Goal: Information Seeking & Learning: Find specific fact

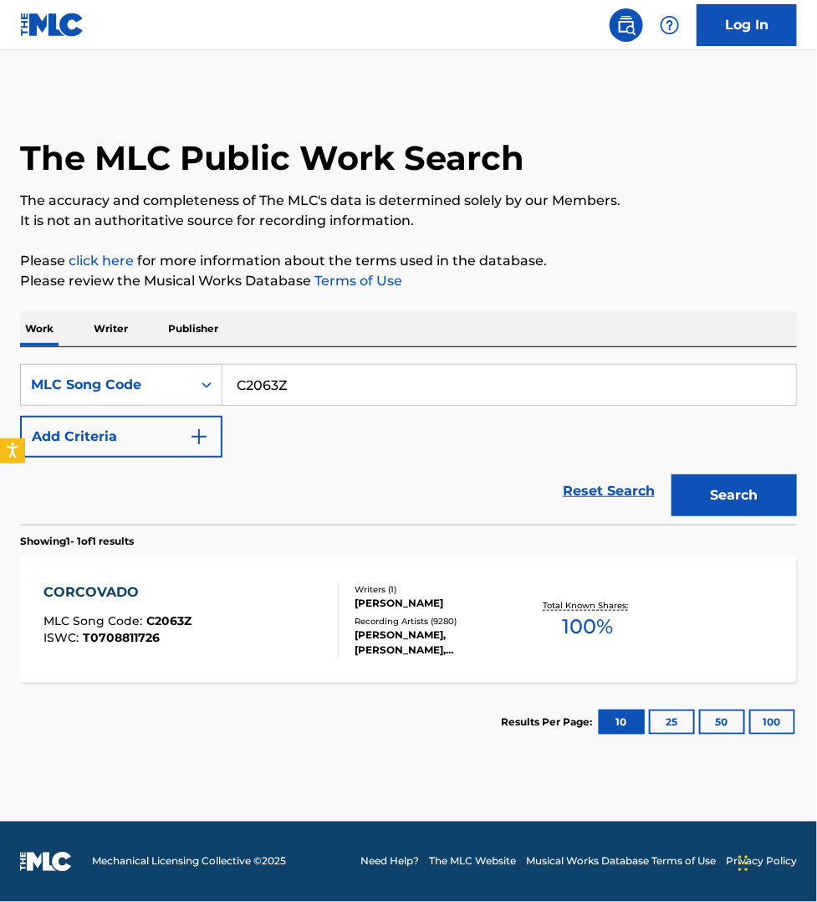
click at [287, 397] on input "C2063Z" at bounding box center [510, 385] width 574 height 40
paste input "30950"
type input "C30950"
click at [672, 474] on button "Search" at bounding box center [734, 495] width 125 height 42
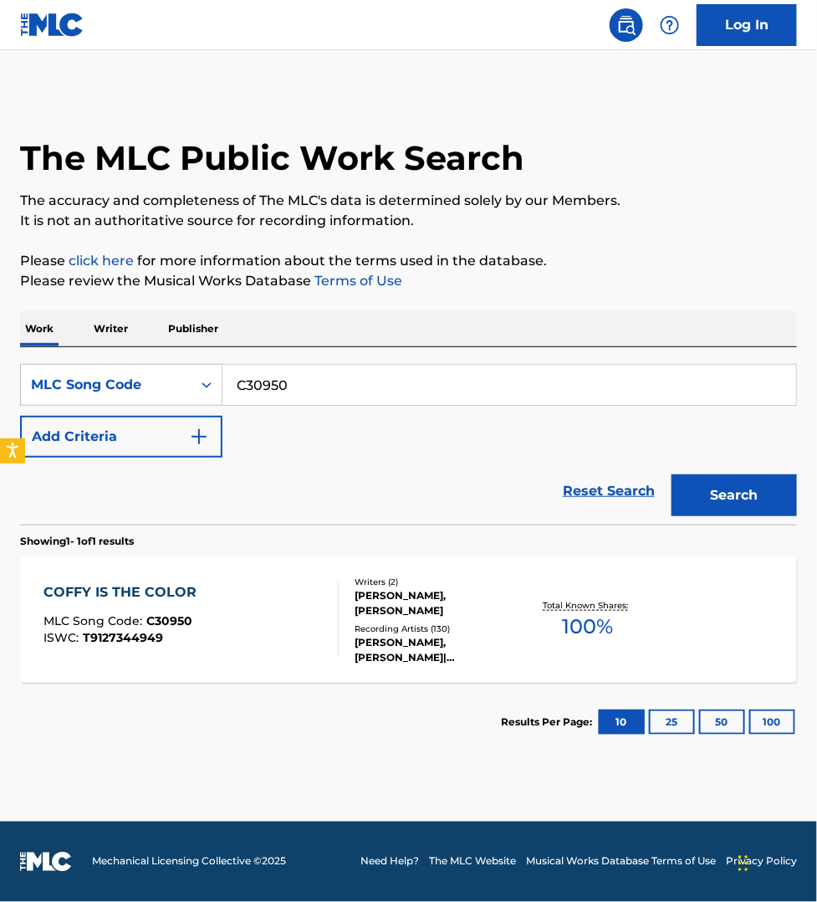
click at [272, 611] on div "COFFY IS THE COLOR MLC Song Code : C30950 ISWC : T9127344949" at bounding box center [191, 619] width 295 height 75
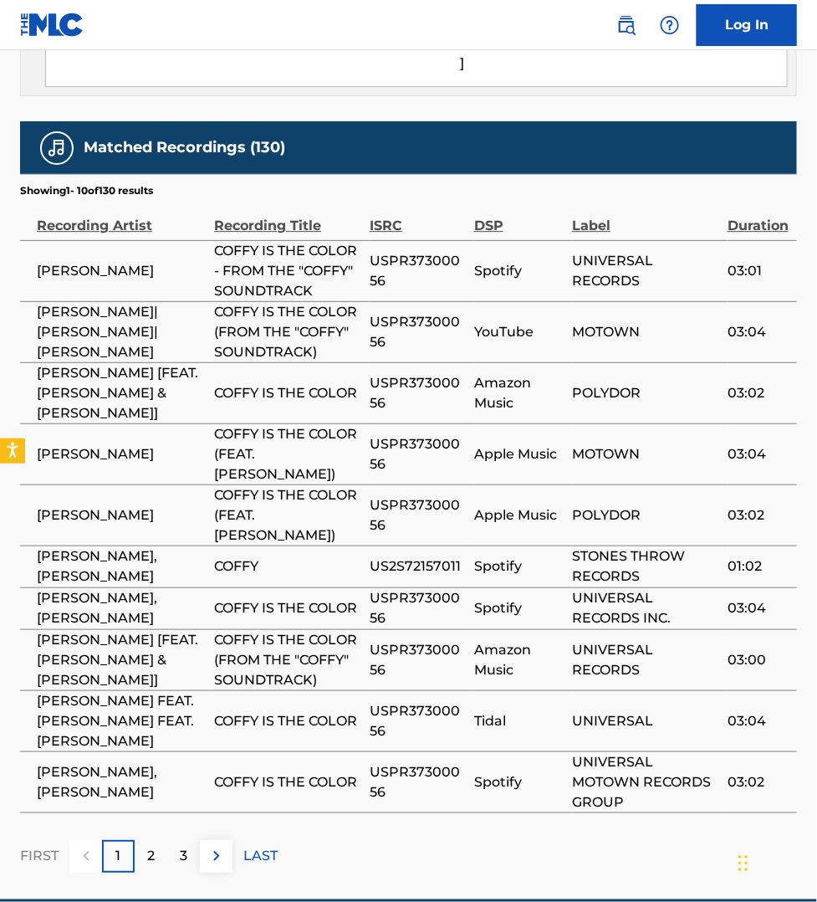
scroll to position [1144, 0]
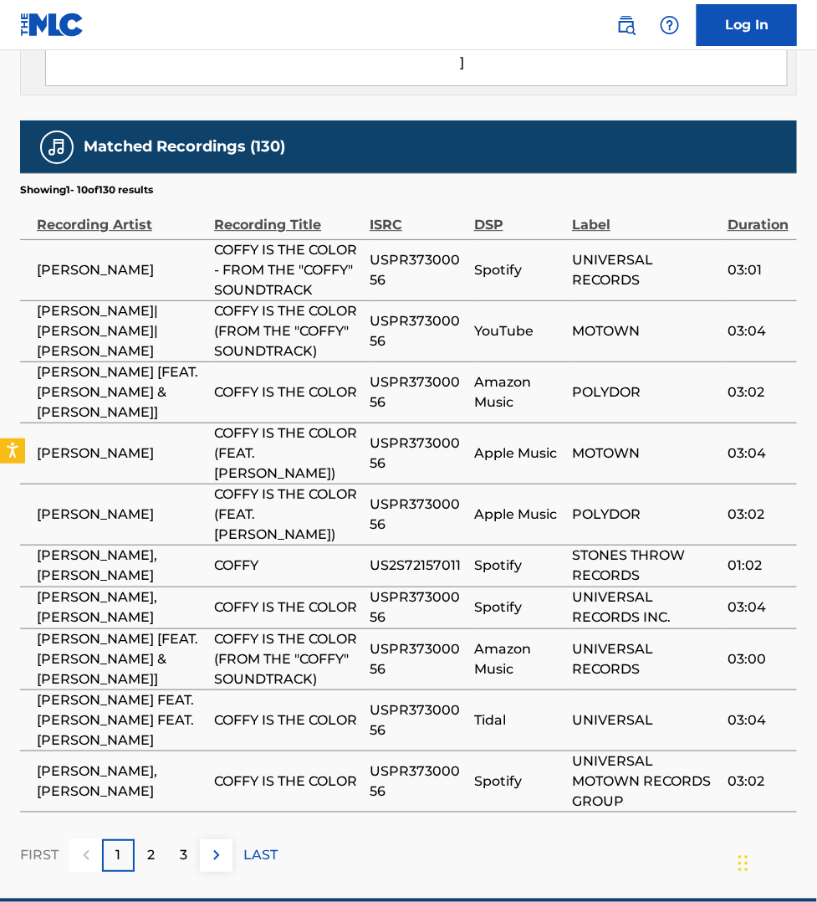
click at [220, 845] on img at bounding box center [217, 855] width 20 height 20
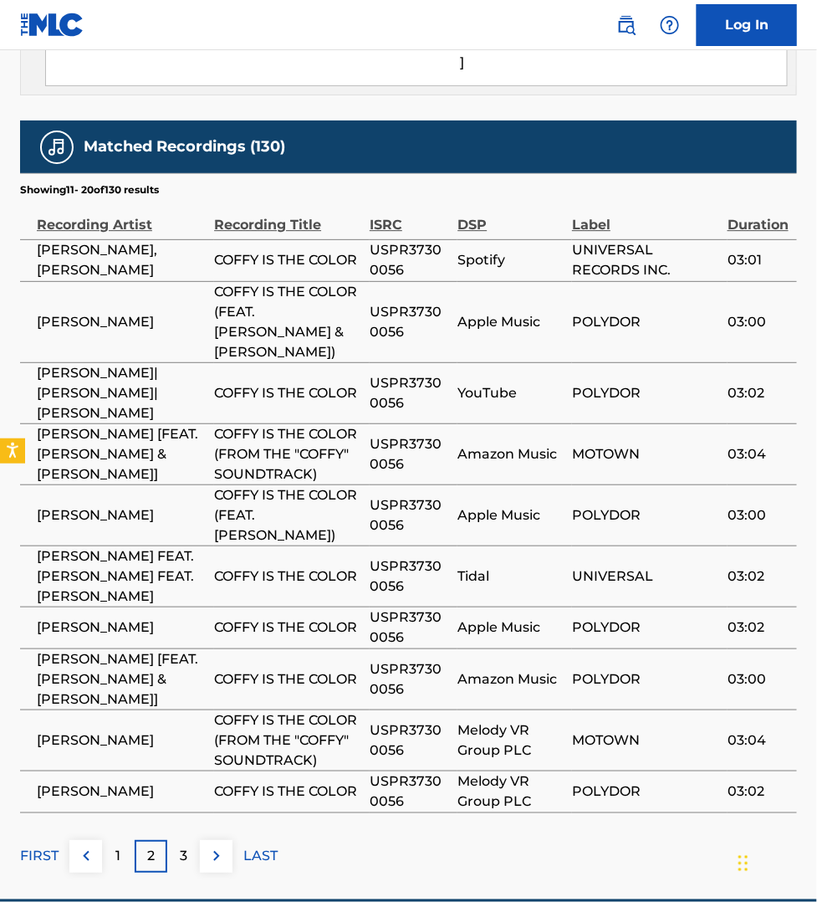
click at [212, 846] on img at bounding box center [217, 856] width 20 height 20
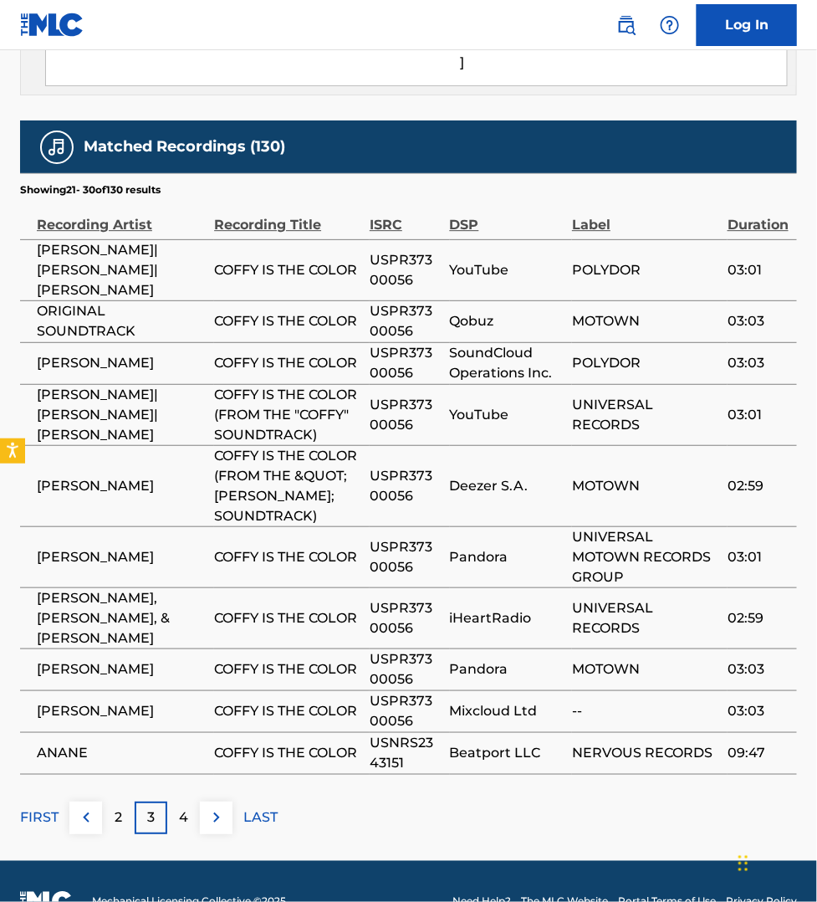
click at [638, 802] on div "FIRST 2 3 4 LAST" at bounding box center [408, 818] width 777 height 33
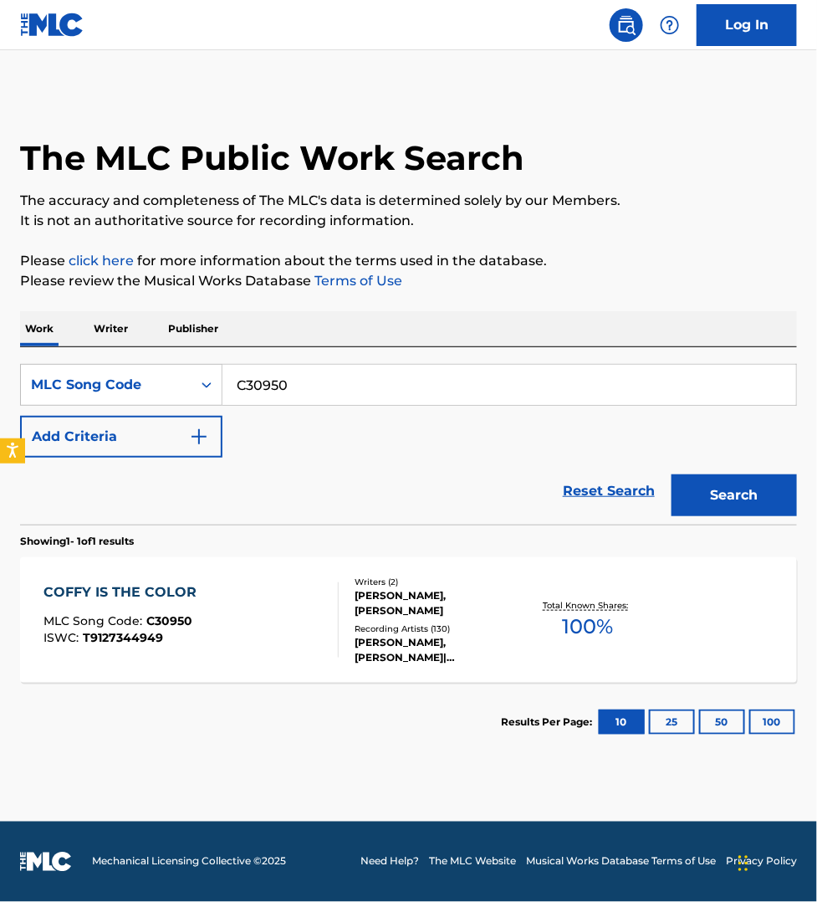
click at [303, 374] on input "C30950" at bounding box center [510, 385] width 574 height 40
paste input "N25303"
type input "N25303"
click at [672, 474] on button "Search" at bounding box center [734, 495] width 125 height 42
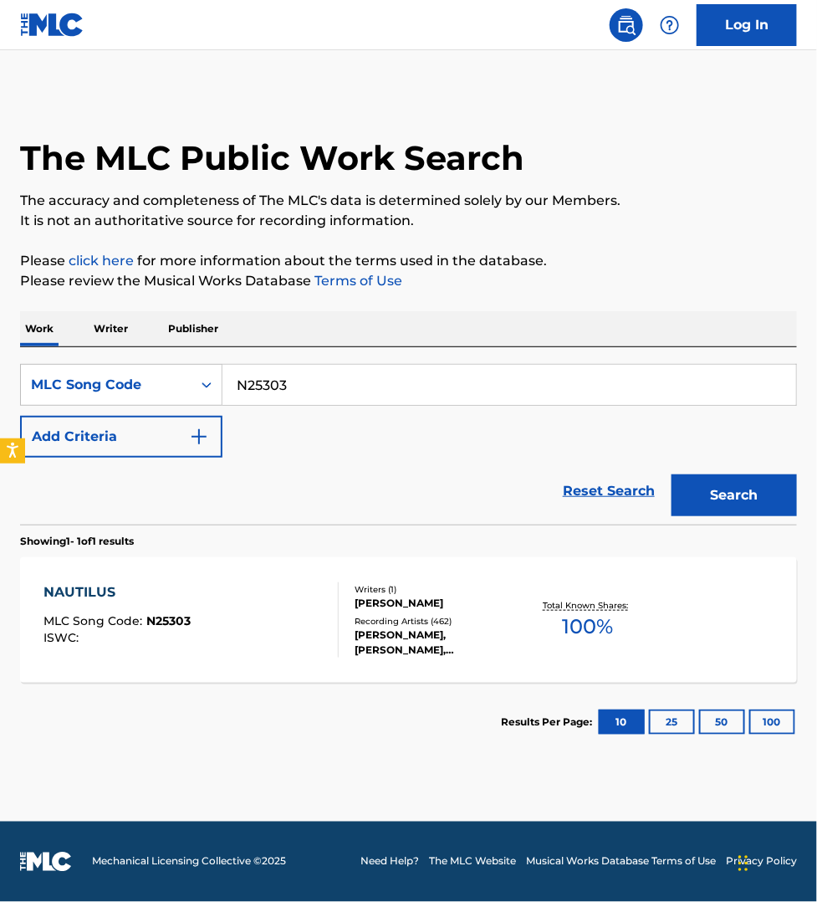
click at [258, 617] on div "NAUTILUS MLC Song Code : N25303 ISWC :" at bounding box center [191, 619] width 295 height 75
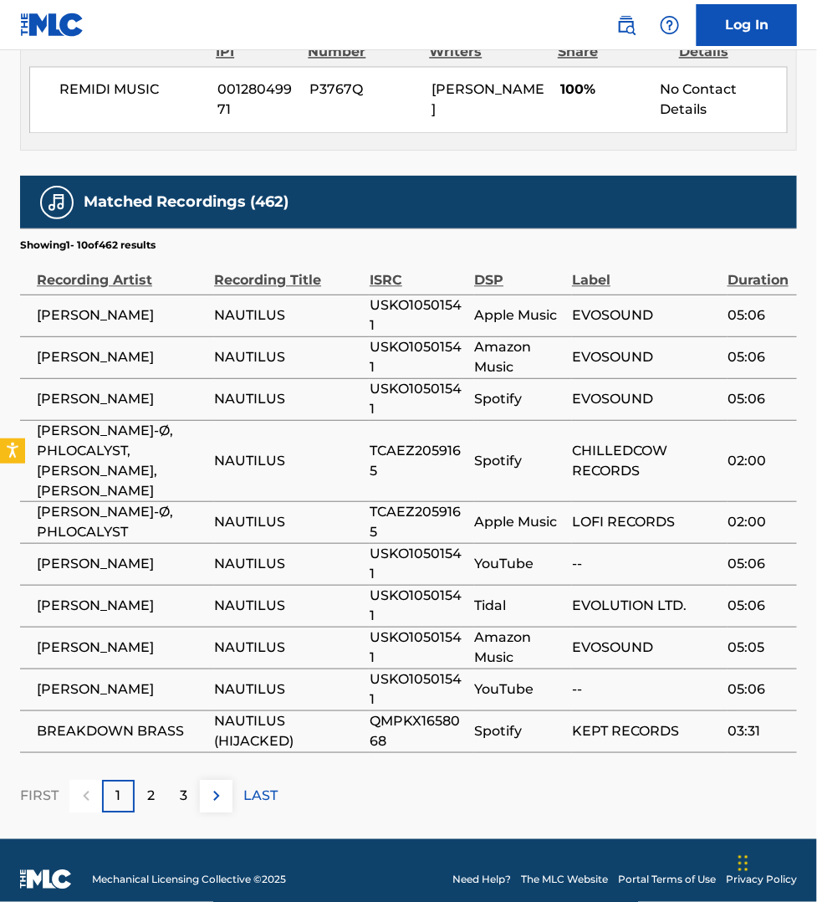
scroll to position [859, 0]
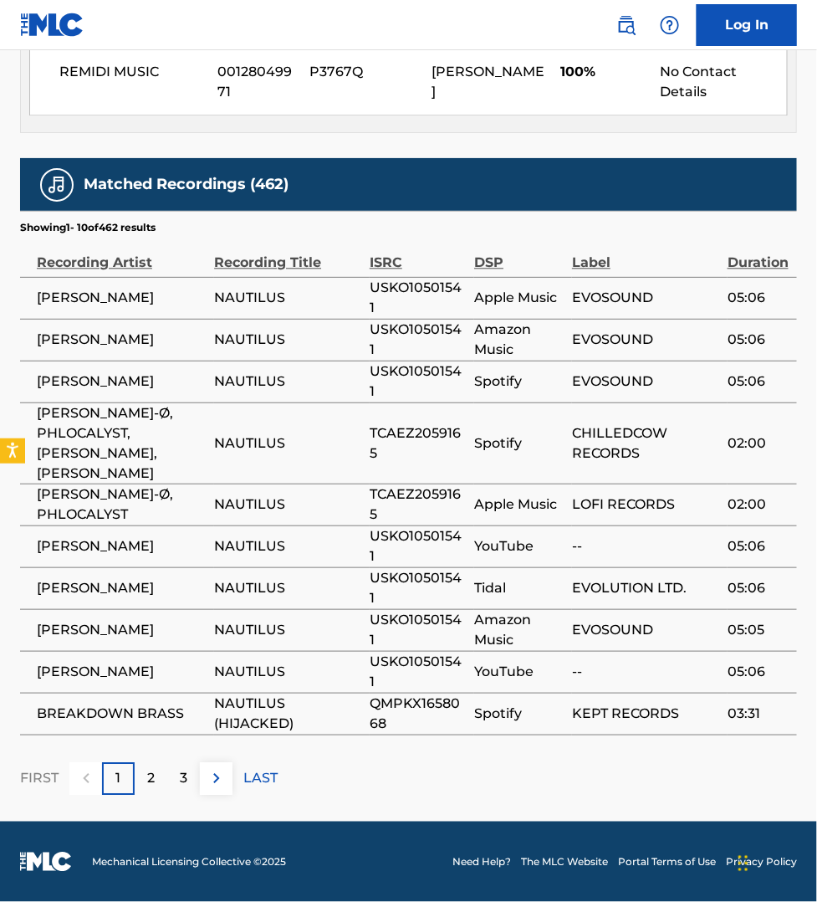
click at [220, 779] on img at bounding box center [217, 778] width 20 height 20
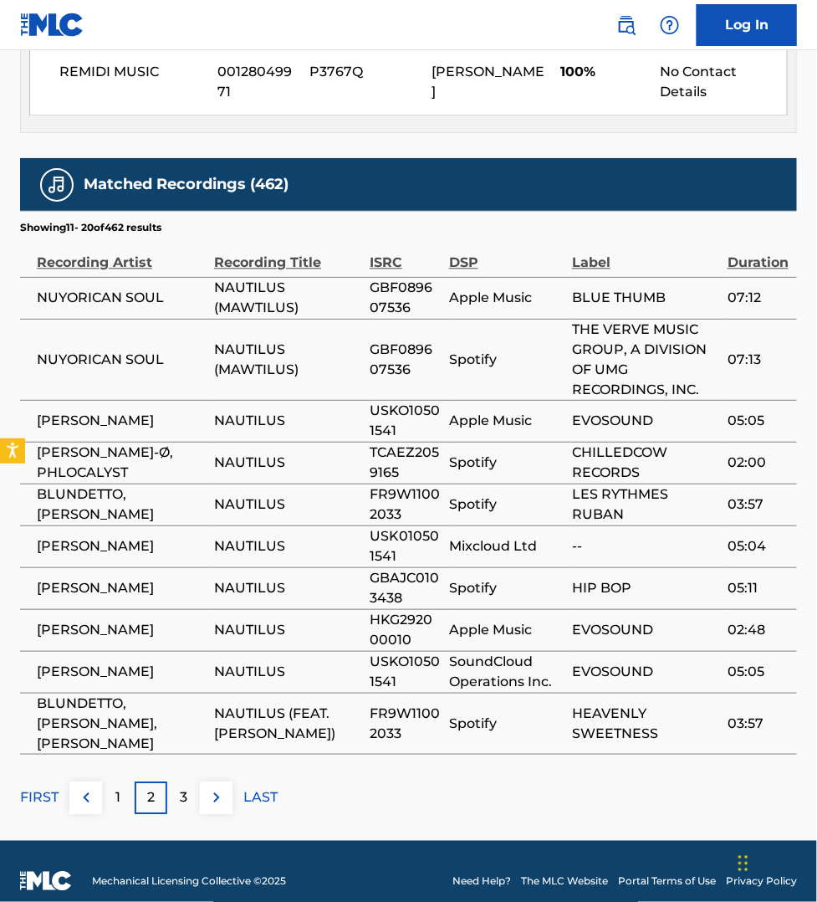
click at [220, 787] on img at bounding box center [217, 797] width 20 height 20
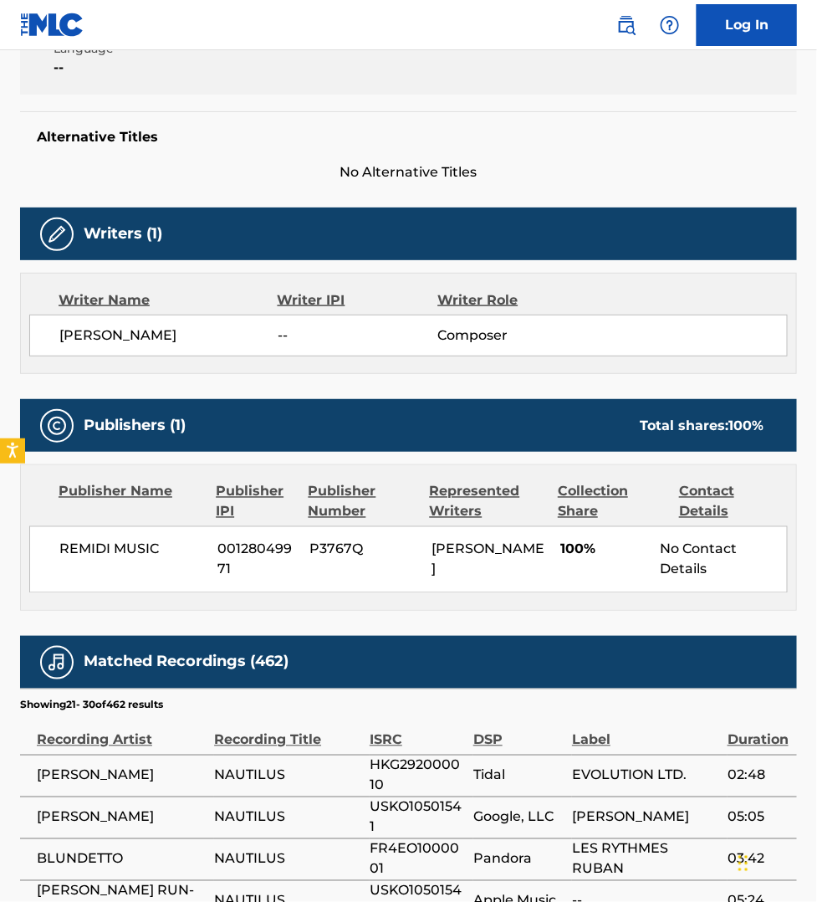
scroll to position [821, 0]
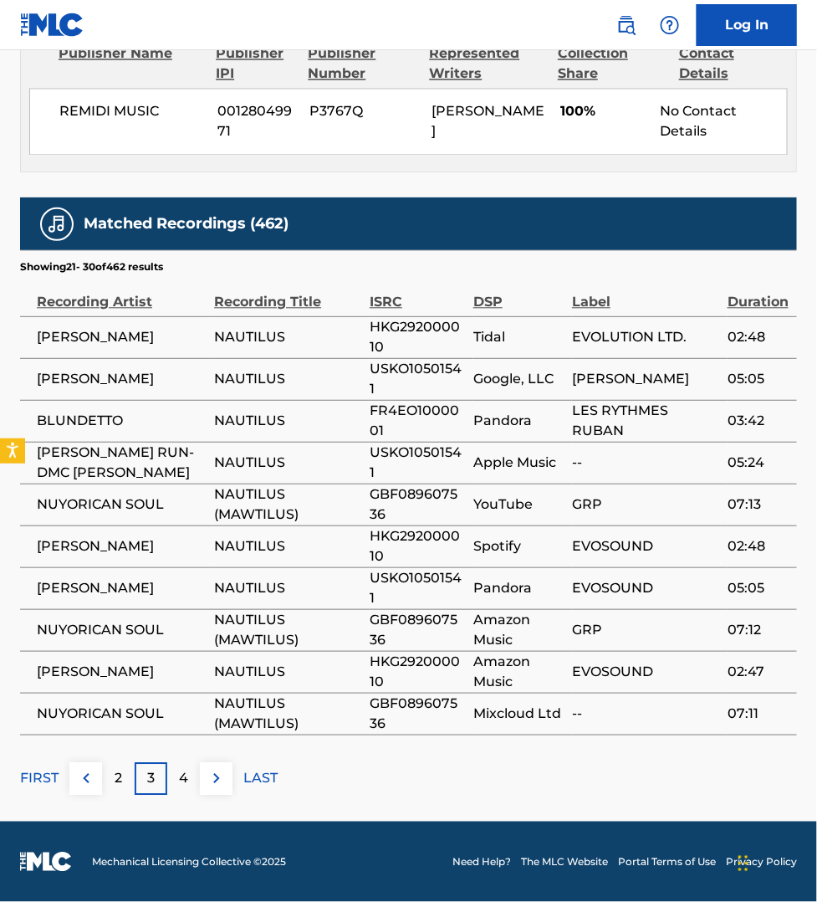
click at [220, 779] on img at bounding box center [217, 778] width 20 height 20
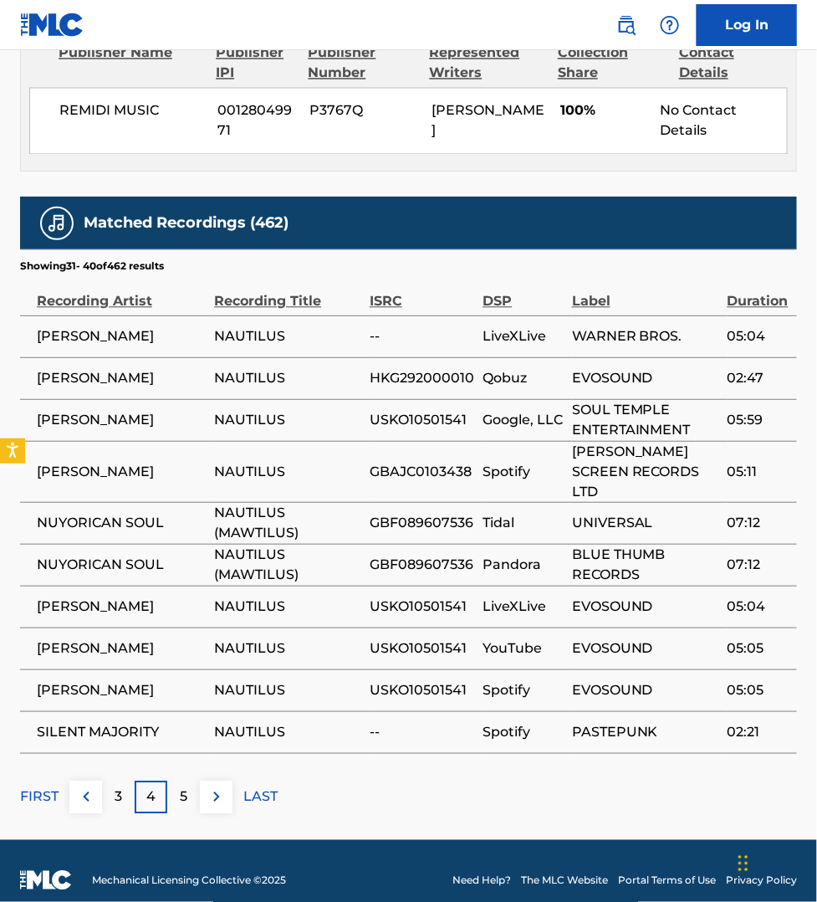
click at [220, 786] on img at bounding box center [217, 796] width 20 height 20
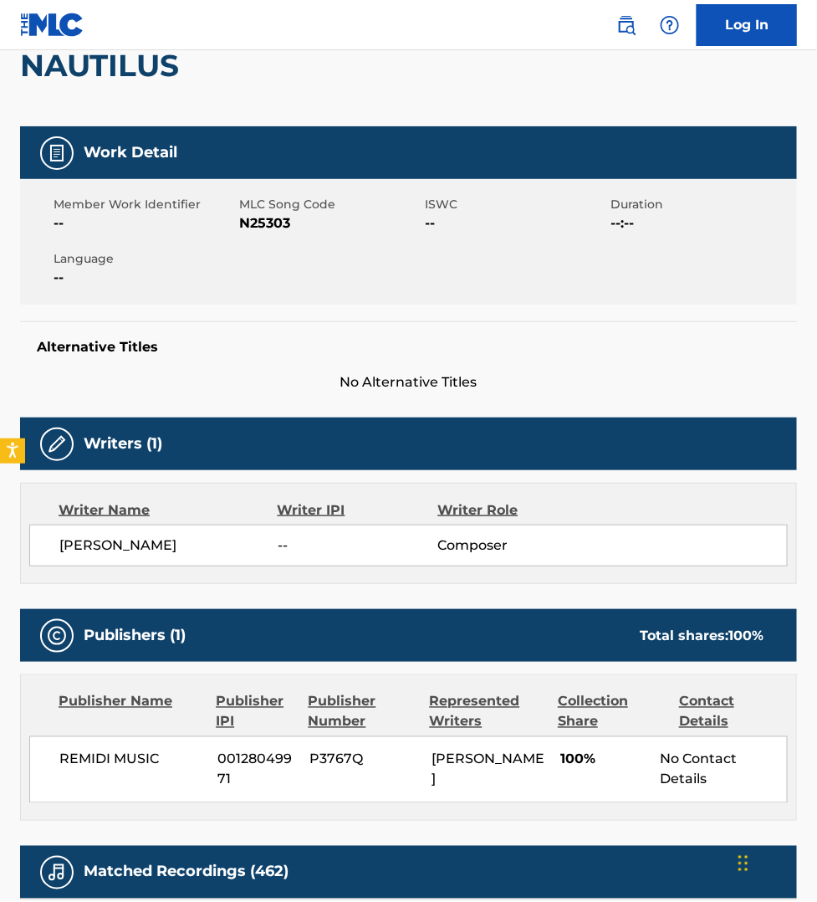
scroll to position [193, 0]
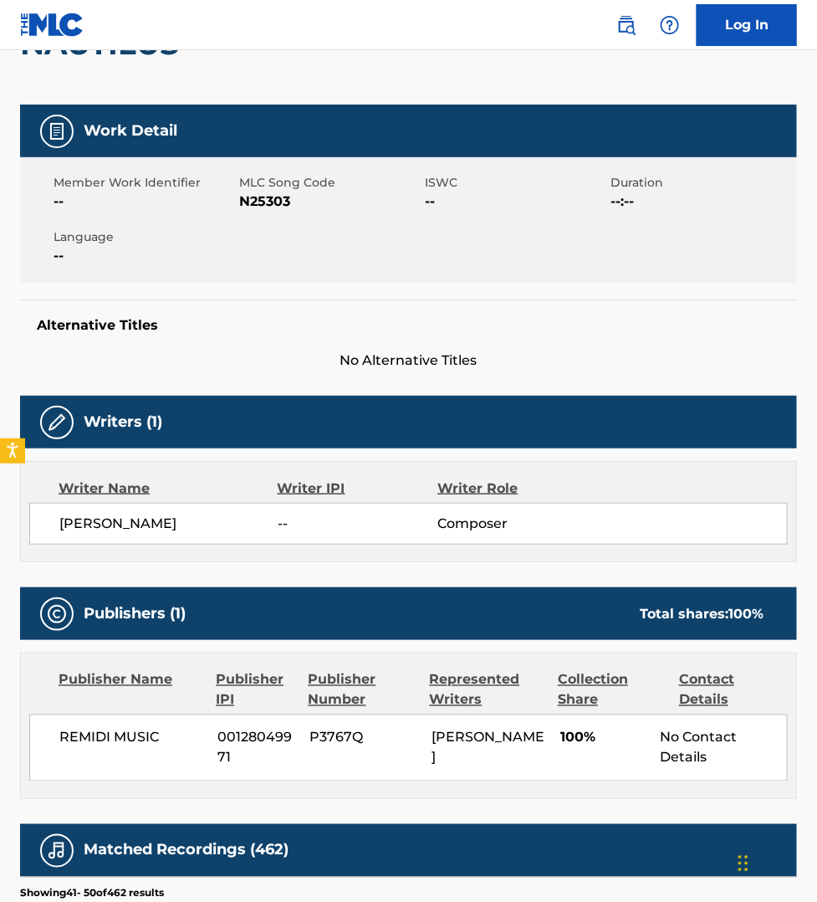
click at [218, 792] on div "Publisher Name Publisher IPI Publisher Number Represented Writers Collection Sh…" at bounding box center [409, 725] width 776 height 145
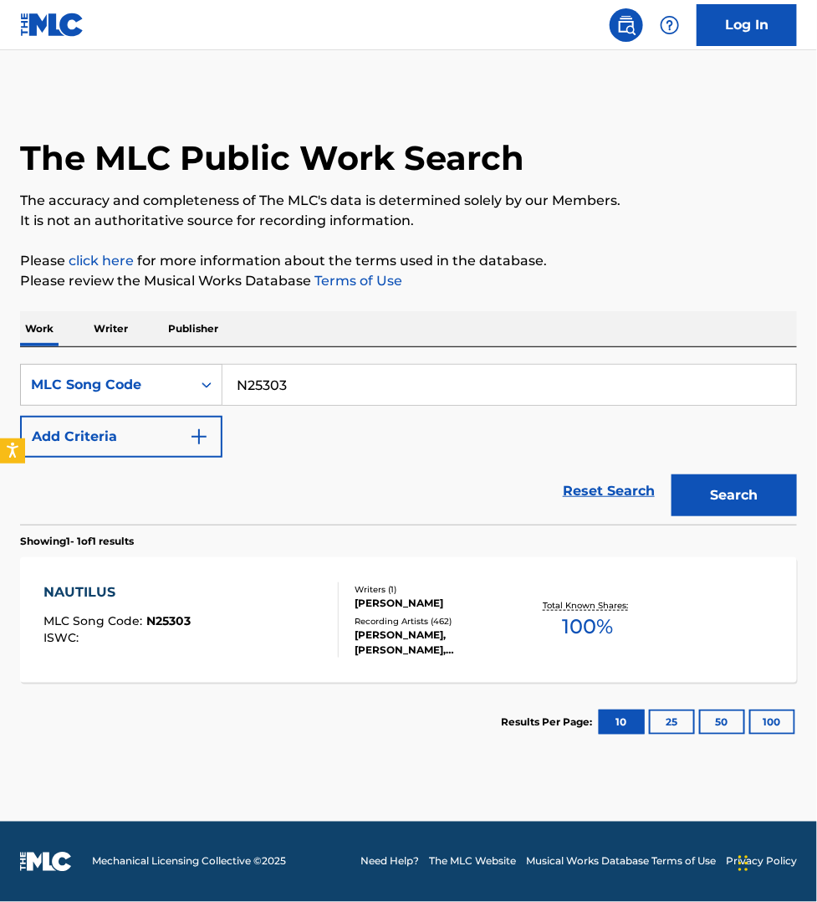
click at [286, 376] on input "N25303" at bounding box center [510, 385] width 574 height 40
paste input "J20891"
click at [759, 494] on button "Search" at bounding box center [734, 495] width 125 height 42
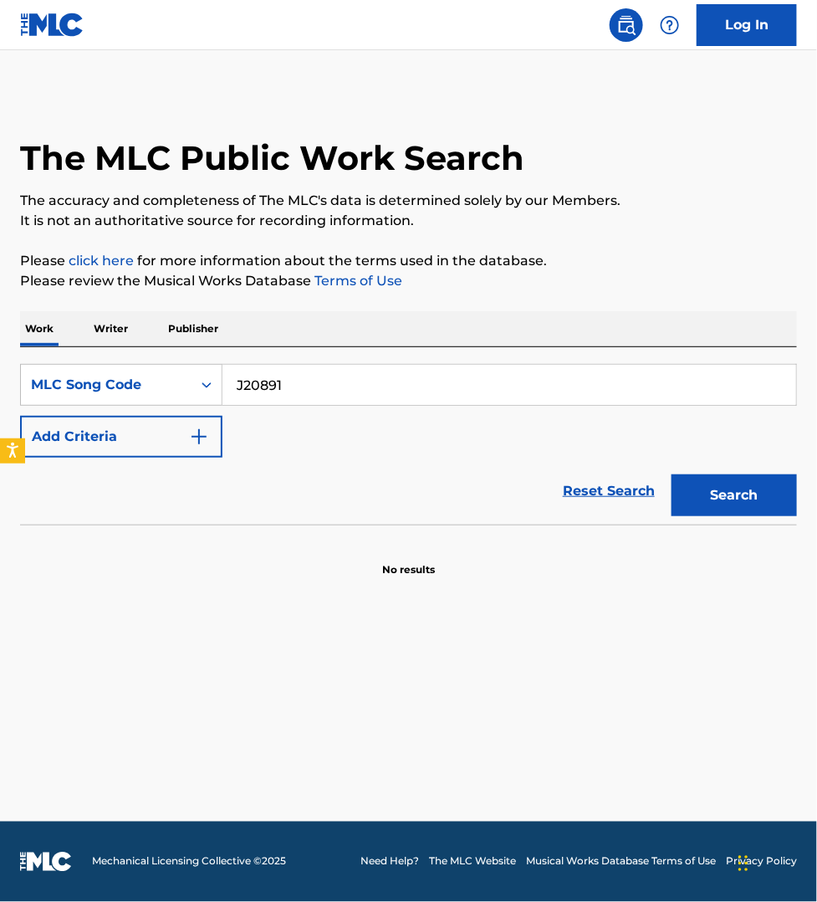
click at [297, 382] on input "J20891" at bounding box center [510, 385] width 574 height 40
paste input "W02672"
type input "W02672"
click at [672, 474] on button "Search" at bounding box center [734, 495] width 125 height 42
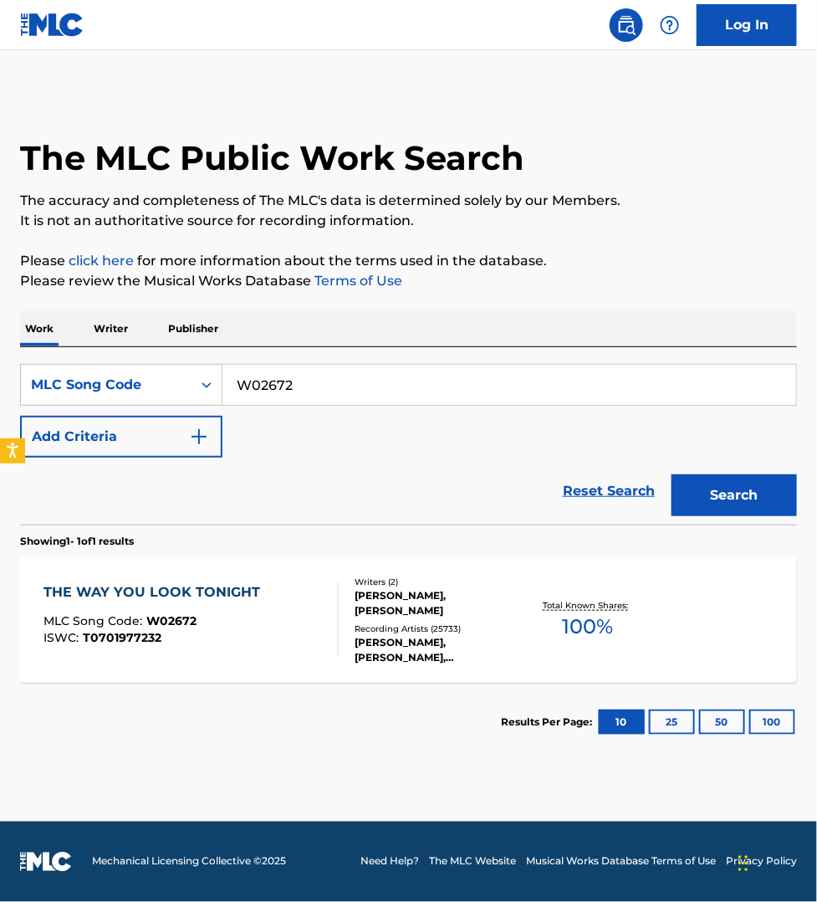
click at [318, 646] on div "THE WAY YOU LOOK TONIGHT MLC Song Code : W02672 ISWC : T0701977232" at bounding box center [191, 619] width 295 height 75
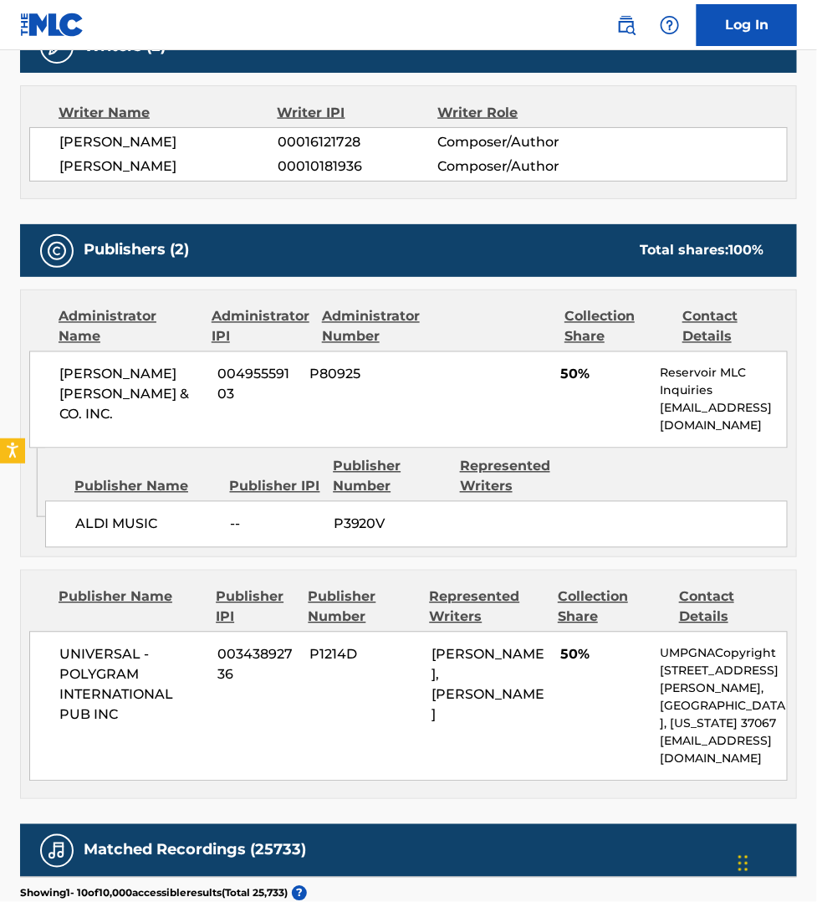
scroll to position [627, 0]
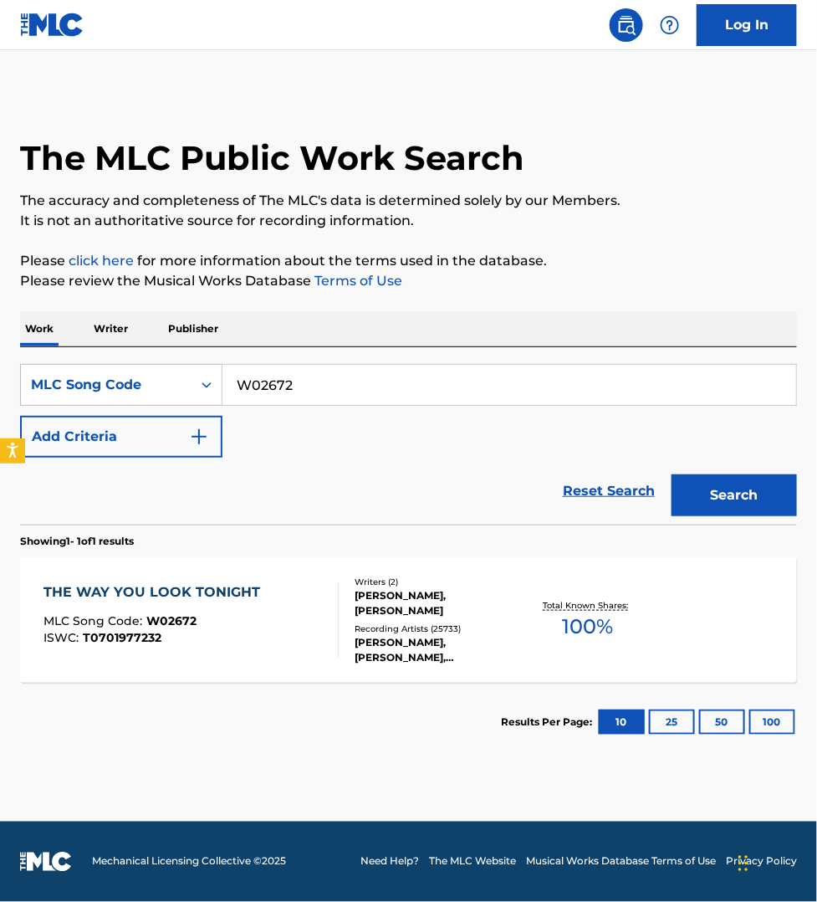
click at [291, 377] on input "W02672" at bounding box center [510, 385] width 574 height 40
paste input "S47LWR"
type input "S47LWR"
click at [672, 474] on button "Search" at bounding box center [734, 495] width 125 height 42
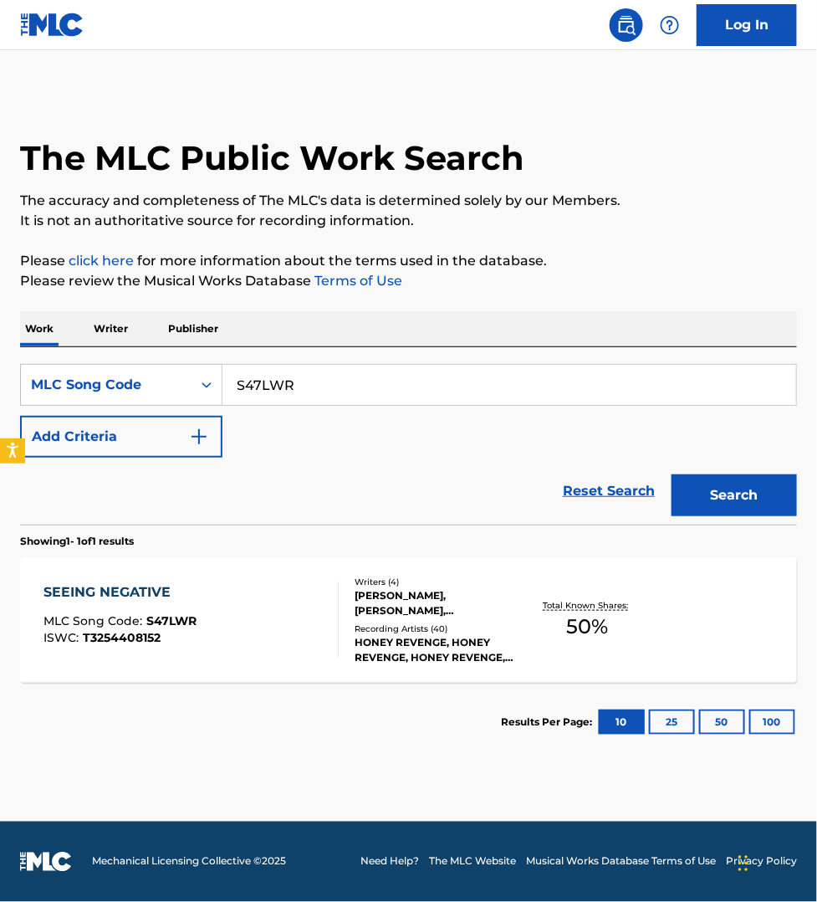
click at [299, 609] on div "SEEING NEGATIVE MLC Song Code : S47LWR ISWC : T3254408152" at bounding box center [191, 619] width 295 height 75
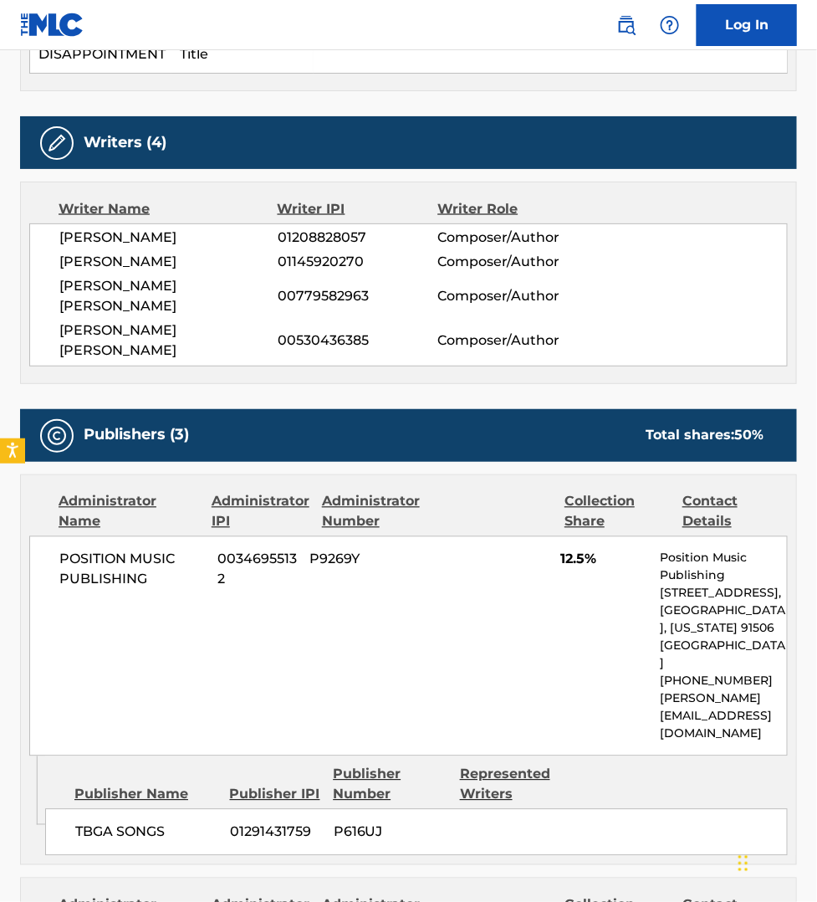
scroll to position [549, 0]
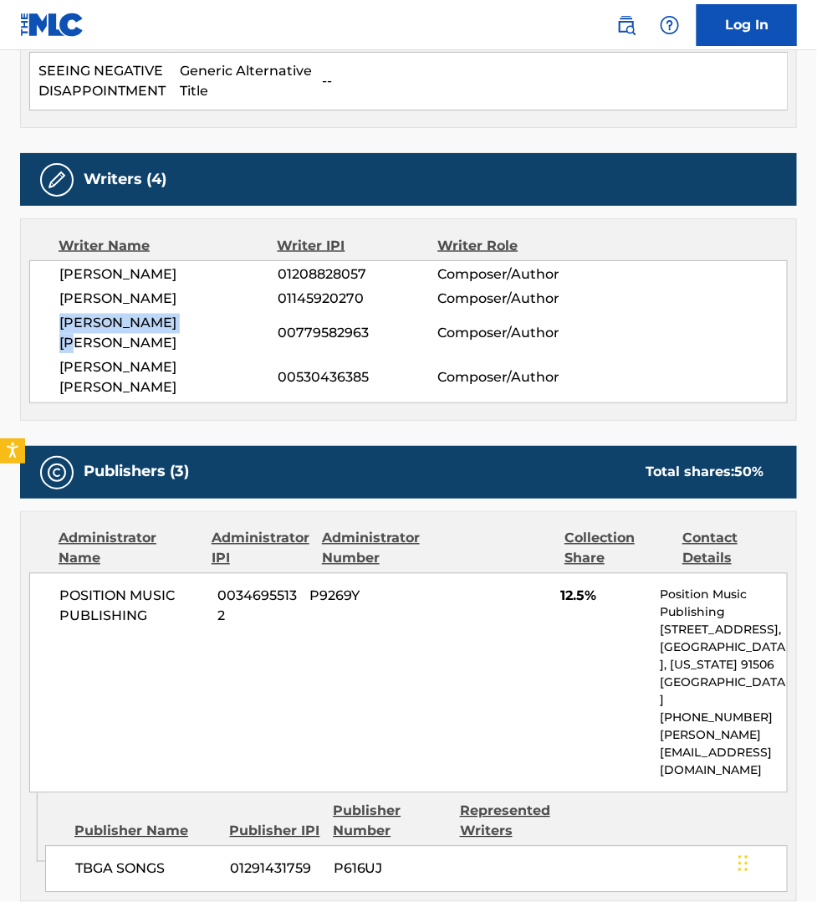
drag, startPoint x: 61, startPoint y: 327, endPoint x: 206, endPoint y: 327, distance: 144.7
click at [206, 327] on span "[PERSON_NAME] [PERSON_NAME]" at bounding box center [168, 334] width 218 height 40
click at [709, 802] on div "Publisher Name Publisher IPI Publisher Number Represented Writers" at bounding box center [416, 822] width 743 height 40
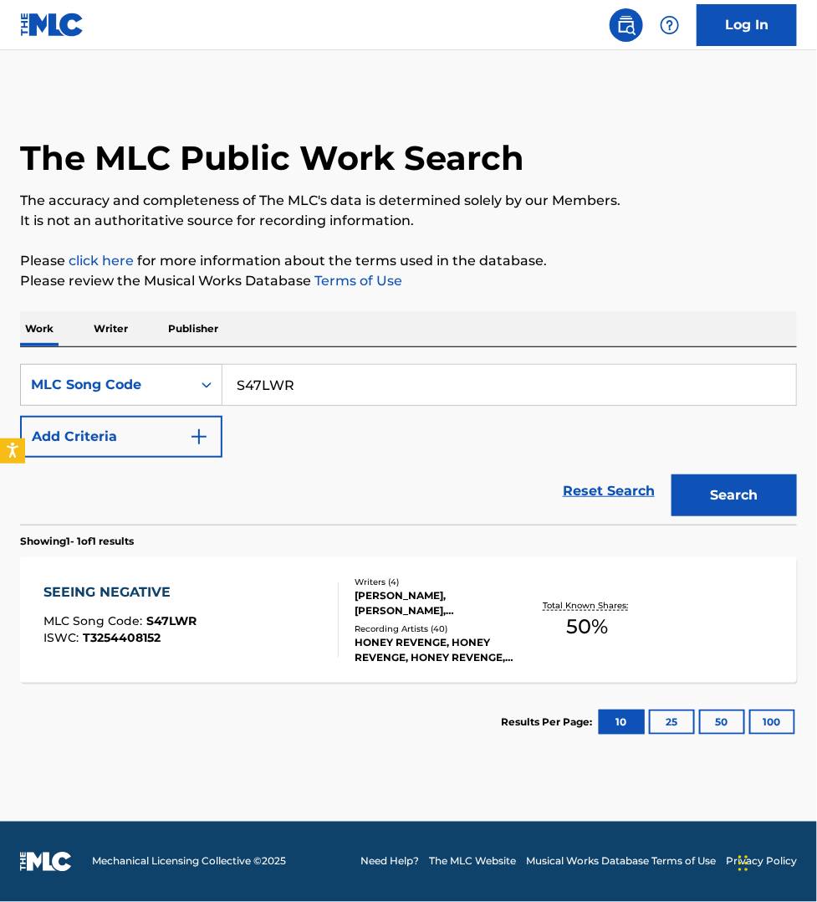
click at [325, 391] on input "S47LWR" at bounding box center [510, 385] width 574 height 40
paste input "M34000"
type input "M34000"
click at [672, 474] on button "Search" at bounding box center [734, 495] width 125 height 42
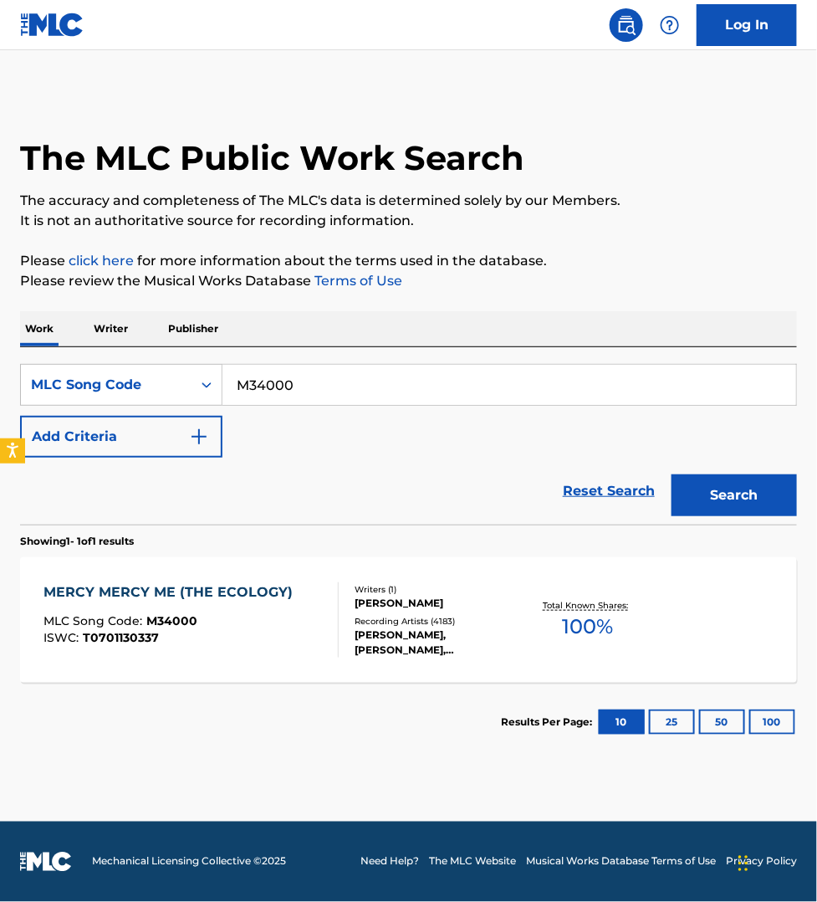
click at [294, 617] on div "MLC Song Code : M34000" at bounding box center [173, 623] width 258 height 17
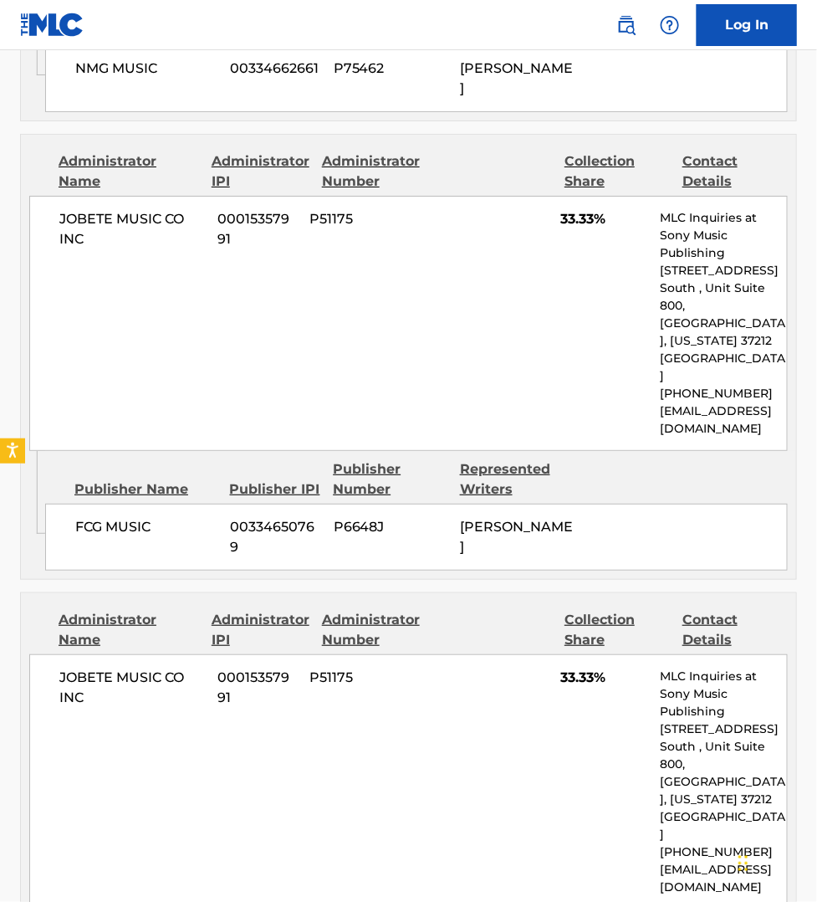
scroll to position [1751, 0]
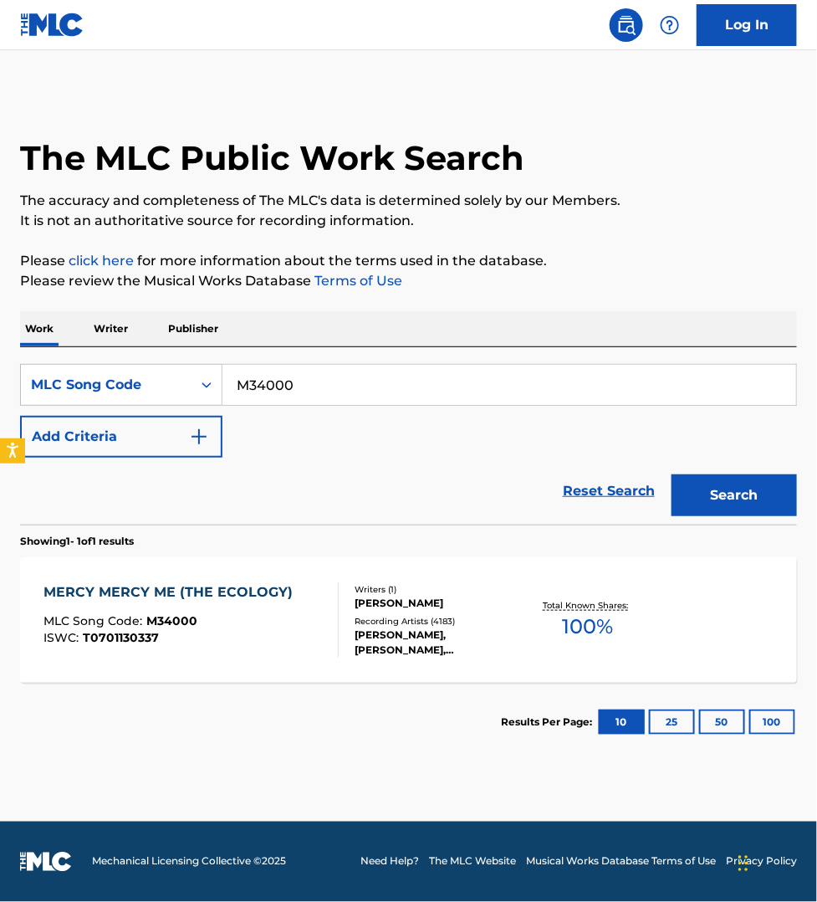
click at [331, 393] on input "M34000" at bounding box center [510, 385] width 574 height 40
paste input "BA7J7D"
type input "BA7J7D"
click at [672, 474] on button "Search" at bounding box center [734, 495] width 125 height 42
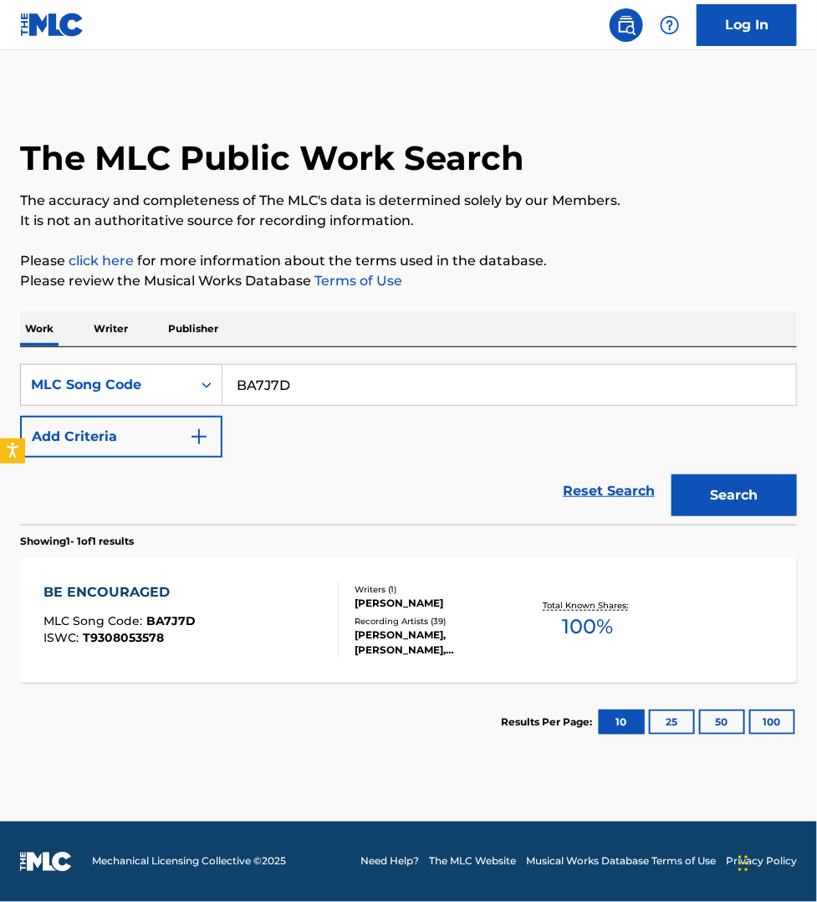
click at [299, 611] on div "BE ENCOURAGED MLC Song Code : BA7J7D ISWC : T9308053578" at bounding box center [191, 619] width 295 height 75
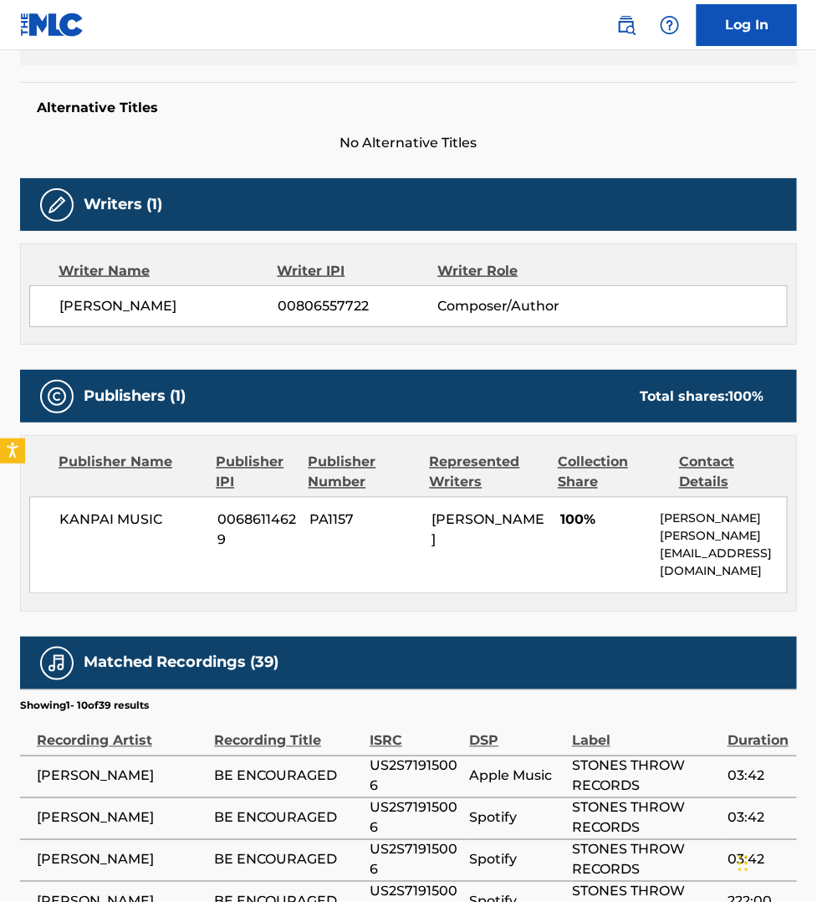
scroll to position [418, 0]
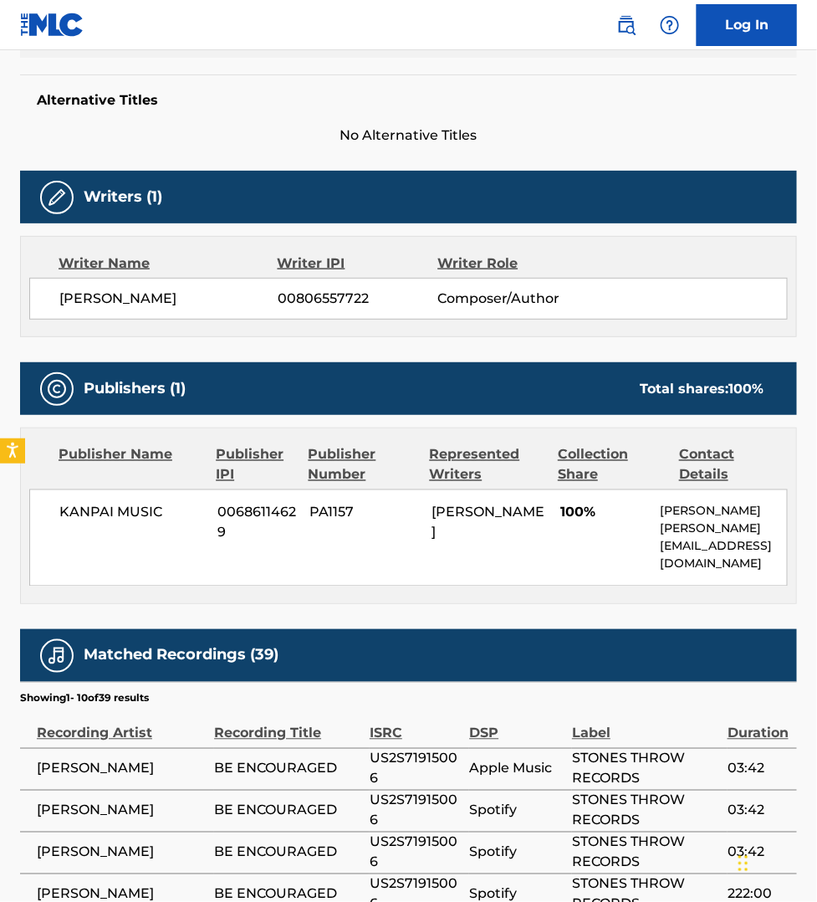
drag, startPoint x: 720, startPoint y: 770, endPoint x: 709, endPoint y: 746, distance: 25.5
click at [720, 770] on td "STONES THROW RECORDS" at bounding box center [650, 769] width 156 height 42
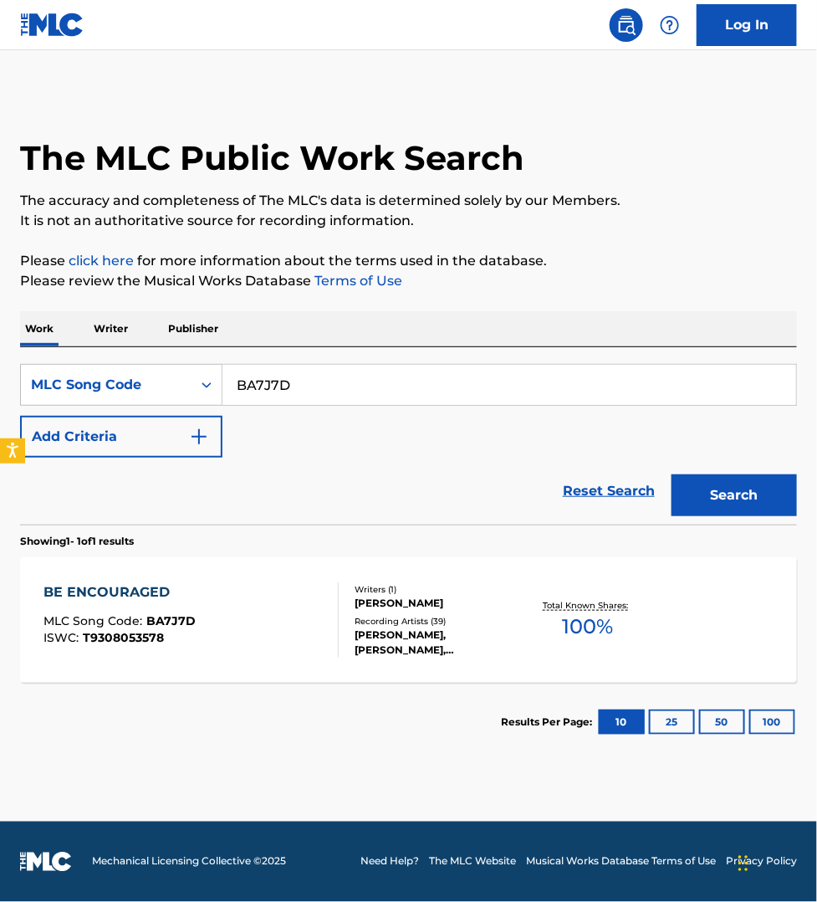
click at [305, 378] on input "BA7J7D" at bounding box center [510, 385] width 574 height 40
paste input "VC5R4"
type input "BVC5R4"
click at [672, 474] on button "Search" at bounding box center [734, 495] width 125 height 42
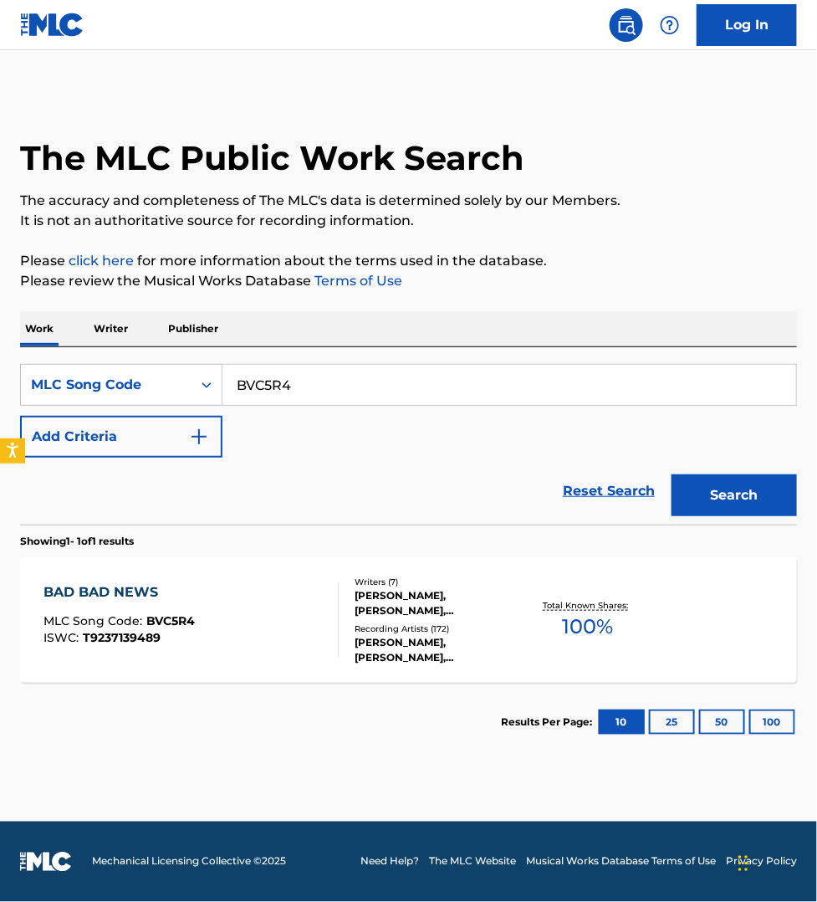
click at [264, 595] on div "BAD BAD NEWS MLC Song Code : BVC5R4 ISWC : T9237139489" at bounding box center [191, 619] width 295 height 75
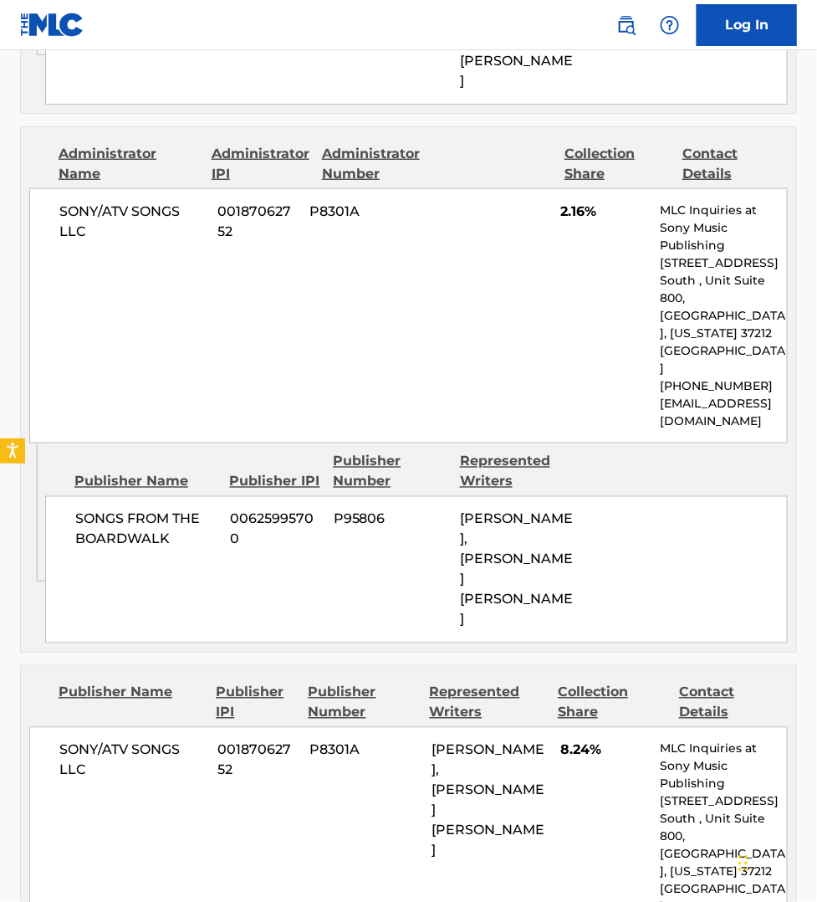
scroll to position [3629, 0]
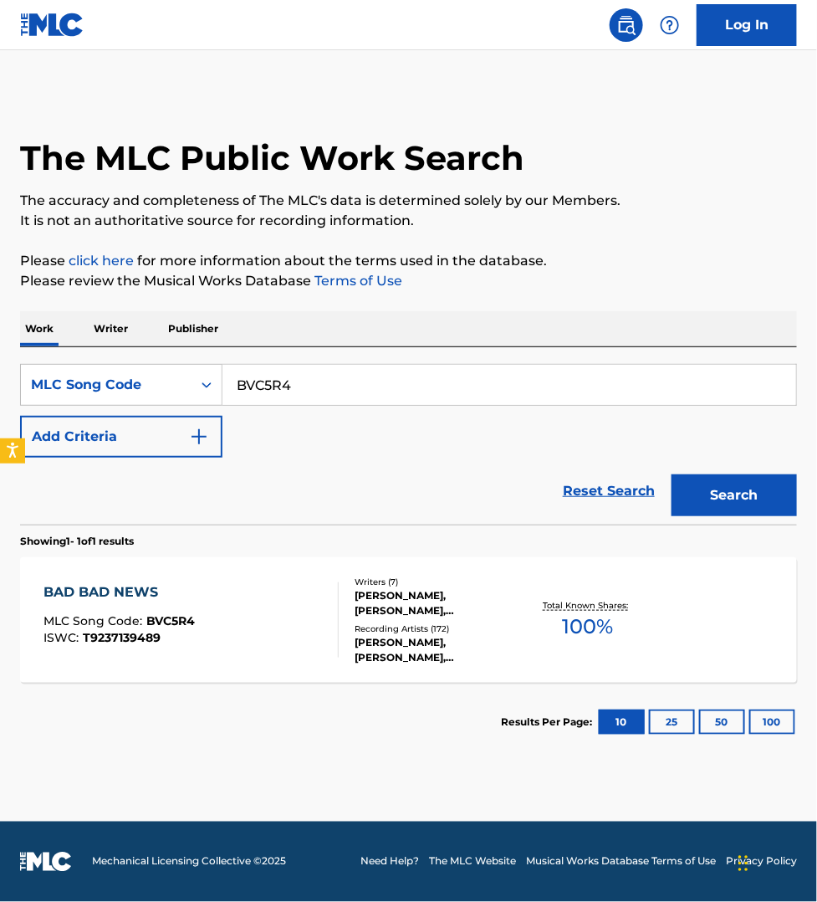
click at [333, 377] on input "BVC5R4" at bounding box center [510, 385] width 574 height 40
paste input "L90000"
type input "L90000"
click at [672, 474] on button "Search" at bounding box center [734, 495] width 125 height 42
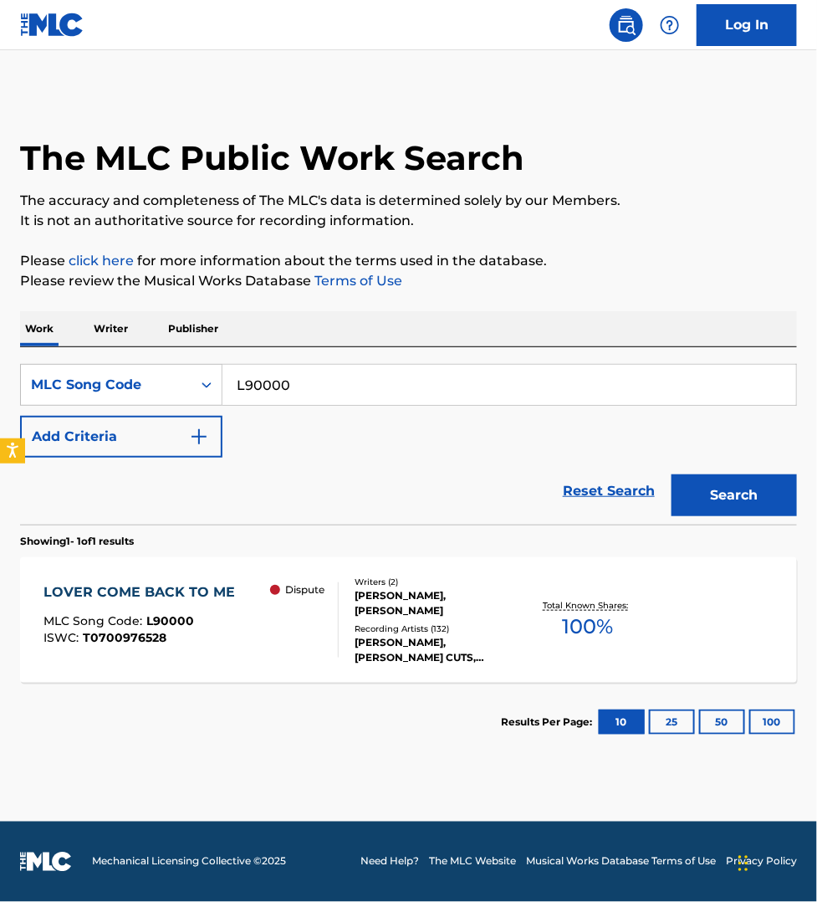
click at [308, 633] on div "Dispute" at bounding box center [304, 619] width 68 height 75
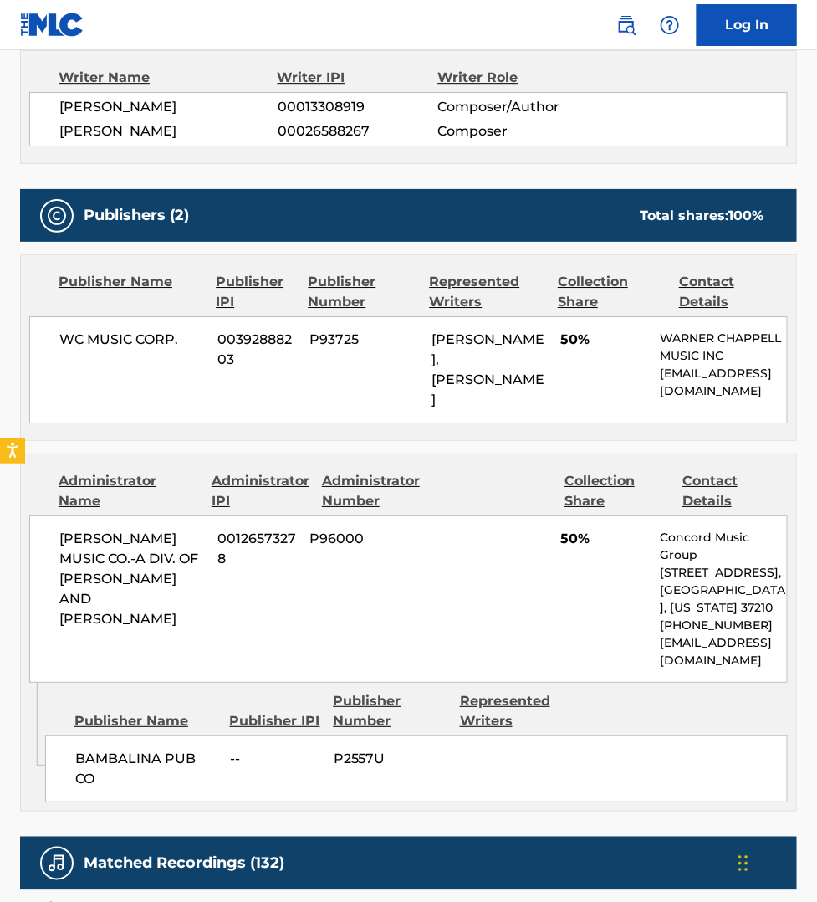
scroll to position [1333, 0]
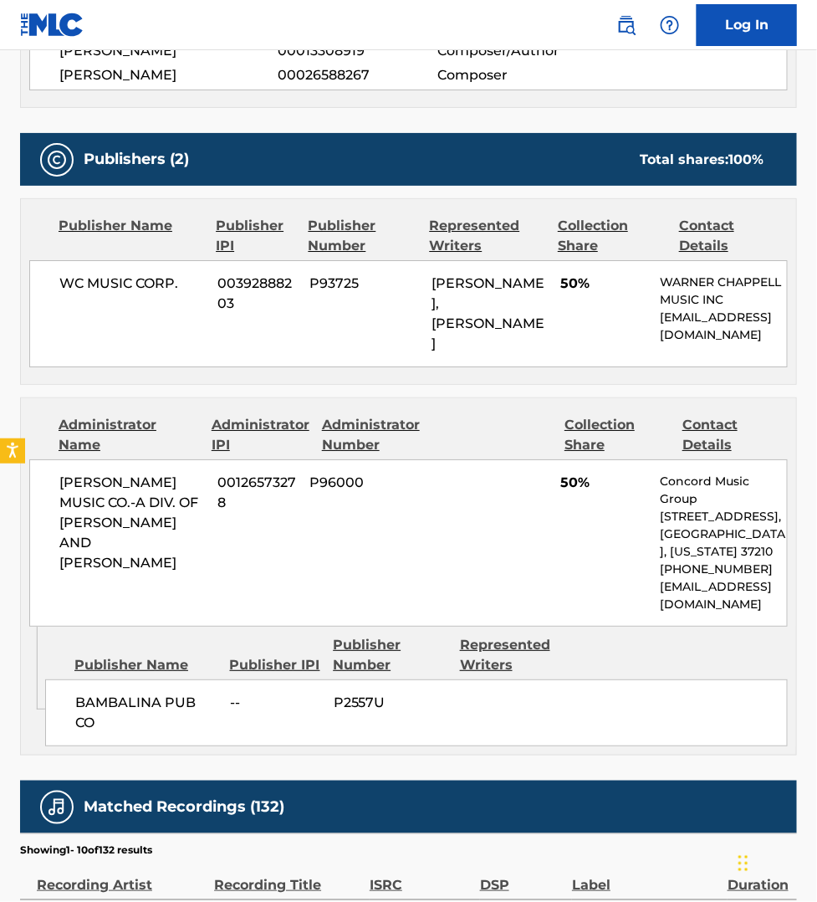
click at [303, 739] on div "Administrator Name Administrator IPI Administrator Number Collection Share Cont…" at bounding box center [408, 576] width 777 height 358
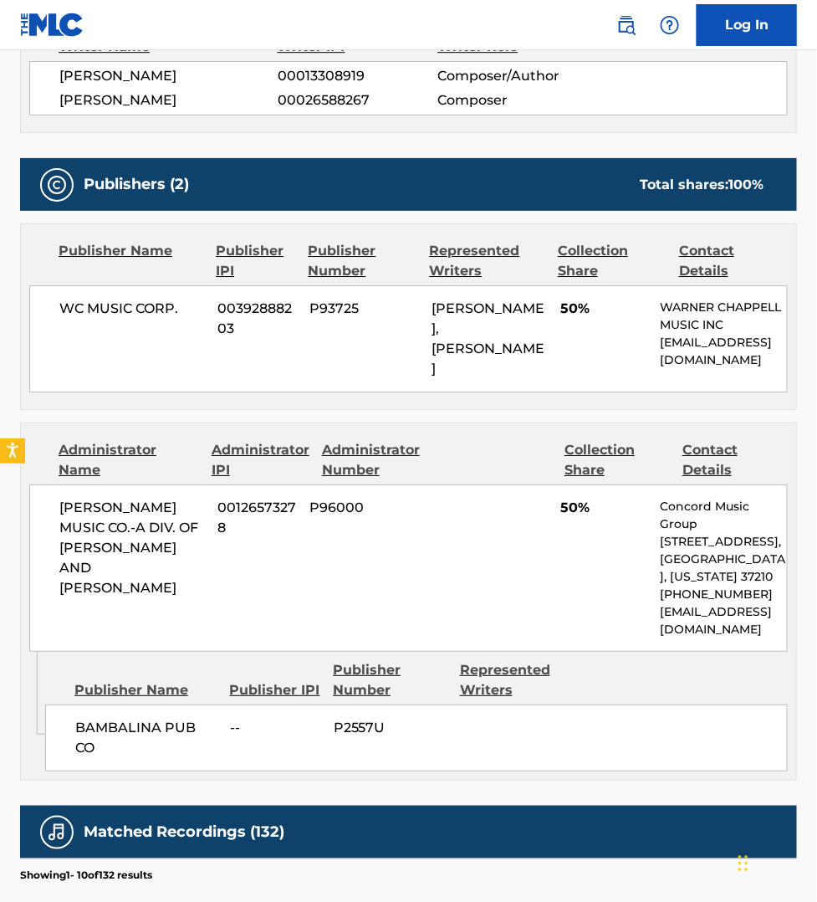
scroll to position [1305, 0]
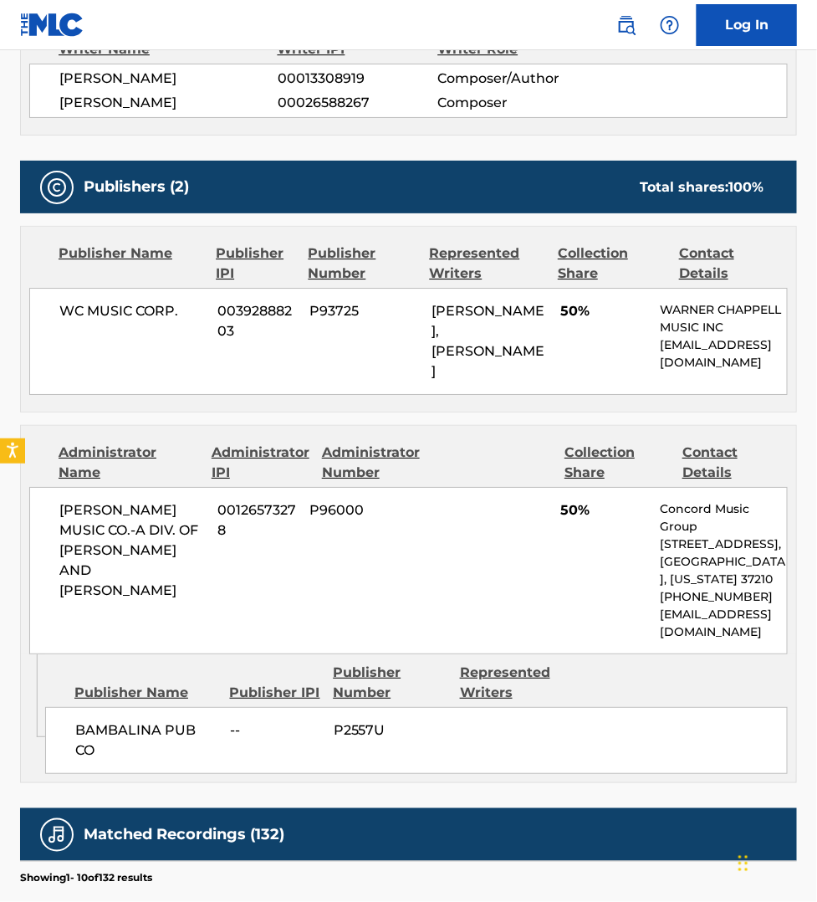
click at [13, 775] on div "< Back to public search results Copy work link LOVER COME BACK TO ME Dispute Wo…" at bounding box center [408, 184] width 817 height 2794
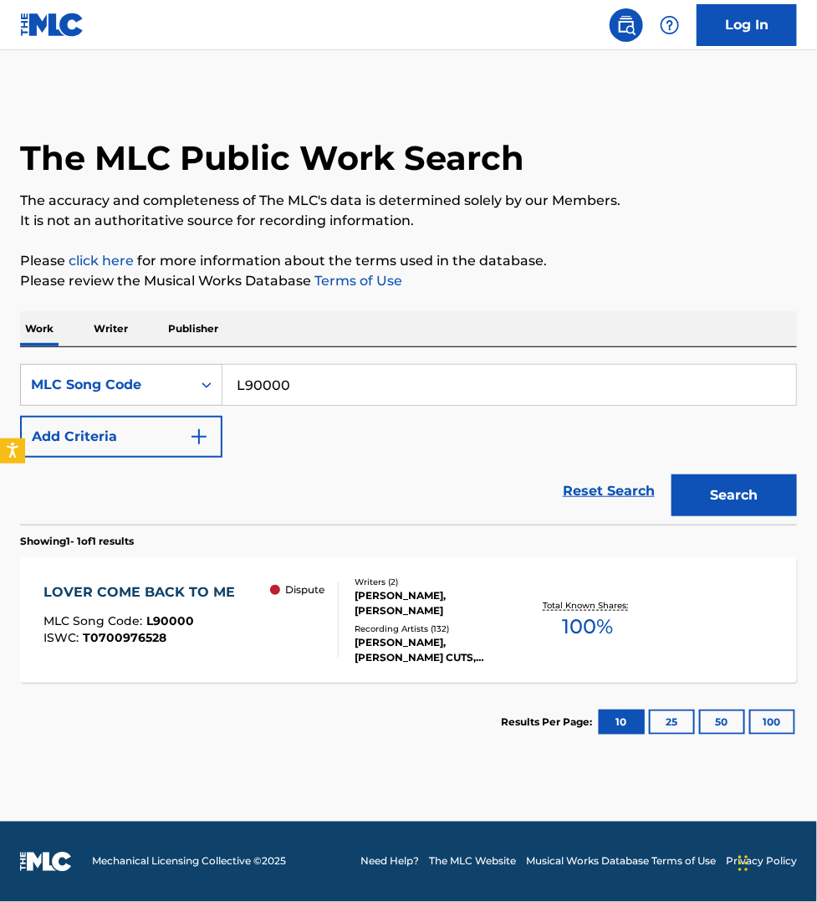
click at [307, 386] on input "L90000" at bounding box center [510, 385] width 574 height 40
paste input "F4368"
type input "F43680"
click at [672, 474] on button "Search" at bounding box center [734, 495] width 125 height 42
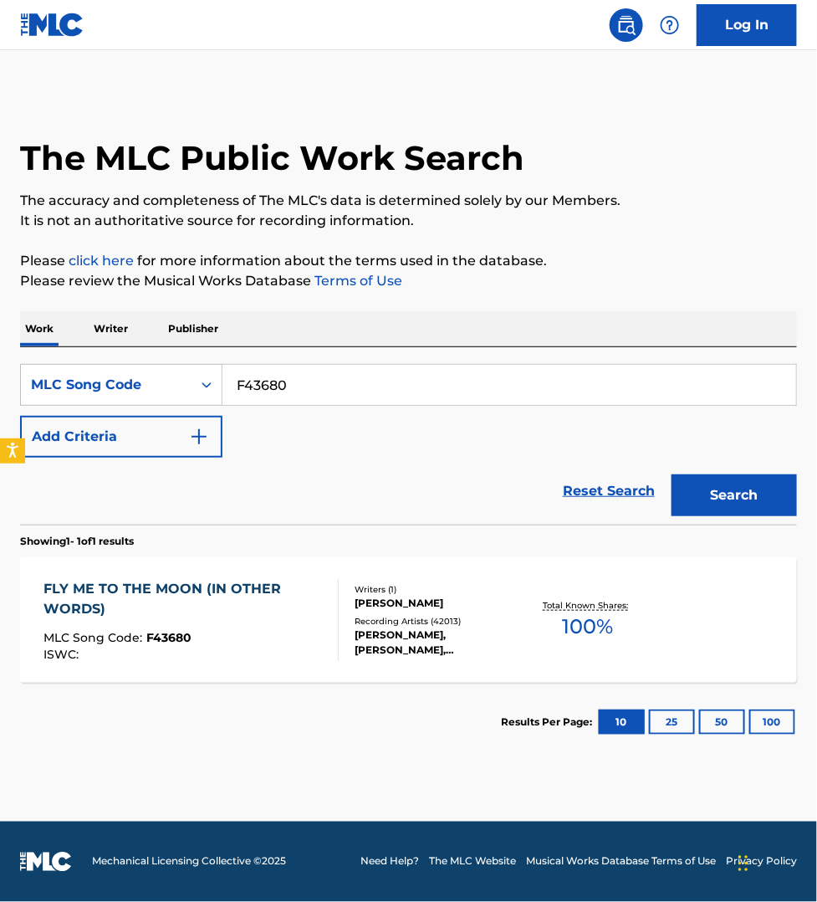
click at [306, 634] on div "MLC Song Code : F43680" at bounding box center [184, 640] width 281 height 17
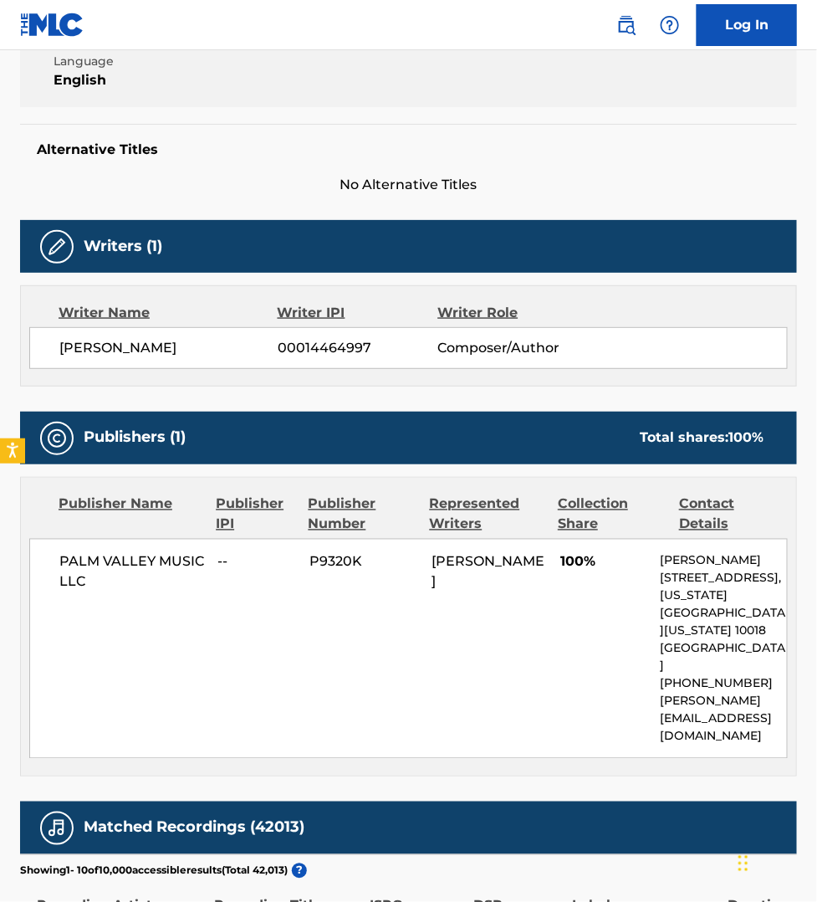
scroll to position [406, 0]
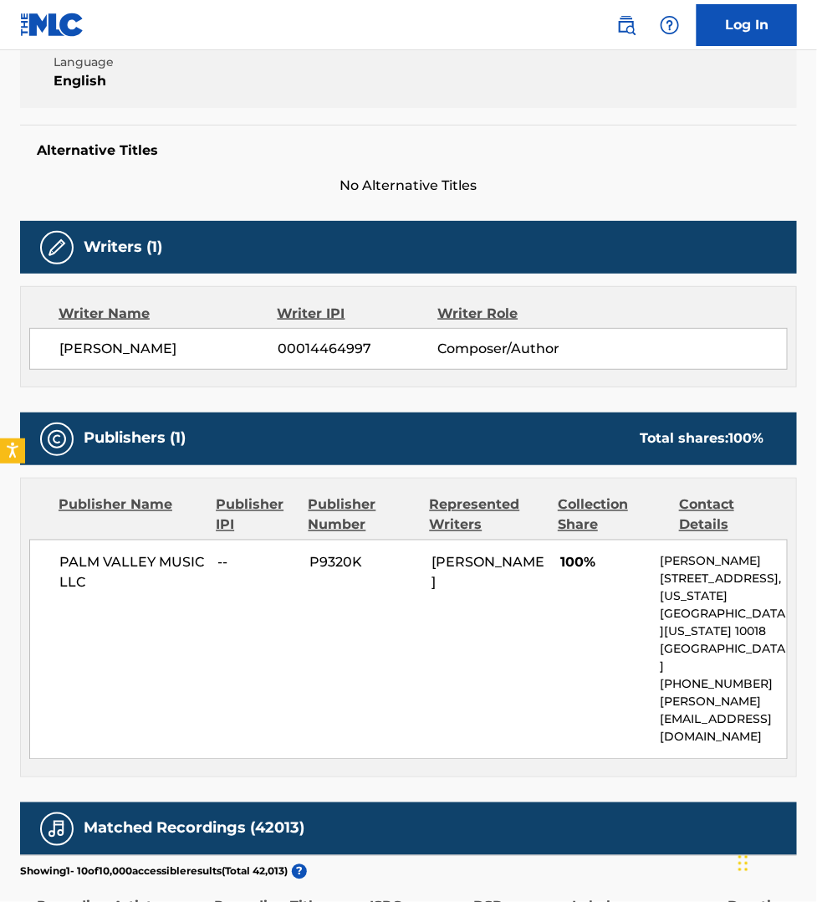
click at [36, 737] on div "Publisher Name Publisher IPI Publisher Number Represented Writers Collection Sh…" at bounding box center [409, 628] width 776 height 298
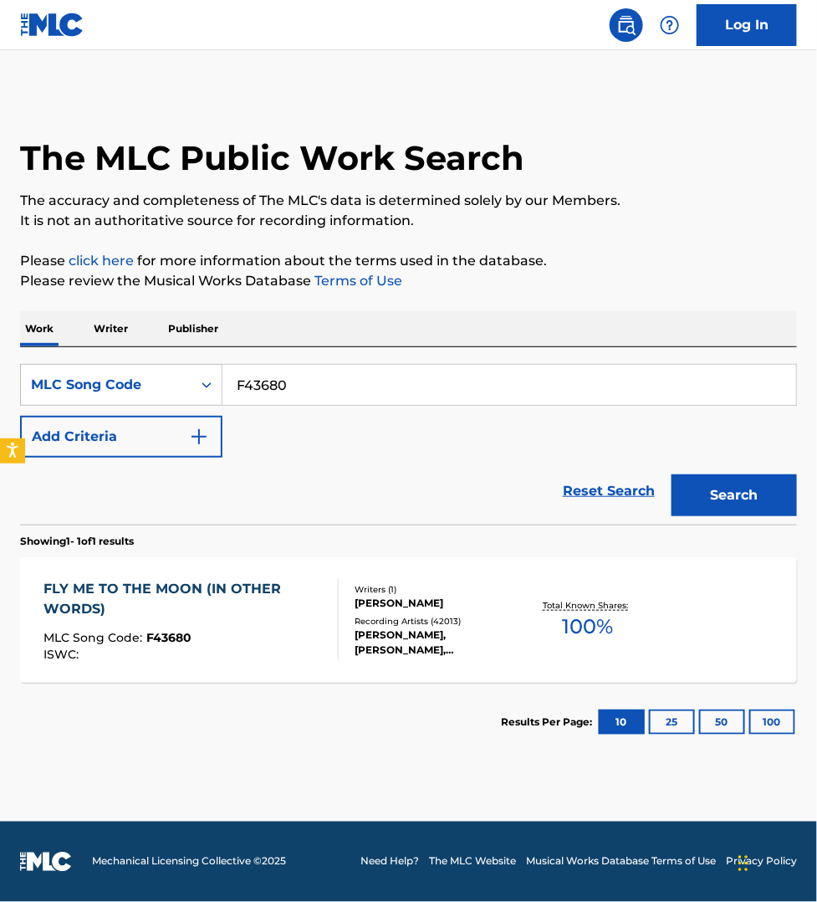
click at [285, 386] on input "F43680" at bounding box center [510, 385] width 574 height 40
paste input "GC020R"
type input "GC020R"
click at [672, 474] on button "Search" at bounding box center [734, 495] width 125 height 42
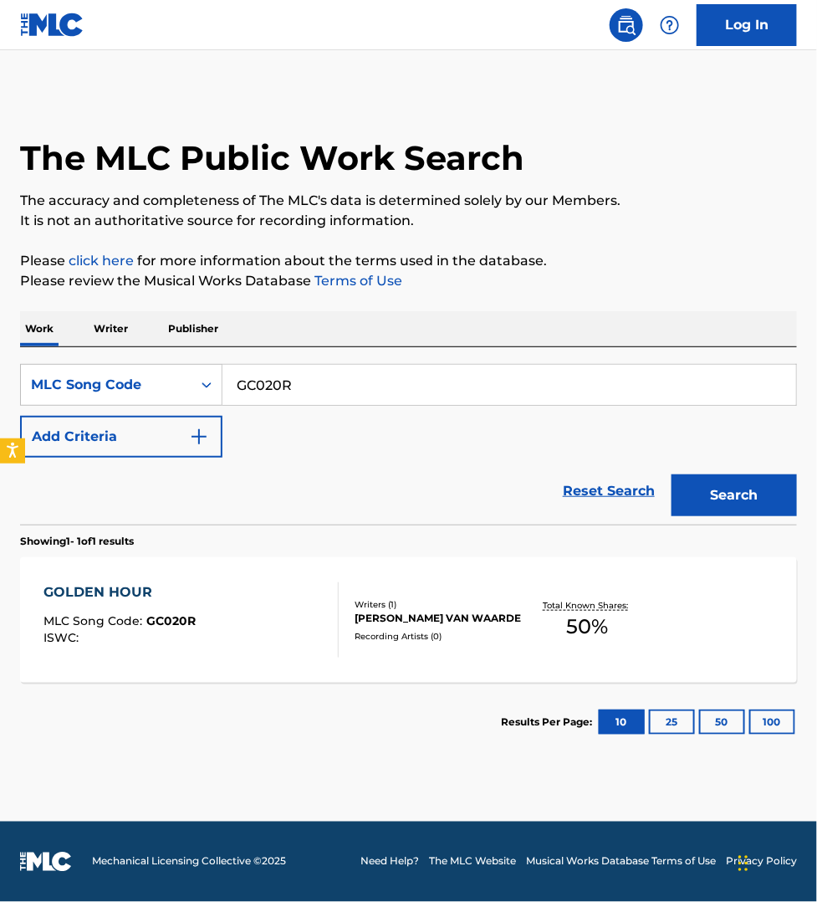
click at [315, 602] on div "GOLDEN HOUR MLC Song Code : GC020R ISWC :" at bounding box center [191, 619] width 295 height 75
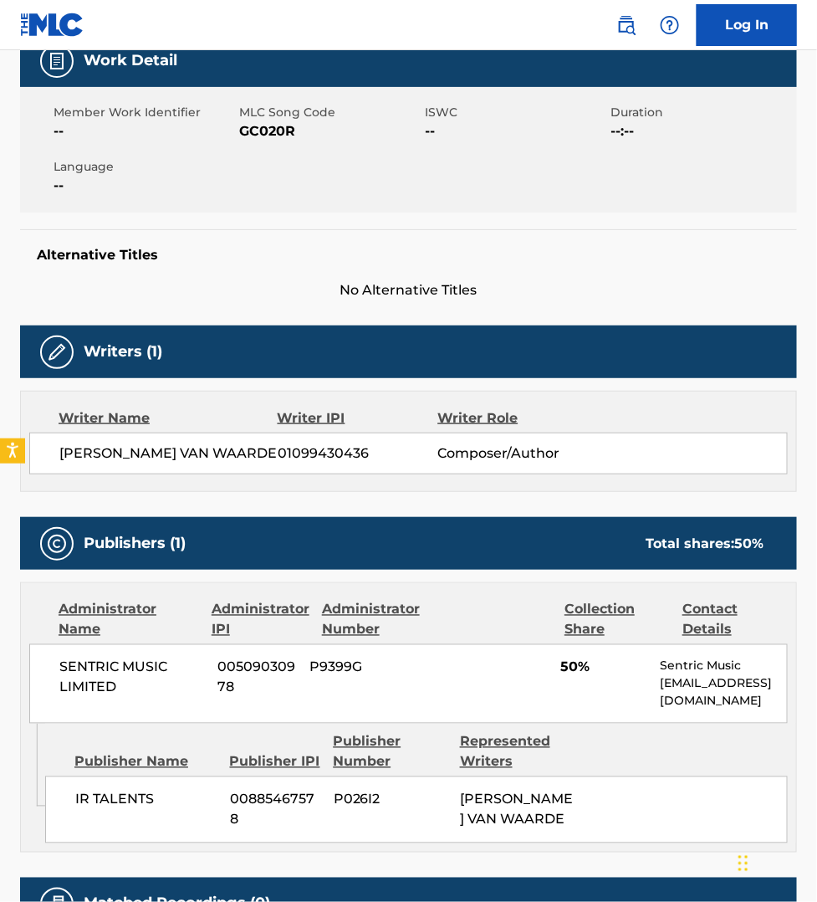
scroll to position [182, 0]
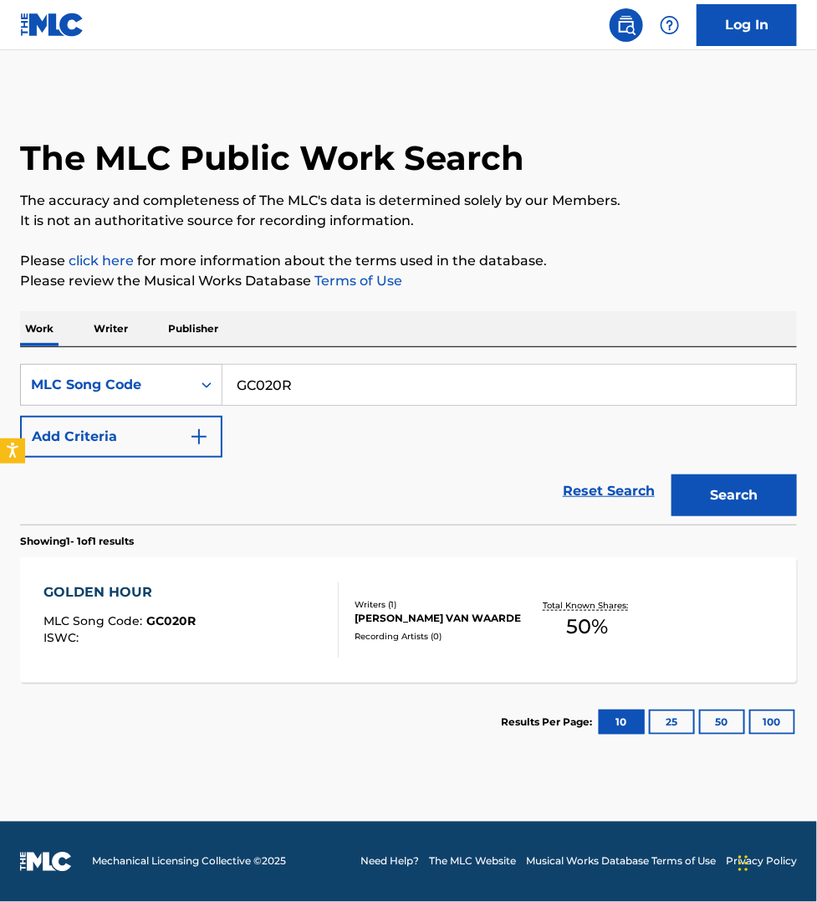
click at [305, 379] on input "GC020R" at bounding box center [510, 385] width 574 height 40
paste input "HB6YJ9"
type input "HB6YJ9"
click at [672, 474] on button "Search" at bounding box center [734, 495] width 125 height 42
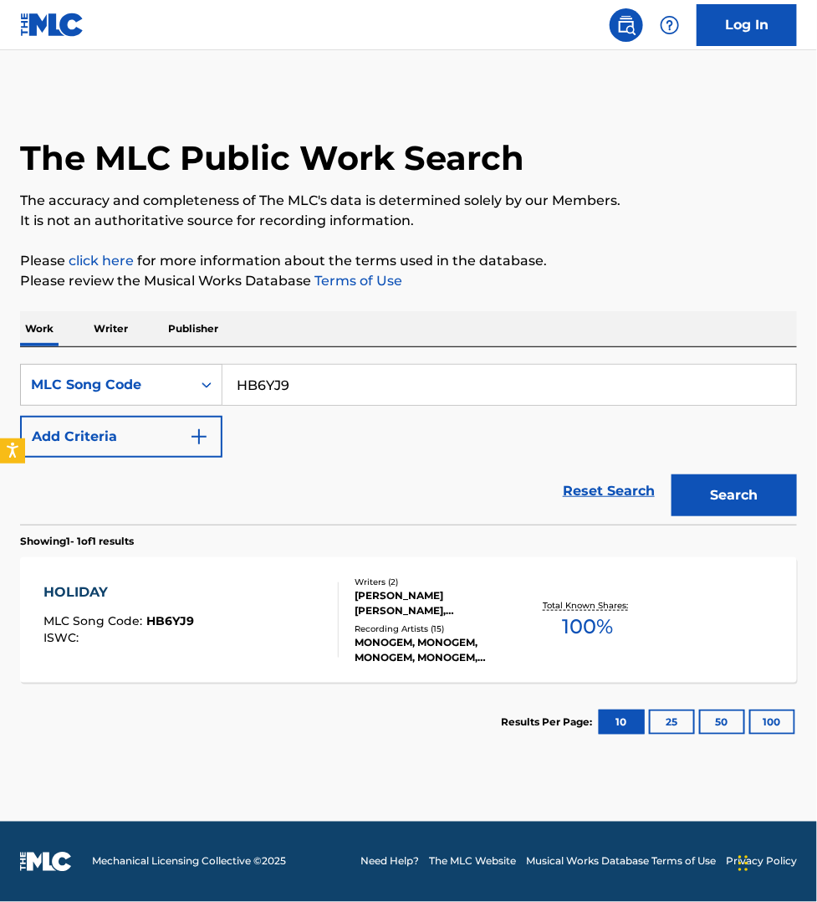
click at [304, 613] on div "HOLIDAY MLC Song Code : HB6YJ9 ISWC :" at bounding box center [191, 619] width 295 height 75
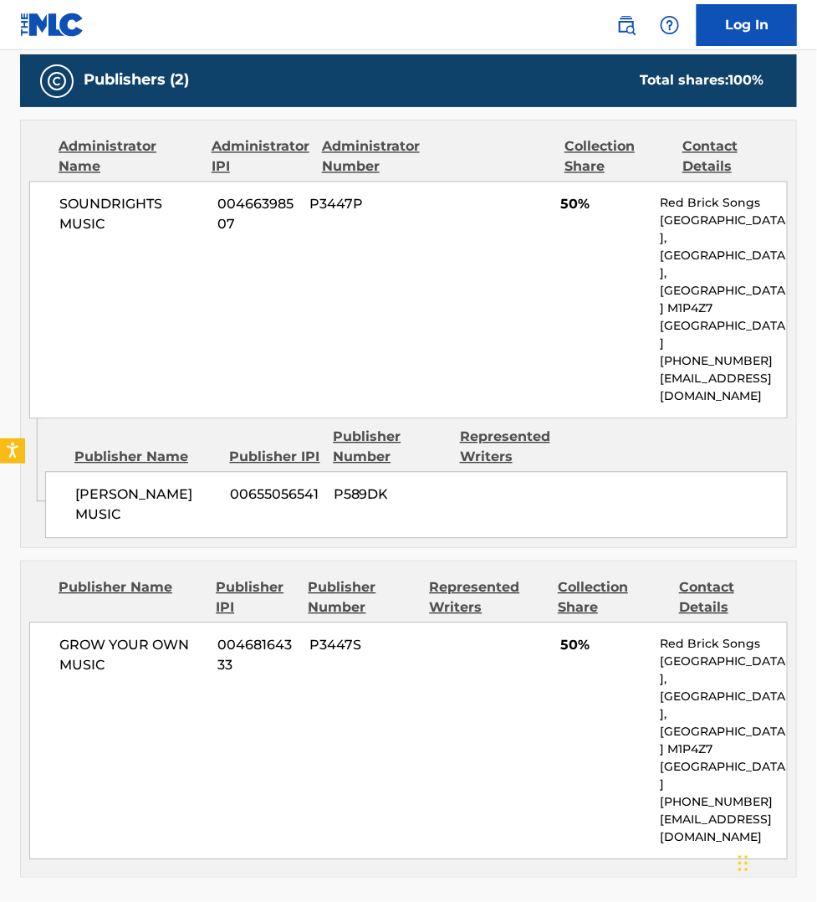
scroll to position [758, 0]
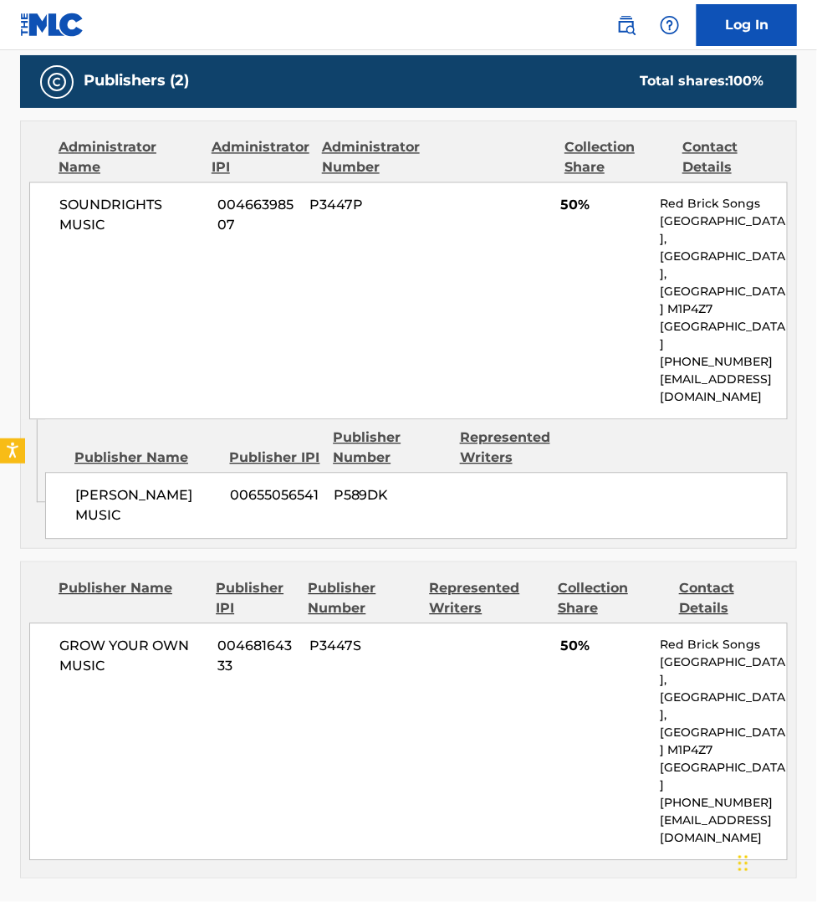
click at [718, 782] on div "Work Detail Member Work Identifier -- MLC Song Code HB6YJ9 ISWC -- Duration --:…" at bounding box center [408, 520] width 777 height 1961
click at [682, 771] on div "Publisher Name Publisher IPI Publisher Number Represented Writers Collection Sh…" at bounding box center [408, 719] width 777 height 317
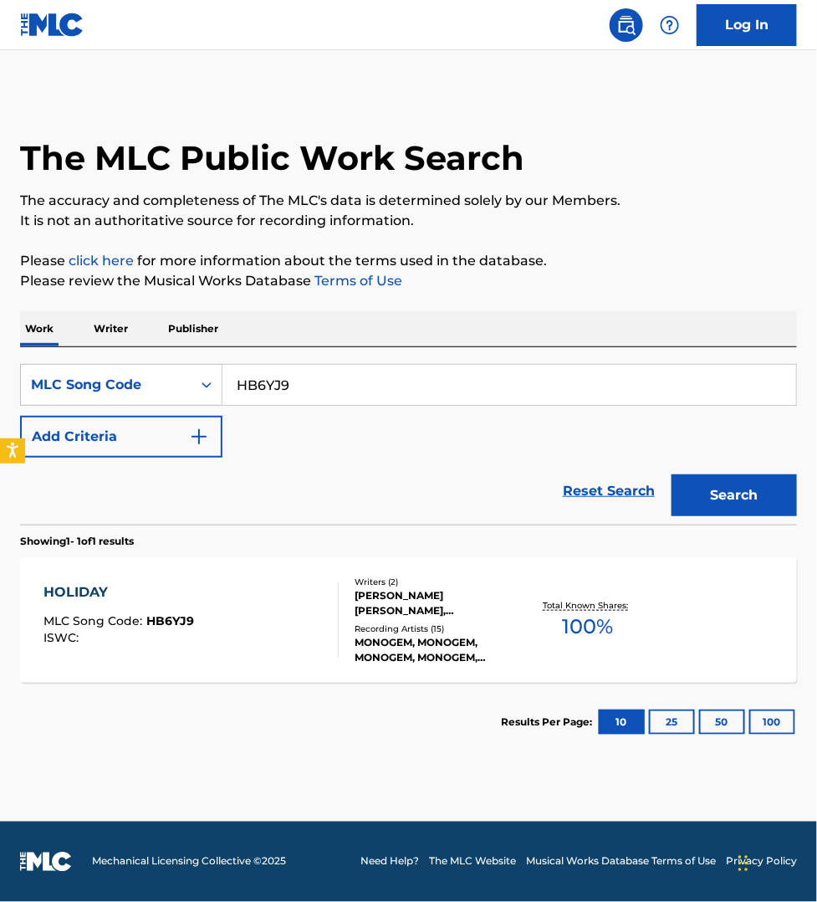
click at [294, 393] on input "HB6YJ9" at bounding box center [510, 385] width 574 height 40
paste input "L64800"
click at [672, 474] on button "Search" at bounding box center [734, 495] width 125 height 42
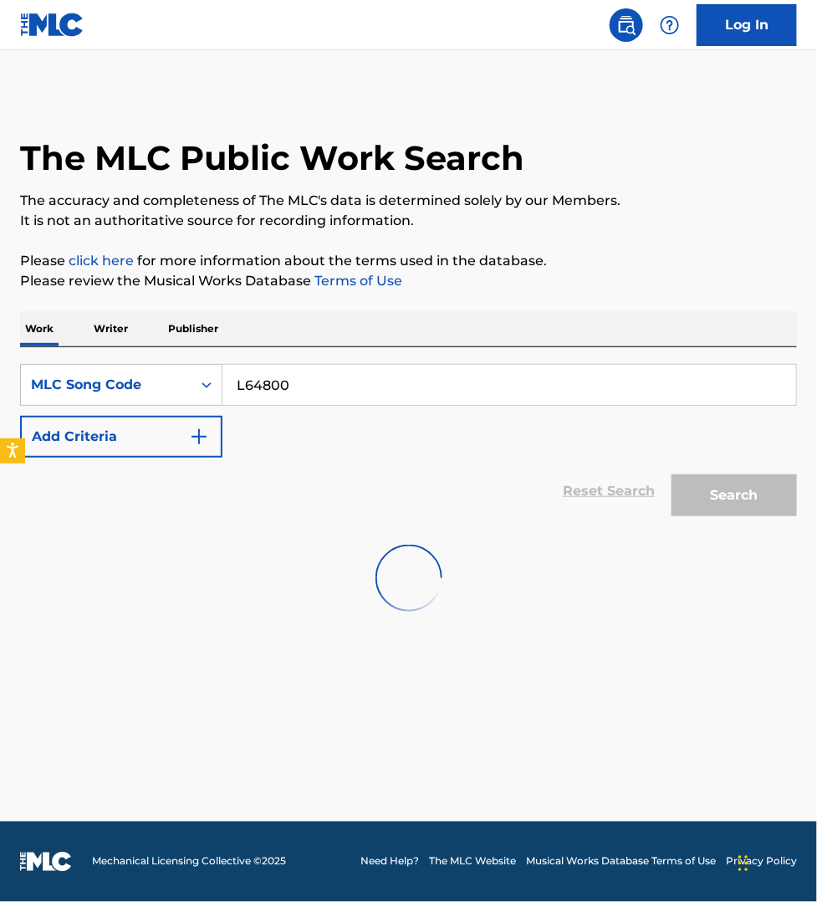
click at [763, 693] on main "The MLC Public Work Search The accuracy and completeness of The MLC's data is d…" at bounding box center [408, 435] width 817 height 771
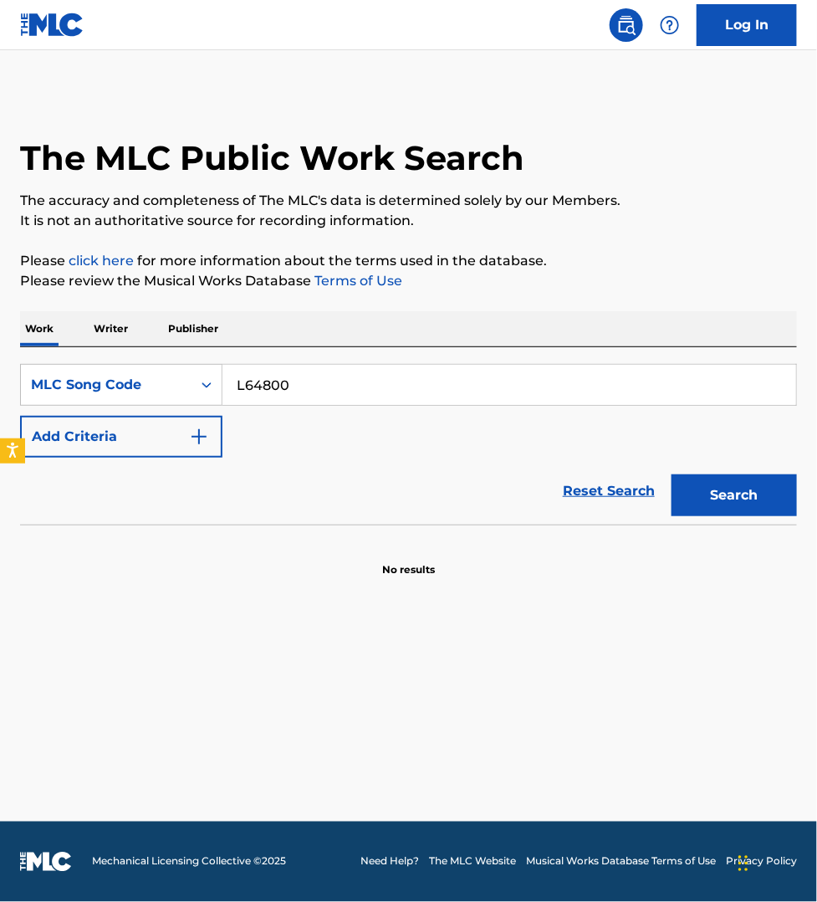
click at [486, 68] on main "The MLC Public Work Search The accuracy and completeness of The MLC's data is d…" at bounding box center [408, 435] width 817 height 771
click at [289, 389] on input "L64800" at bounding box center [510, 385] width 574 height 40
paste input "W3871"
type input "W38710"
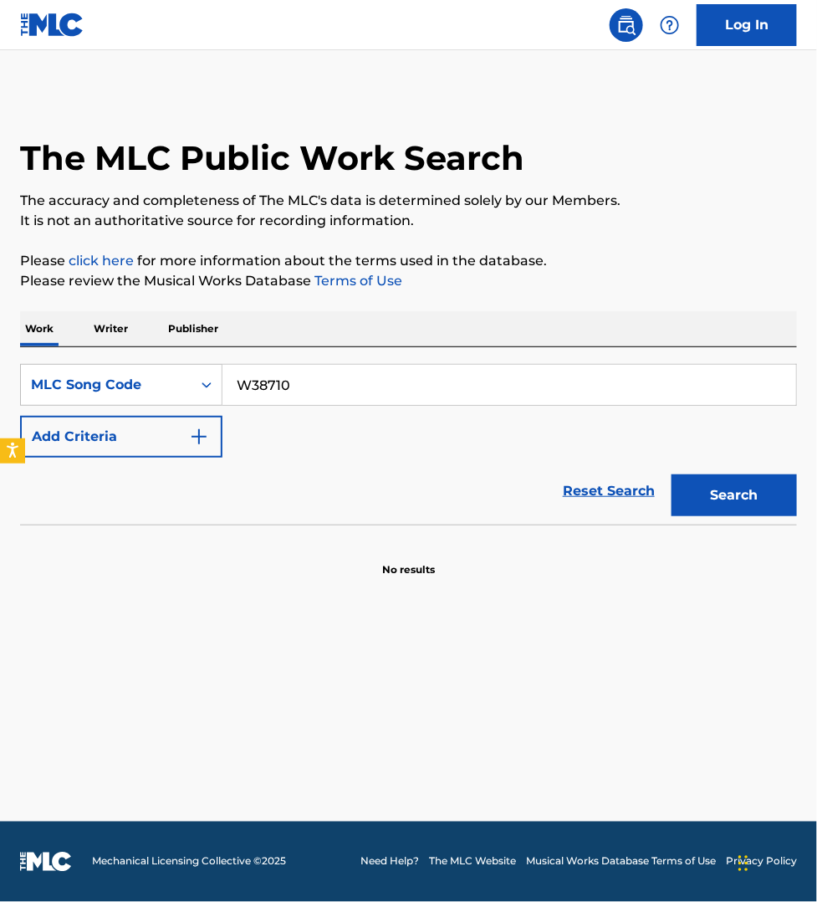
click at [672, 474] on button "Search" at bounding box center [734, 495] width 125 height 42
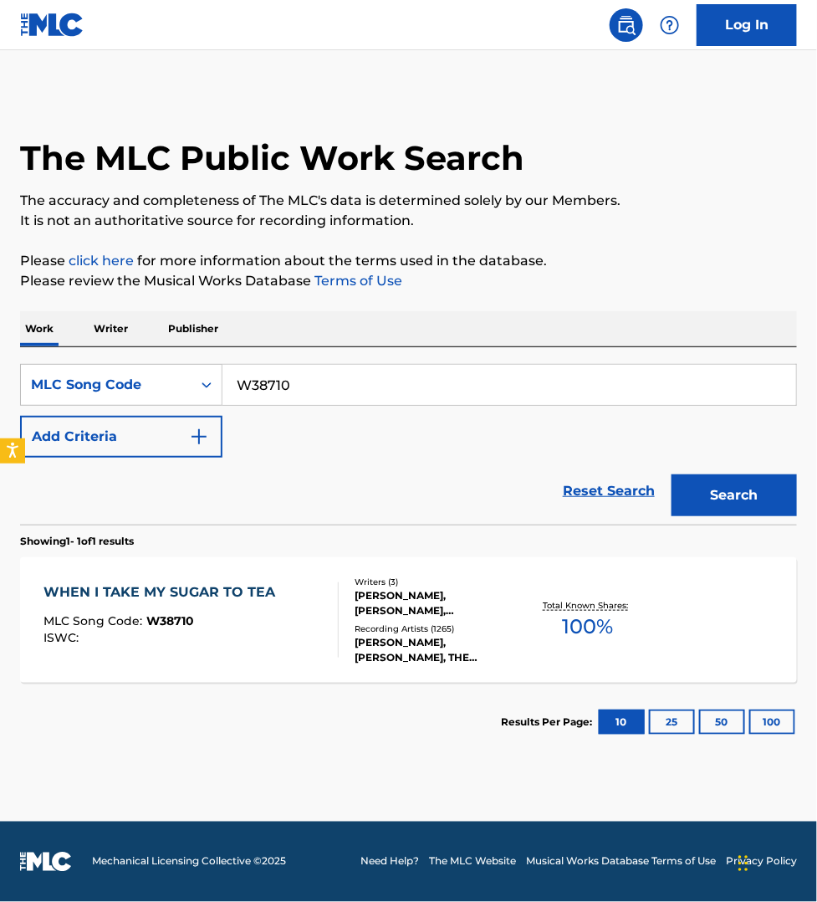
click at [306, 623] on div "WHEN I TAKE MY SUGAR TO TEA MLC Song Code : W38710 ISWC :" at bounding box center [191, 619] width 295 height 75
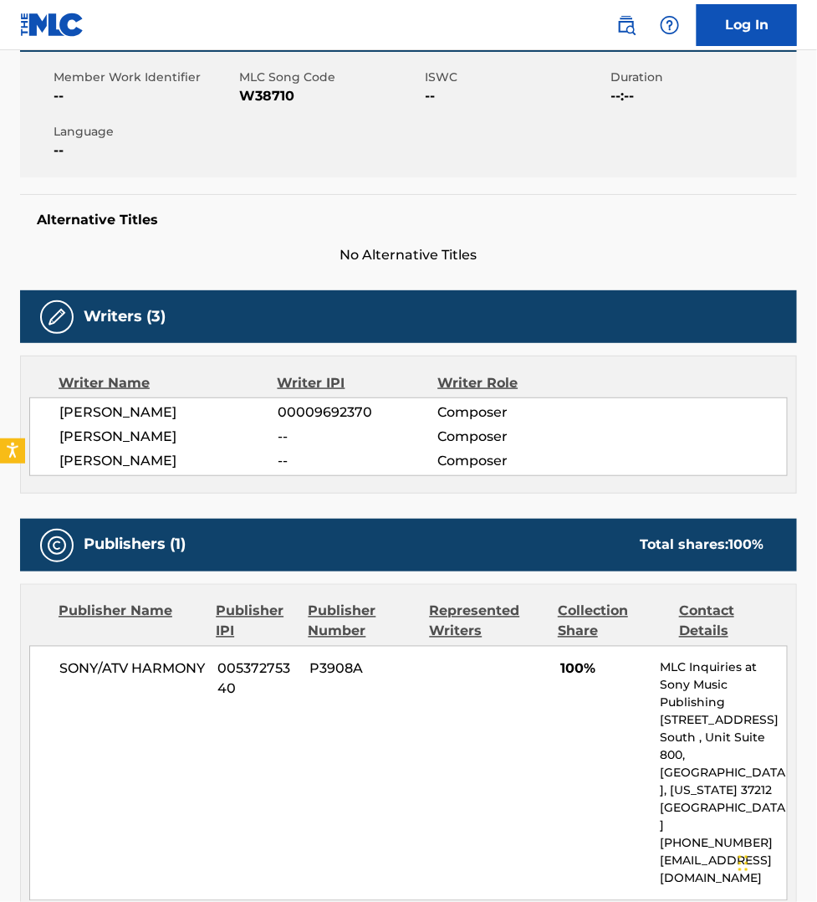
scroll to position [340, 0]
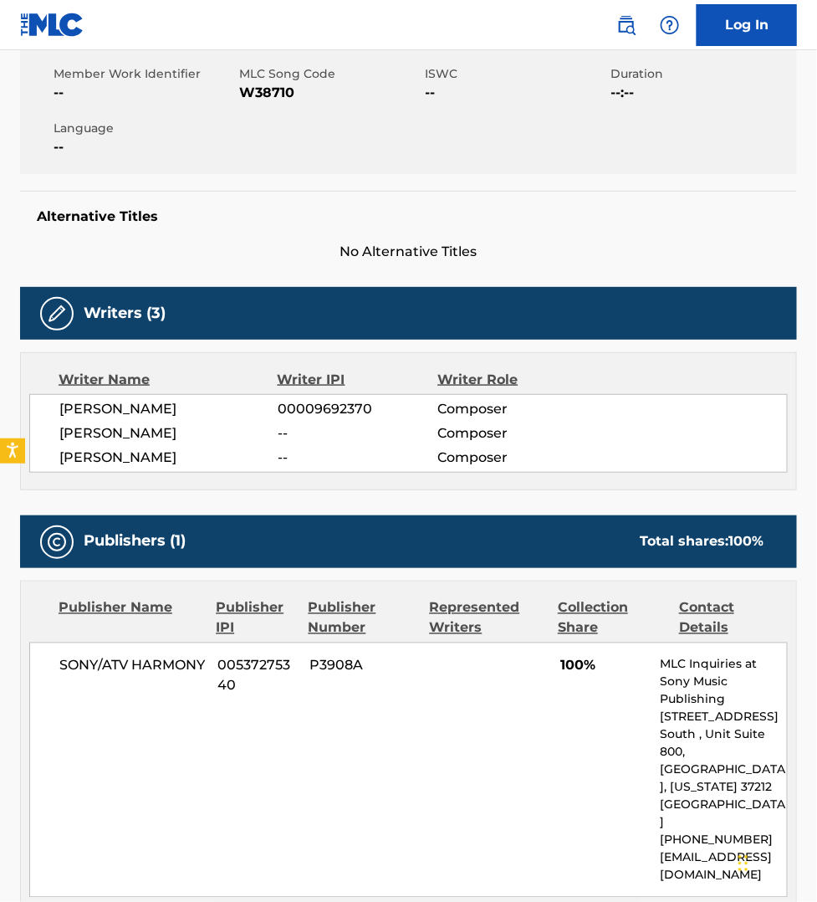
drag, startPoint x: 553, startPoint y: 784, endPoint x: 520, endPoint y: 709, distance: 82.4
click at [553, 784] on div "SONY/ATV HARMONY 00537275340 P3908A 100% MLC Inquiries at Sony Music Publishing…" at bounding box center [408, 770] width 759 height 255
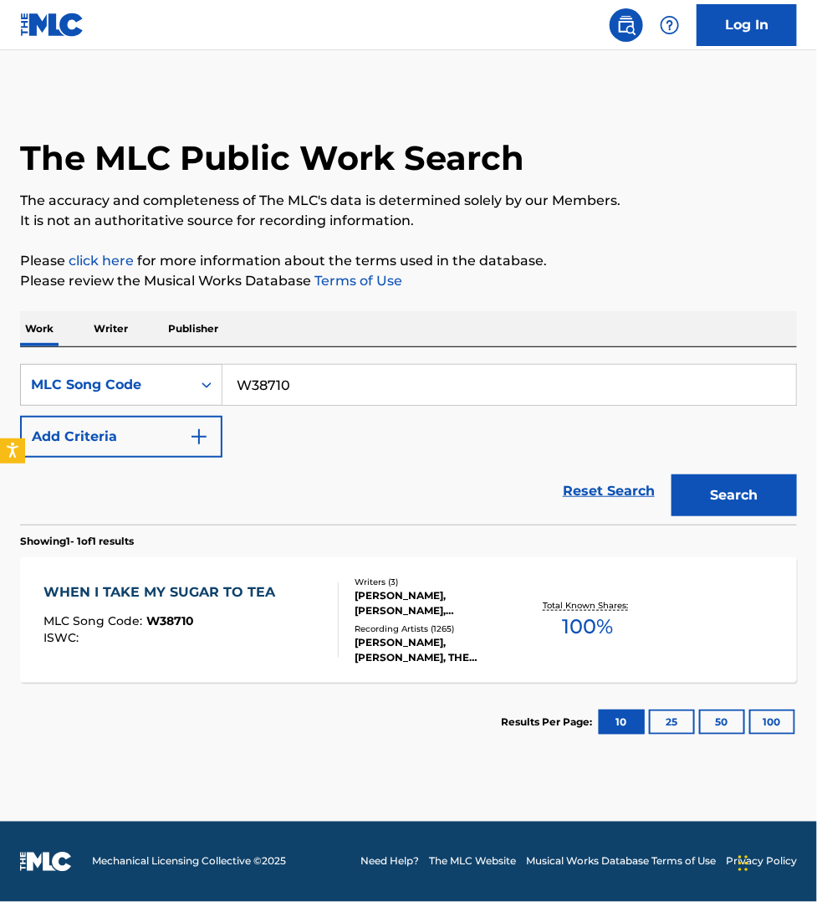
click at [294, 387] on input "W38710" at bounding box center [510, 385] width 574 height 40
paste input "3U09J7"
type input "3U09J7"
click at [672, 474] on button "Search" at bounding box center [734, 495] width 125 height 42
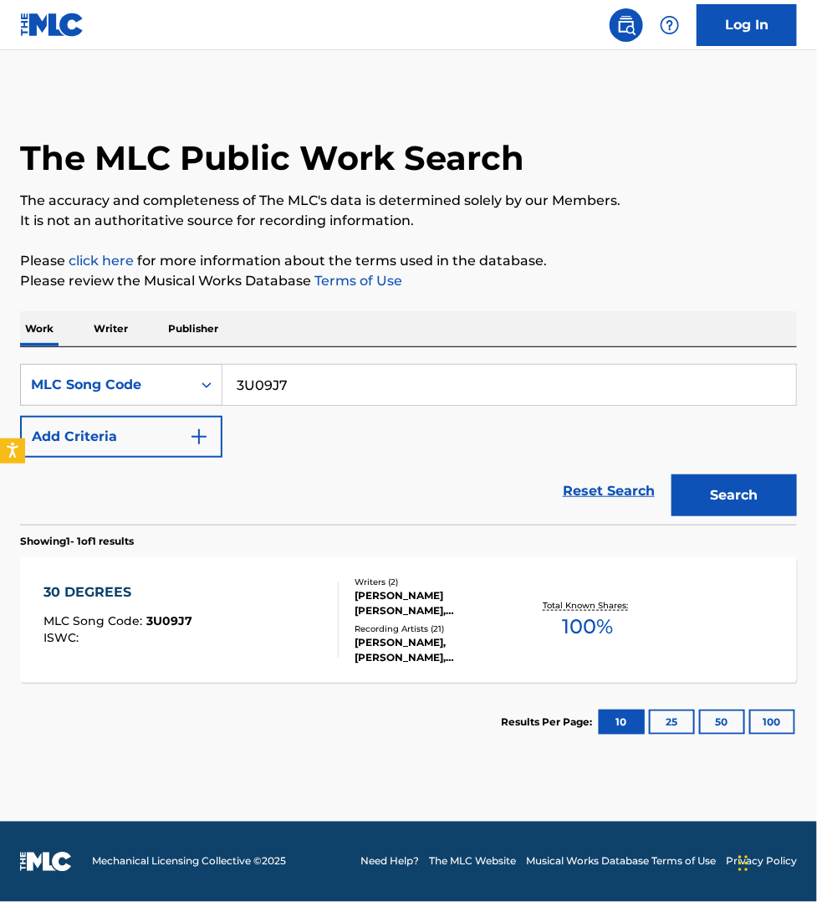
click at [280, 617] on div "30 DEGREES MLC Song Code : 3U09J7 ISWC :" at bounding box center [191, 619] width 295 height 75
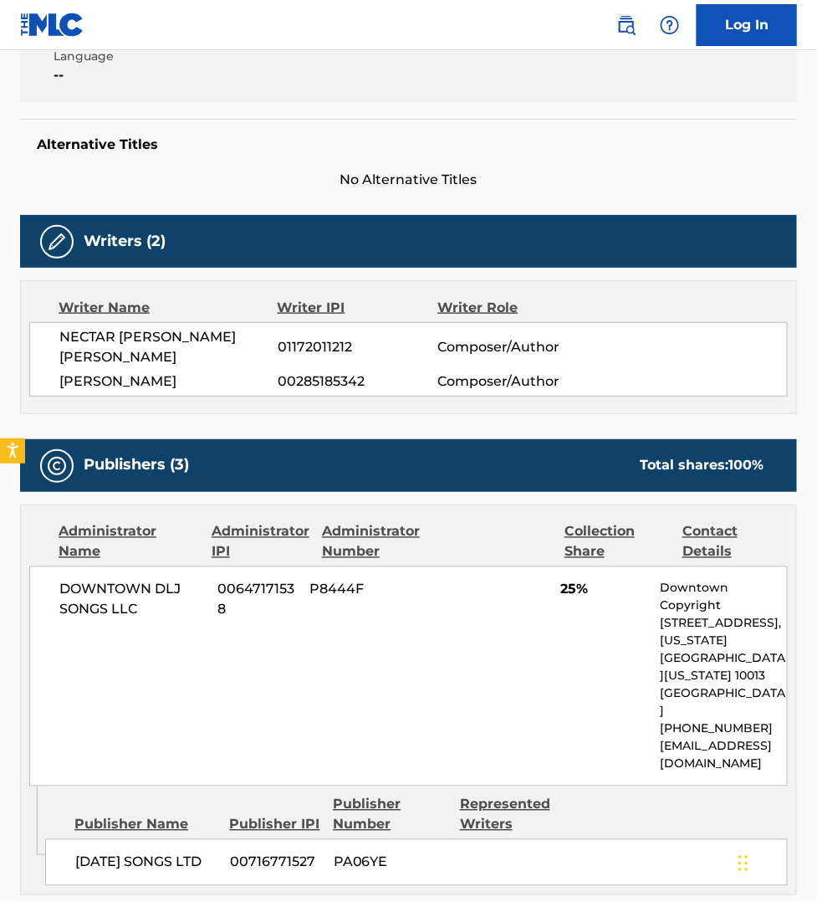
scroll to position [340, 0]
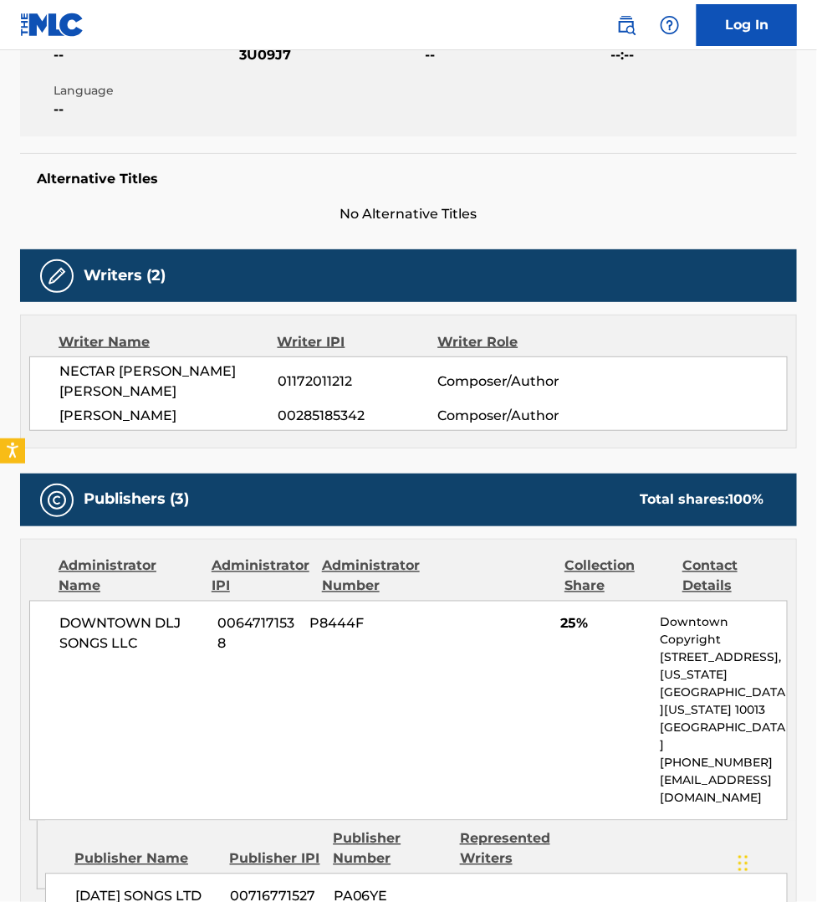
click at [699, 829] on div "Publisher Name Publisher IPI Publisher Number Represented Writers" at bounding box center [416, 849] width 743 height 40
click at [205, 392] on span "NECTAR [PERSON_NAME] [PERSON_NAME]" at bounding box center [168, 381] width 218 height 40
copy span "WOODE"
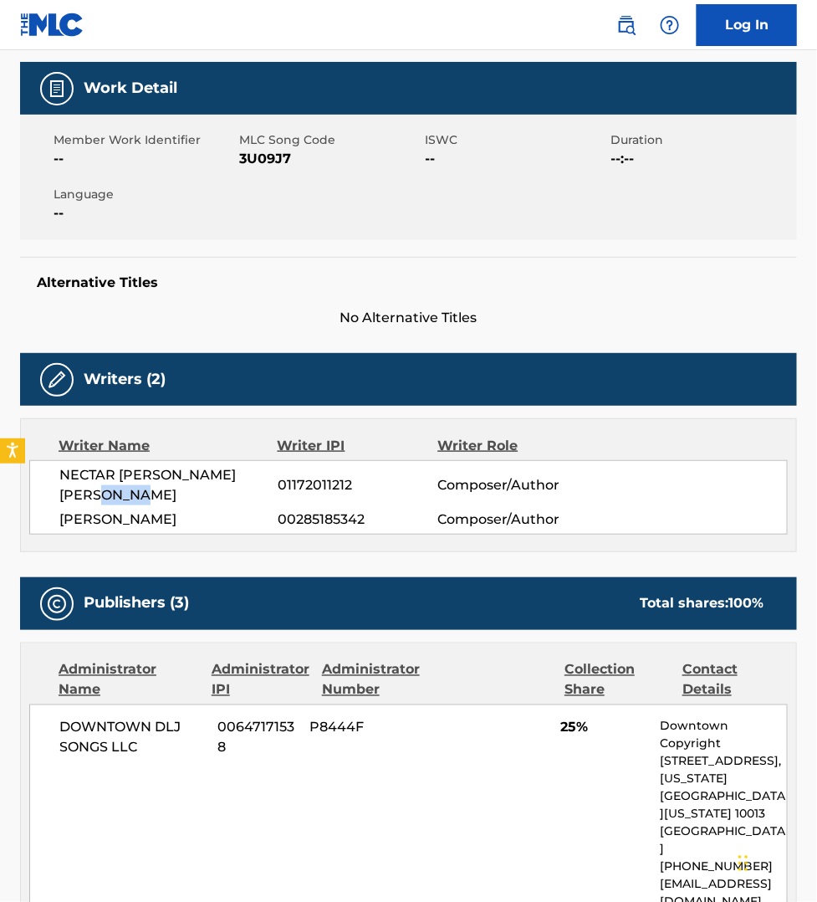
scroll to position [52, 0]
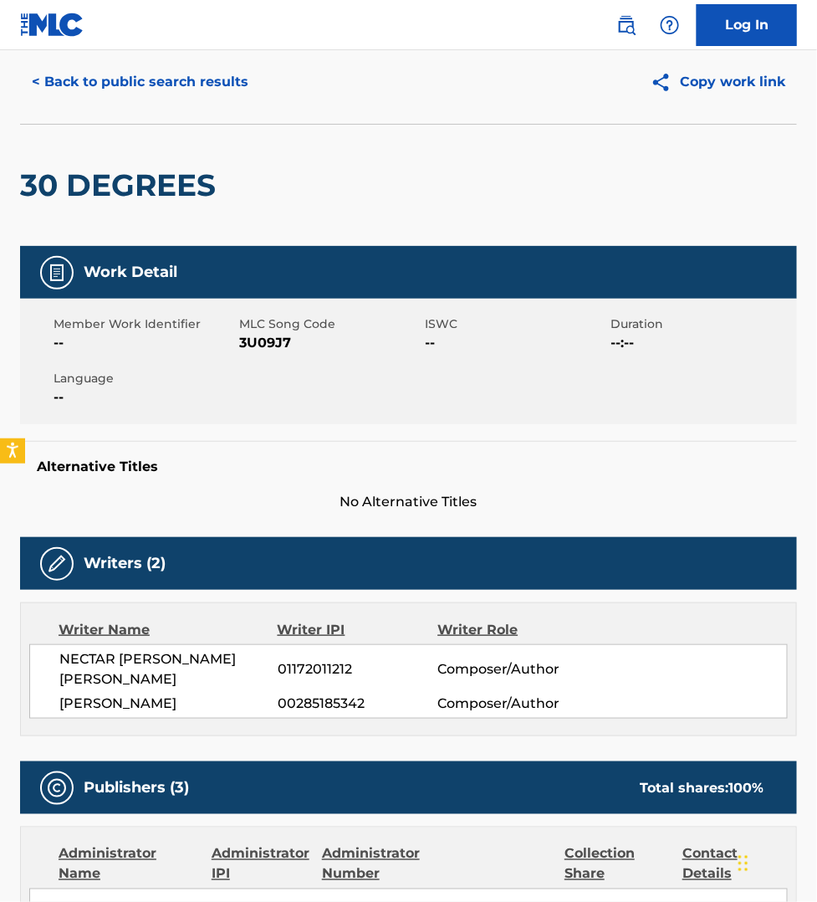
click at [276, 343] on span "3U09J7" at bounding box center [330, 343] width 182 height 20
copy span "3U09J7"
click at [90, 77] on button "< Back to public search results" at bounding box center [140, 82] width 240 height 42
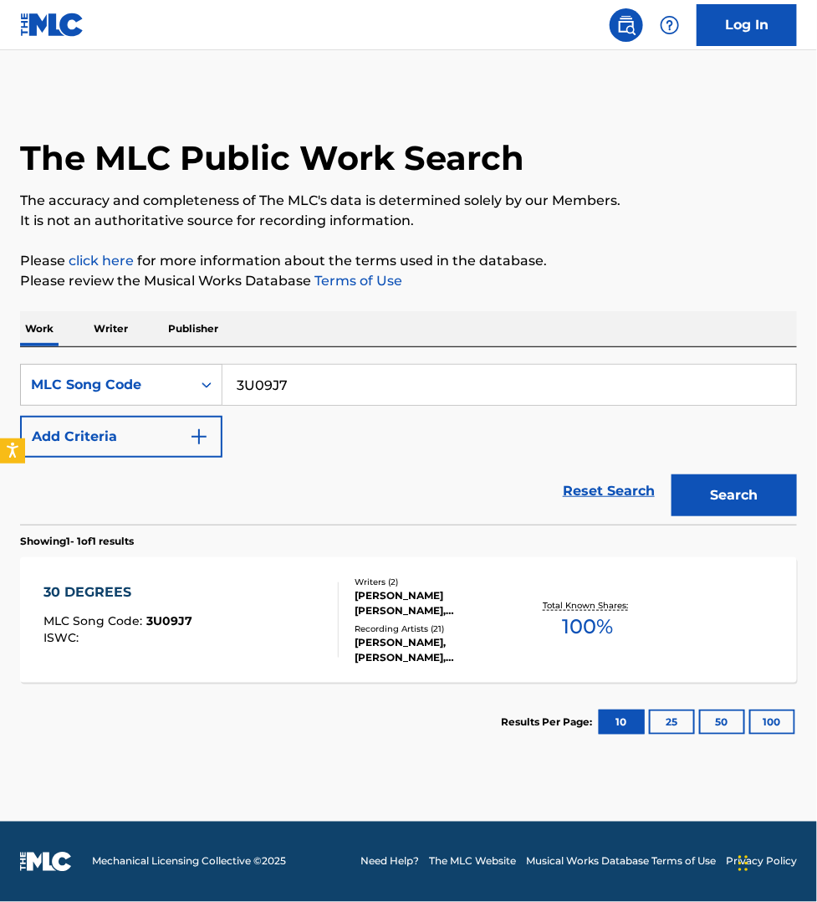
click at [298, 390] on input "3U09J7" at bounding box center [510, 385] width 574 height 40
paste input "OL6ATN"
type input "OL6ATN"
click at [672, 474] on button "Search" at bounding box center [734, 495] width 125 height 42
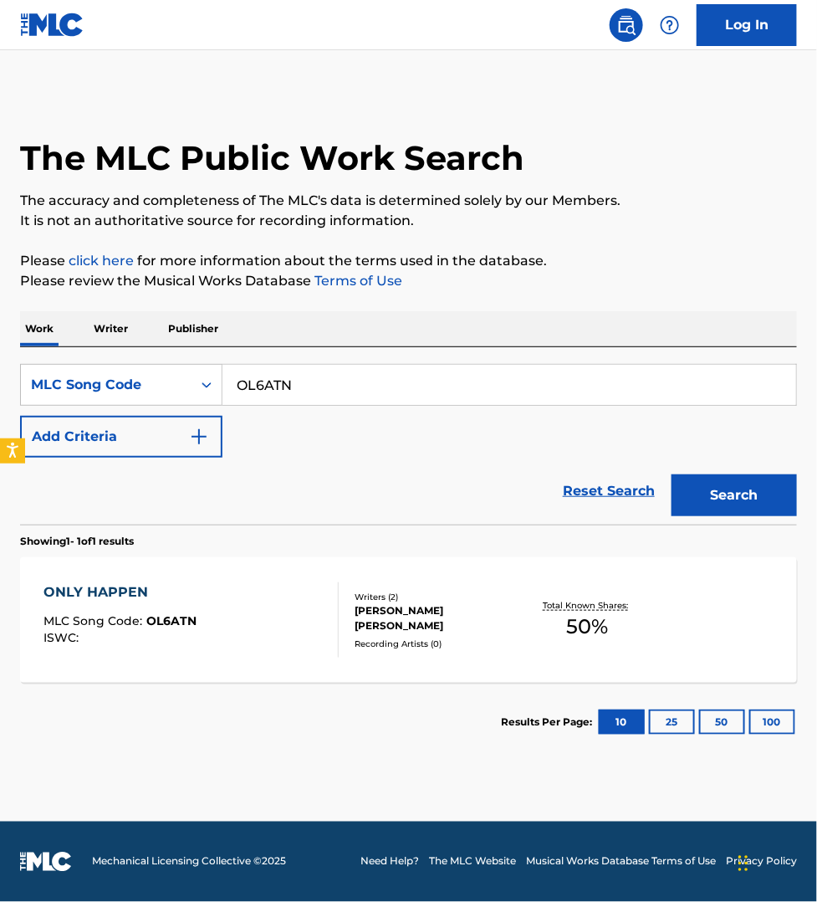
click at [272, 611] on div "ONLY HAPPEN MLC Song Code : OL6ATN ISWC :" at bounding box center [191, 619] width 295 height 75
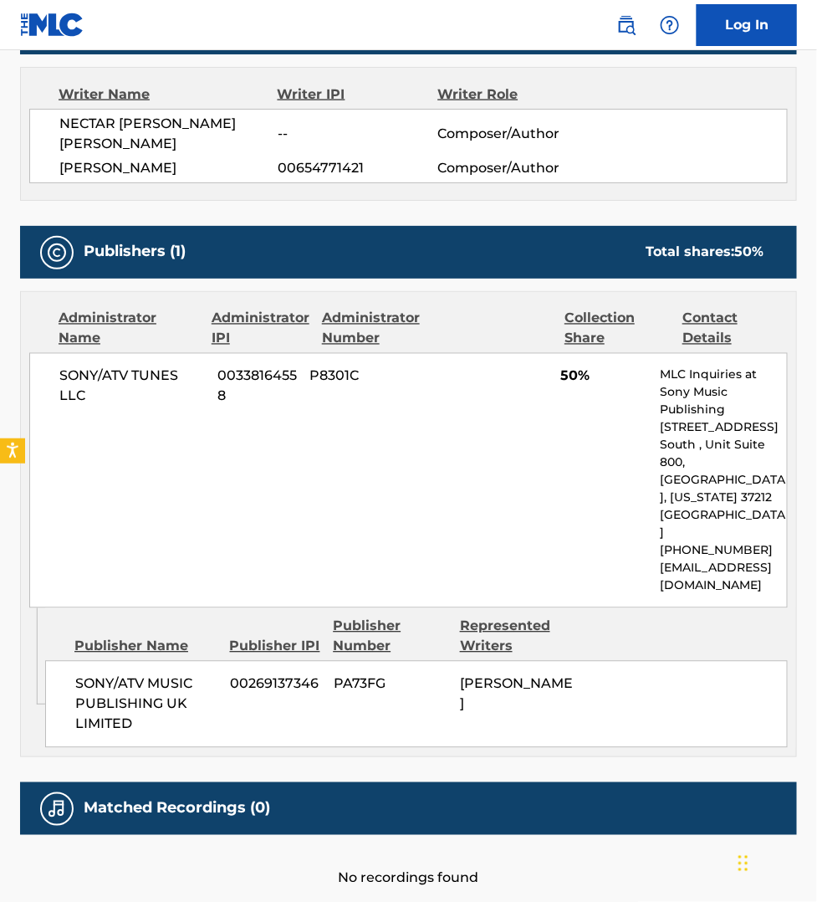
scroll to position [601, 0]
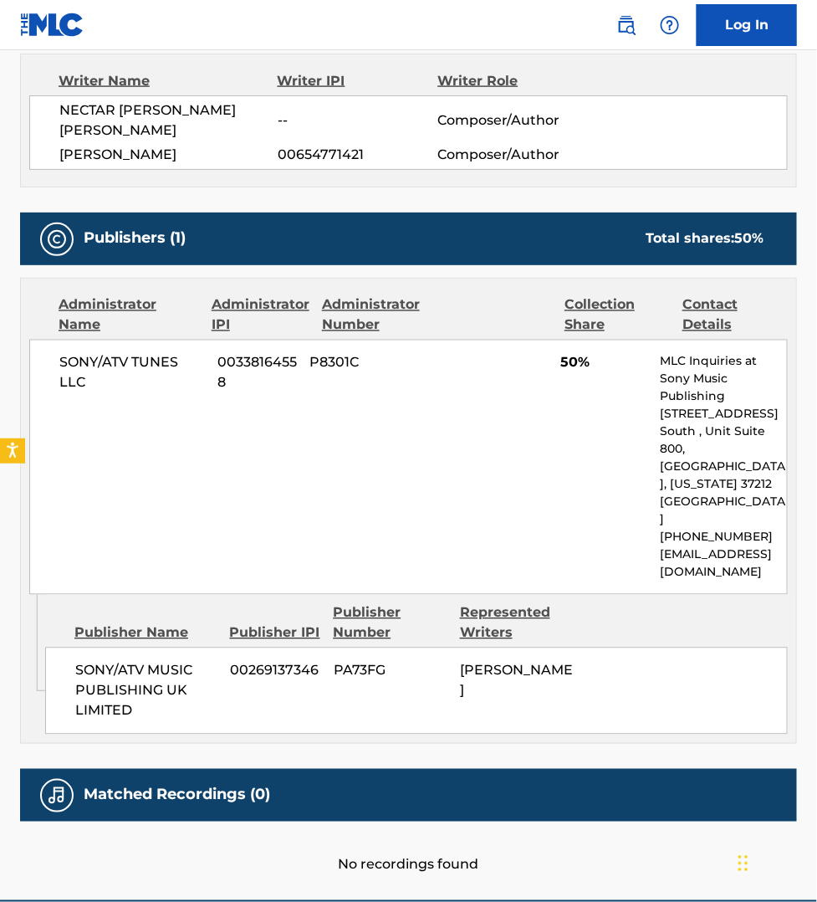
drag, startPoint x: 665, startPoint y: 793, endPoint x: 653, endPoint y: 788, distance: 13.5
click at [665, 822] on div "No recordings found" at bounding box center [408, 849] width 777 height 54
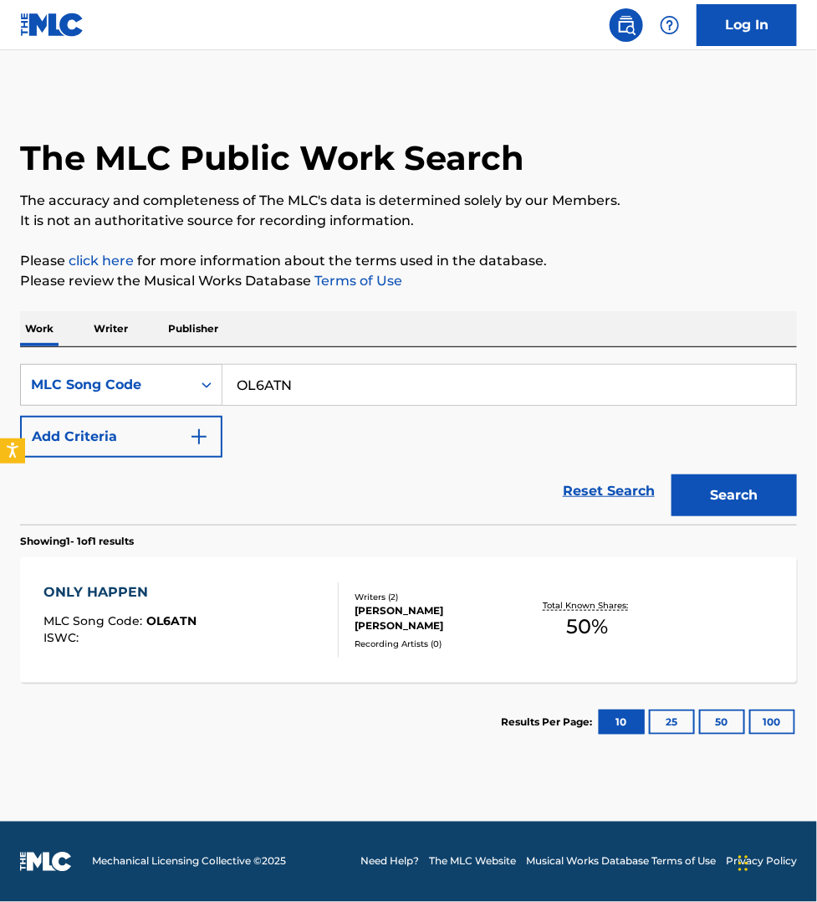
click at [314, 394] on input "OL6ATN" at bounding box center [510, 385] width 574 height 40
paste input "M70200"
type input "M70200"
click at [672, 474] on button "Search" at bounding box center [734, 495] width 125 height 42
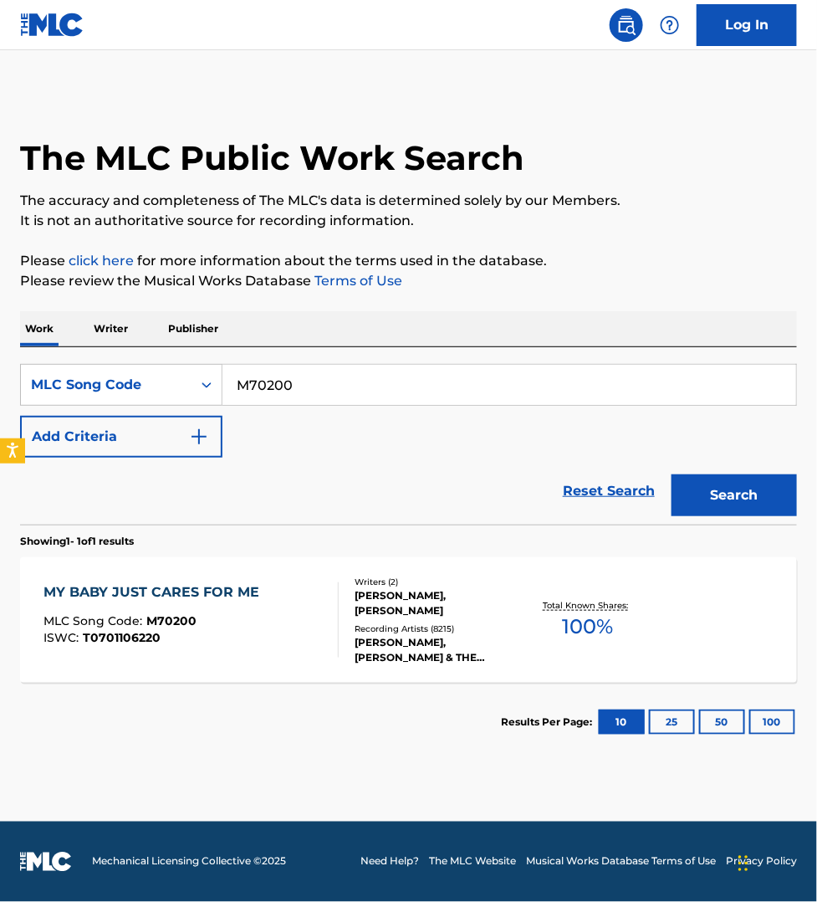
click at [314, 607] on div "MY BABY JUST CARES FOR ME MLC Song Code : M70200 ISWC : T0701106220" at bounding box center [191, 619] width 295 height 75
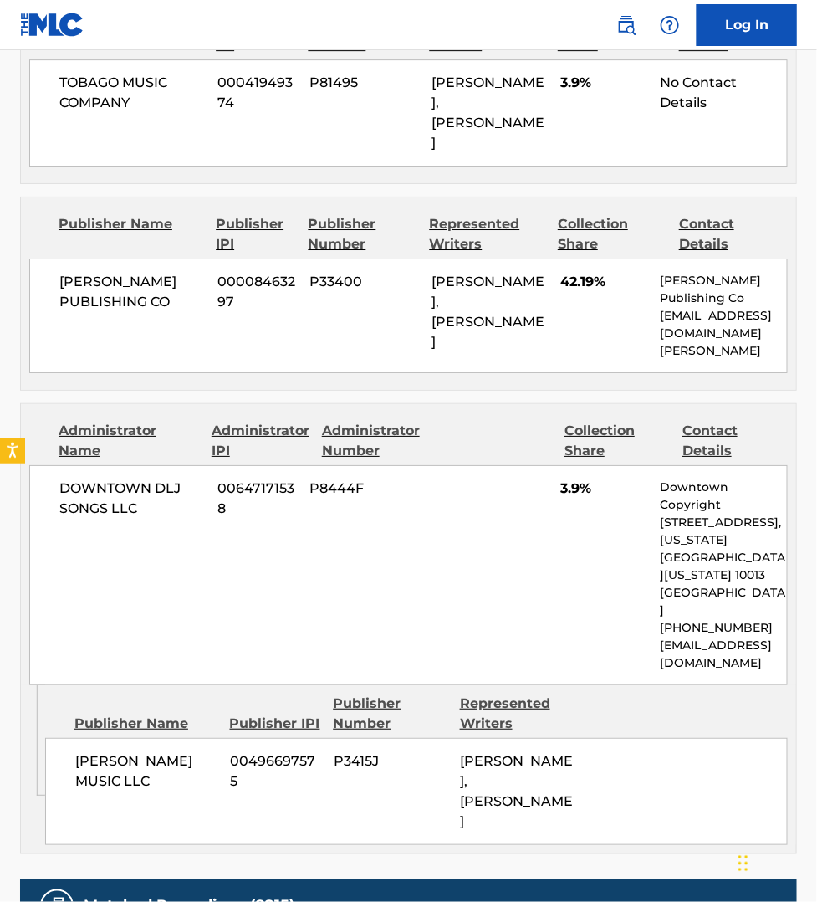
scroll to position [1385, 0]
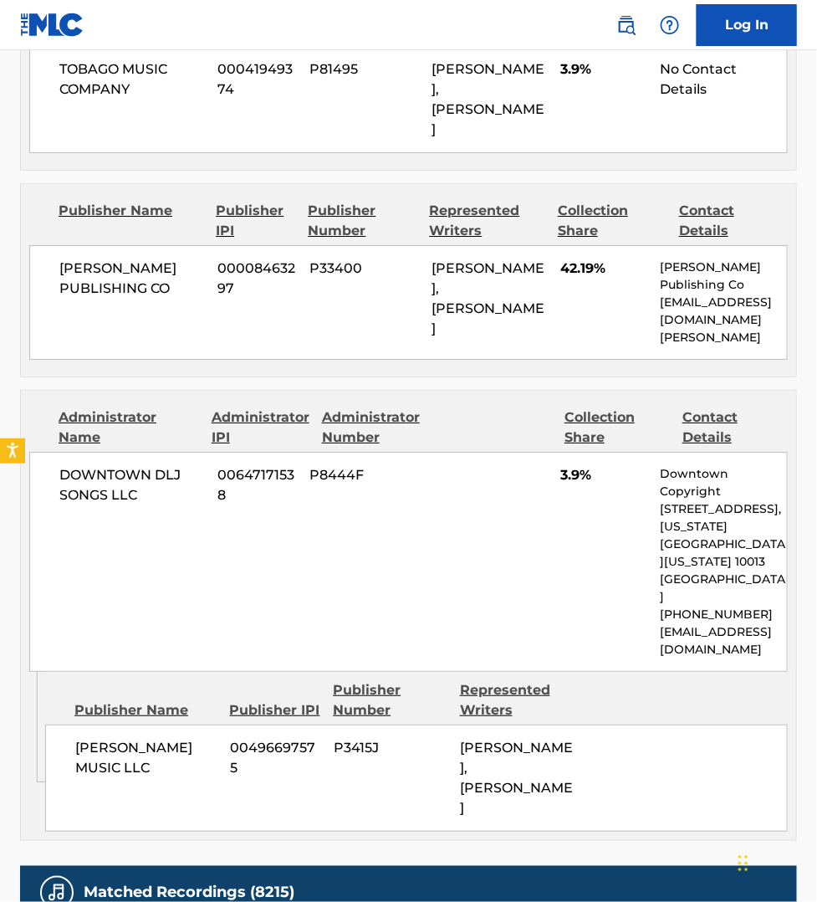
click at [751, 771] on div "Work Detail Member Work Identifier -- MLC Song Code M70200 ISWC T0701106220 Dur…" at bounding box center [408, 334] width 777 height 2768
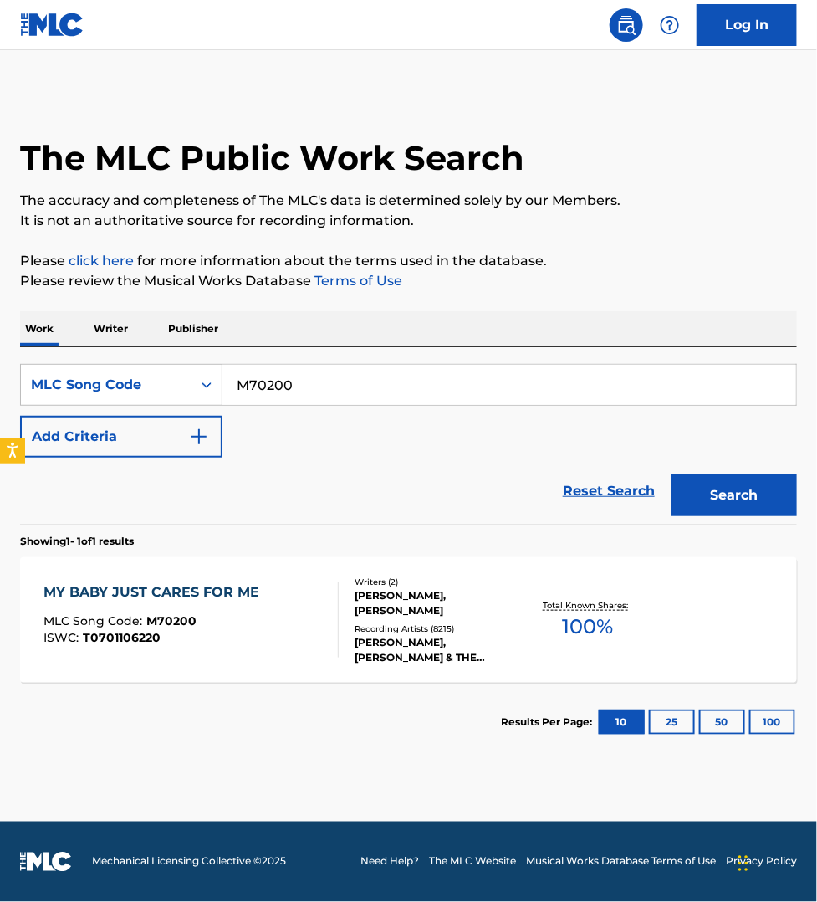
click at [290, 386] on input "M70200" at bounding box center [510, 385] width 574 height 40
paste input "FE68OU"
type input "FE68OU"
click at [672, 474] on button "Search" at bounding box center [734, 495] width 125 height 42
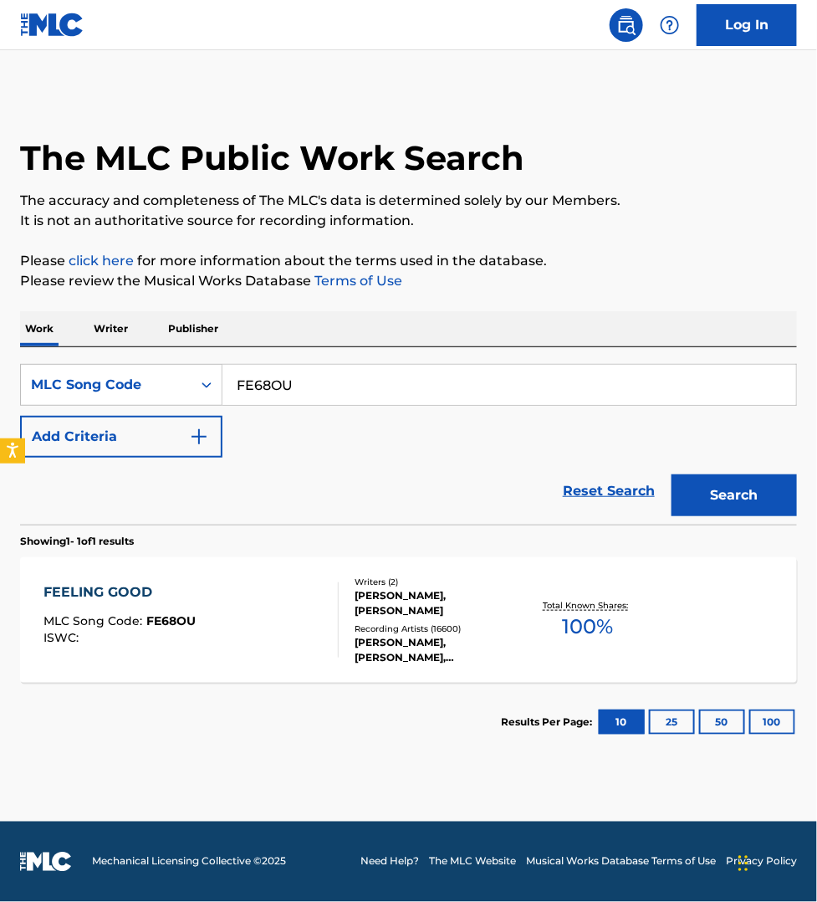
click at [284, 625] on div "FEELING GOOD MLC Song Code : FE68OU ISWC :" at bounding box center [191, 619] width 295 height 75
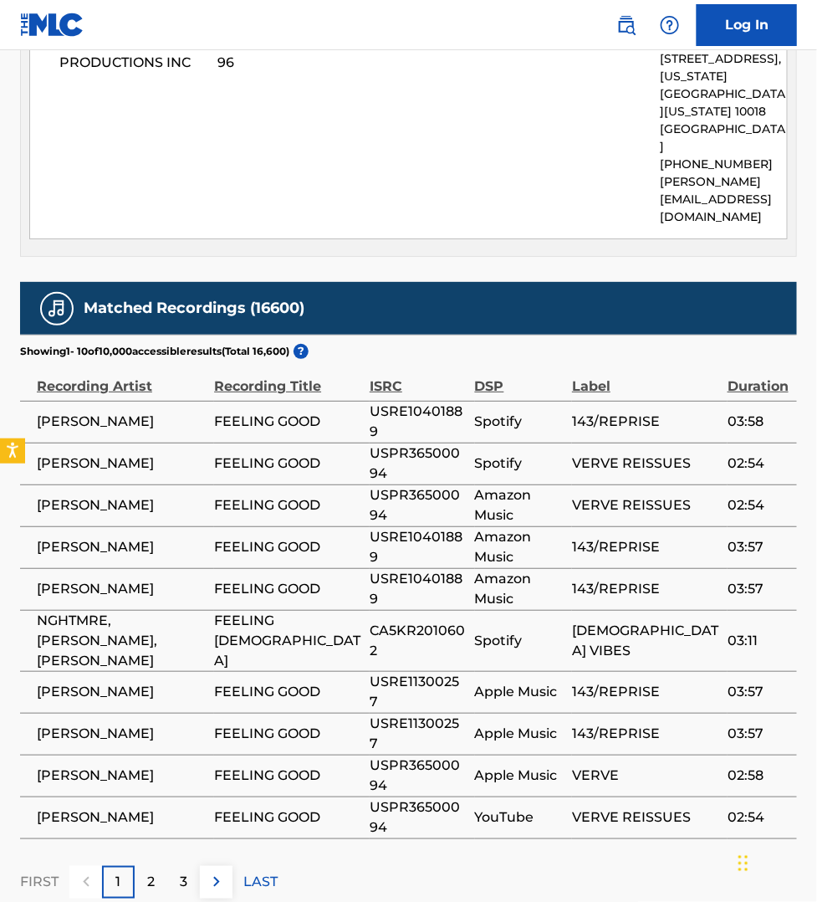
scroll to position [1538, 0]
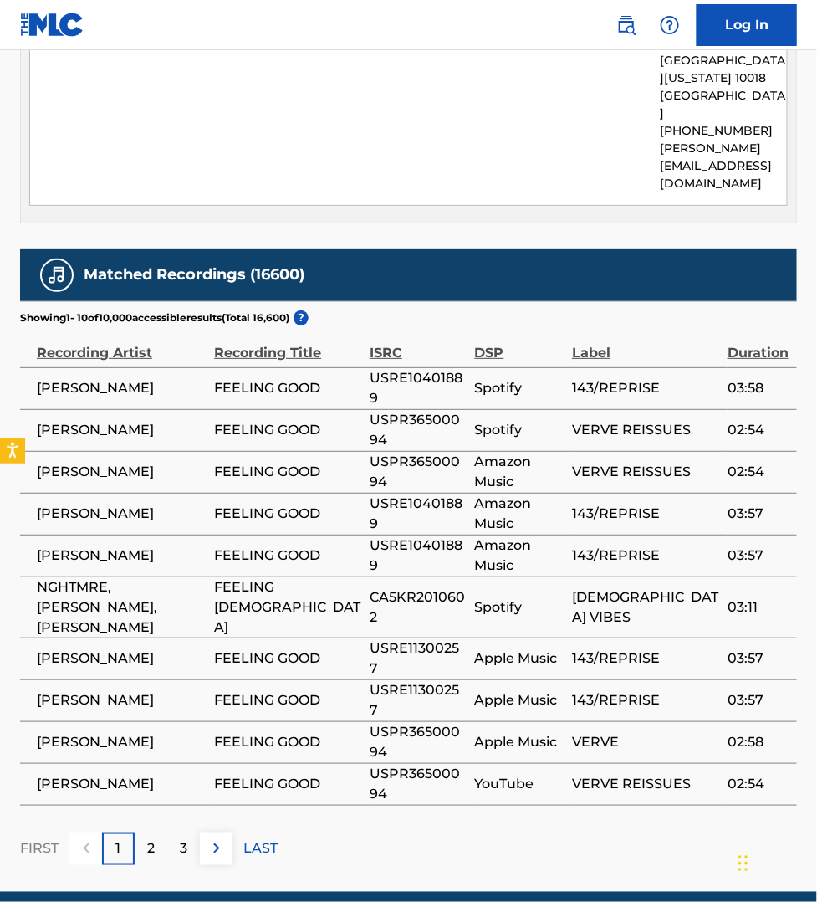
click at [214, 838] on img at bounding box center [217, 848] width 20 height 20
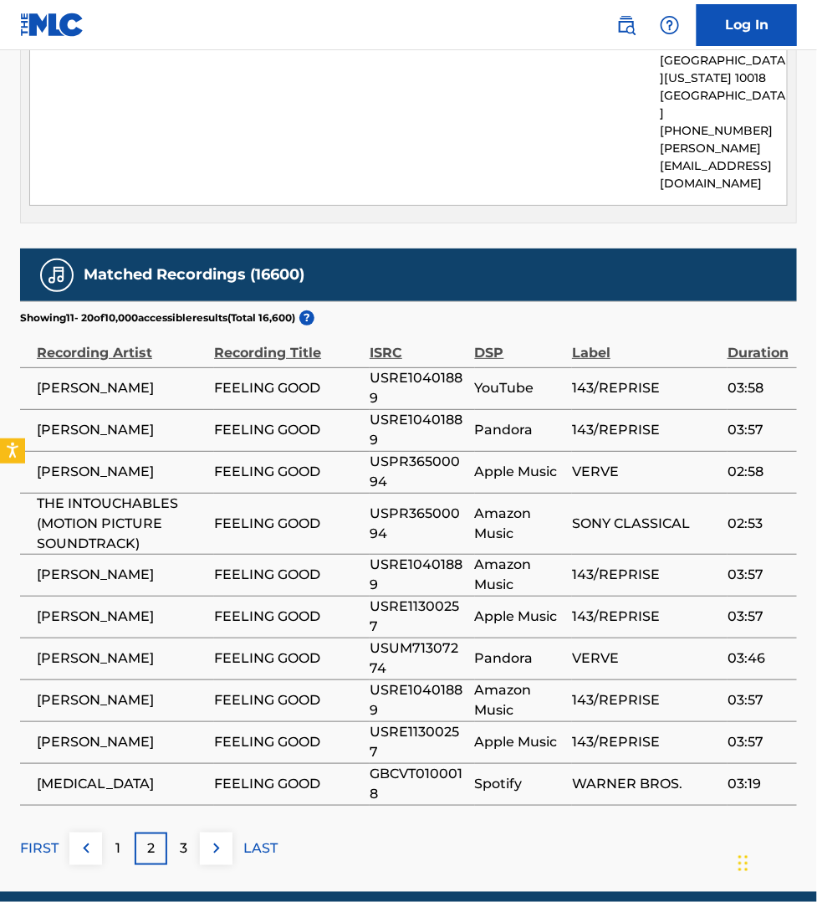
click at [223, 838] on img at bounding box center [217, 848] width 20 height 20
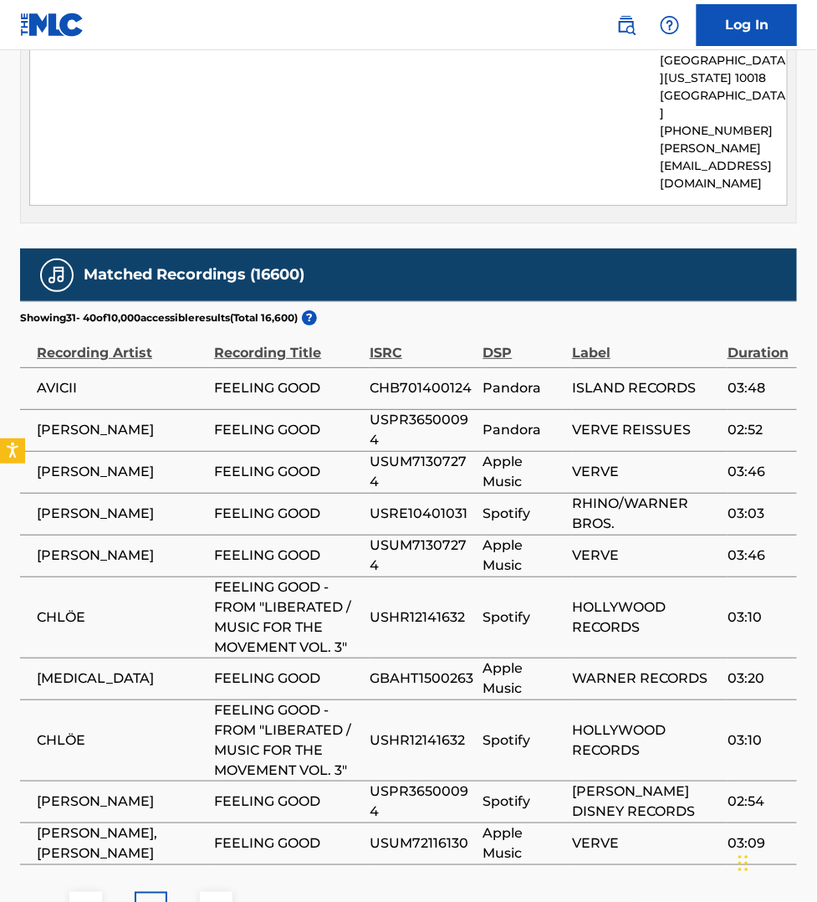
click at [223, 898] on img at bounding box center [217, 908] width 20 height 20
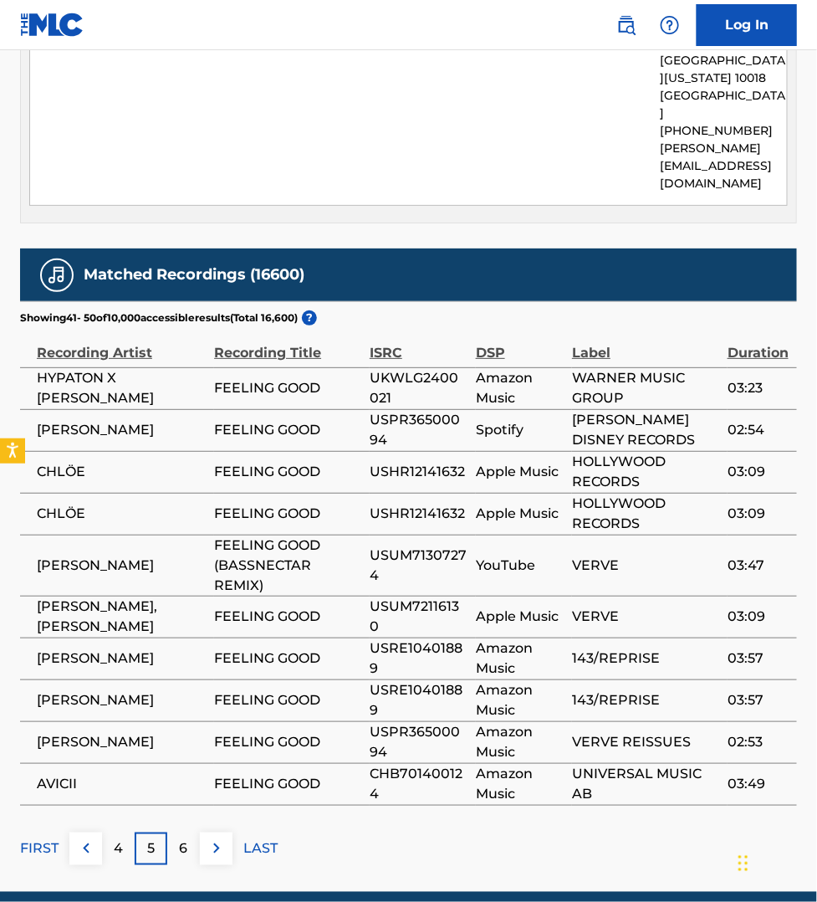
click at [223, 838] on img at bounding box center [217, 848] width 20 height 20
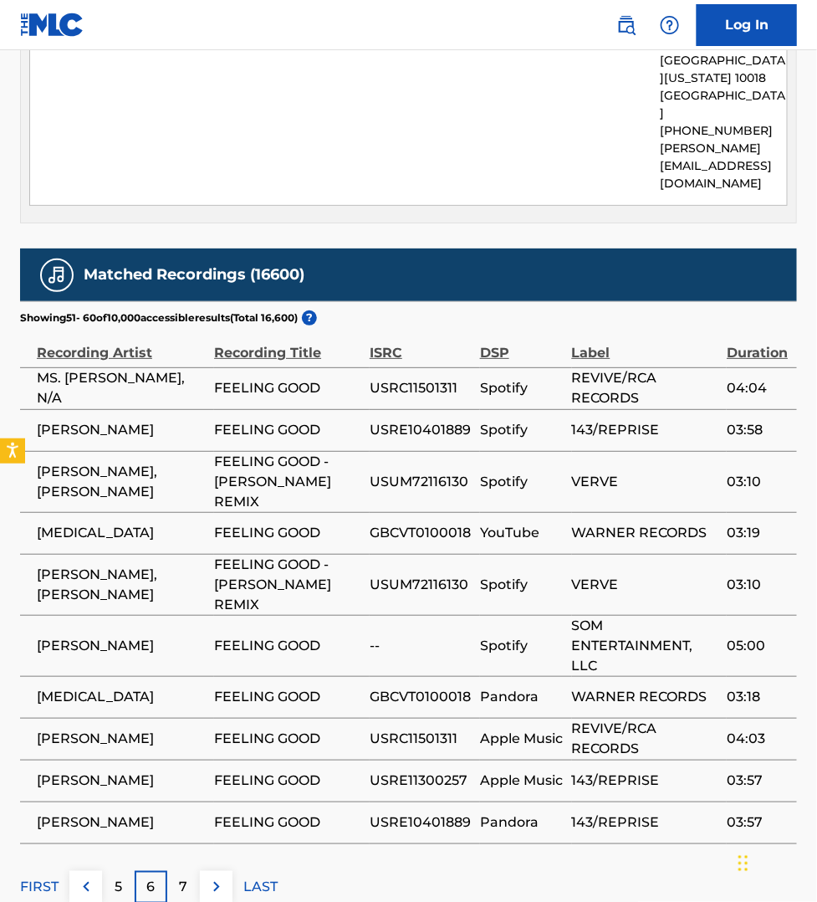
click at [215, 877] on img at bounding box center [217, 887] width 20 height 20
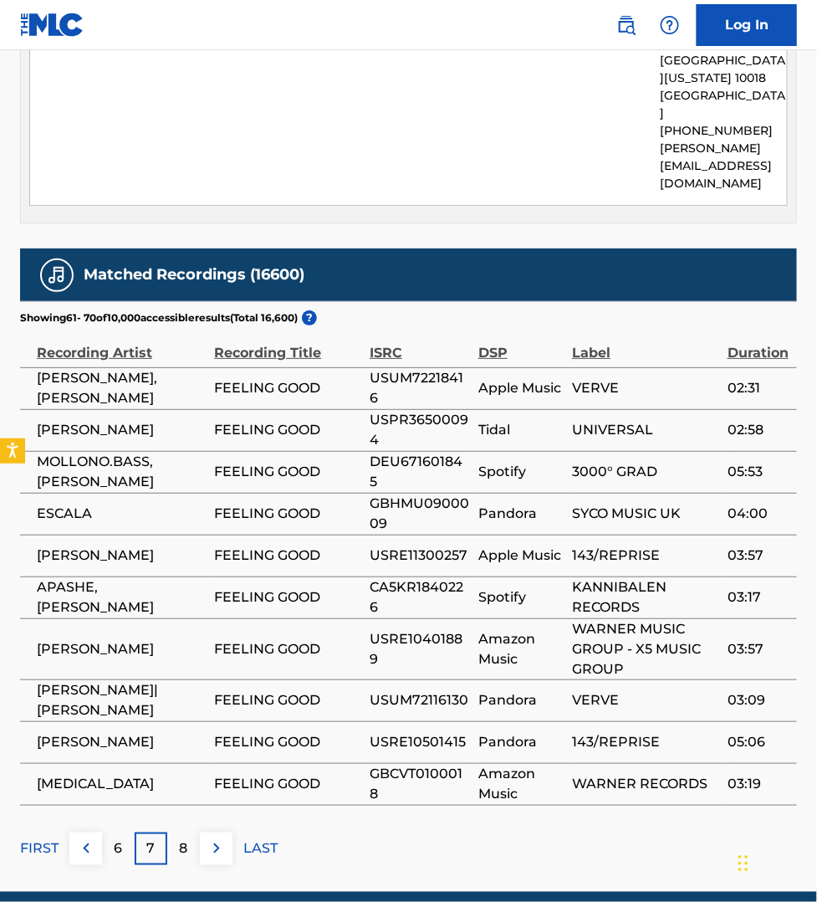
click at [212, 838] on img at bounding box center [217, 848] width 20 height 20
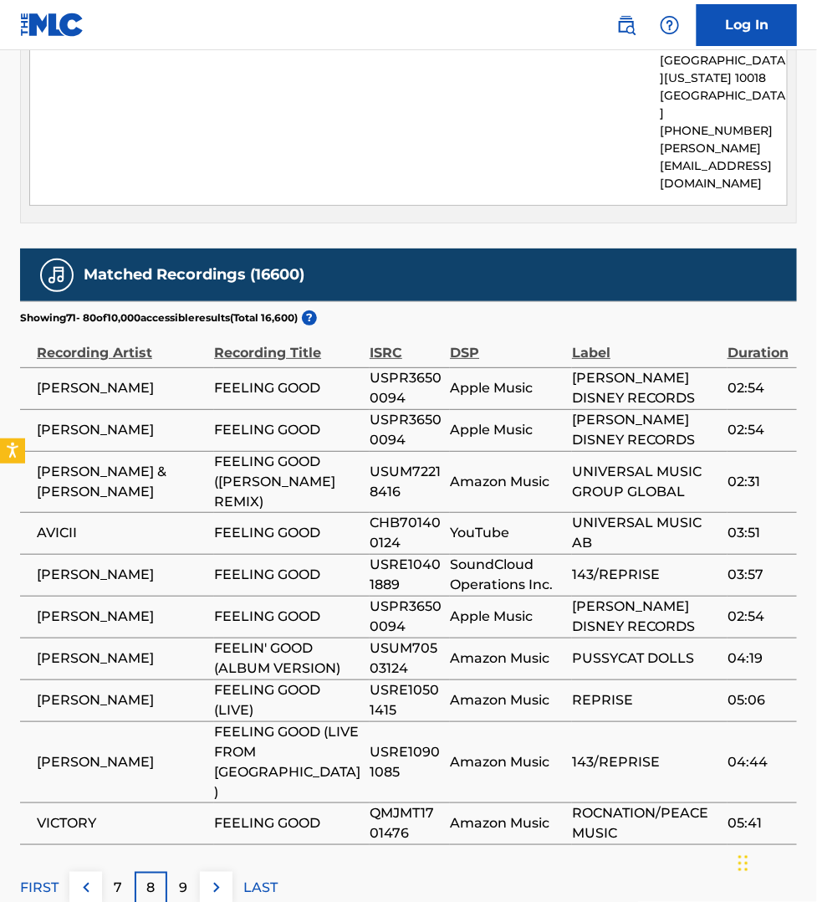
click at [218, 878] on img at bounding box center [217, 888] width 20 height 20
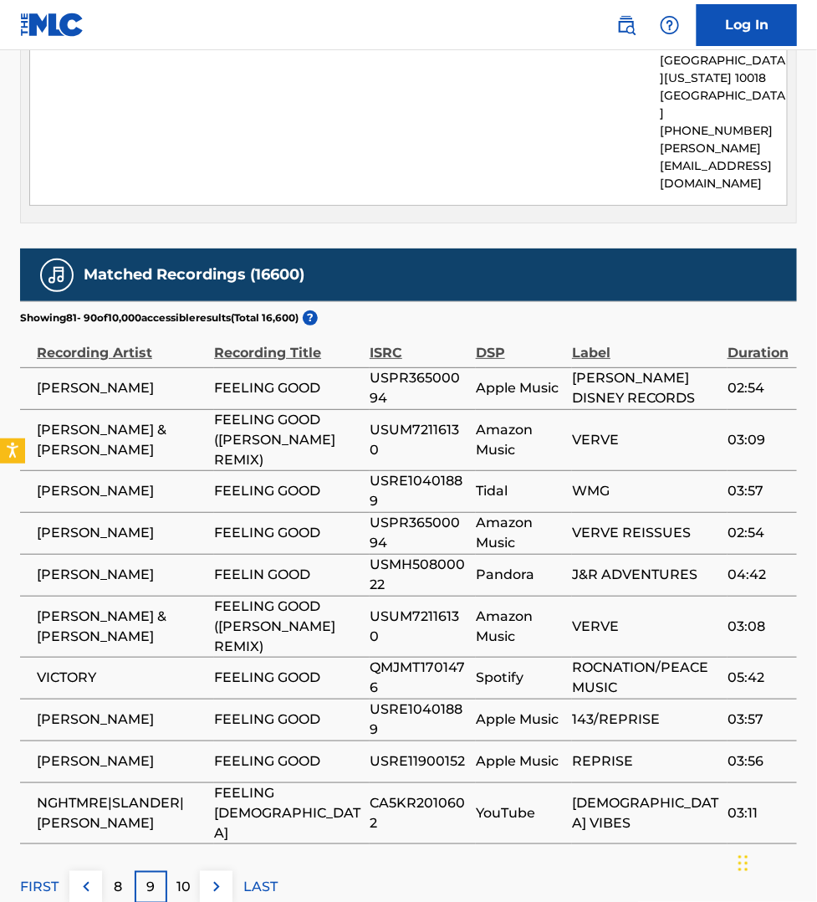
click at [218, 877] on img at bounding box center [217, 887] width 20 height 20
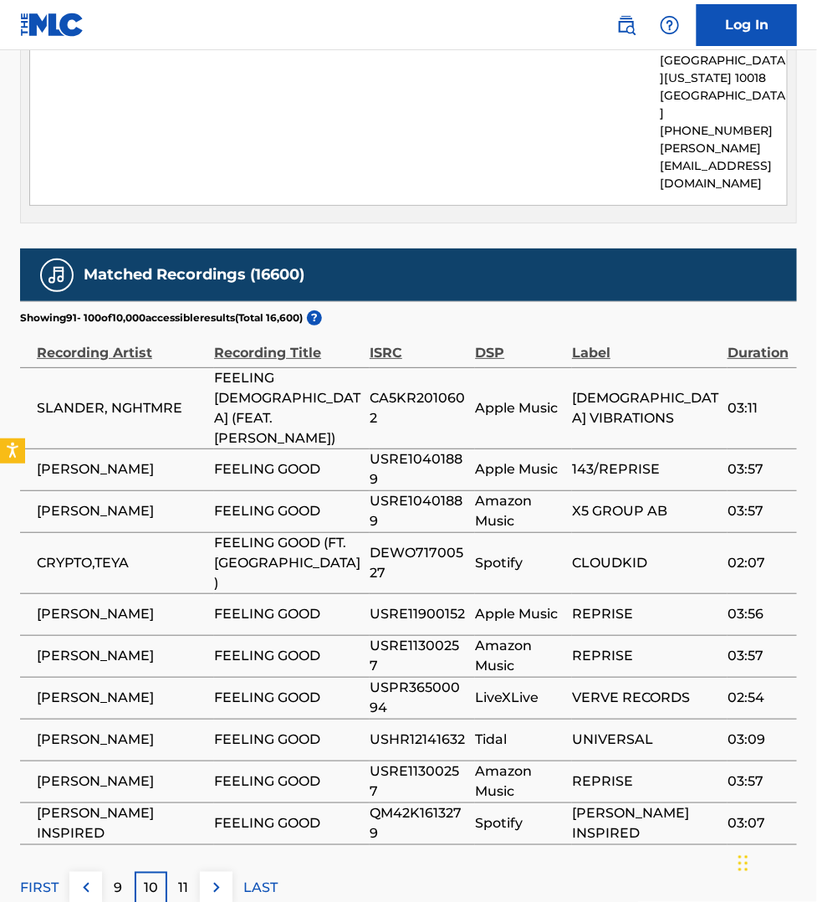
click at [218, 878] on img at bounding box center [217, 888] width 20 height 20
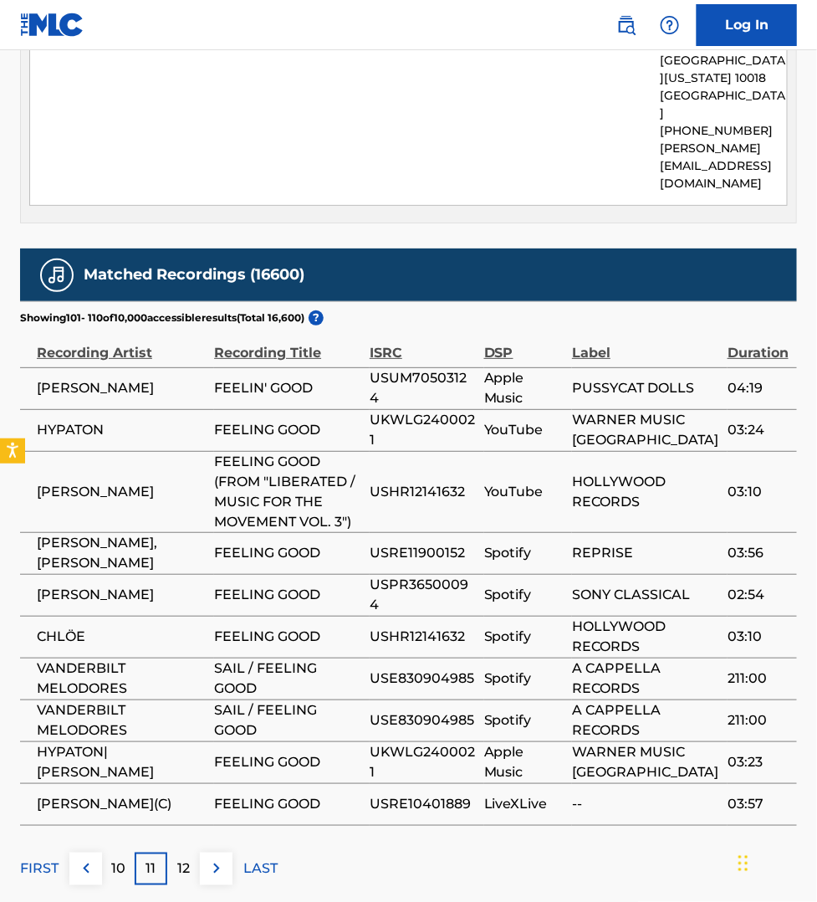
click at [210, 858] on img at bounding box center [217, 868] width 20 height 20
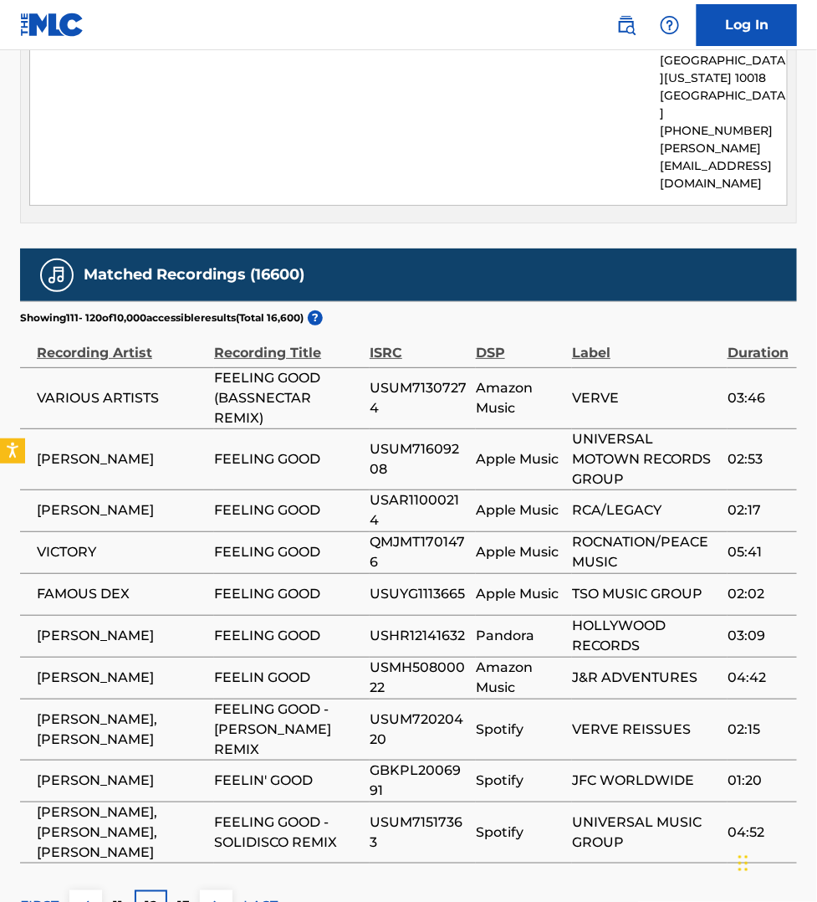
click at [220, 896] on img at bounding box center [217, 906] width 20 height 20
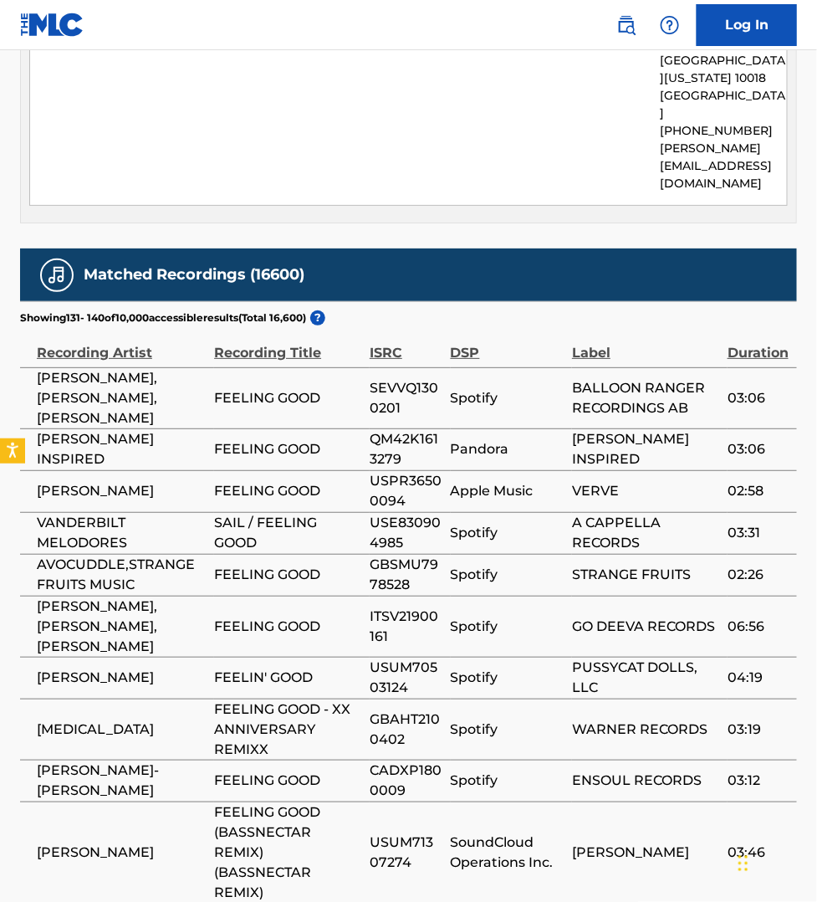
click at [218, 855] on div "Matched Recordings (16600) Showing 131 - 140 of 10,000 accessible results (Tota…" at bounding box center [408, 605] width 777 height 714
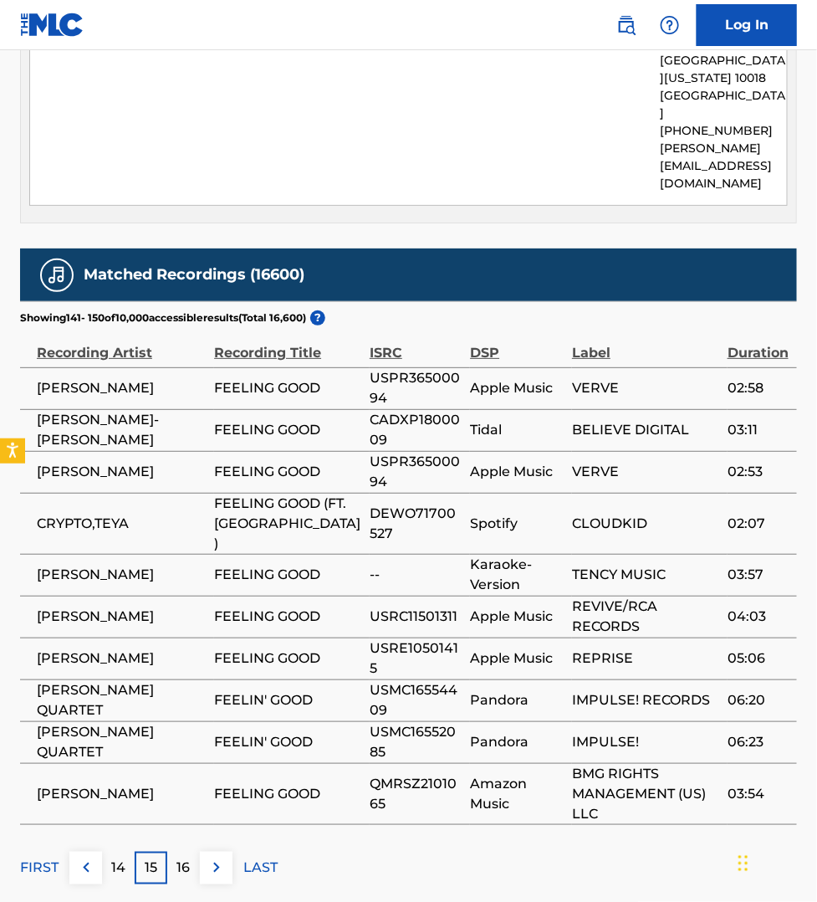
click at [222, 858] on img at bounding box center [217, 868] width 20 height 20
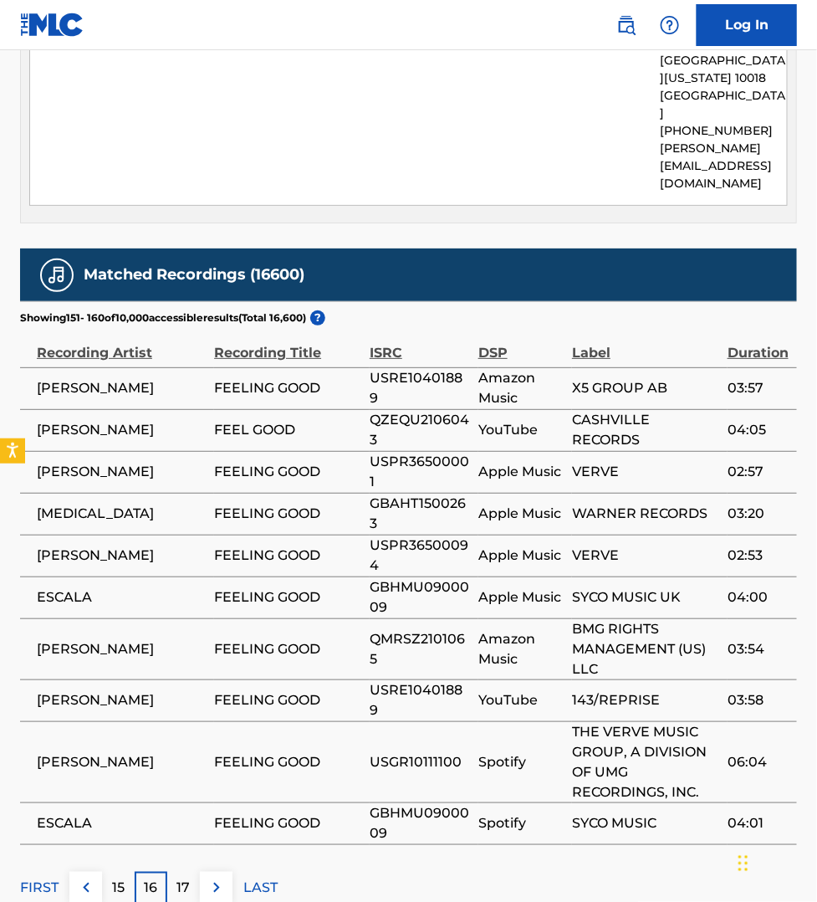
click at [220, 878] on img at bounding box center [217, 888] width 20 height 20
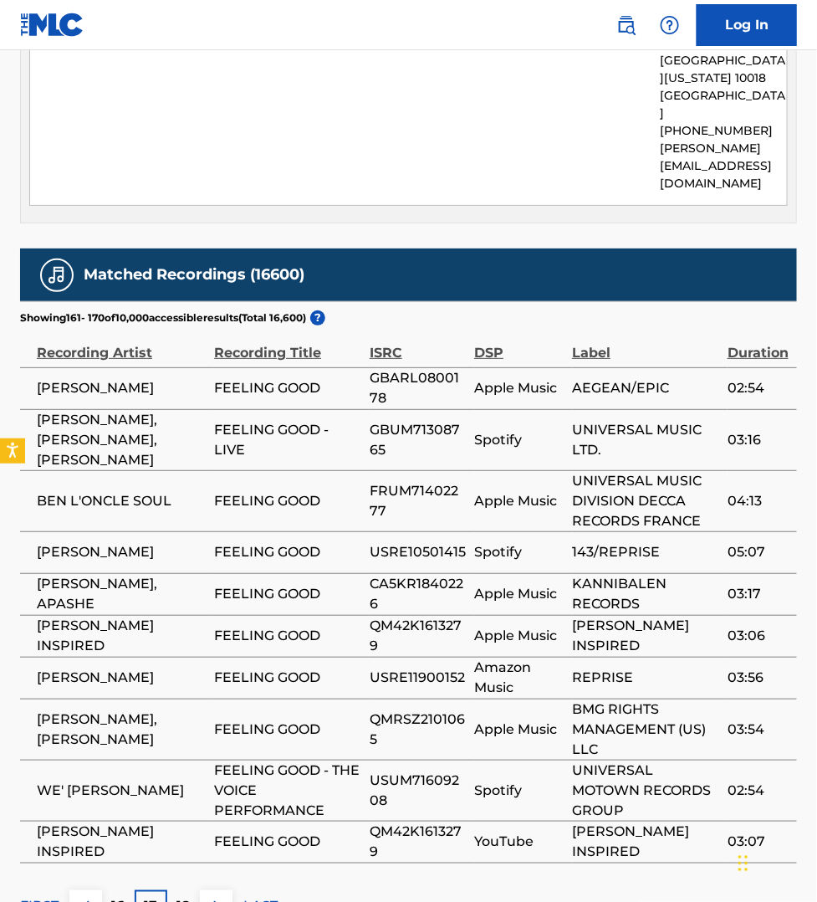
click at [219, 896] on img at bounding box center [217, 906] width 20 height 20
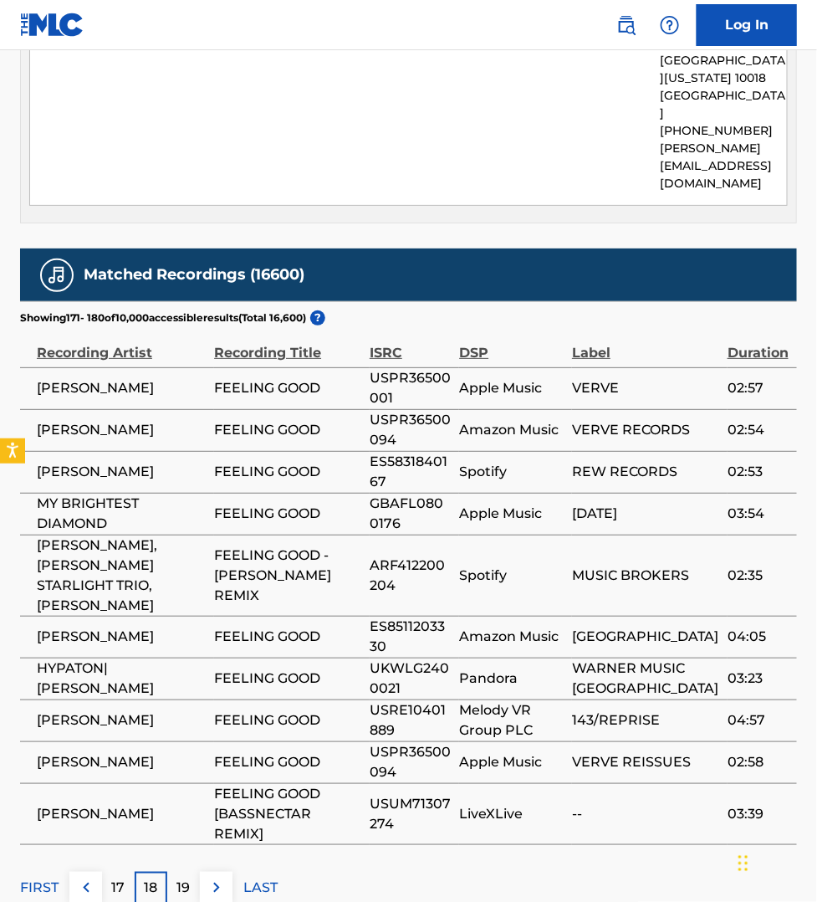
click at [216, 878] on img at bounding box center [217, 888] width 20 height 20
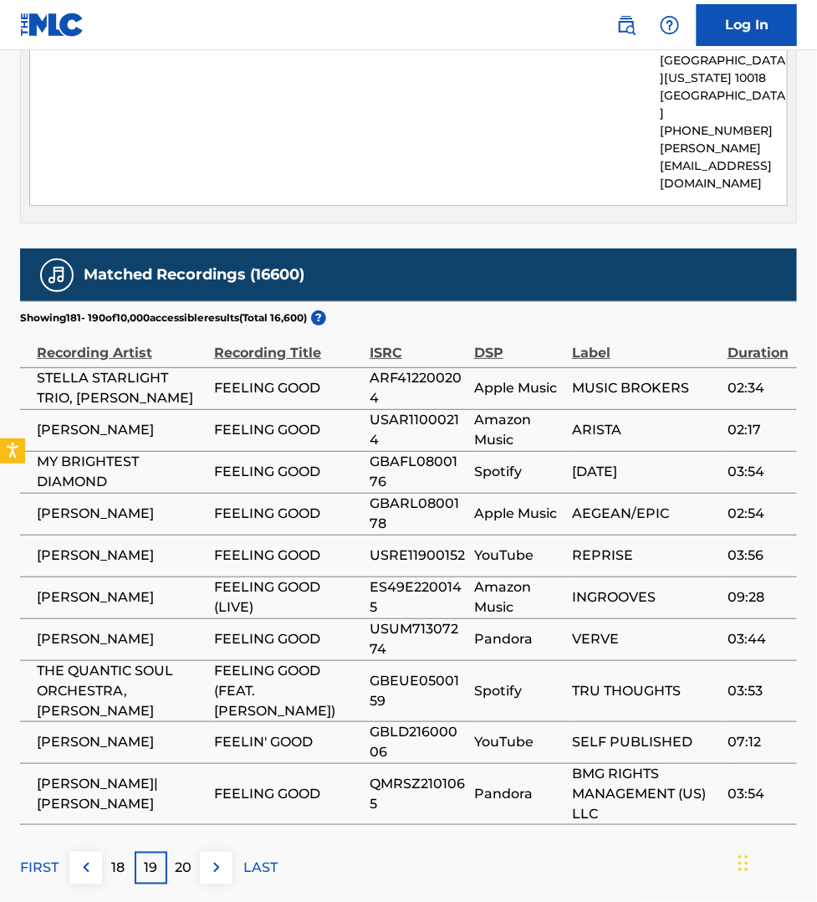
click at [214, 858] on img at bounding box center [217, 868] width 20 height 20
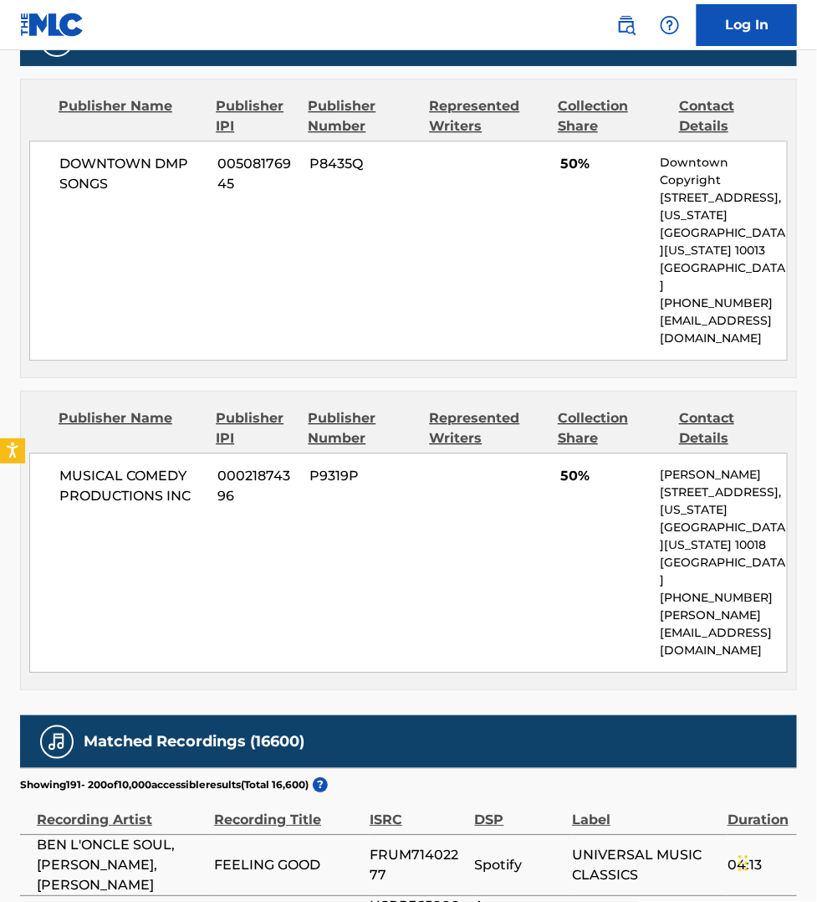
scroll to position [910, 0]
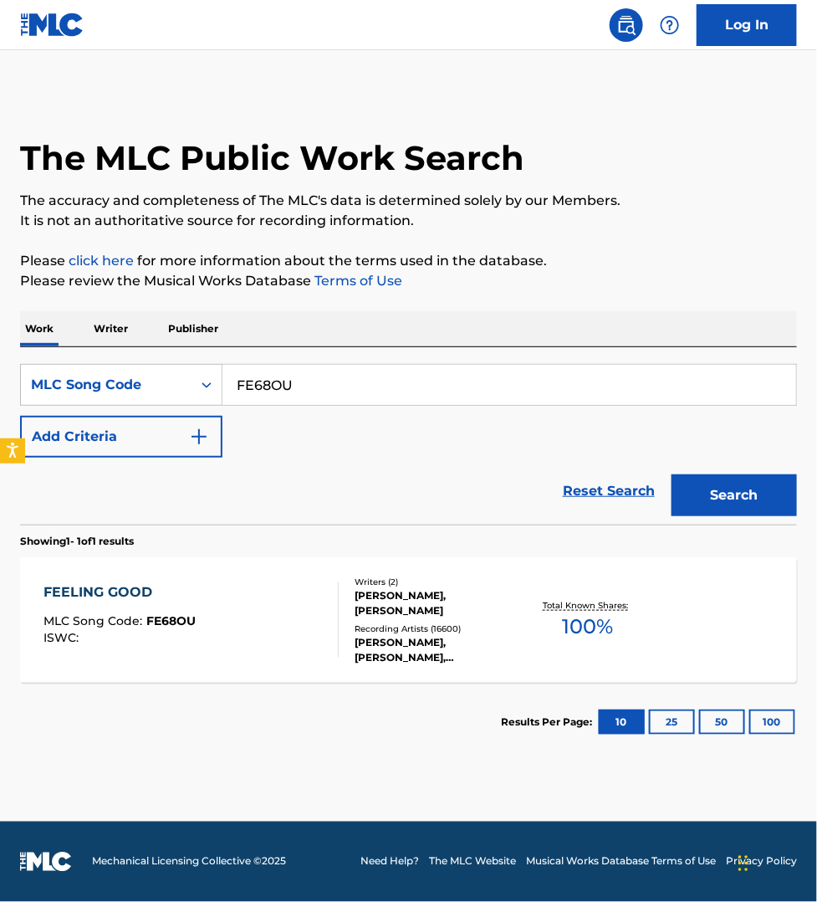
click at [333, 389] on input "FE68OU" at bounding box center [510, 385] width 574 height 40
paste input "M02161"
click at [672, 474] on button "Search" at bounding box center [734, 495] width 125 height 42
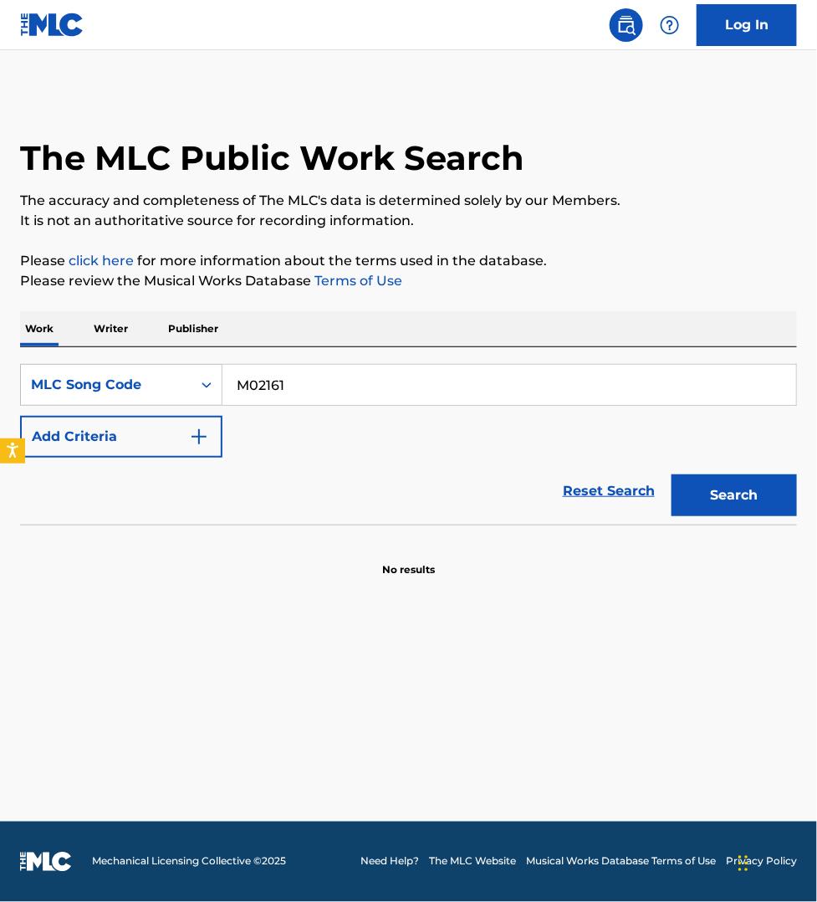
click at [302, 391] on input "M02161" at bounding box center [510, 385] width 574 height 40
paste input "18566"
click at [672, 474] on button "Search" at bounding box center [734, 495] width 125 height 42
click at [319, 395] on input "M18566" at bounding box center [510, 385] width 574 height 40
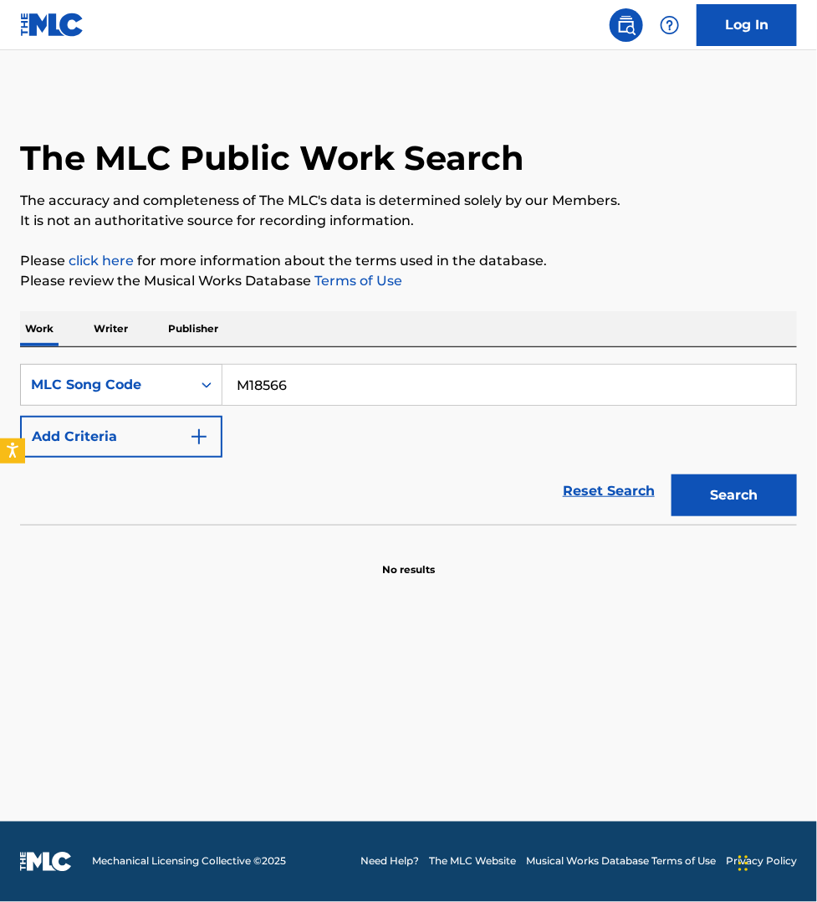
click at [319, 395] on input "M18566" at bounding box center [510, 385] width 574 height 40
paste input "70200"
type input "M70200"
click at [672, 474] on button "Search" at bounding box center [734, 495] width 125 height 42
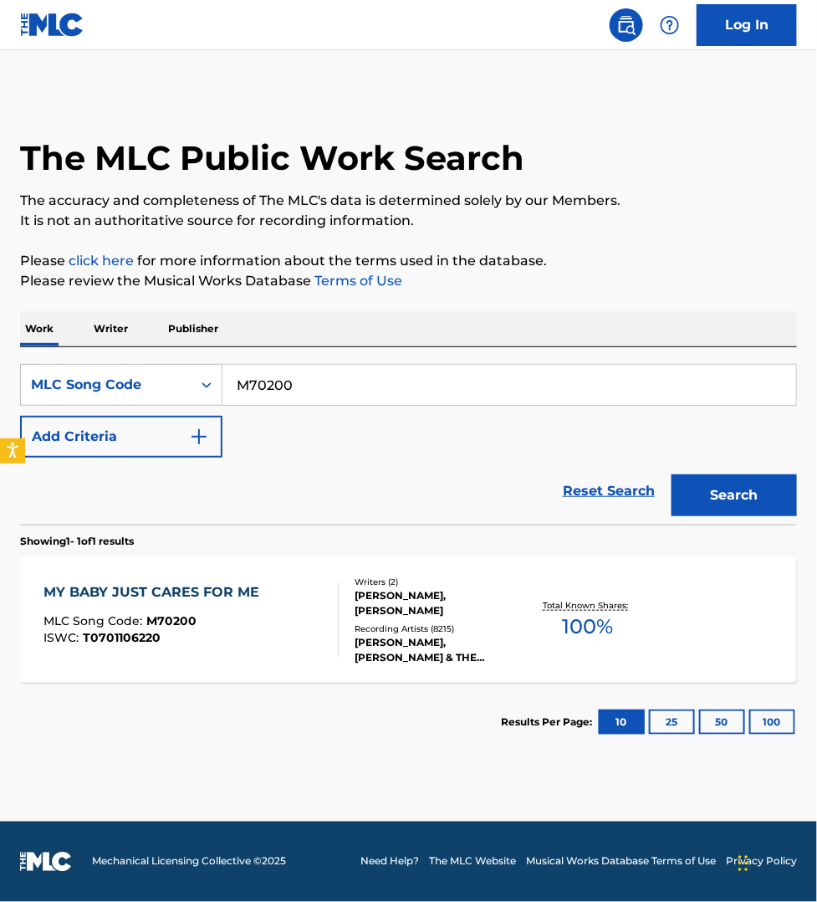
click at [291, 626] on div "MY BABY JUST CARES FOR ME MLC Song Code : M70200 ISWC : T0701106220" at bounding box center [191, 619] width 295 height 75
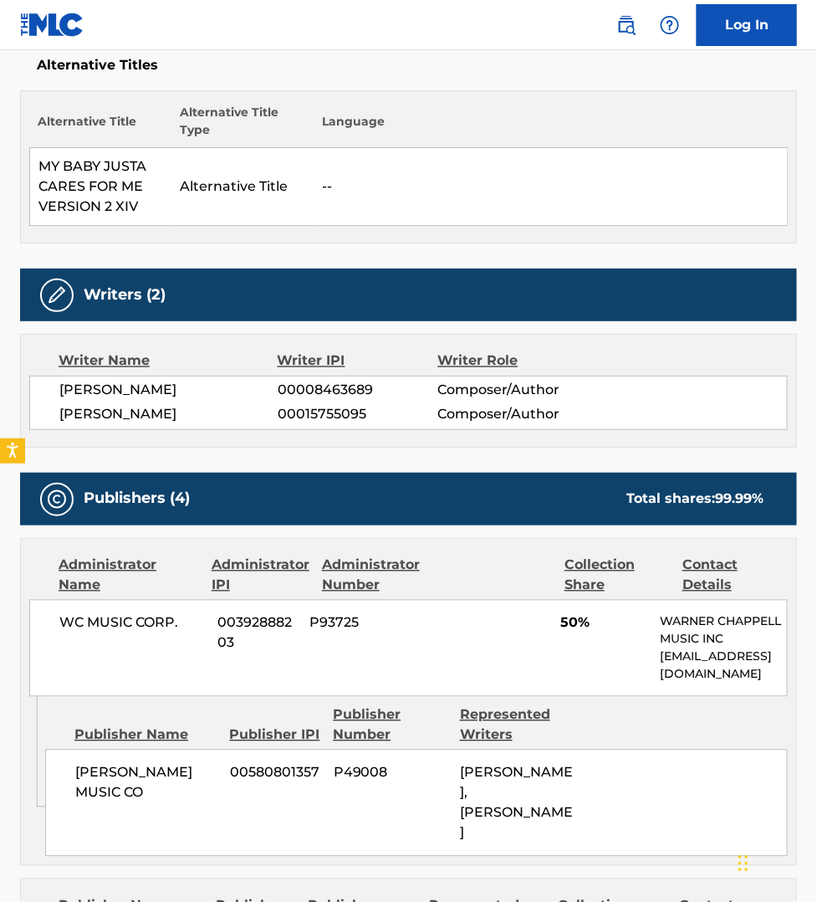
scroll to position [470, 0]
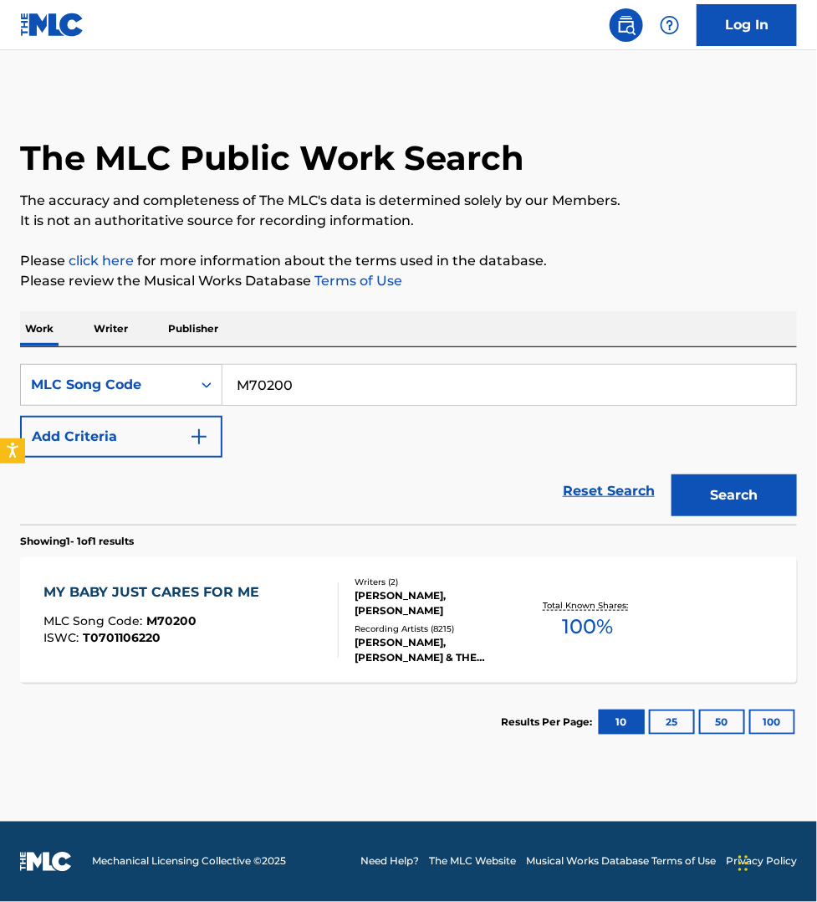
click at [297, 373] on input "M70200" at bounding box center [510, 385] width 574 height 40
paste input "WV7IIV"
type input "WV7IIV"
click at [672, 474] on button "Search" at bounding box center [734, 495] width 125 height 42
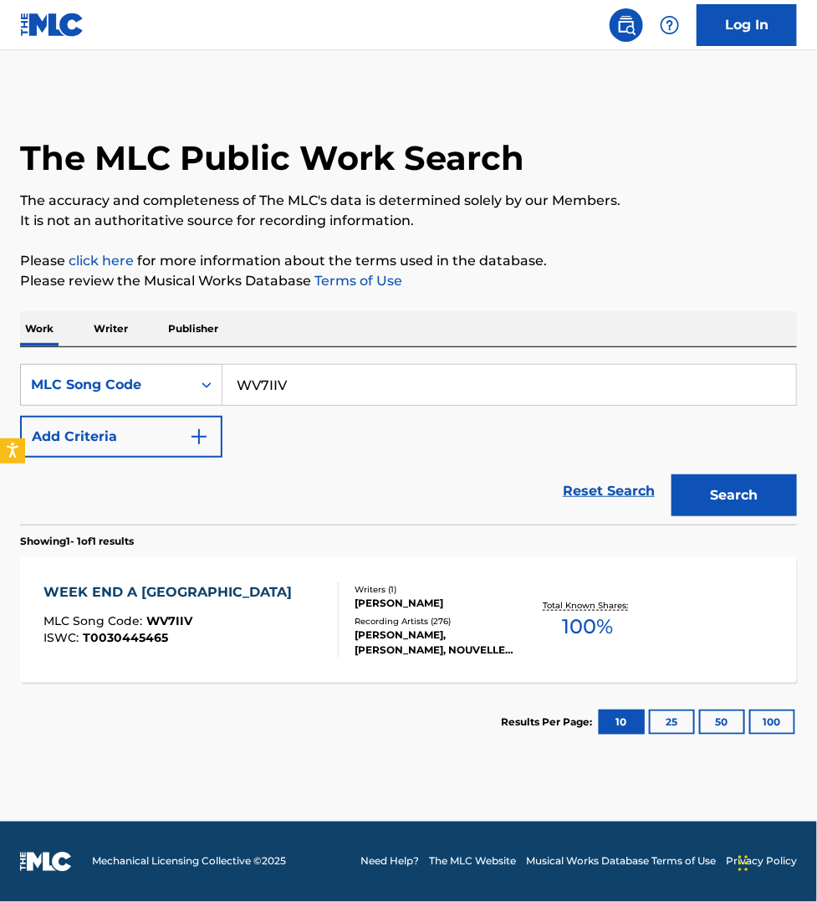
click at [248, 633] on div "WEEK END A ROME MLC Song Code : WV7IIV ISWC : T0030445465" at bounding box center [191, 619] width 295 height 75
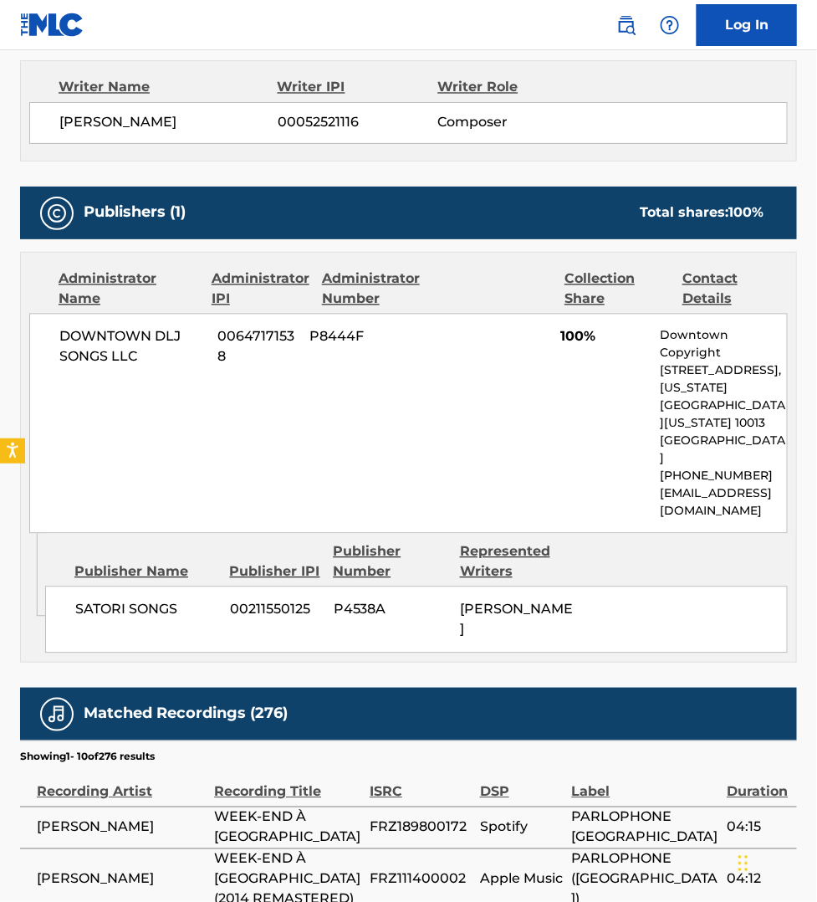
scroll to position [732, 0]
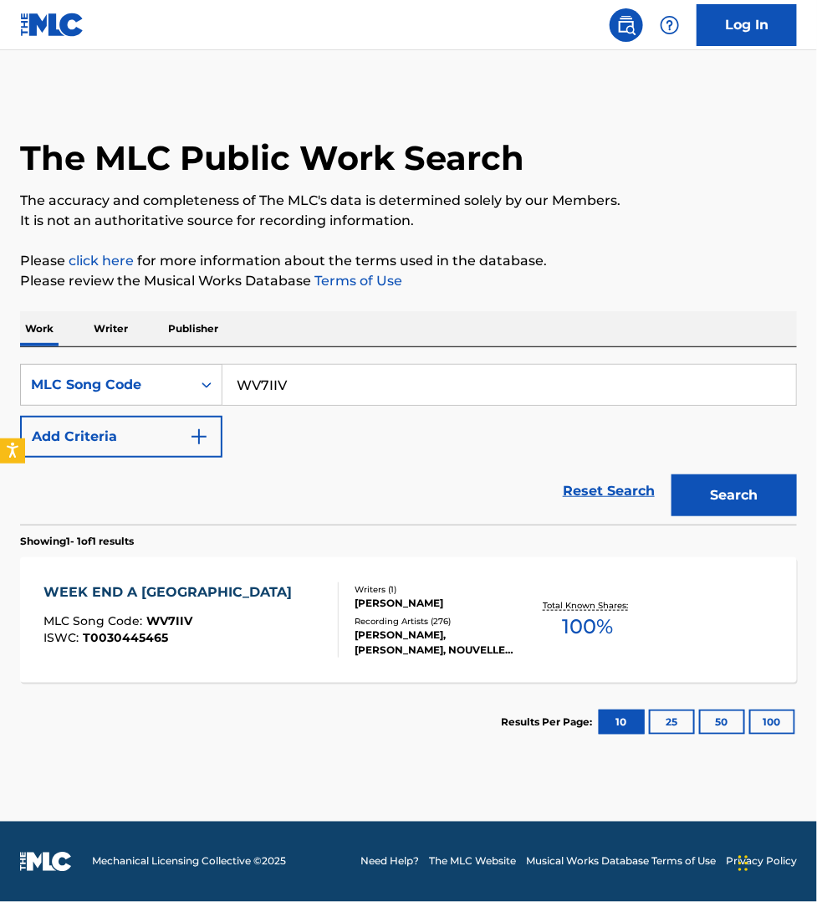
click at [300, 383] on input "WV7IIV" at bounding box center [510, 385] width 574 height 40
paste input "EP91JA"
type input "EP91JA"
click at [672, 474] on button "Search" at bounding box center [734, 495] width 125 height 42
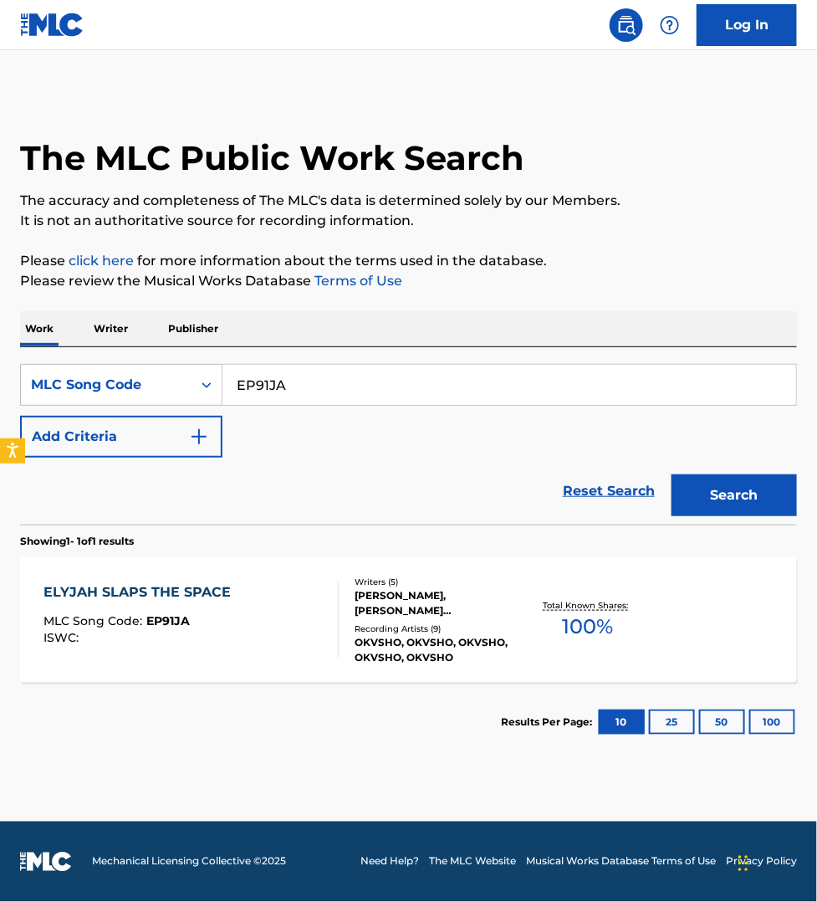
click at [298, 620] on div "ELYJAH SLAPS THE SPACE MLC Song Code : EP91JA ISWC :" at bounding box center [191, 619] width 295 height 75
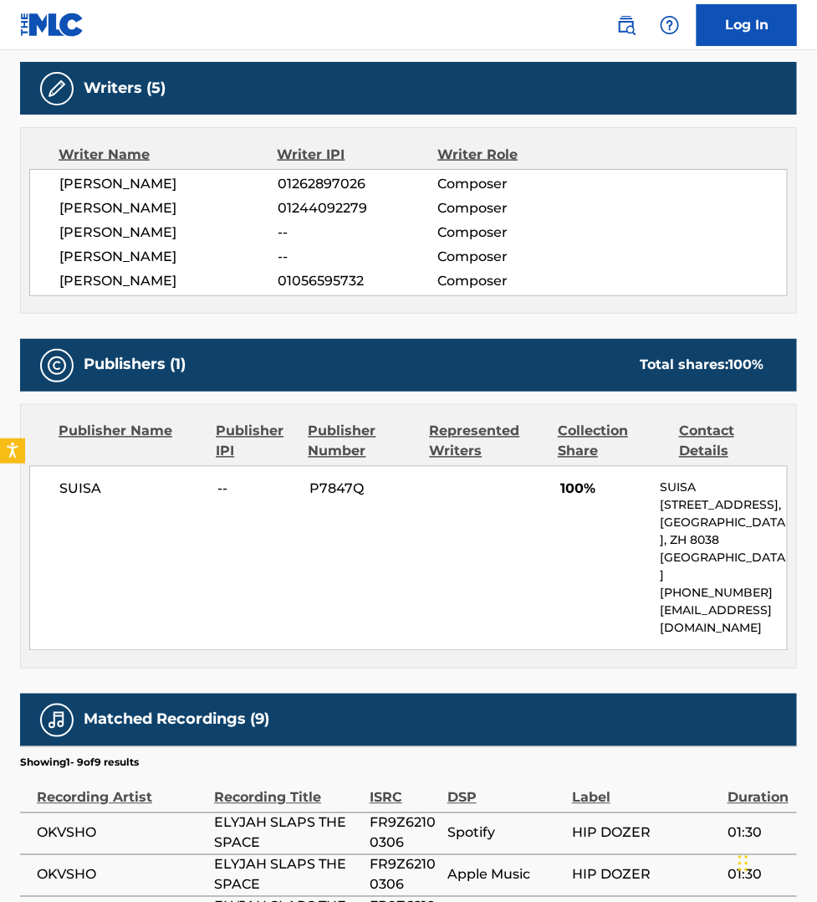
scroll to position [575, 0]
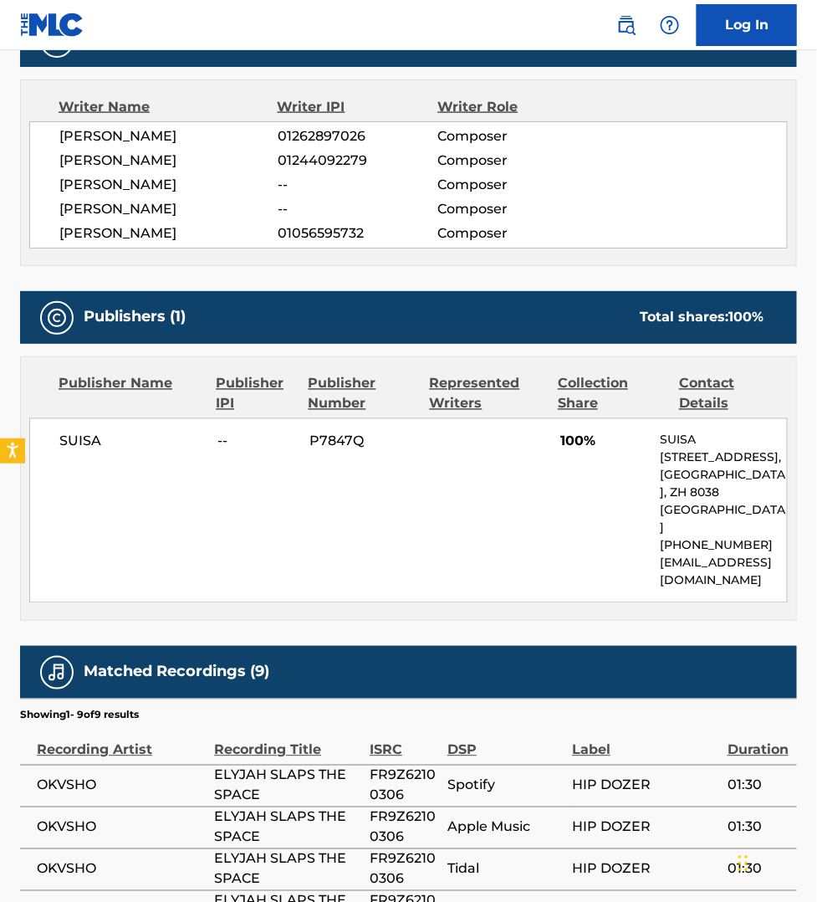
click at [398, 19] on nav "Log In" at bounding box center [408, 25] width 817 height 50
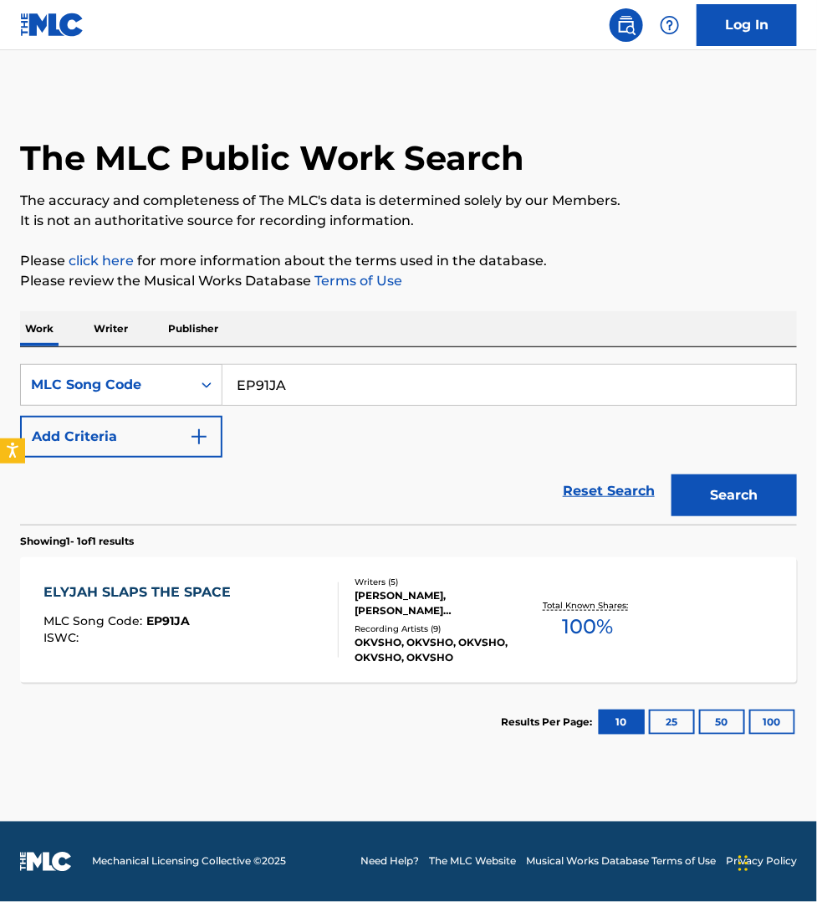
click at [315, 394] on input "EP91JA" at bounding box center [510, 385] width 574 height 40
paste input "JC07I8"
type input "JC07I8"
click at [672, 474] on button "Search" at bounding box center [734, 495] width 125 height 42
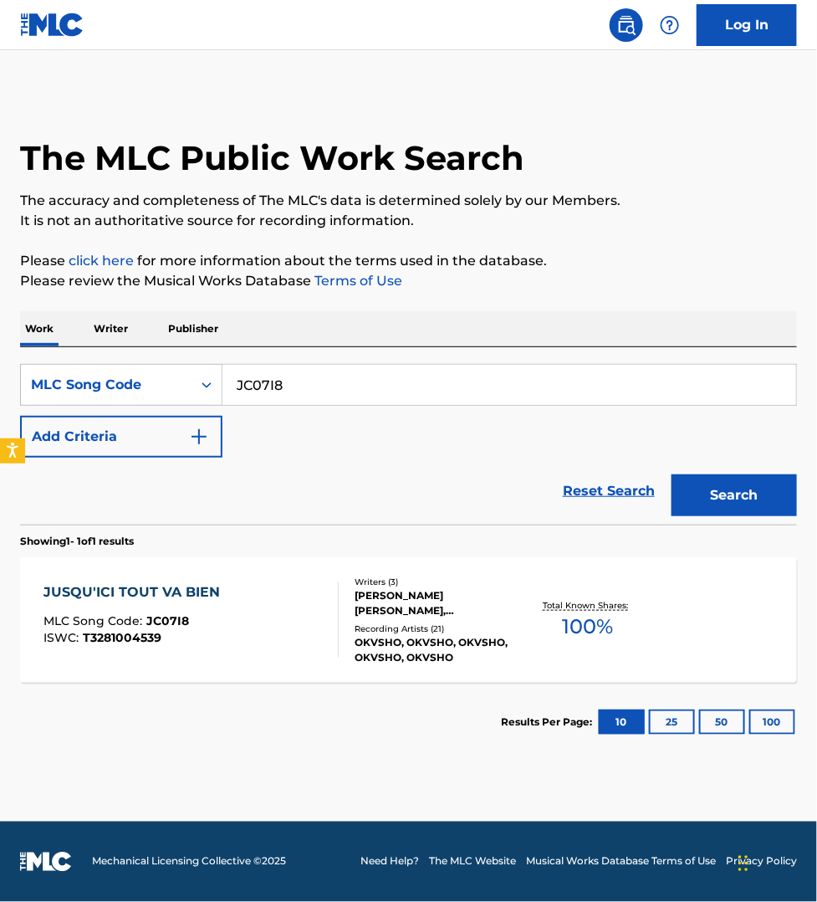
click at [301, 634] on div "JUSQU'ICI TOUT VA BIEN MLC Song Code : JC07I8 ISWC : T3281004539" at bounding box center [191, 619] width 295 height 75
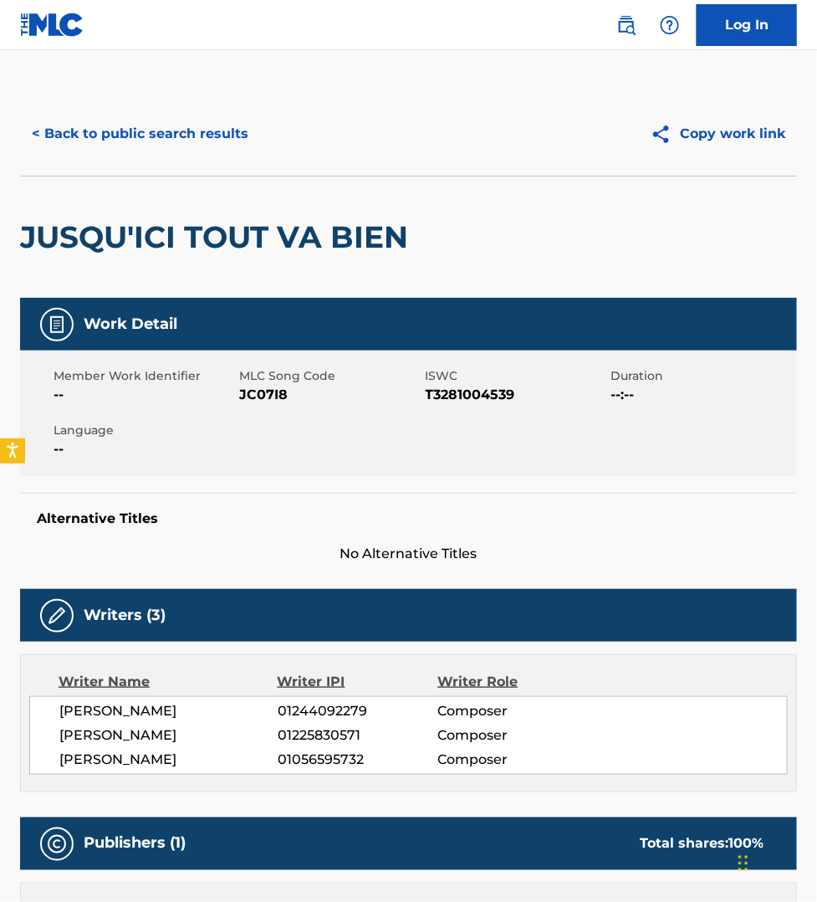
click at [197, 144] on button "< Back to public search results" at bounding box center [140, 134] width 240 height 42
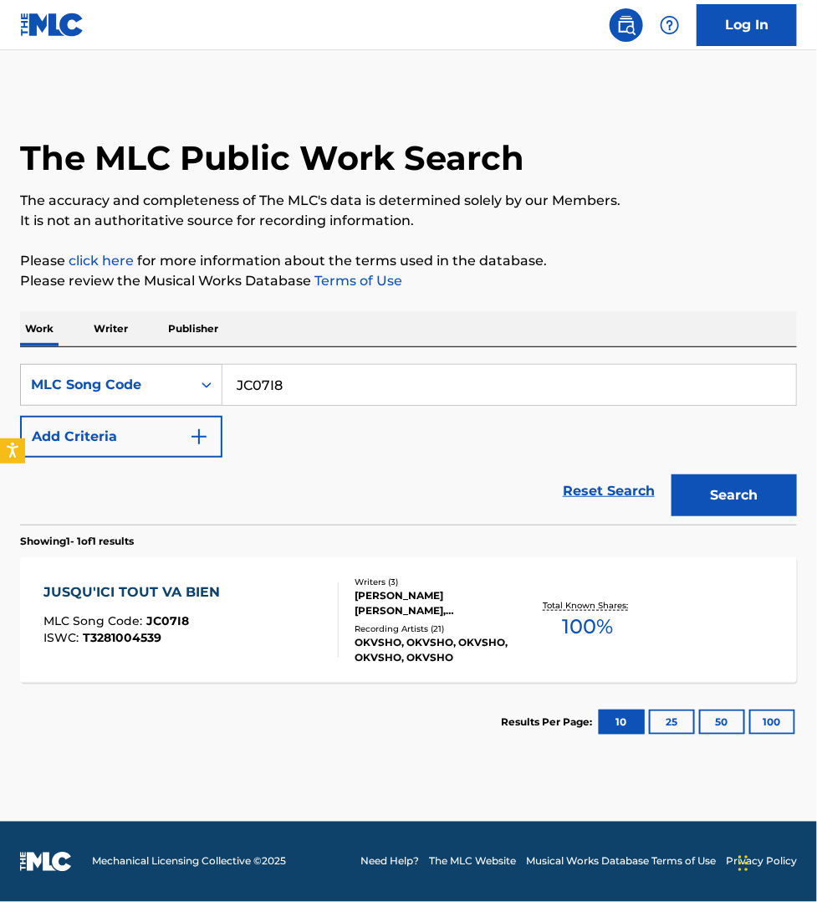
click at [300, 382] on input "JC07I8" at bounding box center [510, 385] width 574 height 40
paste input "RN7IAT"
type input "RN7IAT"
click at [672, 474] on button "Search" at bounding box center [734, 495] width 125 height 42
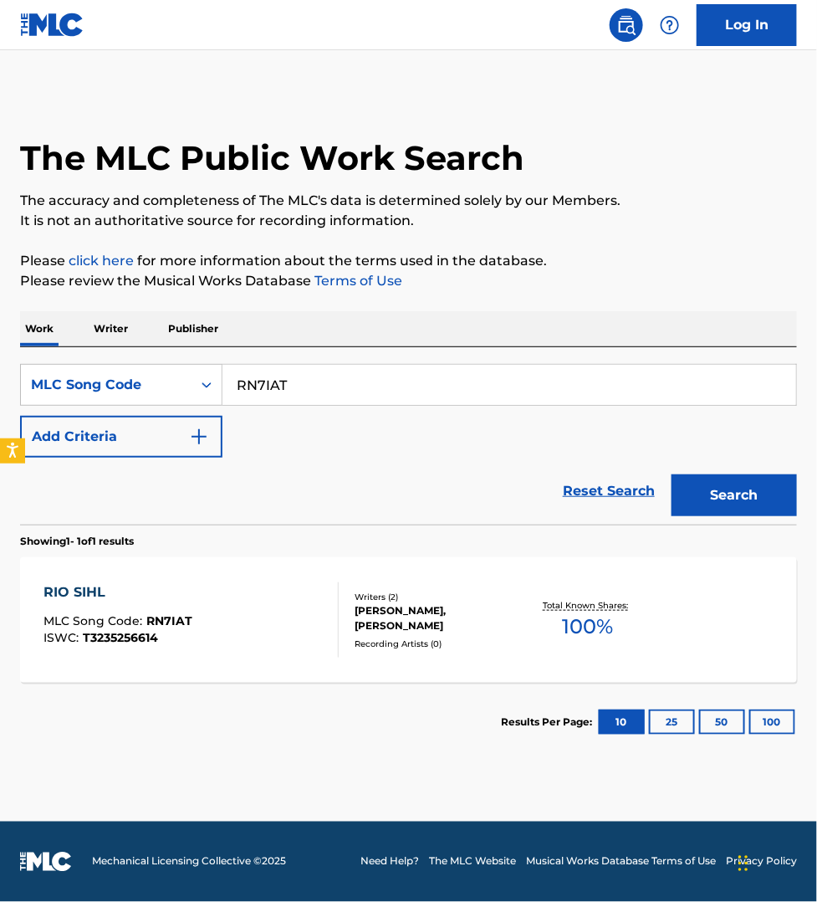
click at [268, 608] on div "RIO SIHL MLC Song Code : RN7IAT ISWC : T3235256614" at bounding box center [191, 619] width 295 height 75
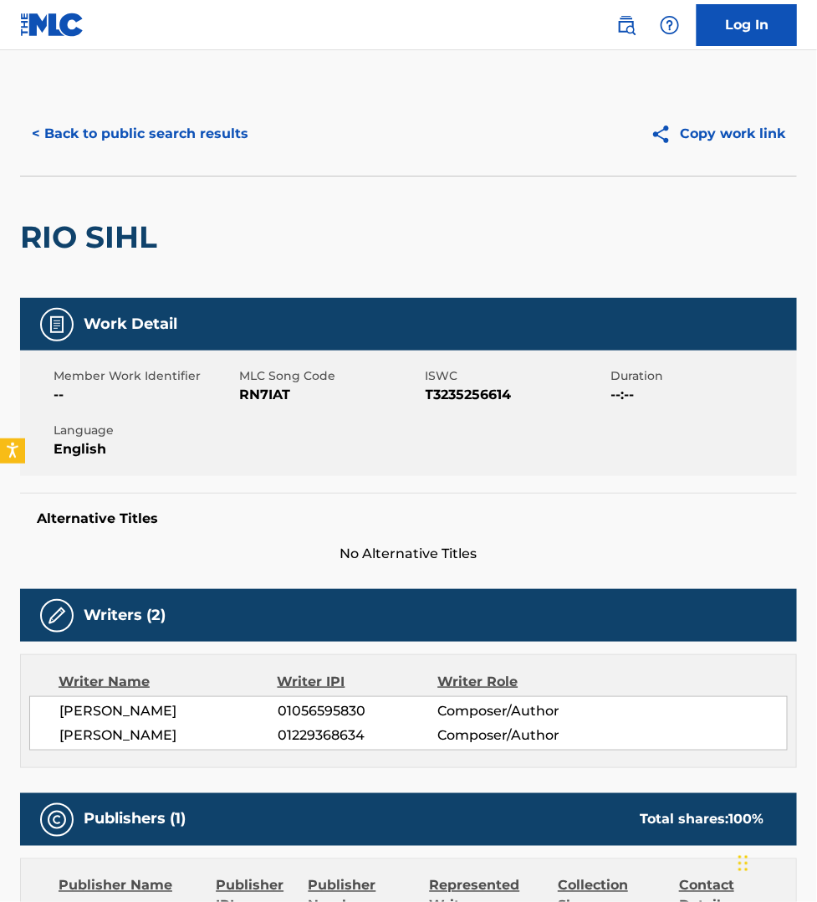
click at [679, 701] on div "[PERSON_NAME] 01056595830 Composer/Author" at bounding box center [423, 711] width 728 height 20
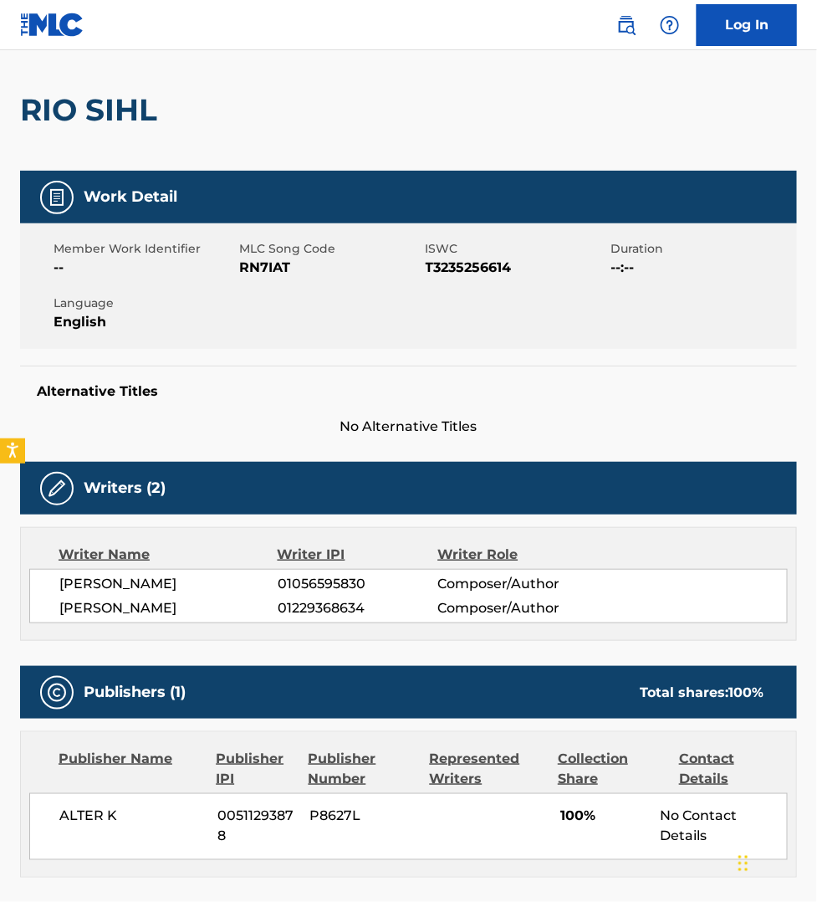
scroll to position [131, 0]
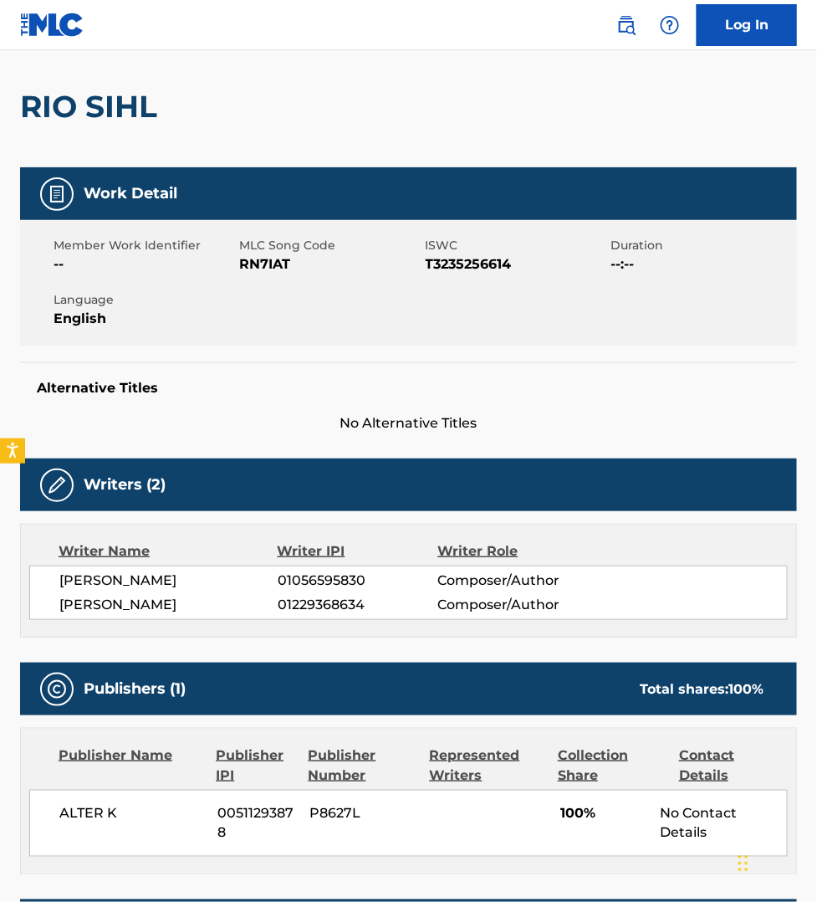
click at [816, 25] on nav "Log In" at bounding box center [408, 25] width 817 height 50
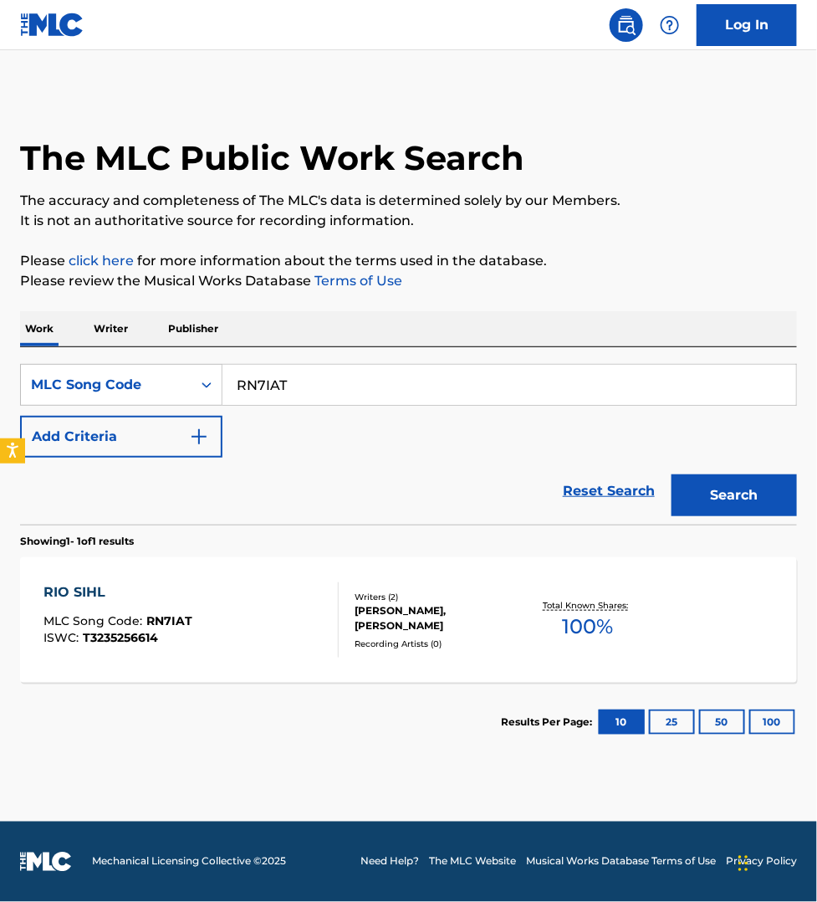
click at [291, 374] on input "RN7IAT" at bounding box center [510, 385] width 574 height 40
paste input "HA4UFI"
type input "HA4UFI"
click at [672, 474] on button "Search" at bounding box center [734, 495] width 125 height 42
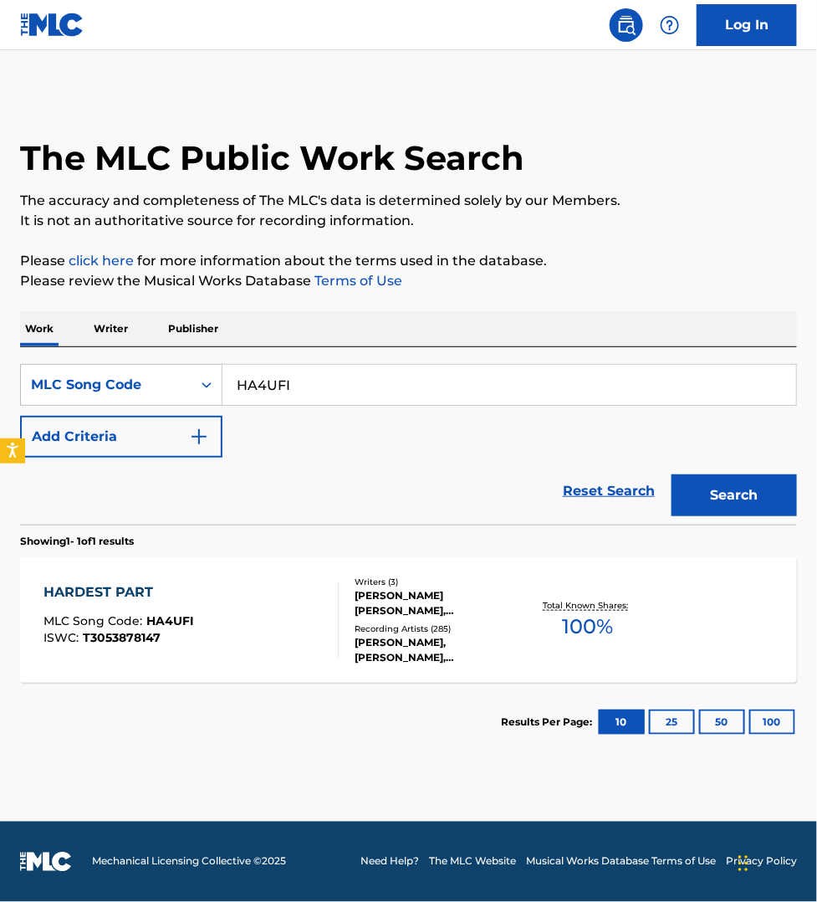
click at [264, 607] on div "HARDEST PART MLC Song Code : HA4UFI ISWC : T3053878147" at bounding box center [191, 619] width 295 height 75
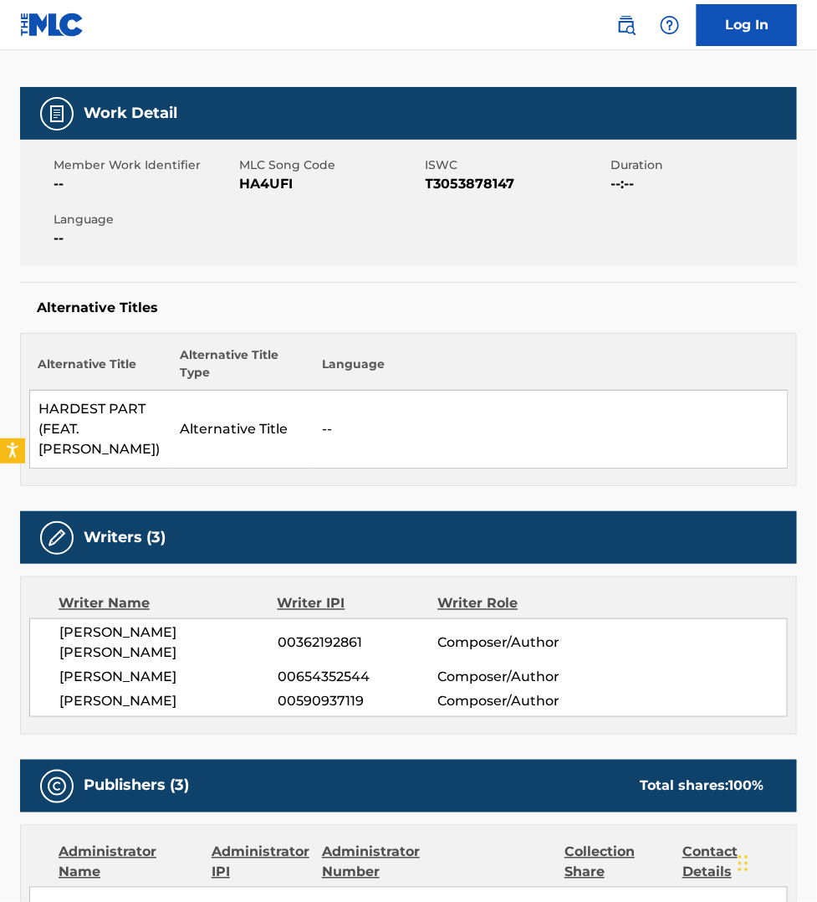
scroll to position [156, 0]
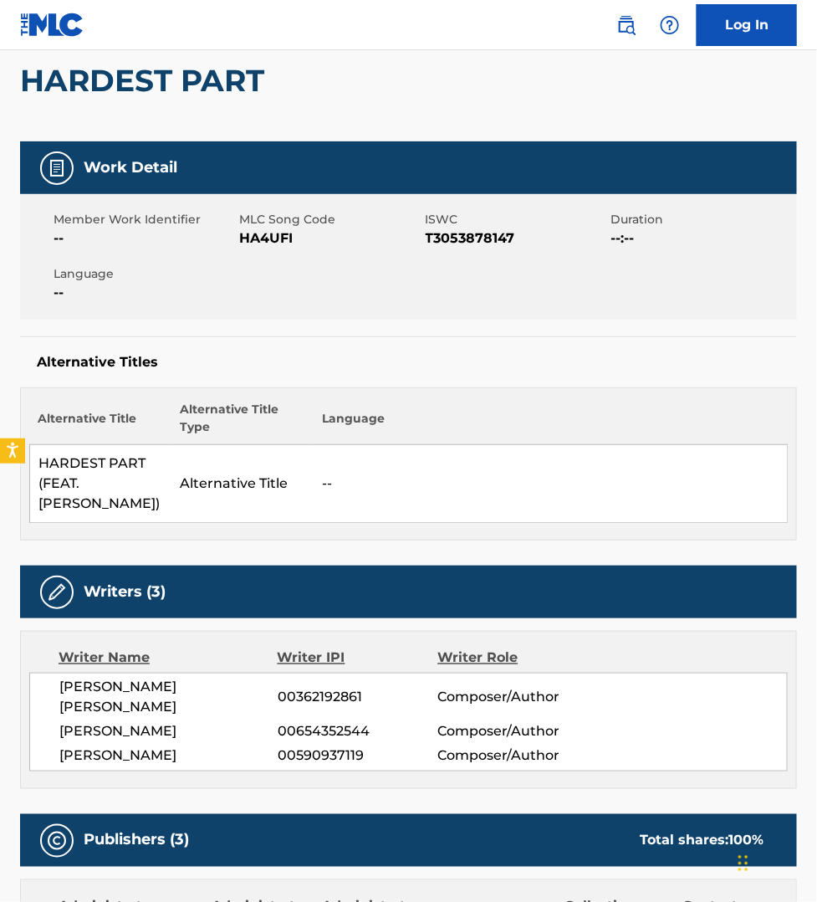
click at [261, 243] on span "HA4UFI" at bounding box center [330, 238] width 182 height 20
copy span "HA4UFI"
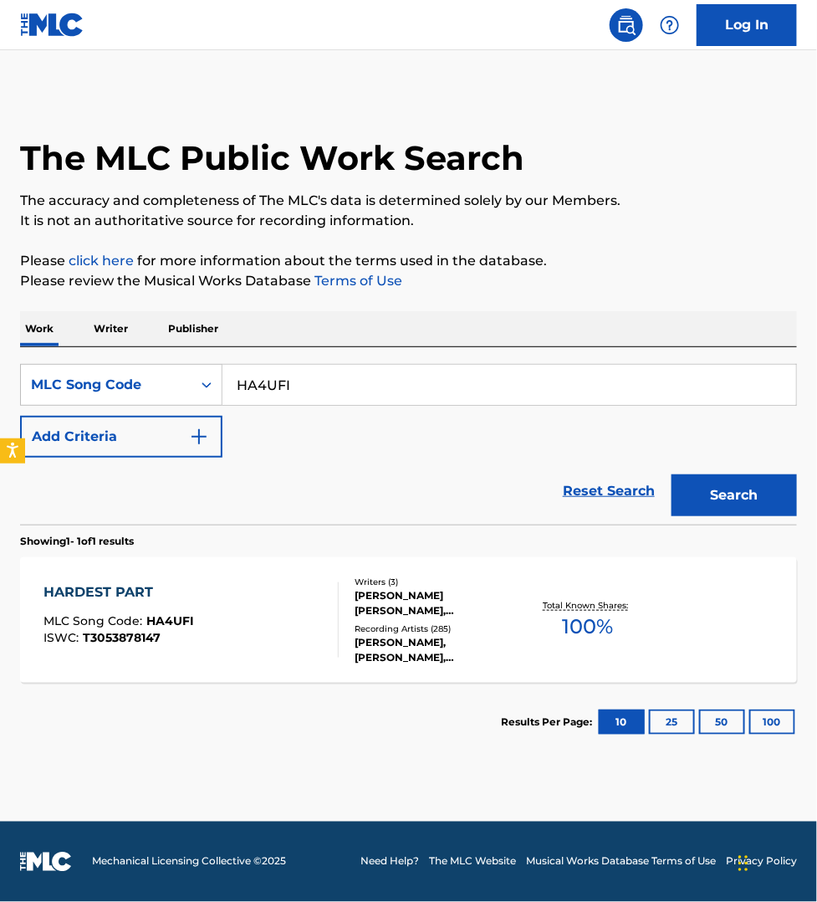
click at [320, 386] on input "HA4UFI" at bounding box center [510, 385] width 574 height 40
paste input "IC5H6H"
type input "IC5H6H"
click at [672, 474] on button "Search" at bounding box center [734, 495] width 125 height 42
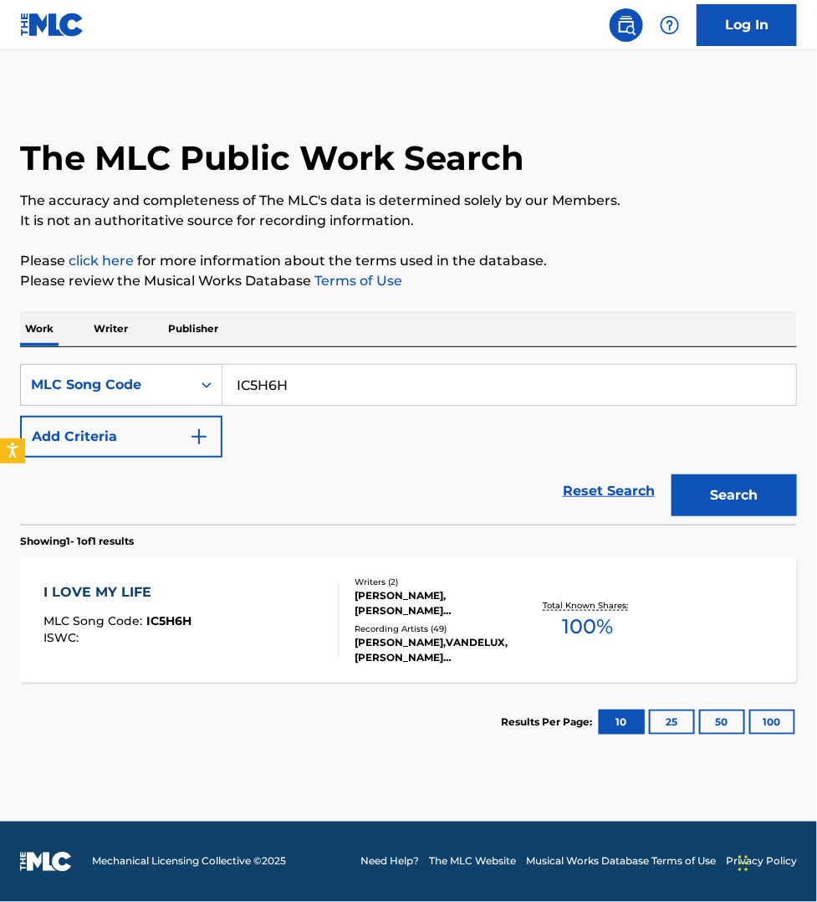
click at [315, 595] on div "I LOVE MY LIFE MLC Song Code : IC5H6H ISWC :" at bounding box center [191, 619] width 295 height 75
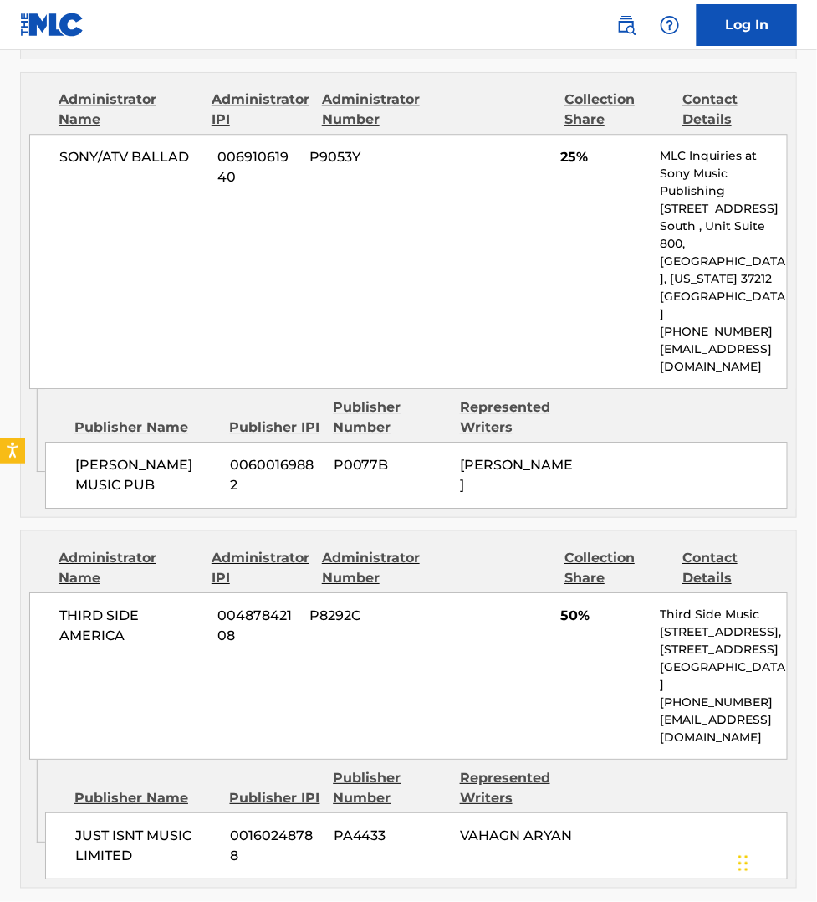
scroll to position [1150, 0]
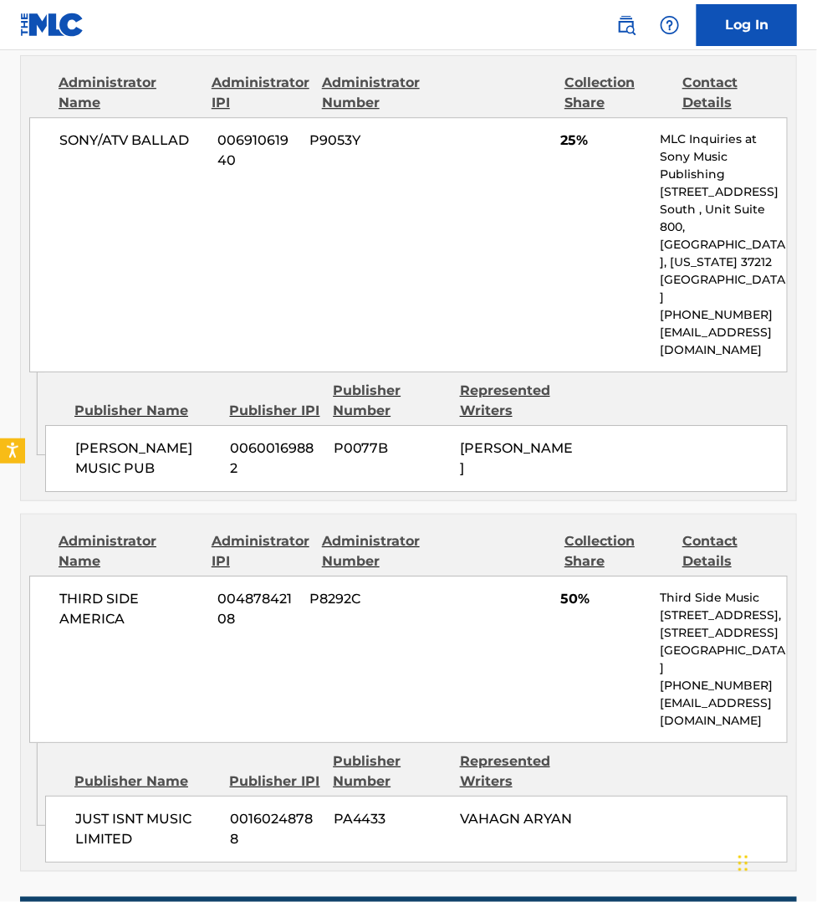
click at [615, 751] on div "Publisher Name Publisher IPI Publisher Number Represented Writers" at bounding box center [416, 771] width 743 height 40
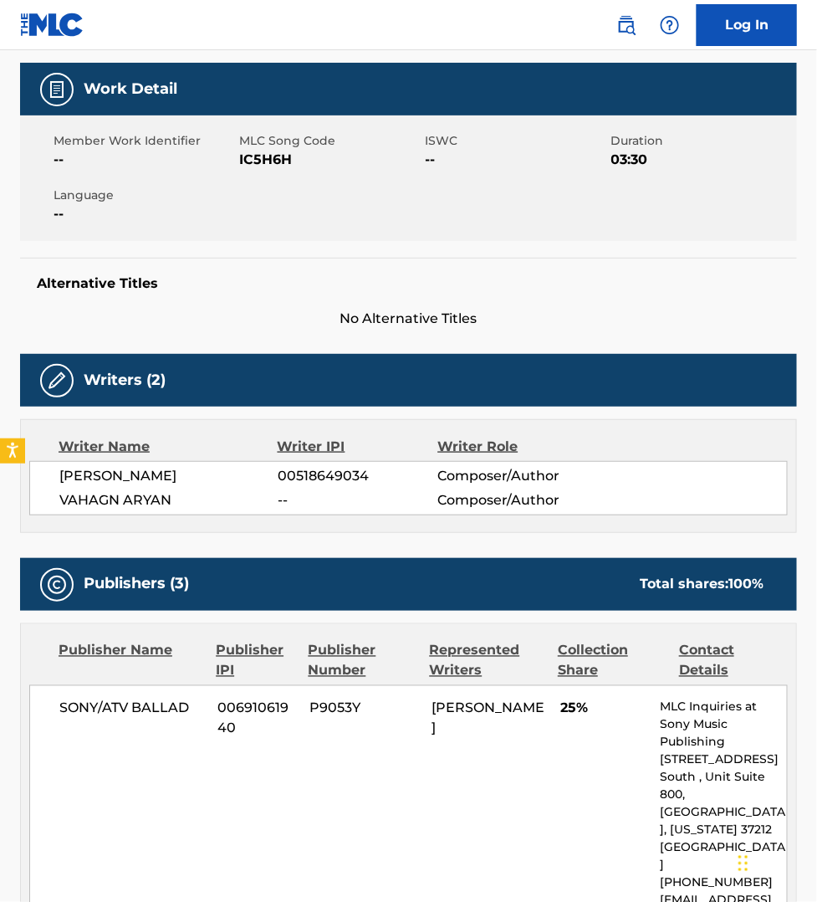
scroll to position [131, 0]
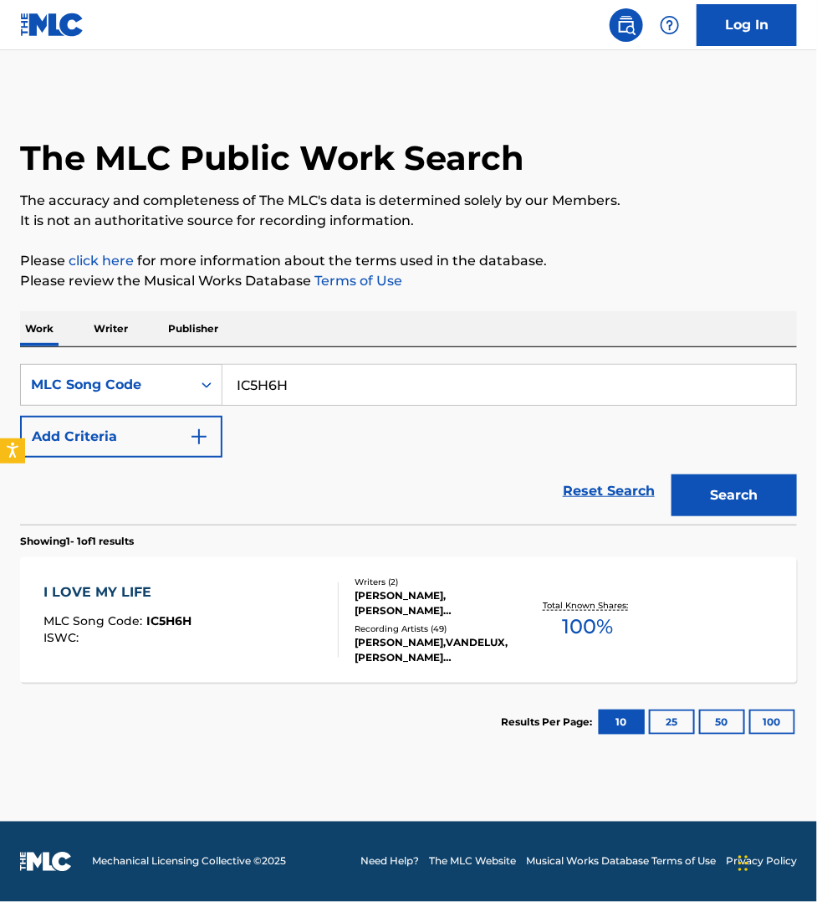
click at [293, 376] on input "IC5H6H" at bounding box center [510, 385] width 574 height 40
paste input "C2397J"
type input "C2397J"
click at [672, 474] on button "Search" at bounding box center [734, 495] width 125 height 42
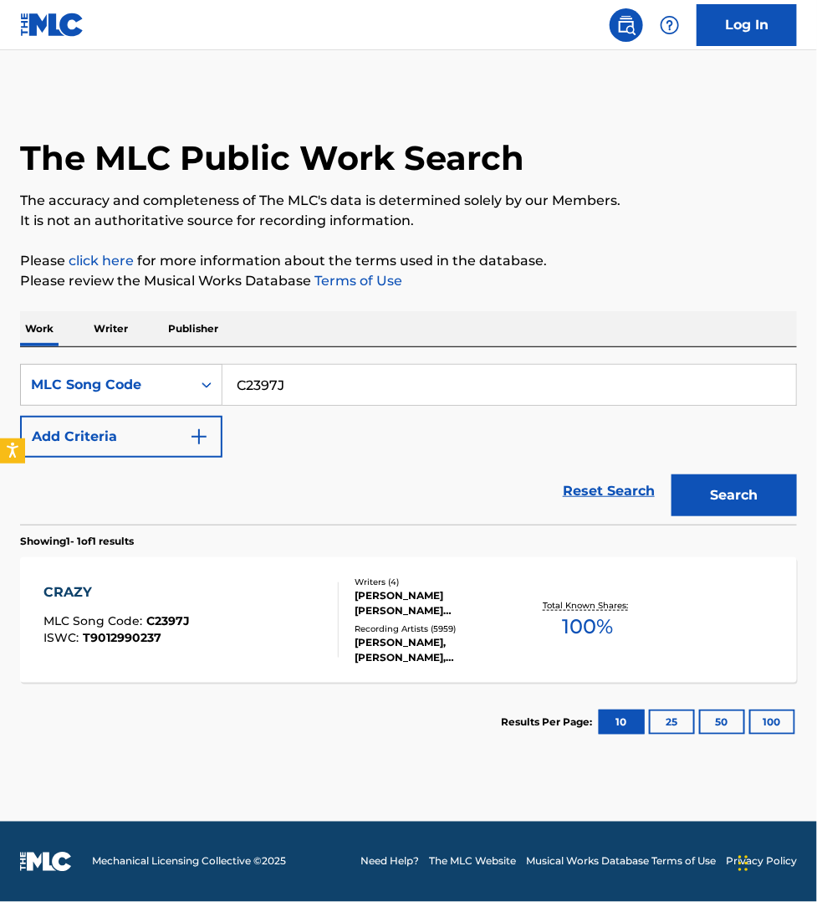
click at [276, 657] on div "CRAZY MLC Song Code : C2397J ISWC : T9012990237" at bounding box center [191, 619] width 295 height 75
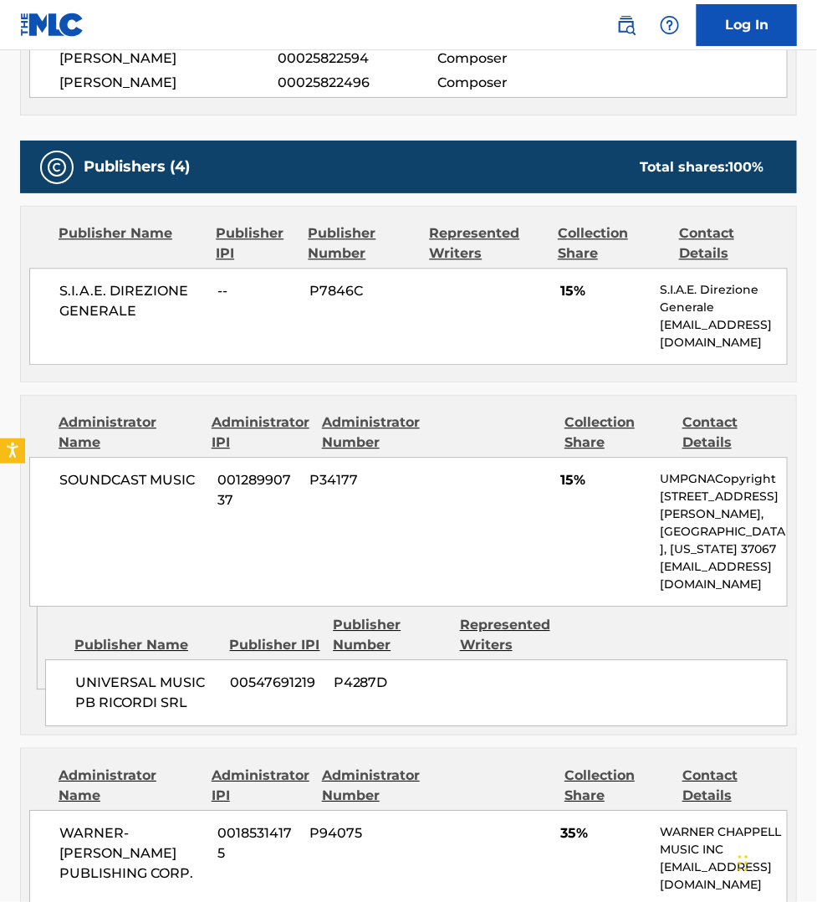
scroll to position [889, 0]
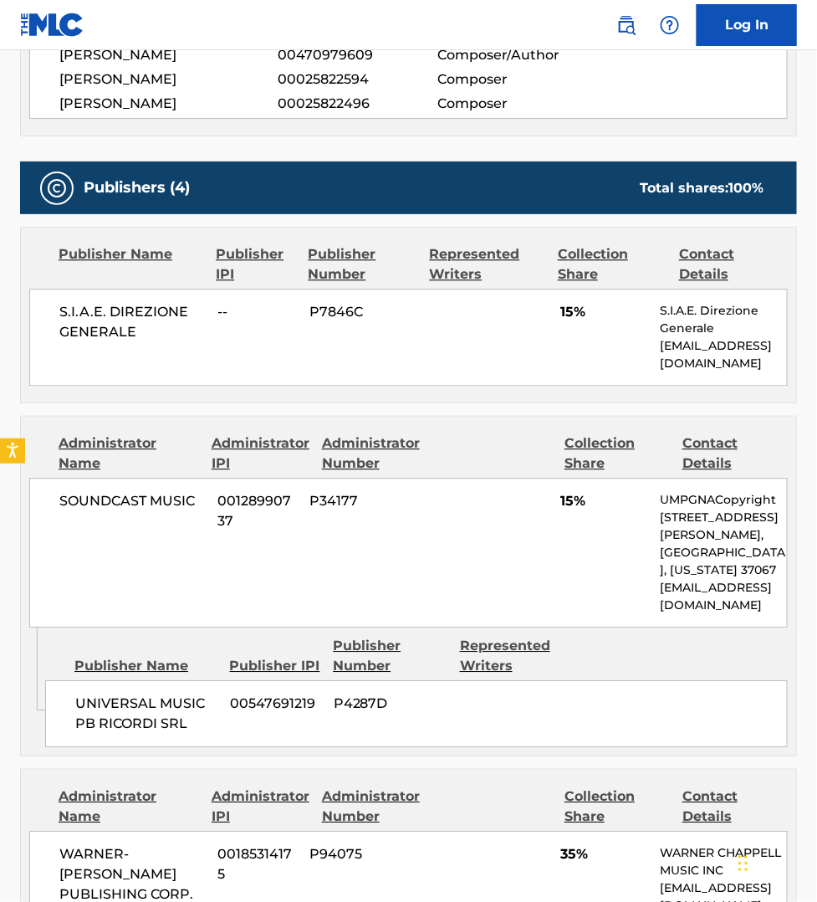
click at [780, 369] on div "Publishers (4) Total shares: 100 % Publisher Name Publisher IPI Publisher Numbe…" at bounding box center [408, 868] width 777 height 1414
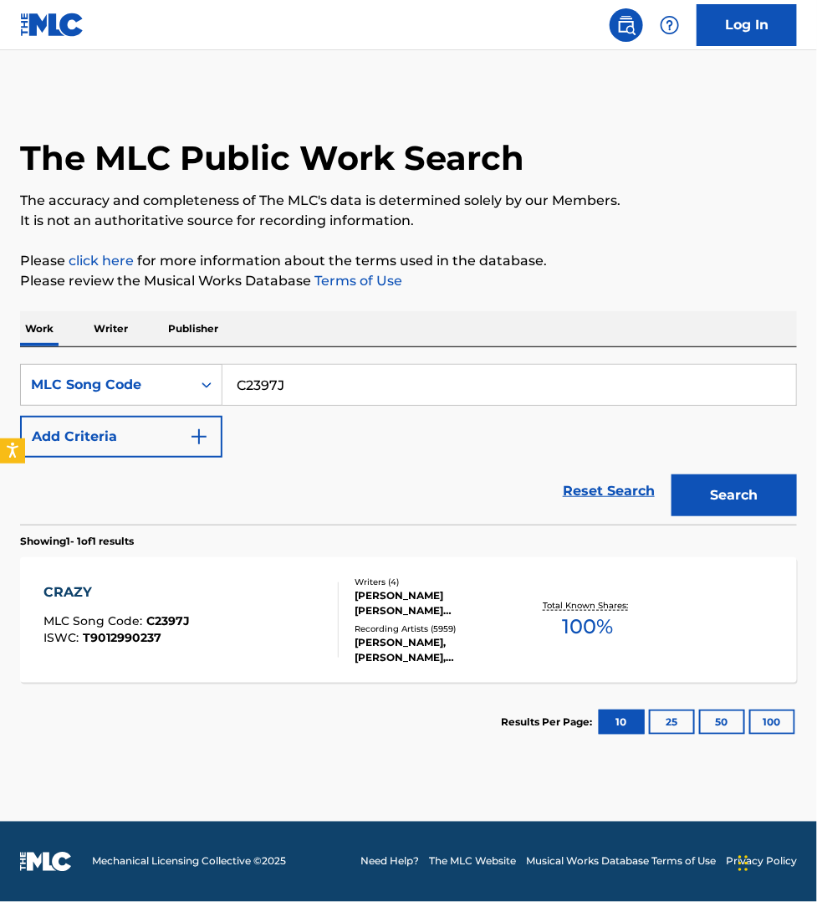
click at [295, 395] on input "C2397J" at bounding box center [510, 385] width 574 height 40
paste input "S88439"
type input "S88439"
click at [672, 474] on button "Search" at bounding box center [734, 495] width 125 height 42
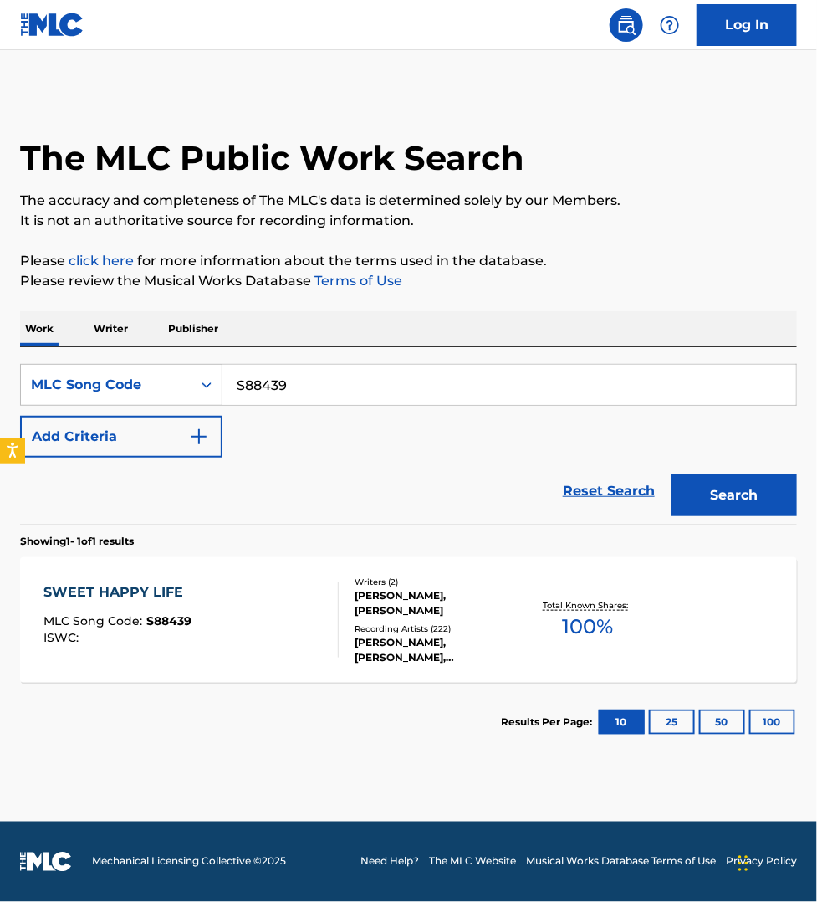
click at [295, 607] on div "SWEET HAPPY LIFE MLC Song Code : S88439 ISWC :" at bounding box center [191, 619] width 295 height 75
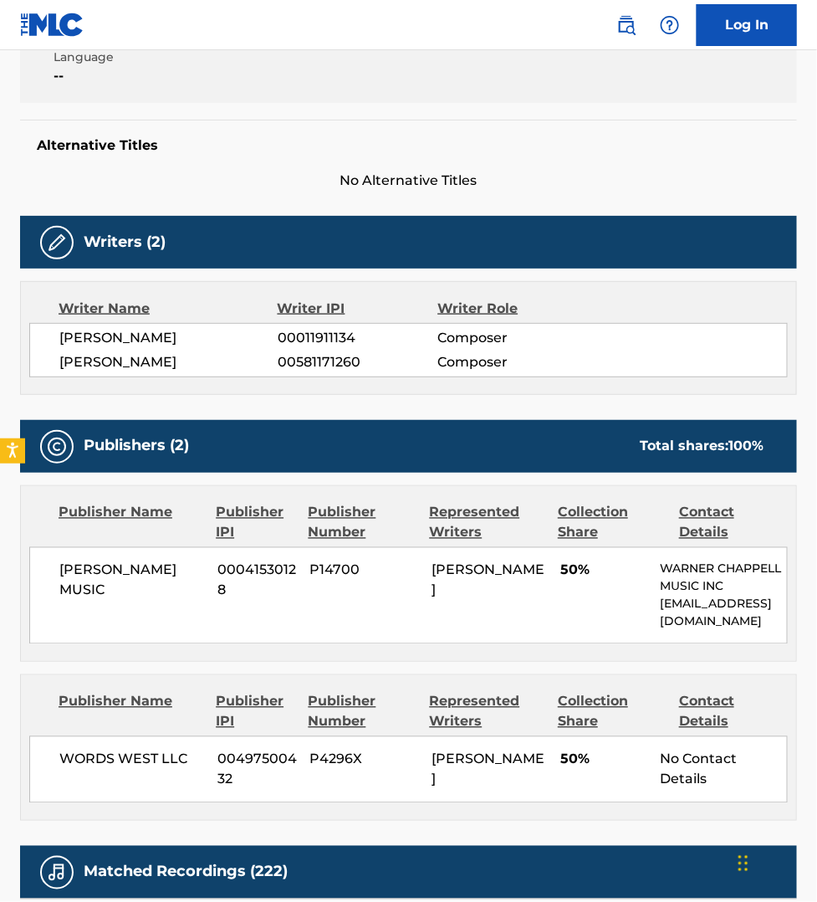
scroll to position [470, 0]
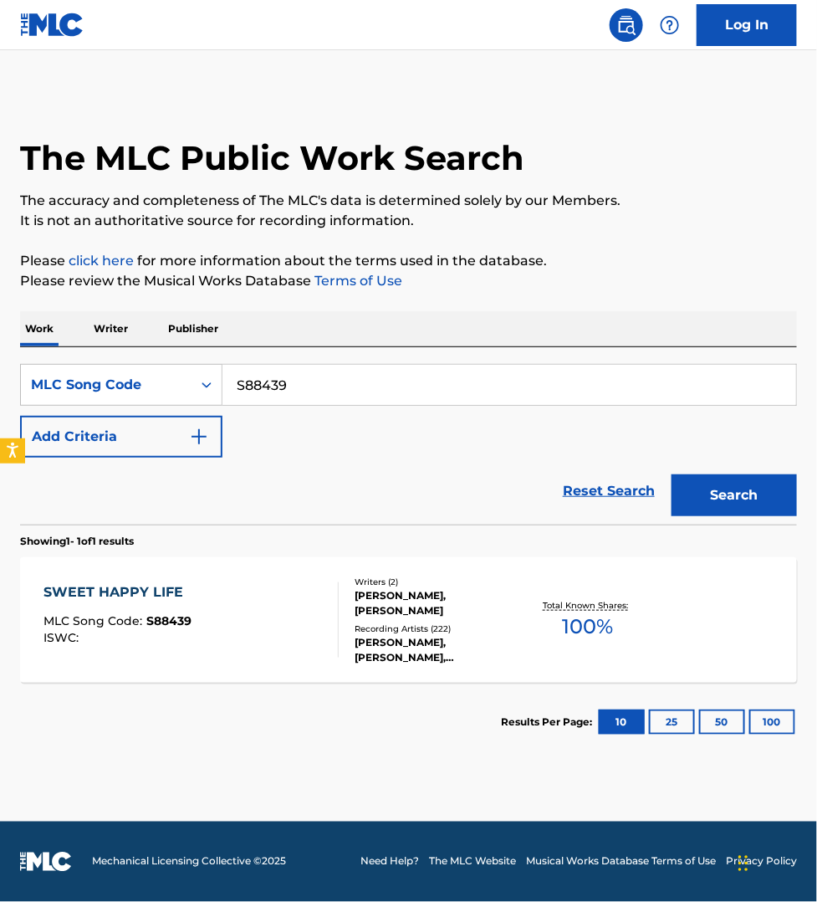
click at [310, 387] on input "S88439" at bounding box center [510, 385] width 574 height 40
paste input "I60620"
type input "I60620"
click at [672, 474] on button "Search" at bounding box center [734, 495] width 125 height 42
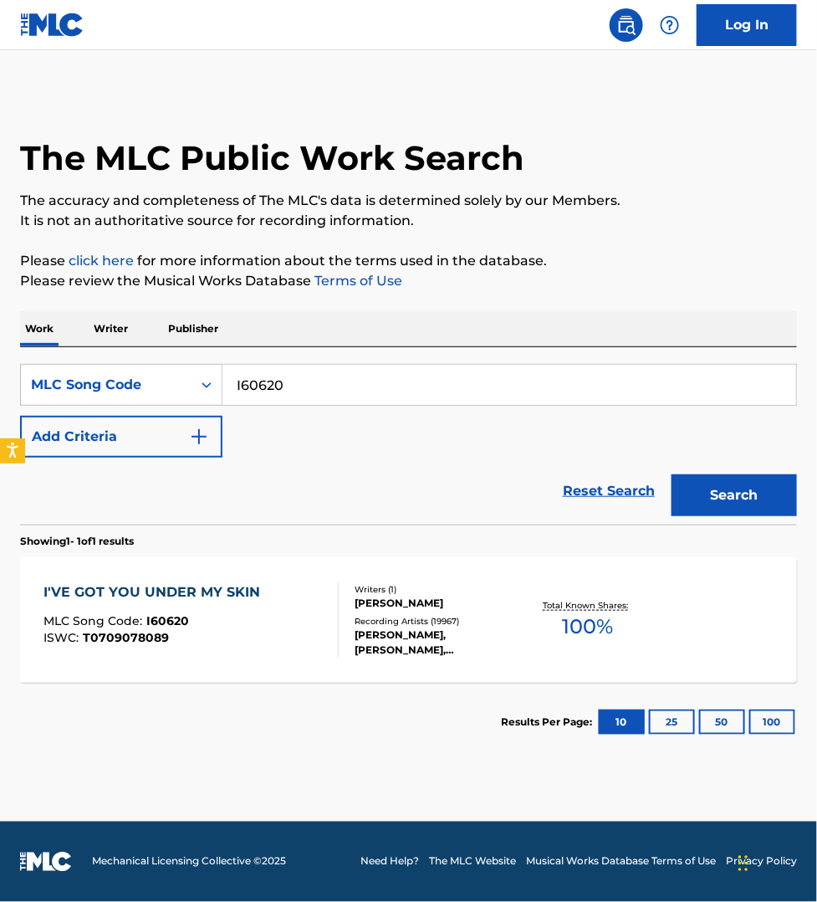
click at [297, 653] on div "I'VE GOT YOU UNDER MY SKIN MLC Song Code : I60620 ISWC : T0709078089" at bounding box center [191, 619] width 295 height 75
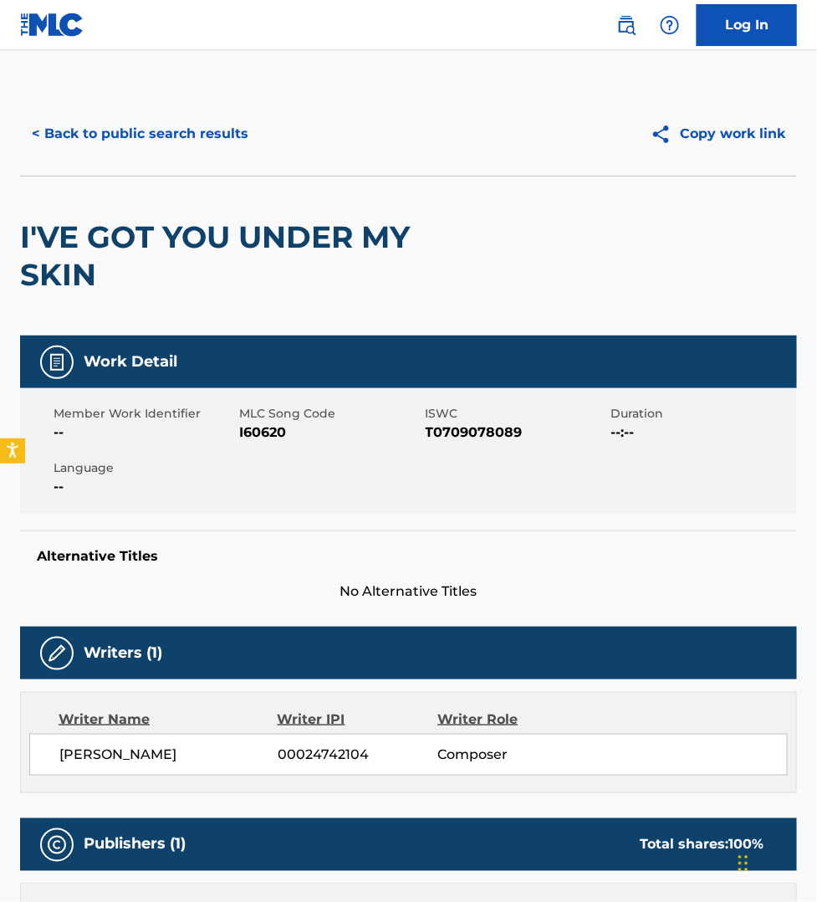
click at [7, 883] on div "< Back to public search results Copy work link I'VE GOT YOU UNDER MY SKIN Work …" at bounding box center [408, 897] width 817 height 1610
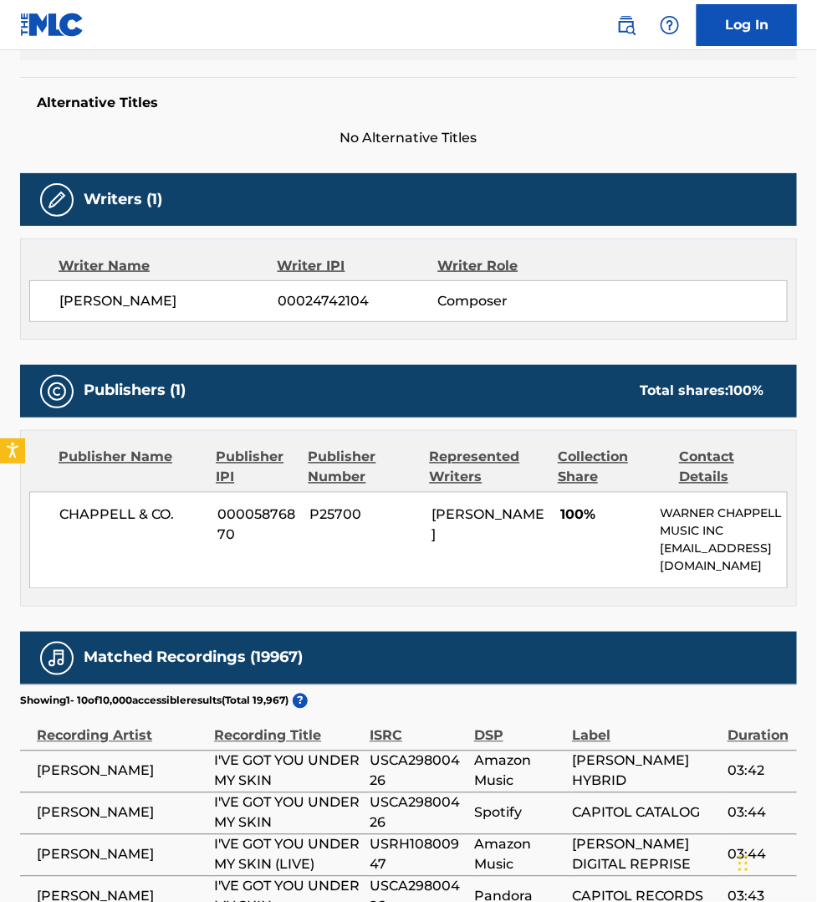
scroll to position [549, 0]
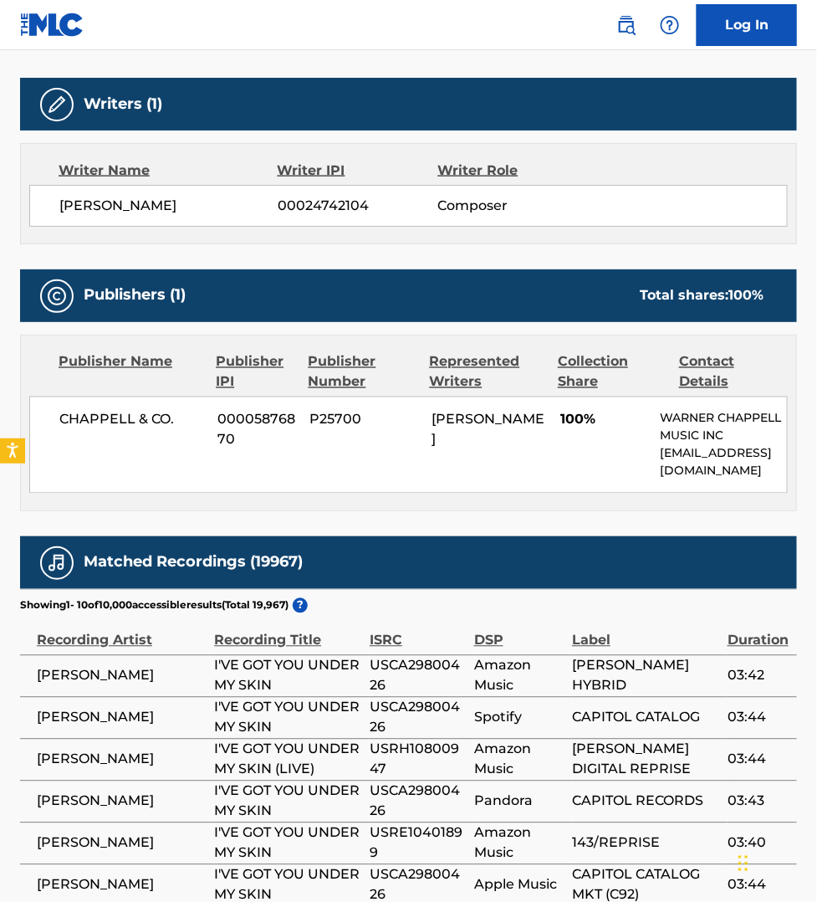
click at [25, 842] on td "[PERSON_NAME]" at bounding box center [117, 843] width 194 height 42
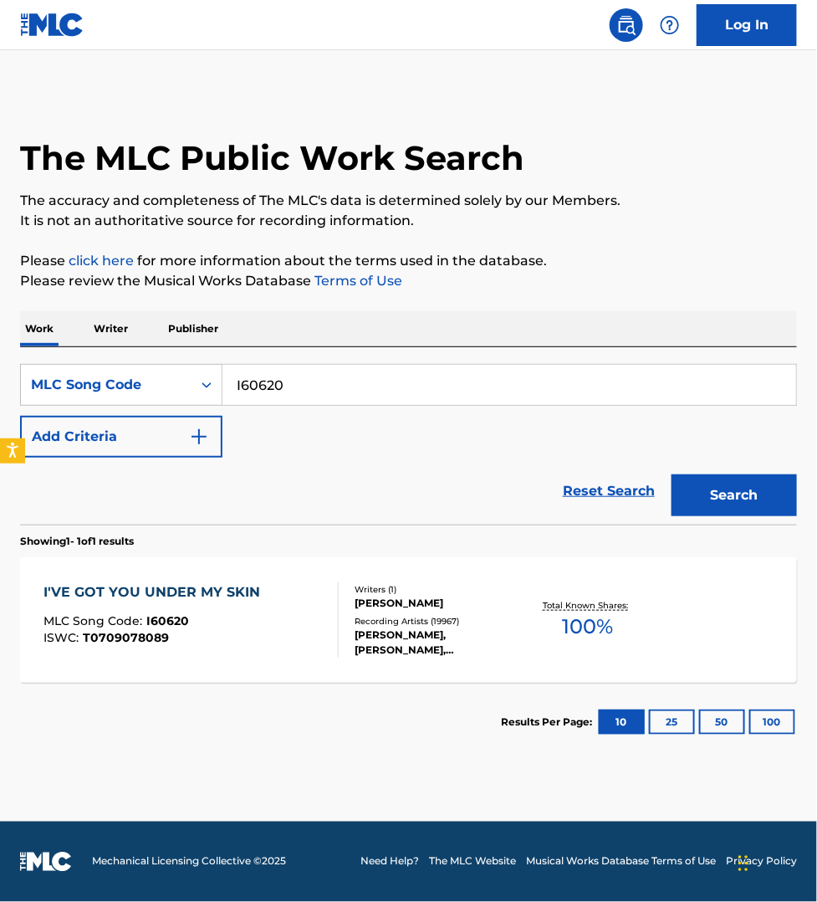
click at [274, 373] on input "I60620" at bounding box center [510, 385] width 574 height 40
paste input "R10516"
type input "R10516"
click at [720, 488] on button "Search" at bounding box center [734, 495] width 125 height 42
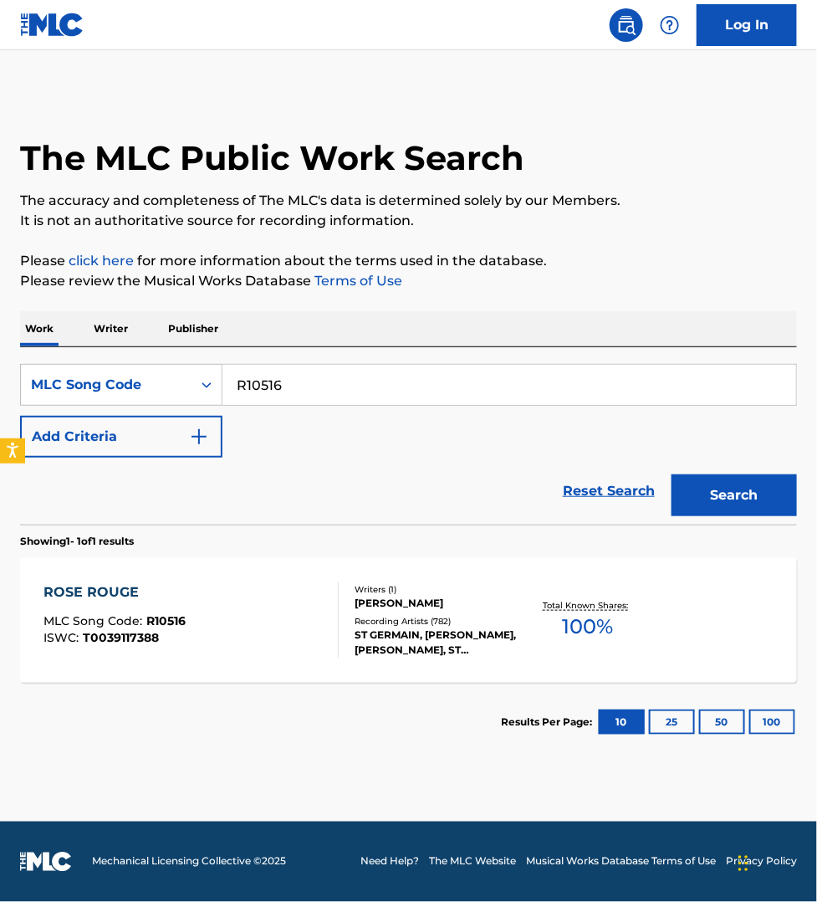
click at [305, 607] on div "ROSE ROUGE MLC Song Code : R10516 ISWC : T0039117388" at bounding box center [191, 619] width 295 height 75
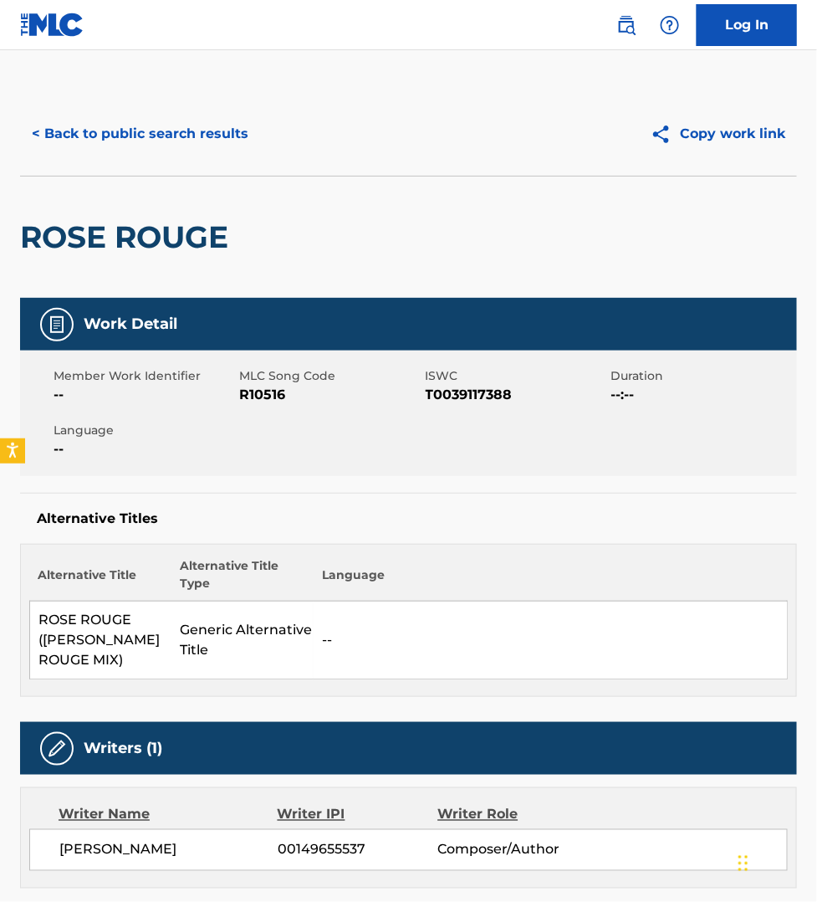
click at [638, 814] on div "Writer Name Writer IPI Writer Role" at bounding box center [408, 815] width 759 height 20
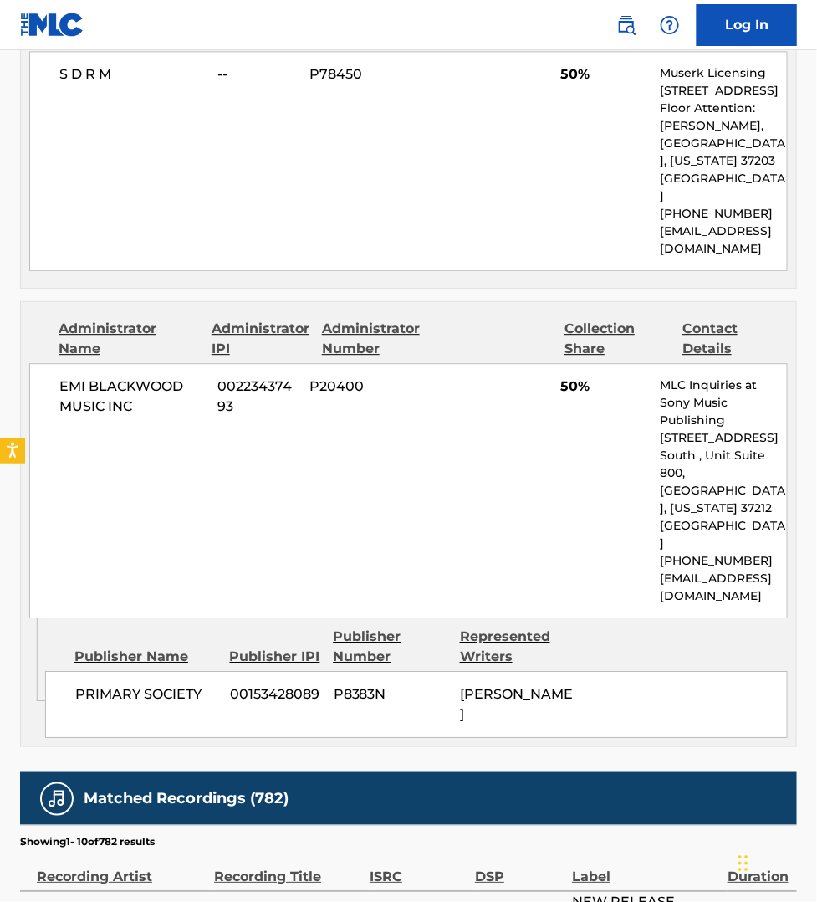
scroll to position [1019, 0]
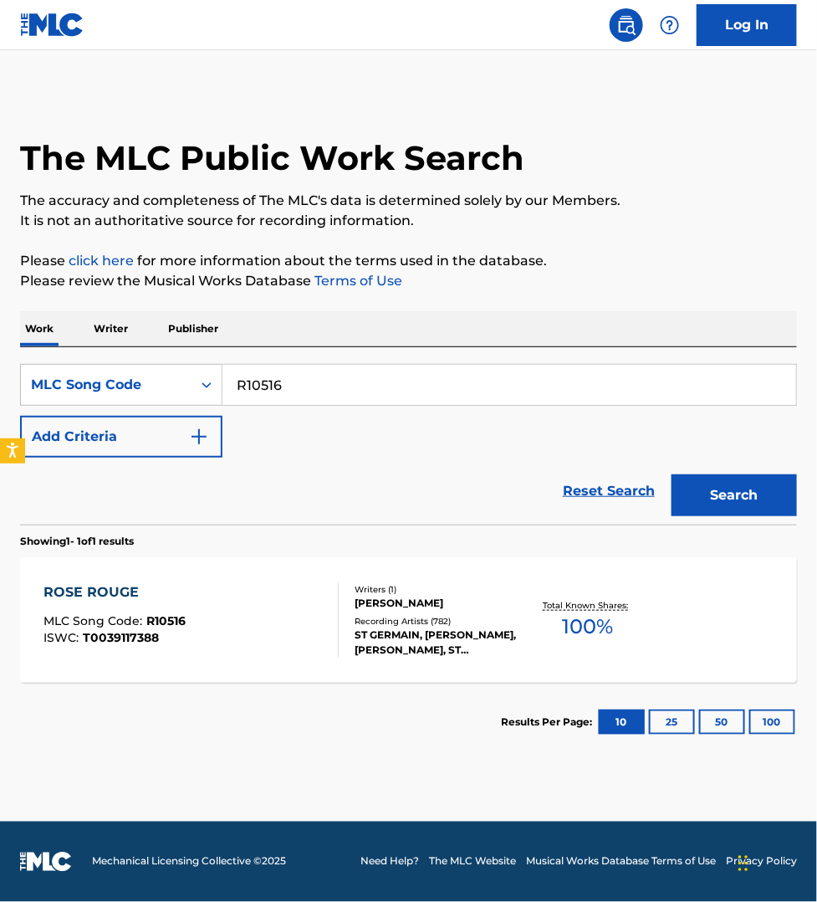
click at [294, 382] on input "R10516" at bounding box center [510, 385] width 574 height 40
paste input "AX4OL2"
type input "AX4OL2"
click at [672, 474] on button "Search" at bounding box center [734, 495] width 125 height 42
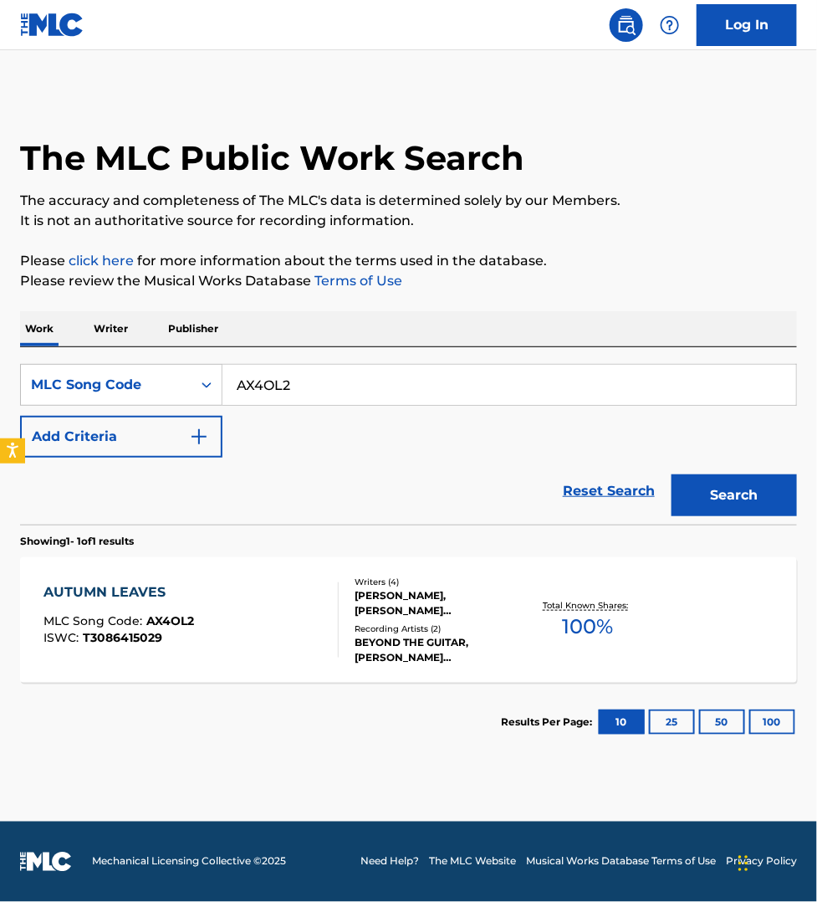
click at [280, 611] on div "AUTUMN LEAVES MLC Song Code : AX4OL2 ISWC : T3086415029" at bounding box center [191, 619] width 295 height 75
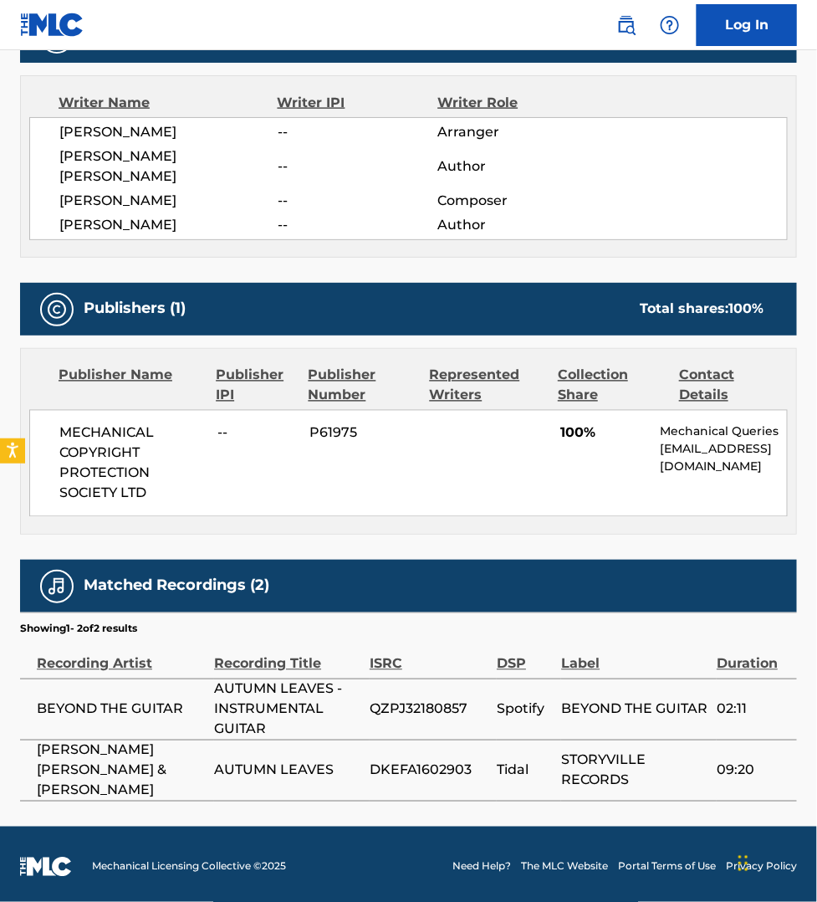
scroll to position [586, 0]
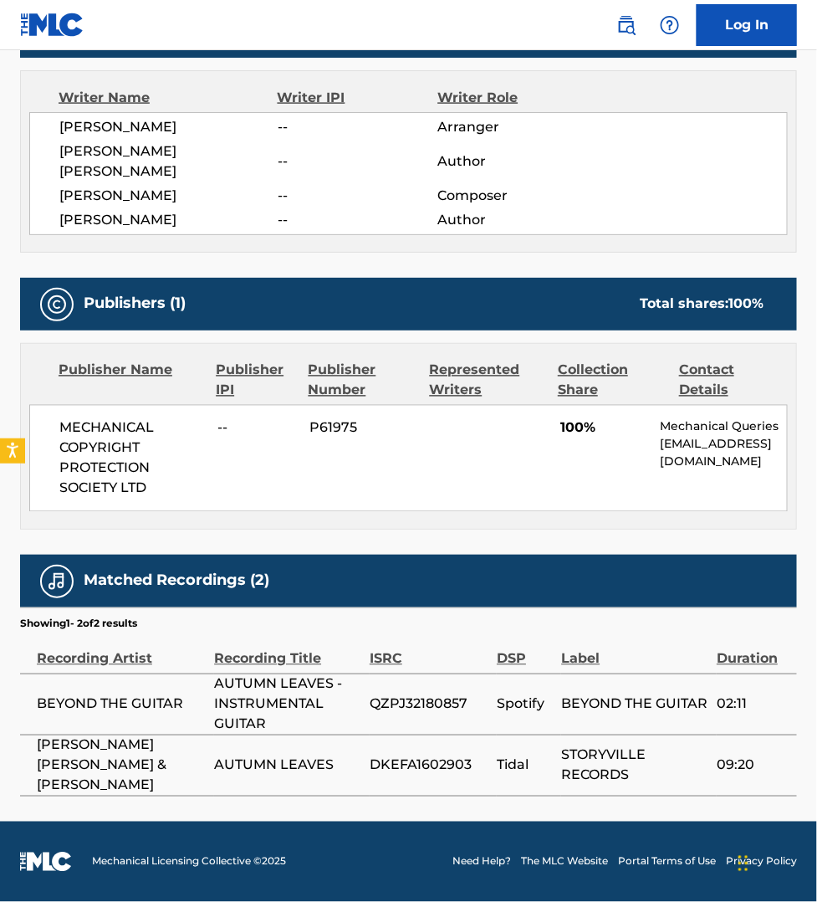
click at [471, 806] on main "< Back to public search results Copy work link AUTUMN LEAVES Work Detail Member…" at bounding box center [408, 143] width 817 height 1355
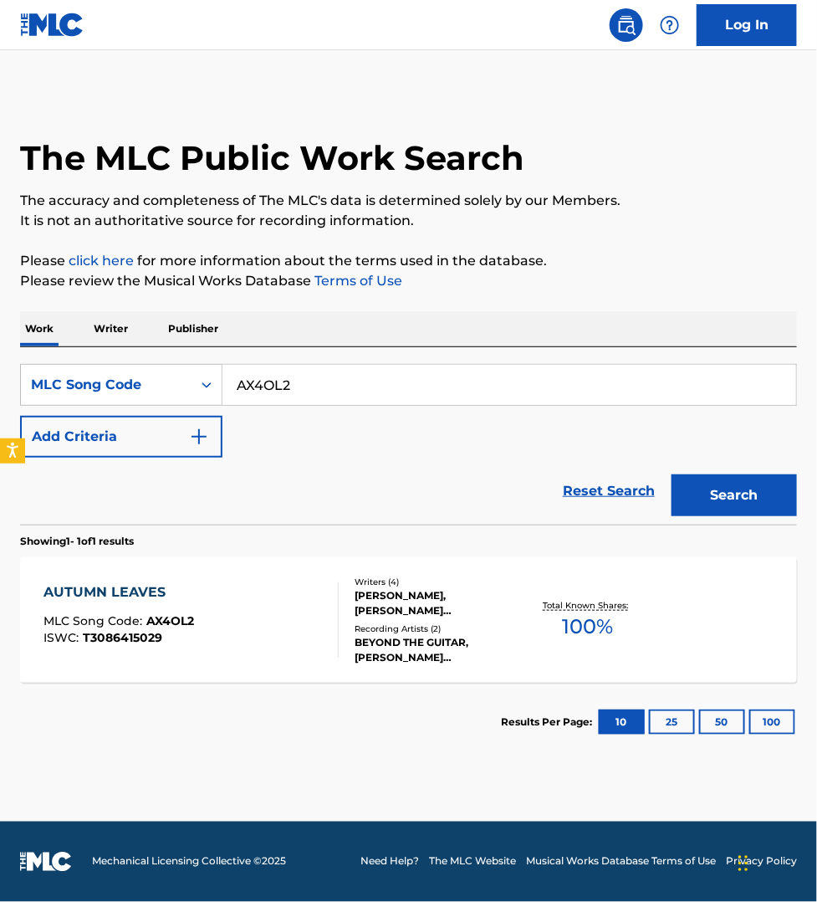
click at [304, 365] on input "AX4OL2" at bounding box center [510, 385] width 574 height 40
paste input "GC020R"
click at [672, 474] on button "Search" at bounding box center [734, 495] width 125 height 42
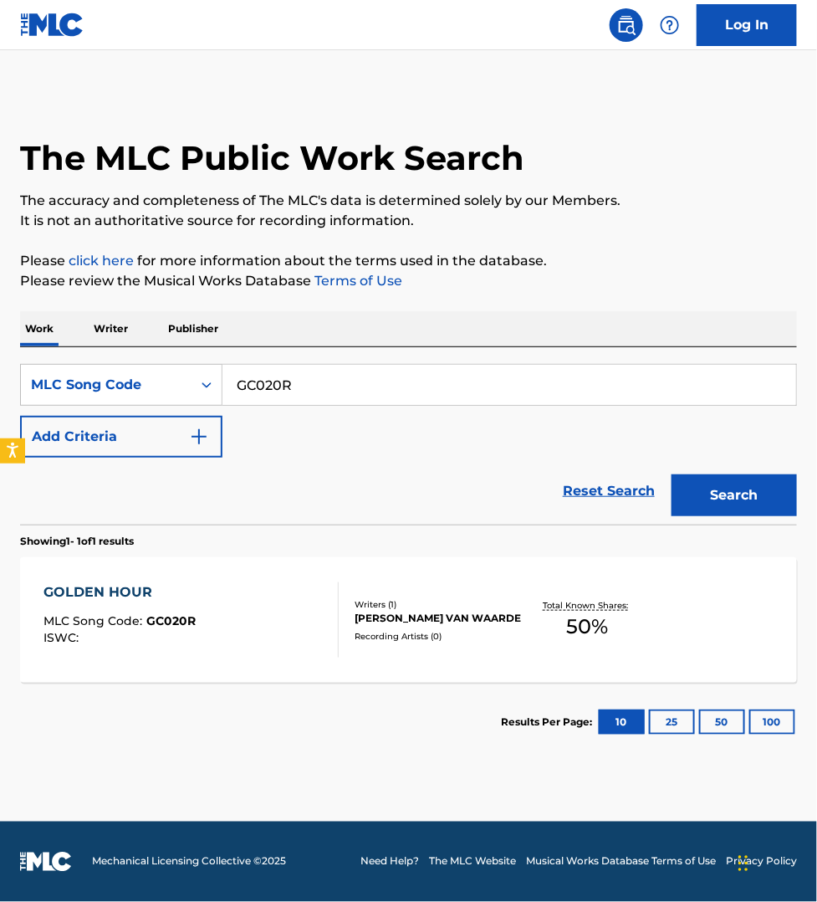
click at [776, 803] on main "The MLC Public Work Search The accuracy and completeness of The MLC's data is d…" at bounding box center [408, 435] width 817 height 771
click at [264, 379] on input "GC020R" at bounding box center [510, 385] width 574 height 40
paste input "K00427"
type input "K00427"
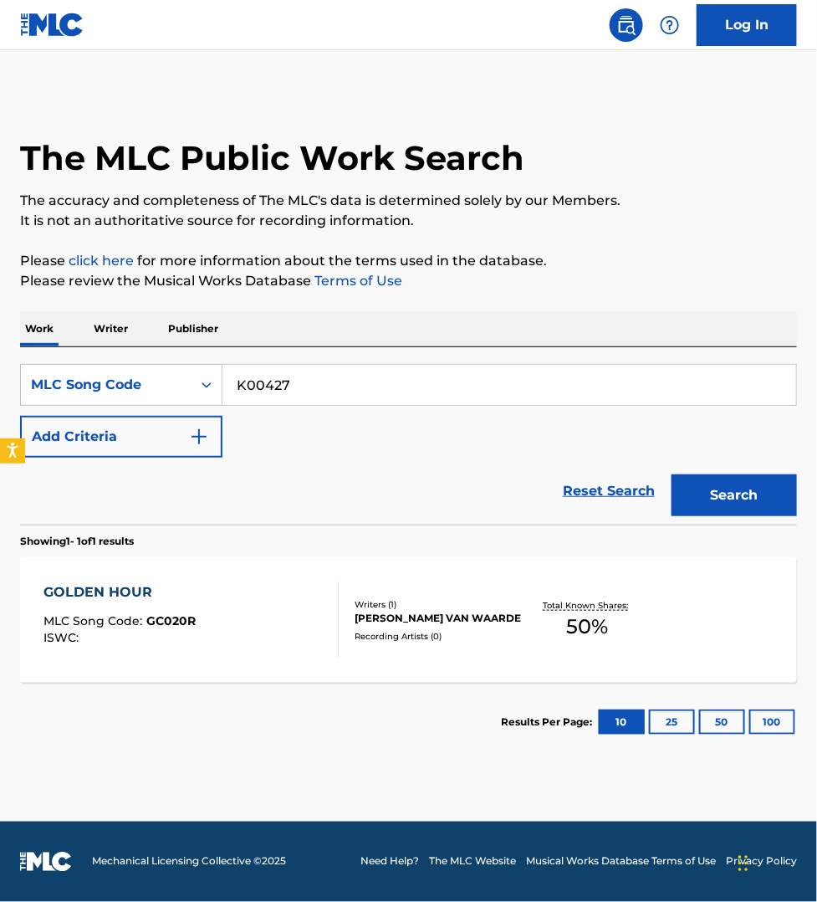
click at [672, 474] on button "Search" at bounding box center [734, 495] width 125 height 42
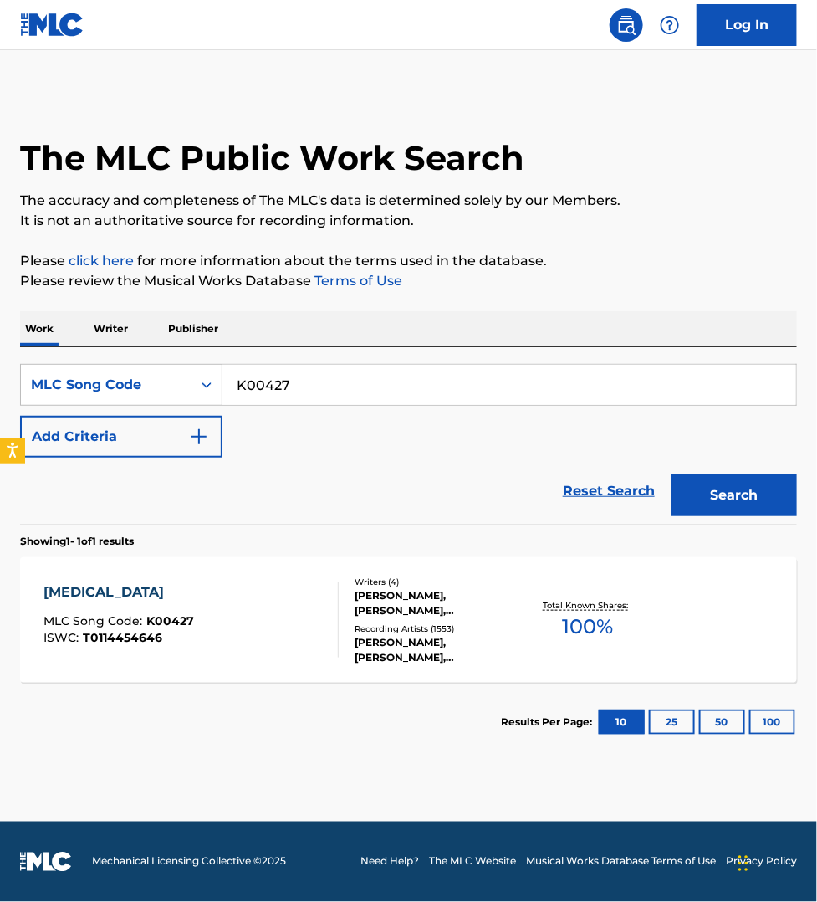
click at [286, 633] on div "[MEDICAL_DATA] MLC Song Code : K00427 ISWC : T0114454646" at bounding box center [191, 619] width 295 height 75
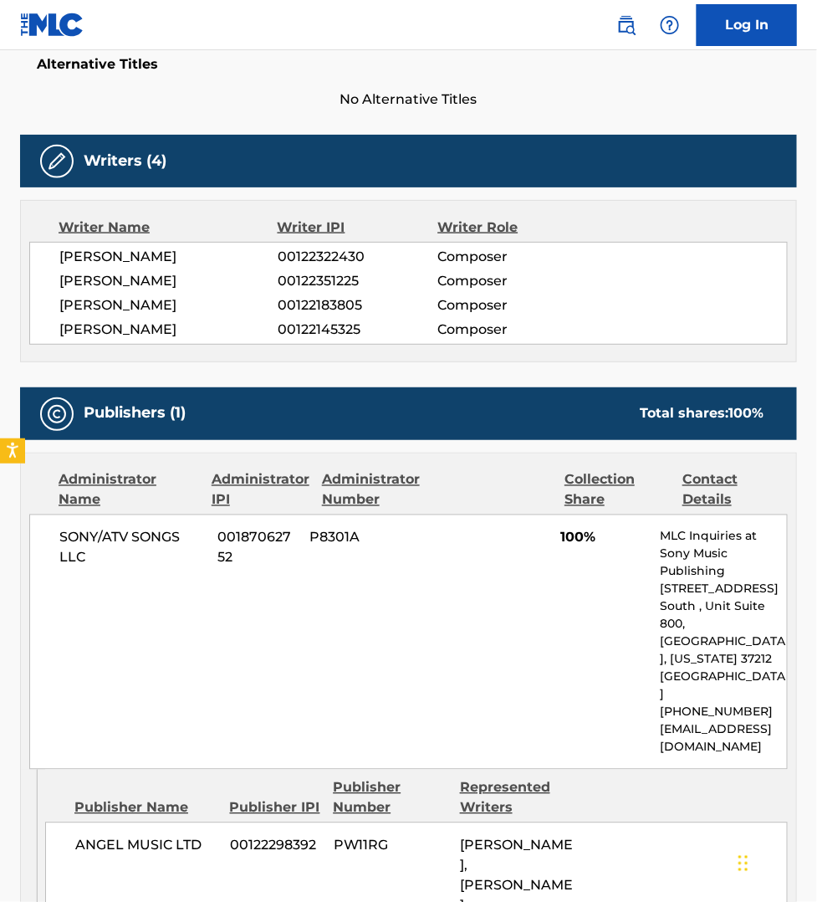
scroll to position [496, 0]
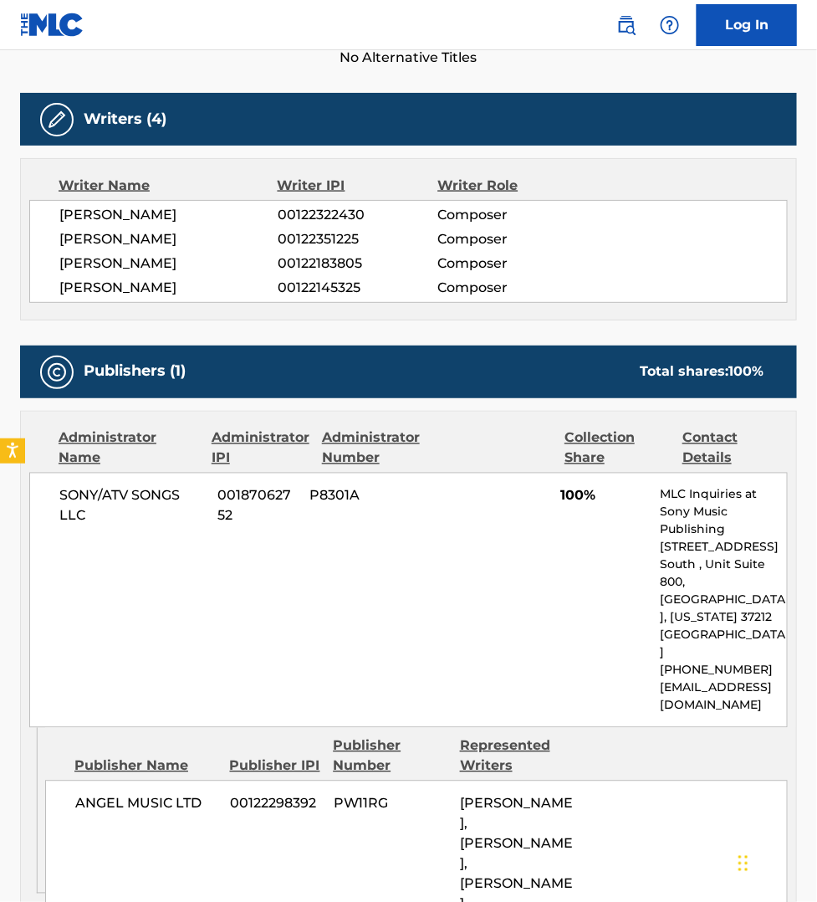
click at [345, 831] on div "ANGEL MUSIC LTD 00122298392 PW11RG [PERSON_NAME], [PERSON_NAME], [PERSON_NAME],…" at bounding box center [416, 874] width 743 height 187
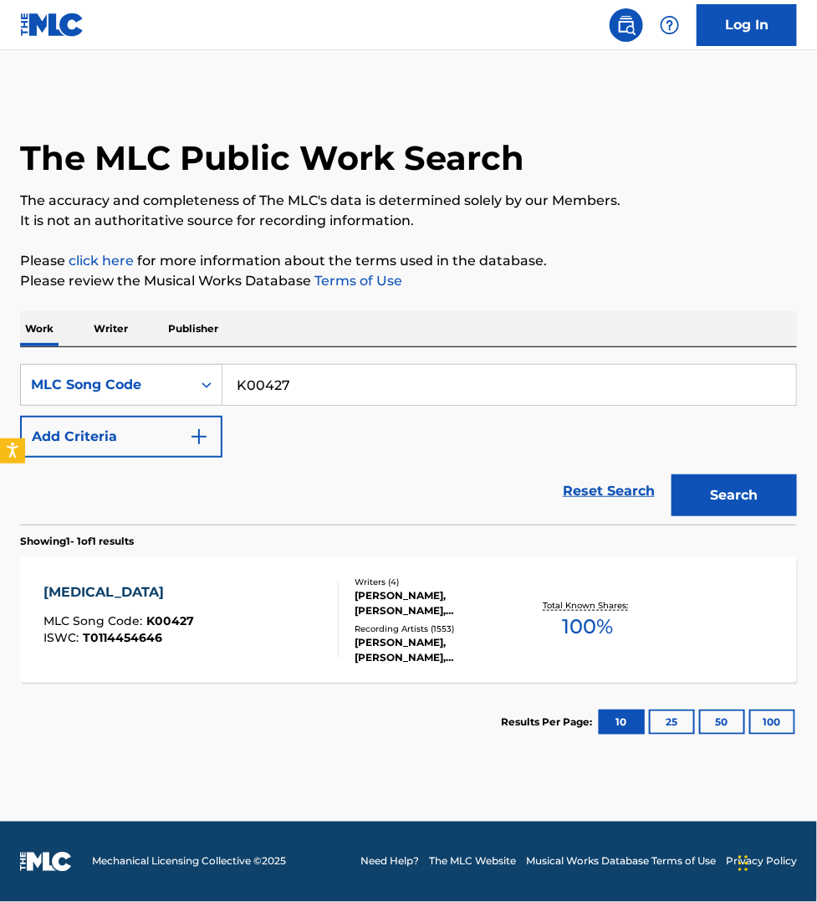
click at [325, 382] on input "K00427" at bounding box center [510, 385] width 574 height 40
paste input "B17986"
type input "B17986"
click at [672, 474] on button "Search" at bounding box center [734, 495] width 125 height 42
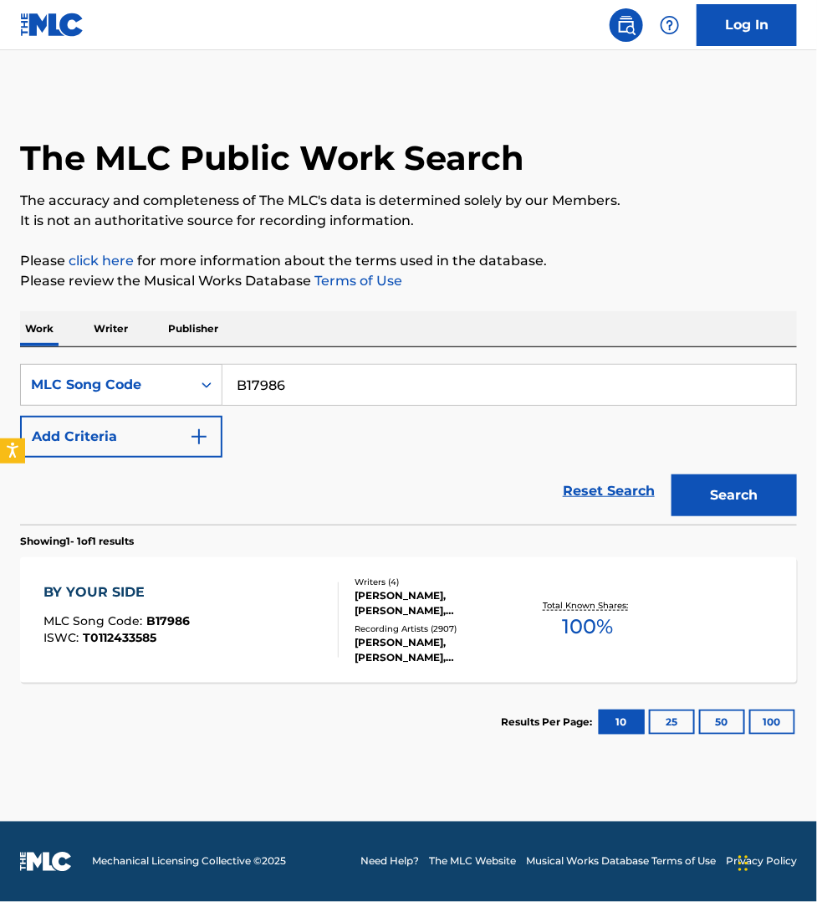
click at [291, 601] on div "BY YOUR SIDE MLC Song Code : B17986 ISWC : T0112433585" at bounding box center [191, 619] width 295 height 75
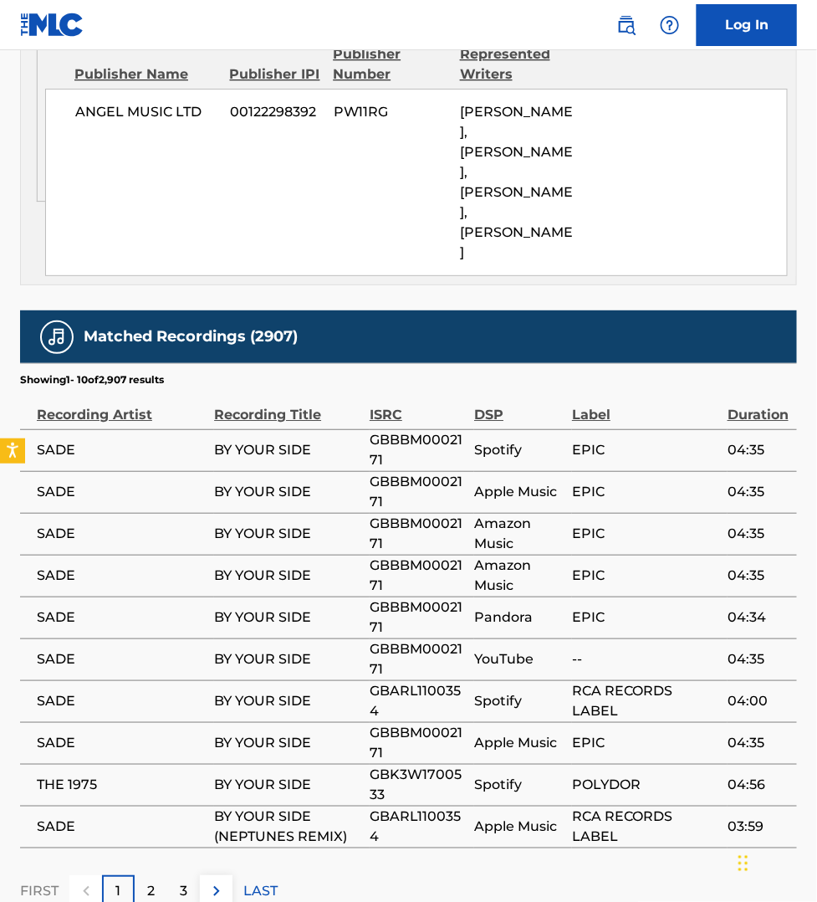
scroll to position [1206, 0]
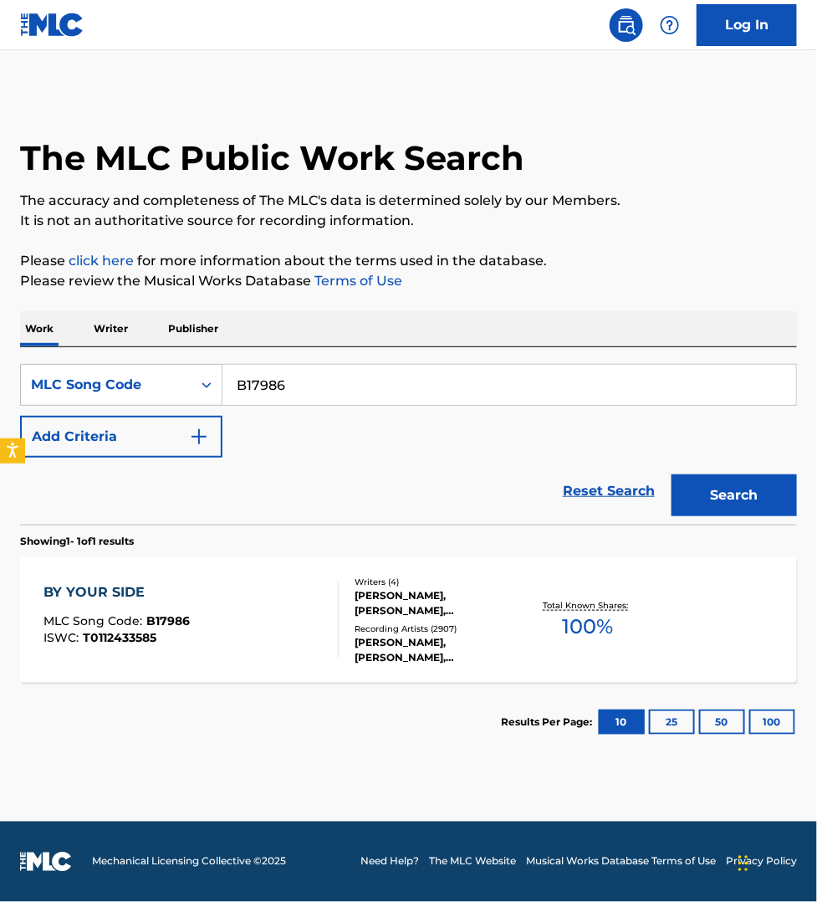
click at [319, 387] on input "B17986" at bounding box center [510, 385] width 574 height 40
paste input "KVAU3N"
type input "KVAU3N"
click at [672, 474] on button "Search" at bounding box center [734, 495] width 125 height 42
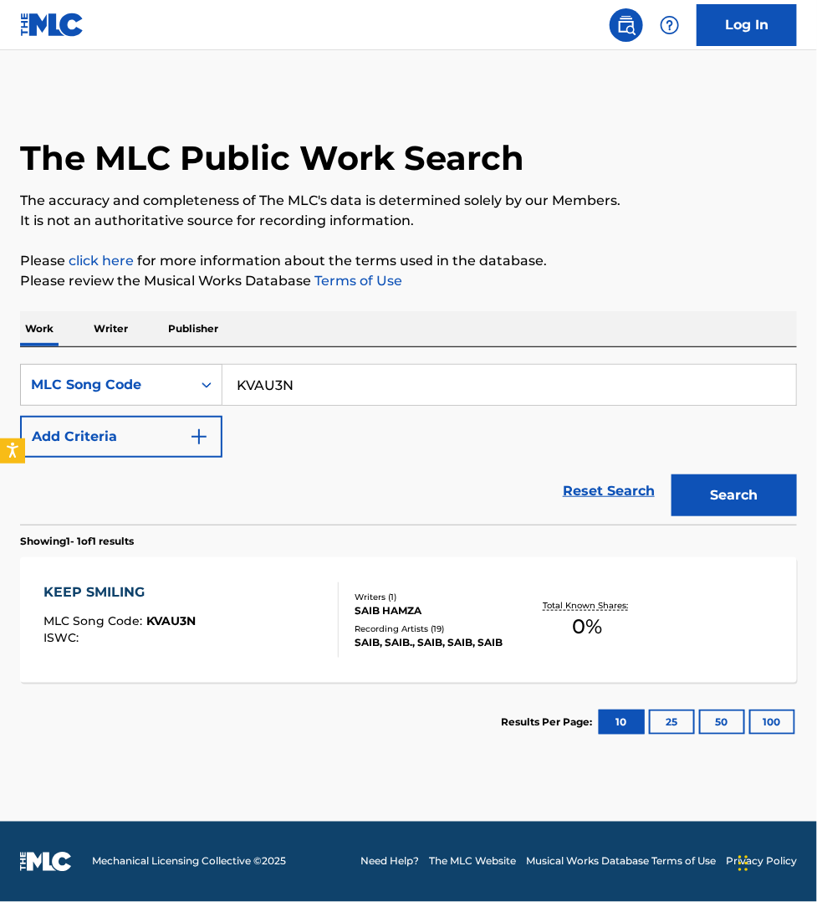
click at [264, 594] on div "KEEP SMILING MLC Song Code : KVAU3N ISWC :" at bounding box center [191, 619] width 295 height 75
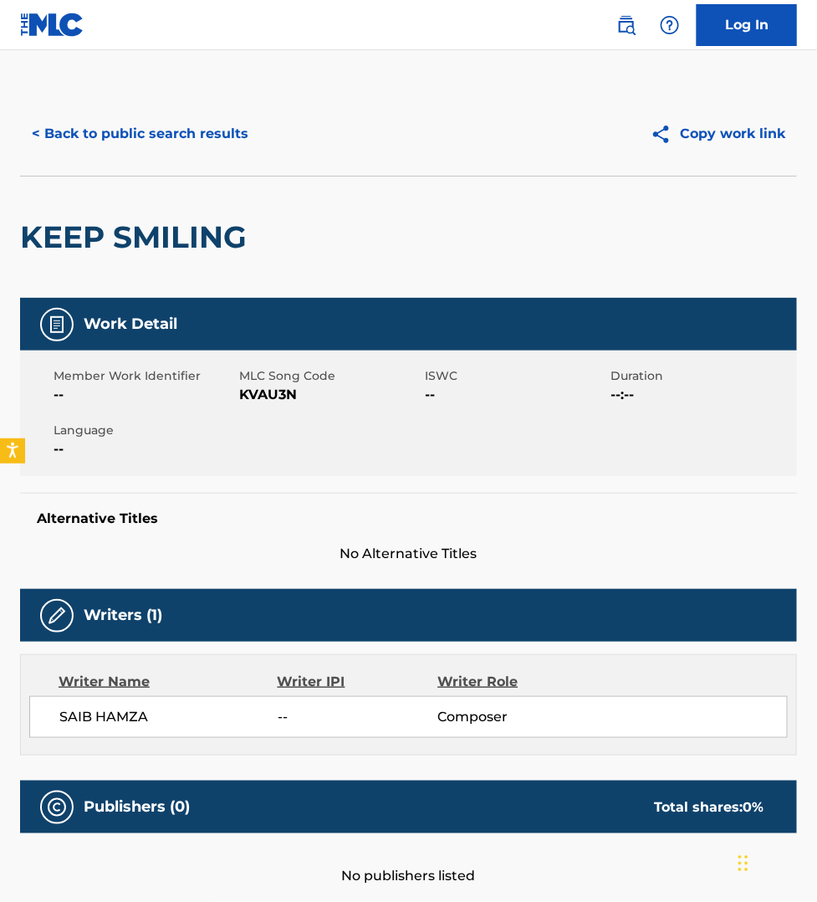
click at [121, 138] on button "< Back to public search results" at bounding box center [140, 134] width 240 height 42
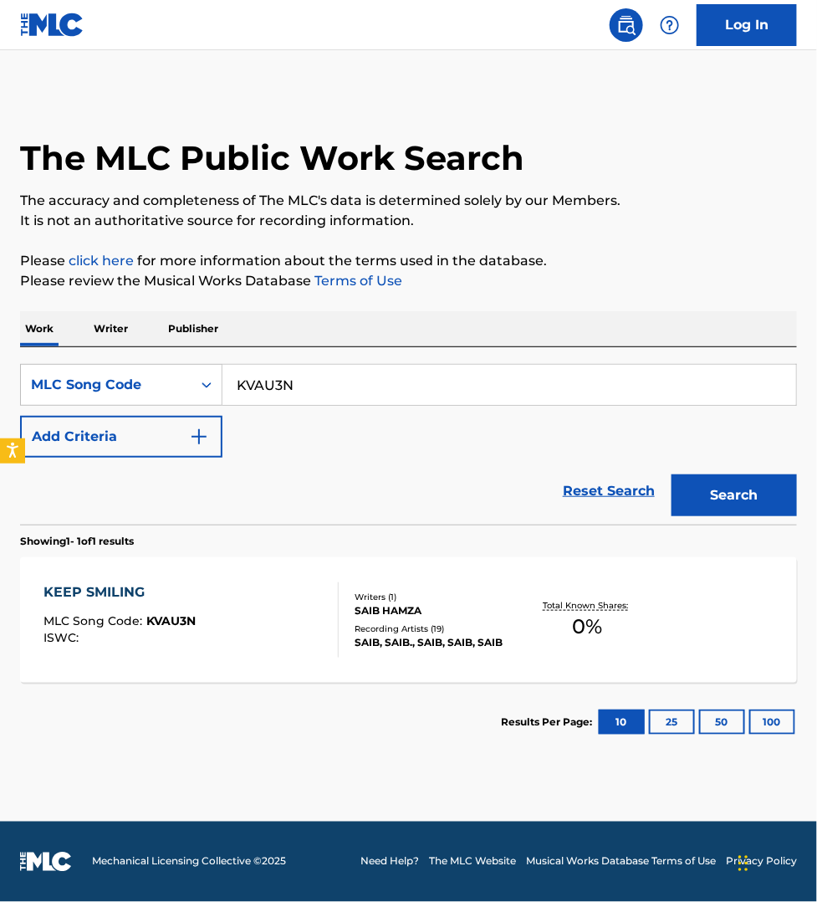
click at [360, 378] on input "KVAU3N" at bounding box center [510, 385] width 574 height 40
paste input "M89561"
type input "M89561"
click at [672, 474] on button "Search" at bounding box center [734, 495] width 125 height 42
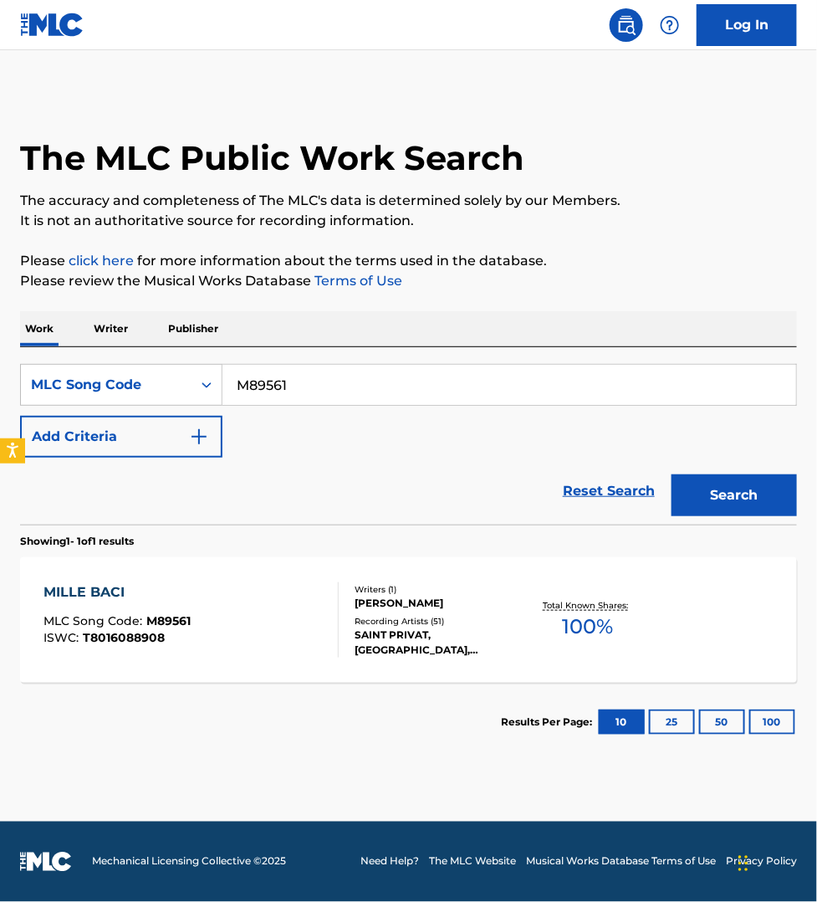
click at [311, 629] on div "MILLE BACI MLC Song Code : M89561 ISWC : T8016088908" at bounding box center [191, 619] width 295 height 75
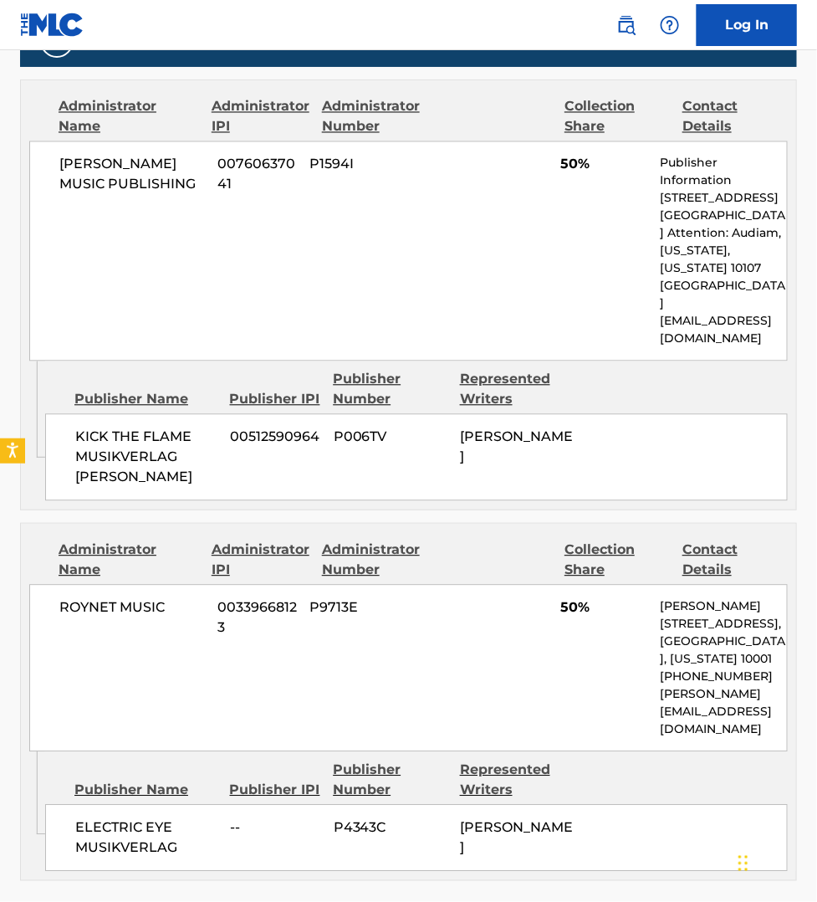
scroll to position [784, 0]
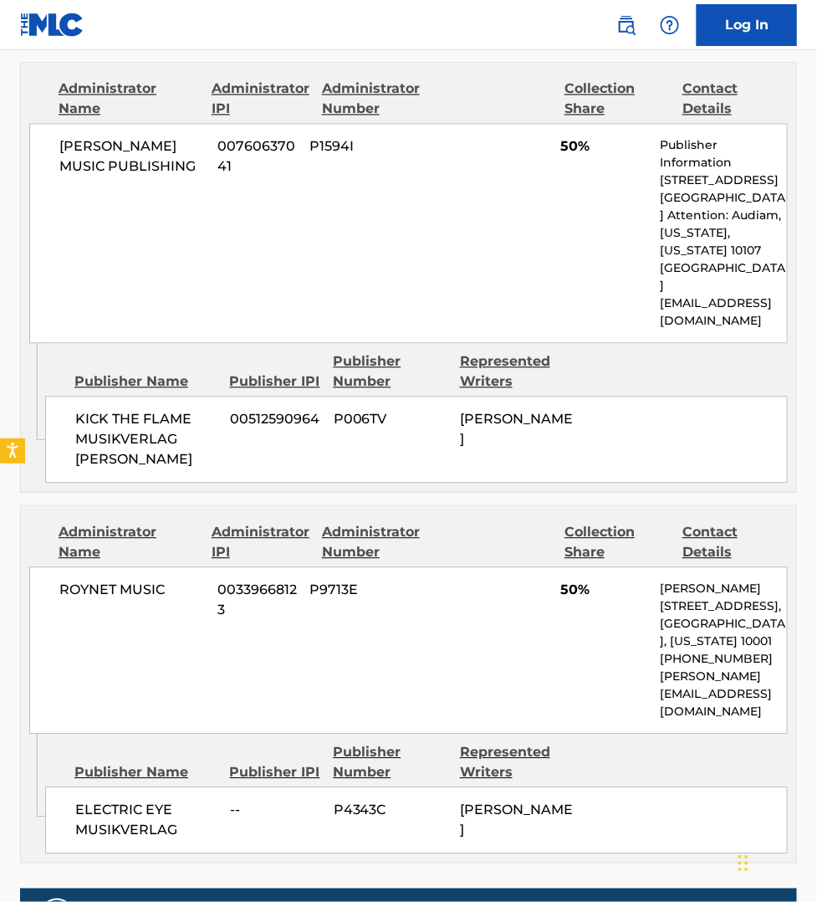
click at [684, 810] on div "Admin Original Publisher Connecting Line Publisher Name Publisher IPI Publisher…" at bounding box center [409, 799] width 776 height 128
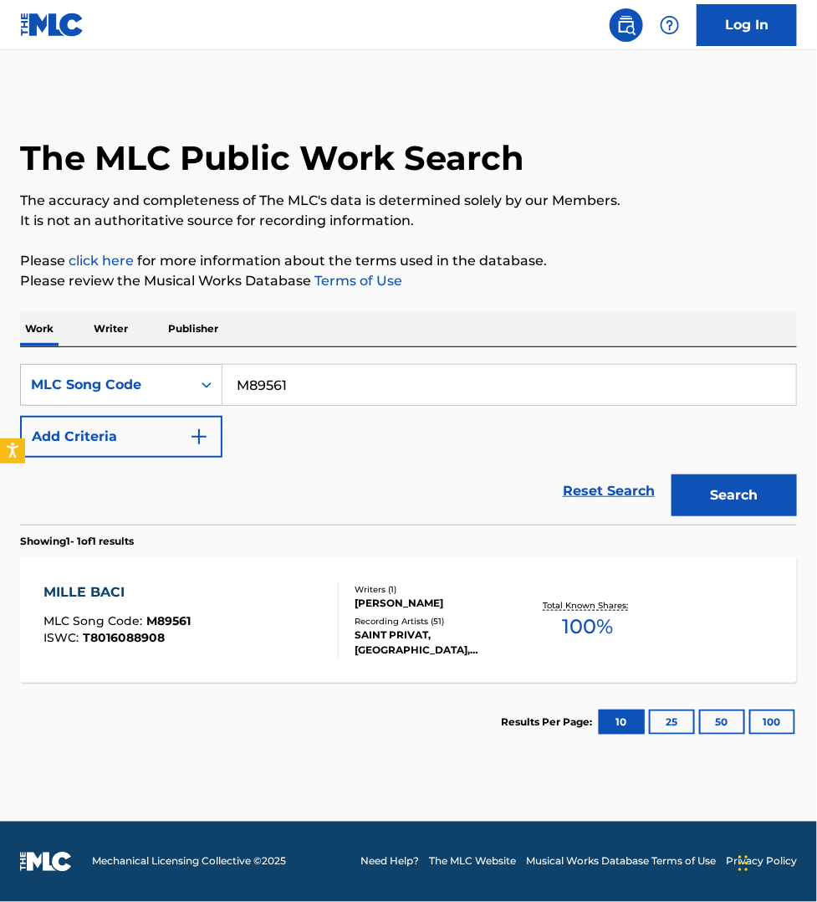
click at [298, 386] on input "M89561" at bounding box center [510, 385] width 574 height 40
paste input "W78500"
type input "W78500"
click at [672, 474] on button "Search" at bounding box center [734, 495] width 125 height 42
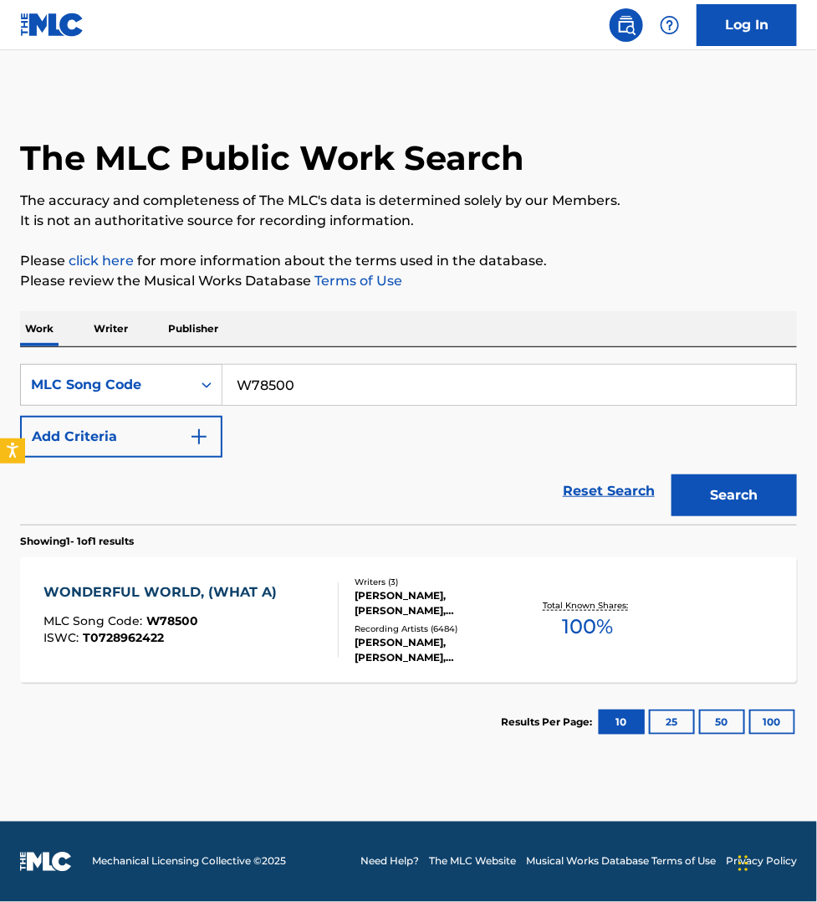
click at [306, 626] on div "WONDERFUL WORLD, (WHAT A) MLC Song Code : W78500 ISWC : T0728962422" at bounding box center [191, 619] width 295 height 75
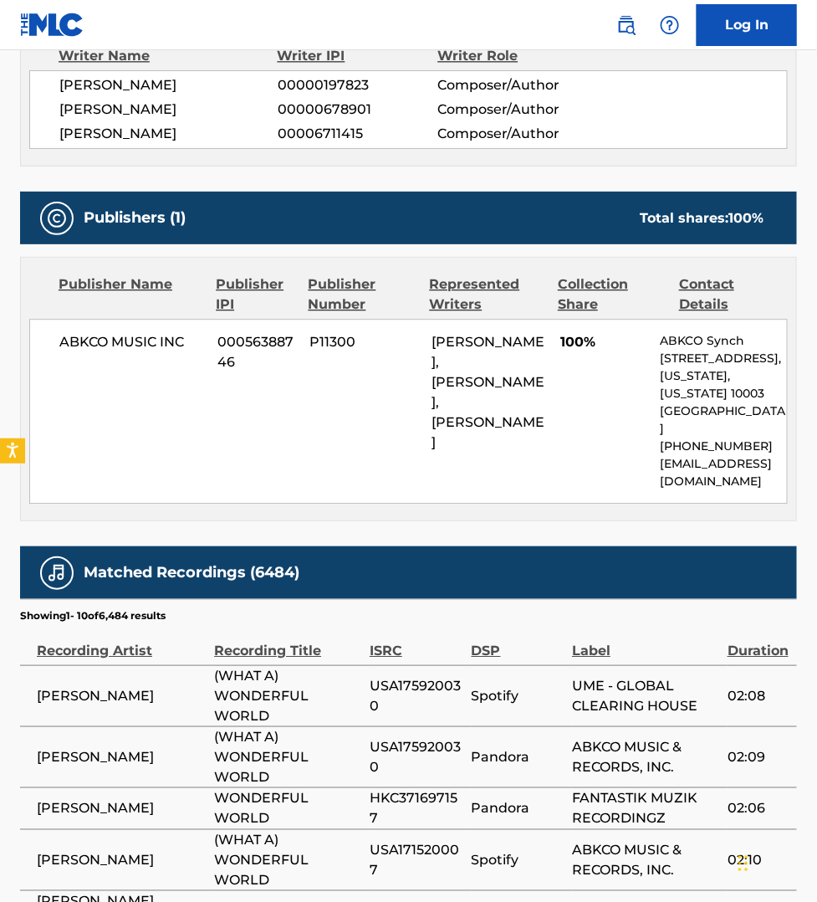
scroll to position [1046, 0]
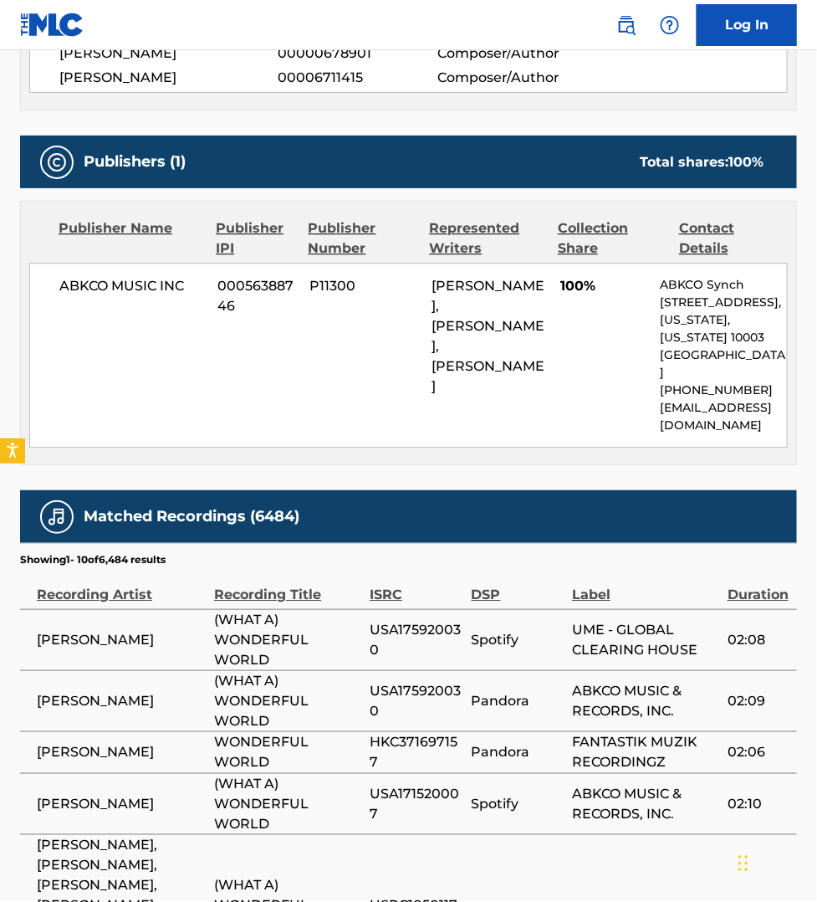
click at [674, 834] on td "RCA/LEGACY" at bounding box center [650, 914] width 156 height 161
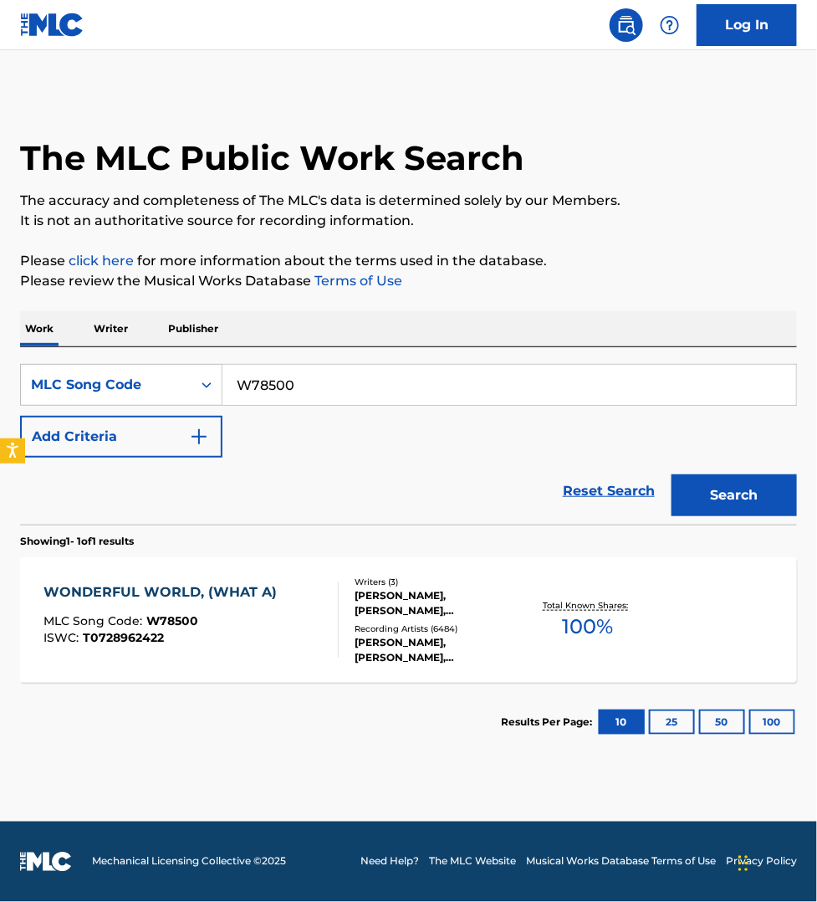
click at [319, 390] on input "W78500" at bounding box center [510, 385] width 574 height 40
paste input "R27504"
type input "R27504"
click at [672, 474] on button "Search" at bounding box center [734, 495] width 125 height 42
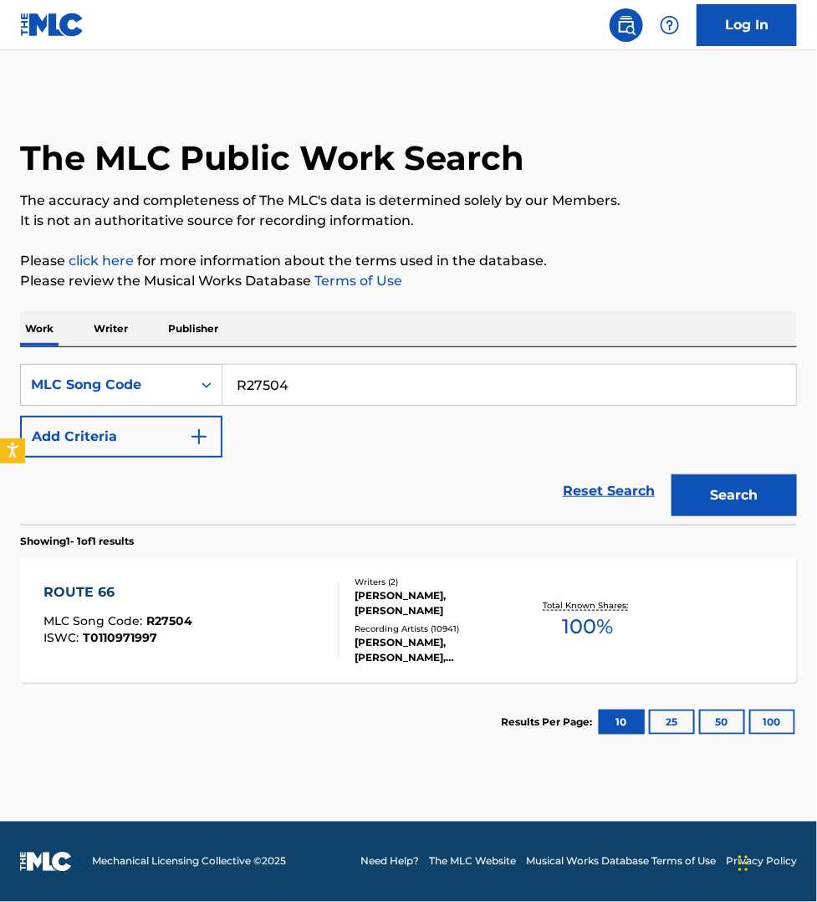
click at [289, 592] on div "ROUTE 66 MLC Song Code : R27504 ISWC : T0110971997" at bounding box center [191, 619] width 295 height 75
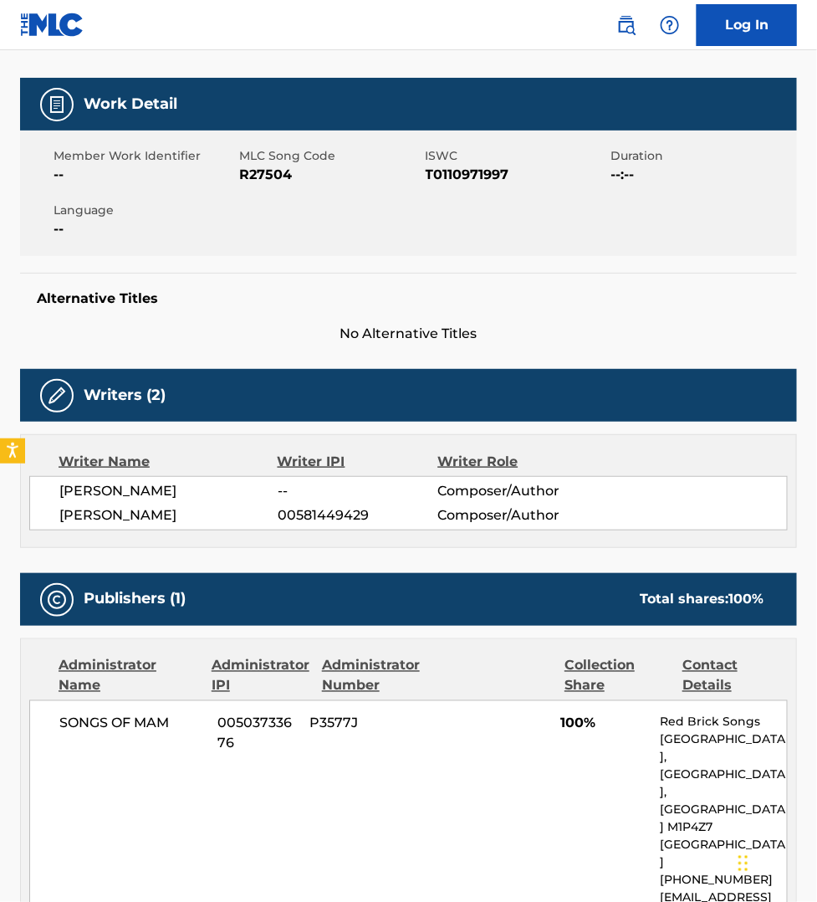
scroll to position [209, 0]
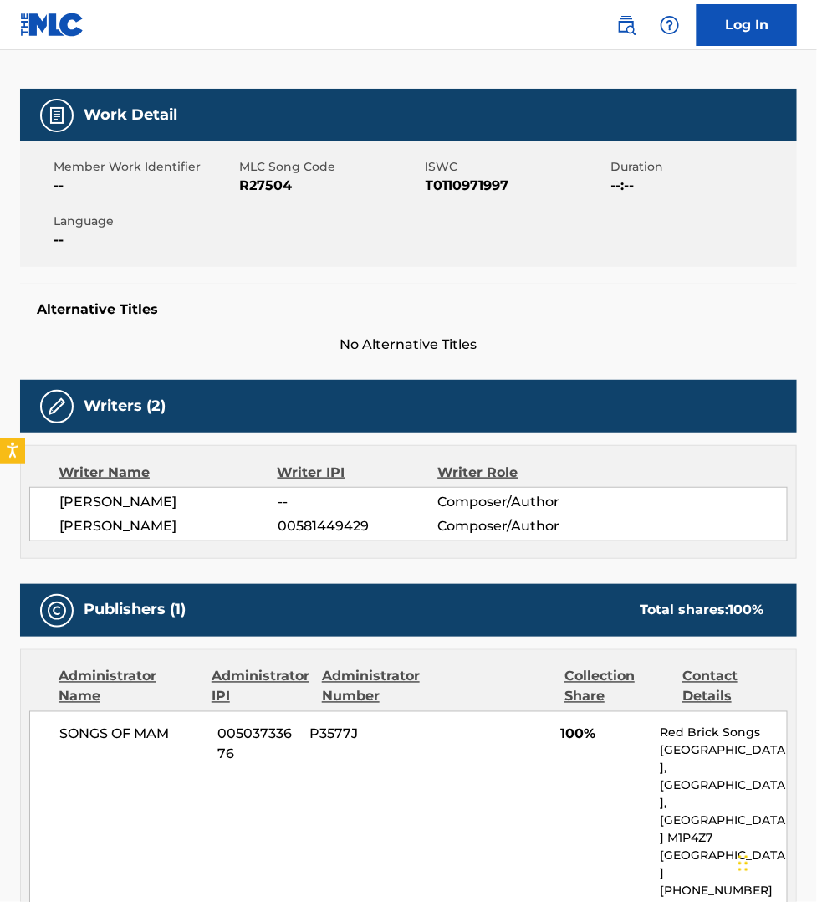
click at [528, 821] on div "SONGS OF MAM 00503733676 P3577J 100% Red Brick Songs [STREET_ADDRESS] [PHONE_NU…" at bounding box center [408, 830] width 759 height 238
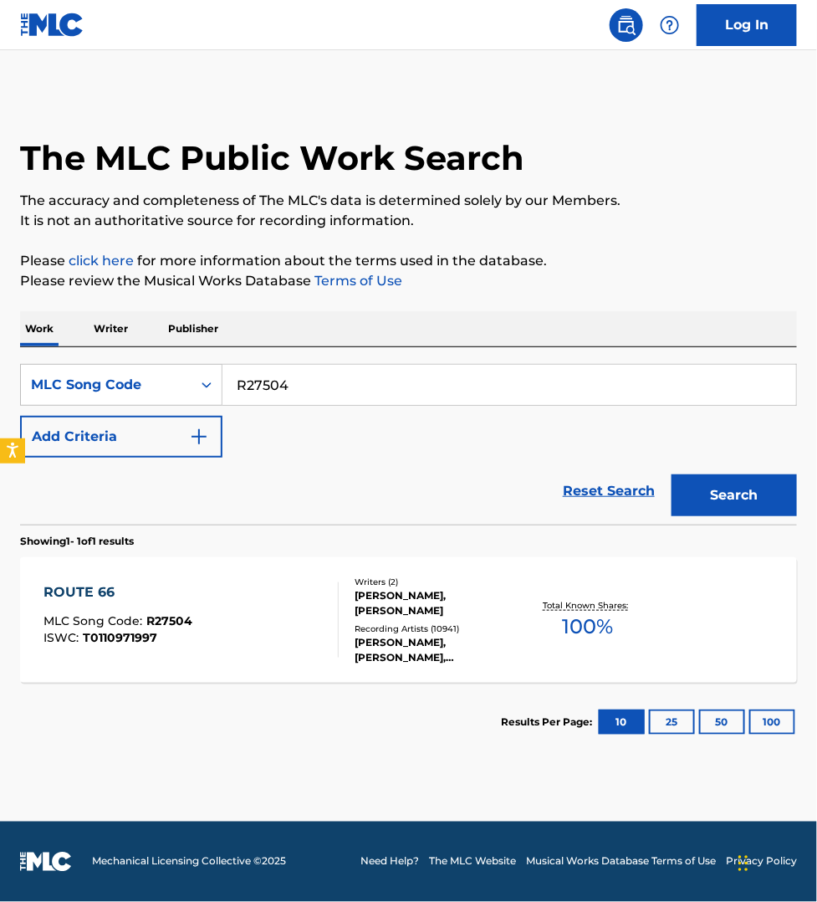
click at [301, 393] on input "R27504" at bounding box center [510, 385] width 574 height 40
paste input "FE4S56"
type input "FE4S56"
click at [672, 474] on button "Search" at bounding box center [734, 495] width 125 height 42
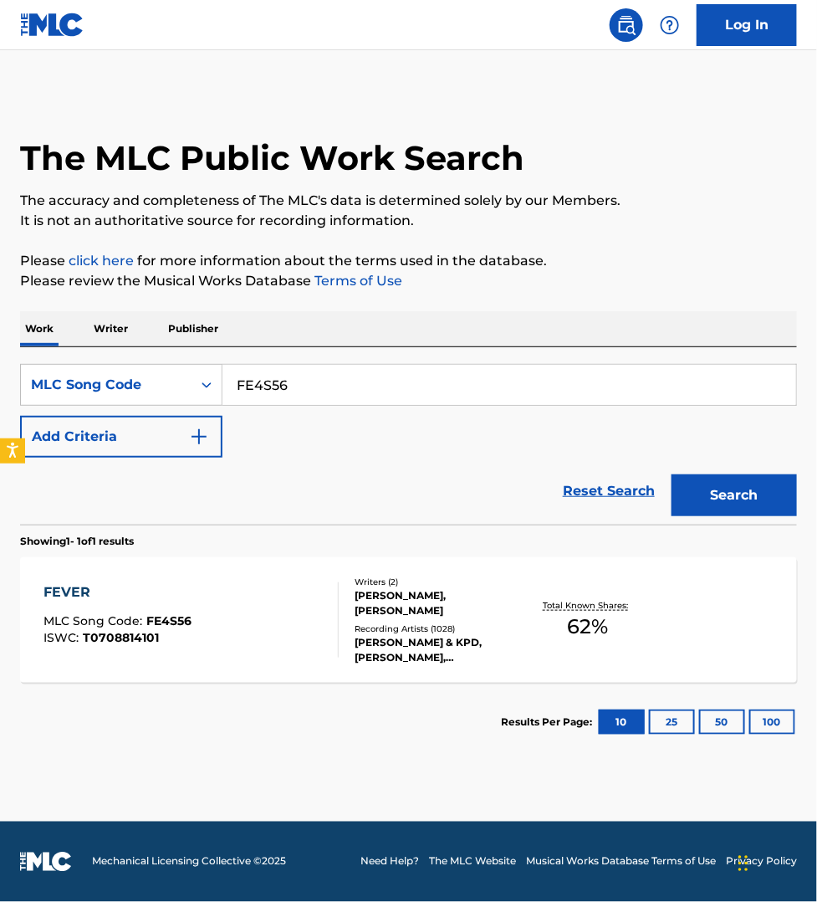
click at [295, 622] on div "FEVER MLC Song Code : FE4S56 ISWC : T0708814101" at bounding box center [191, 619] width 295 height 75
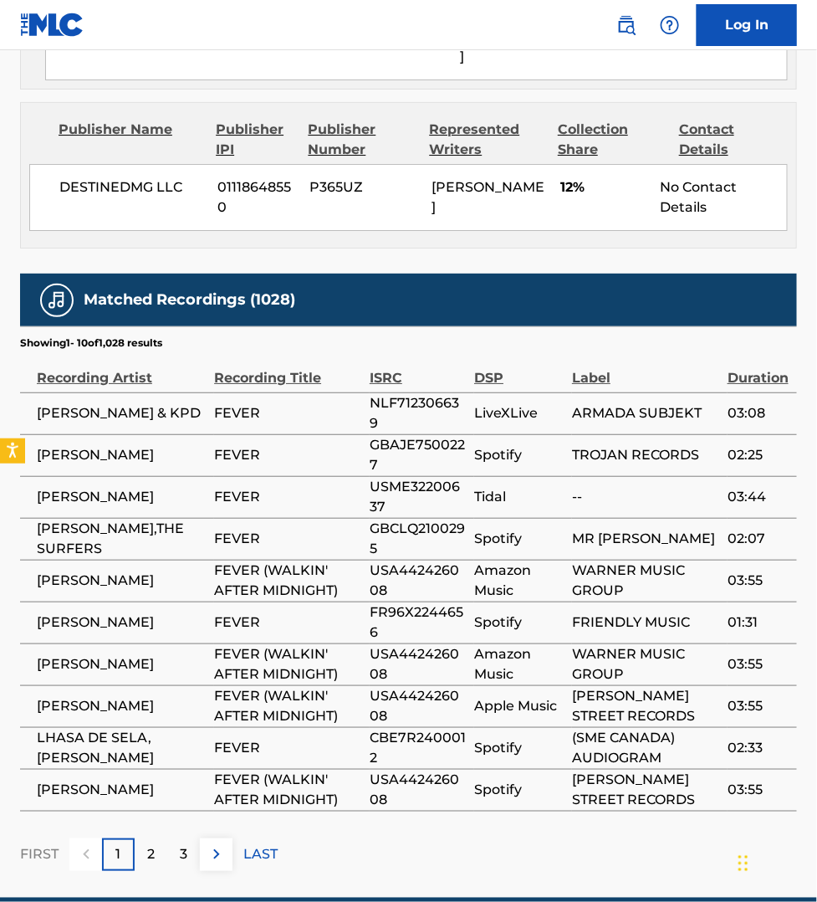
scroll to position [1395, 0]
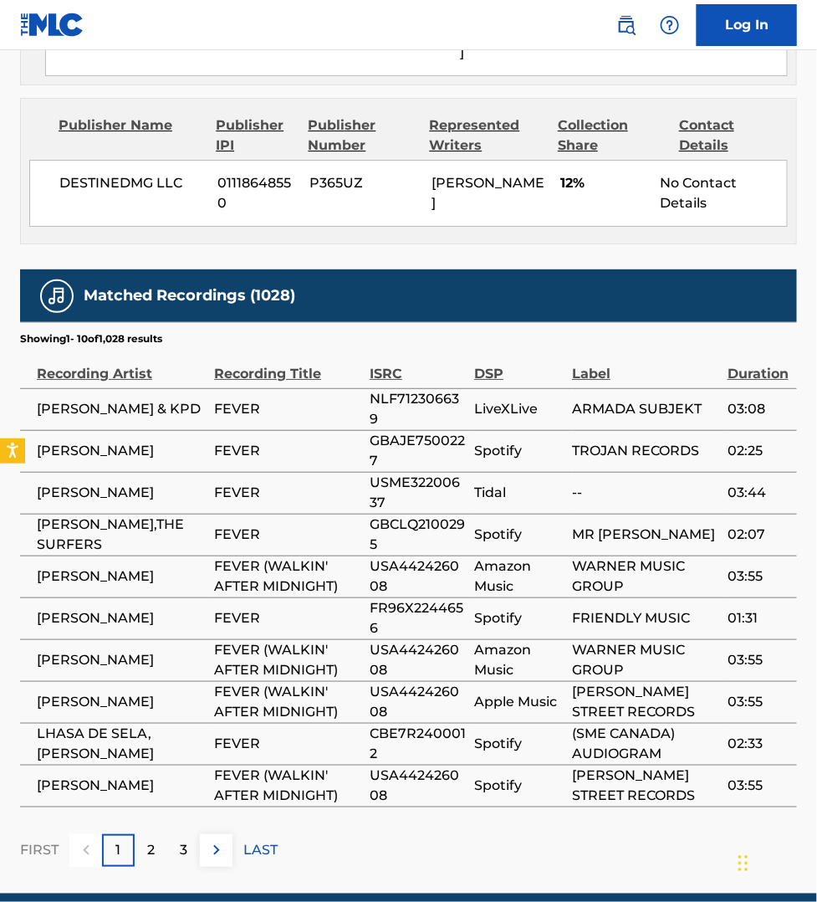
click at [212, 840] on img at bounding box center [217, 850] width 20 height 20
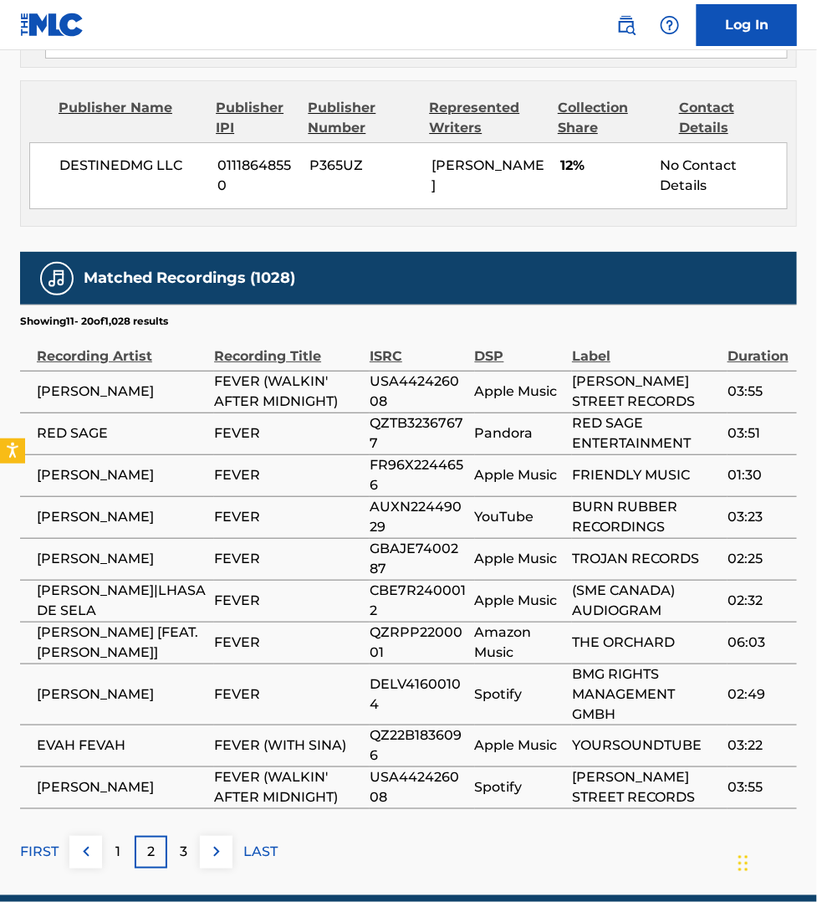
click at [212, 782] on div "Matched Recordings (1028) Showing 11 - 20 of 1,028 results Recording Artist Rec…" at bounding box center [408, 560] width 777 height 617
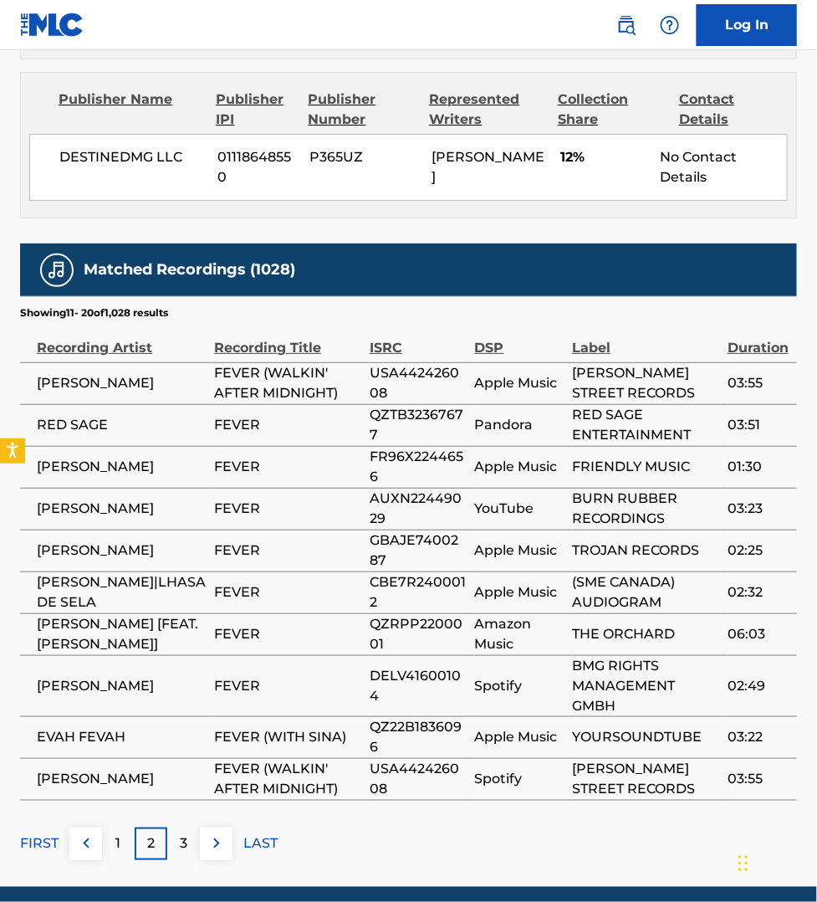
click at [212, 833] on img at bounding box center [217, 843] width 20 height 20
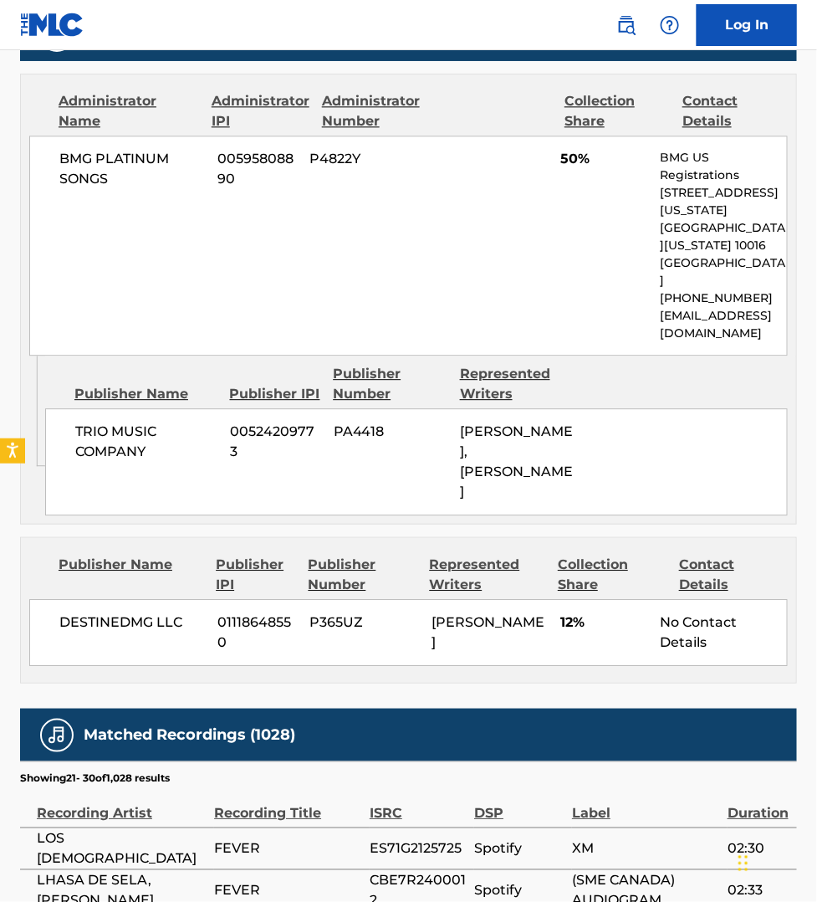
scroll to position [1421, 0]
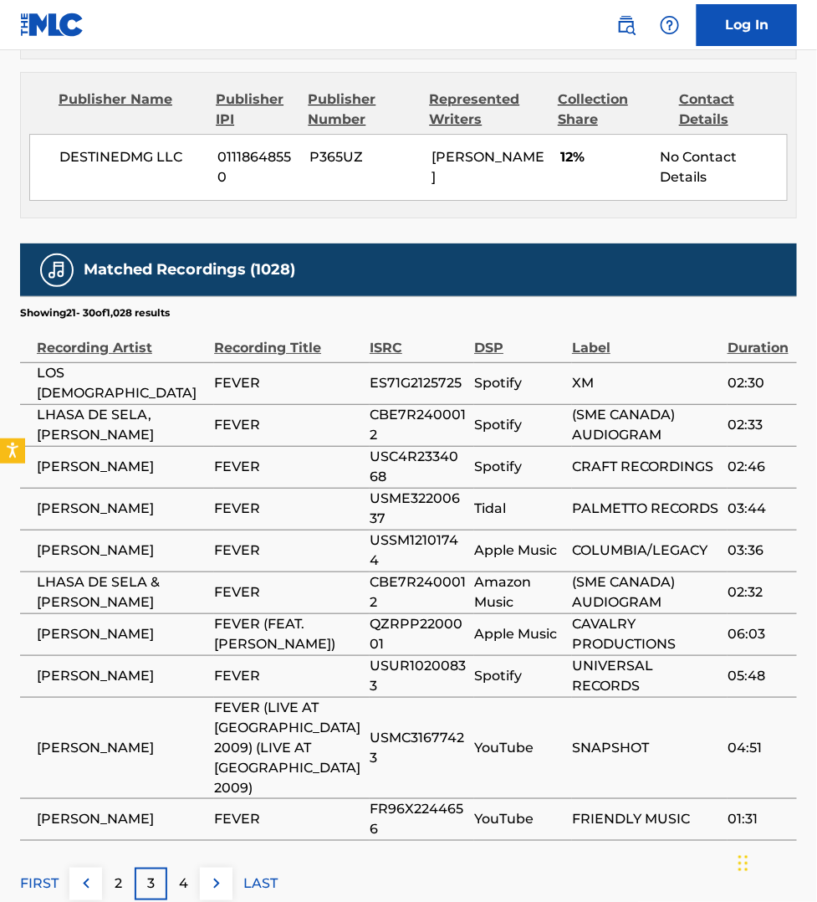
click at [207, 873] on img at bounding box center [217, 883] width 20 height 20
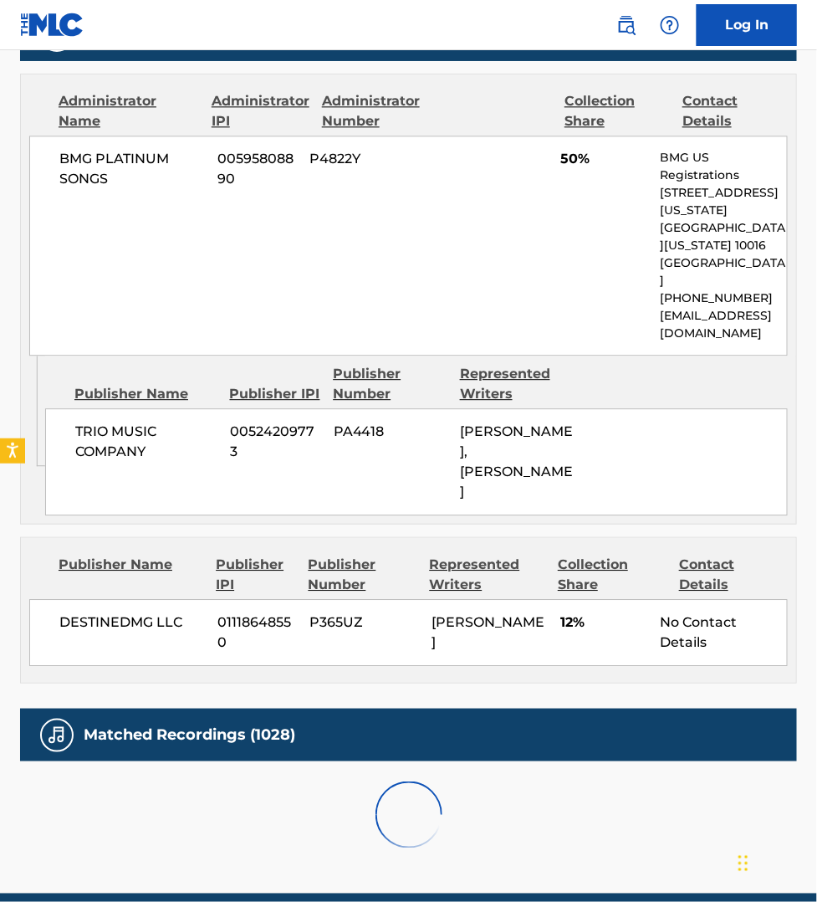
scroll to position [1414, 0]
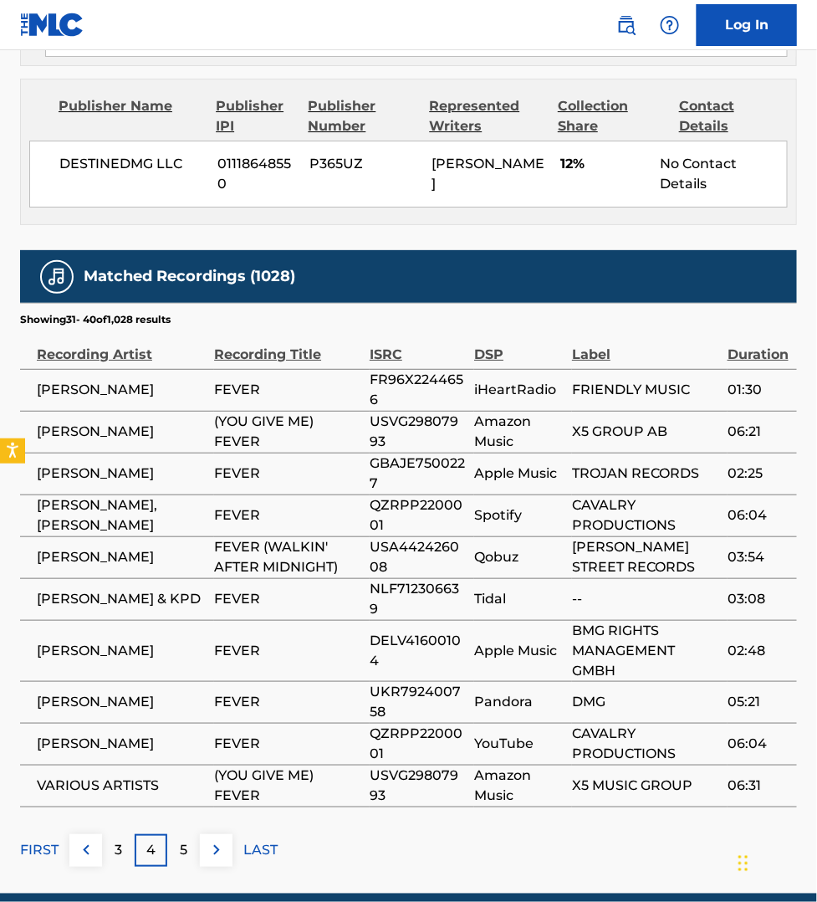
click at [207, 840] on img at bounding box center [217, 850] width 20 height 20
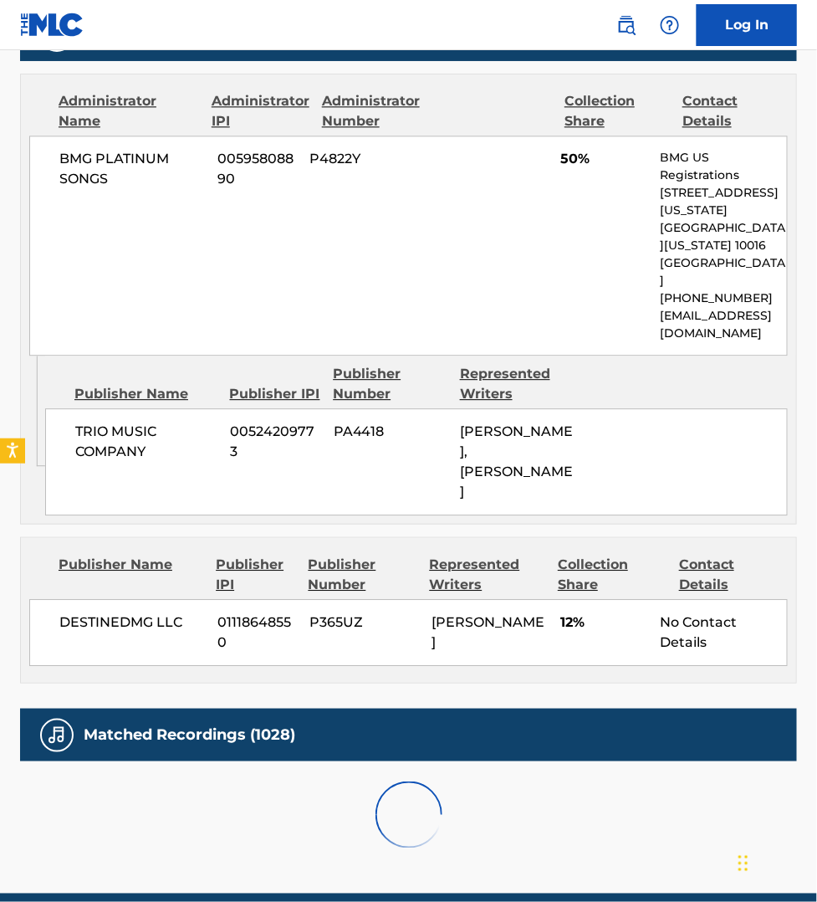
scroll to position [1395, 0]
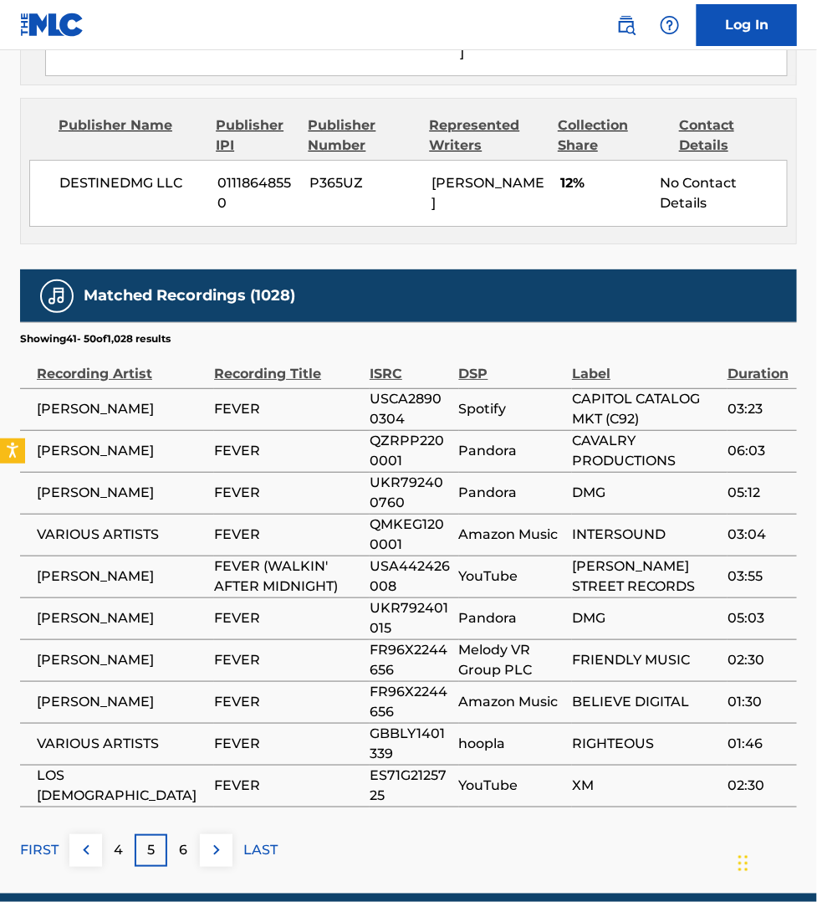
click at [207, 840] on img at bounding box center [217, 850] width 20 height 20
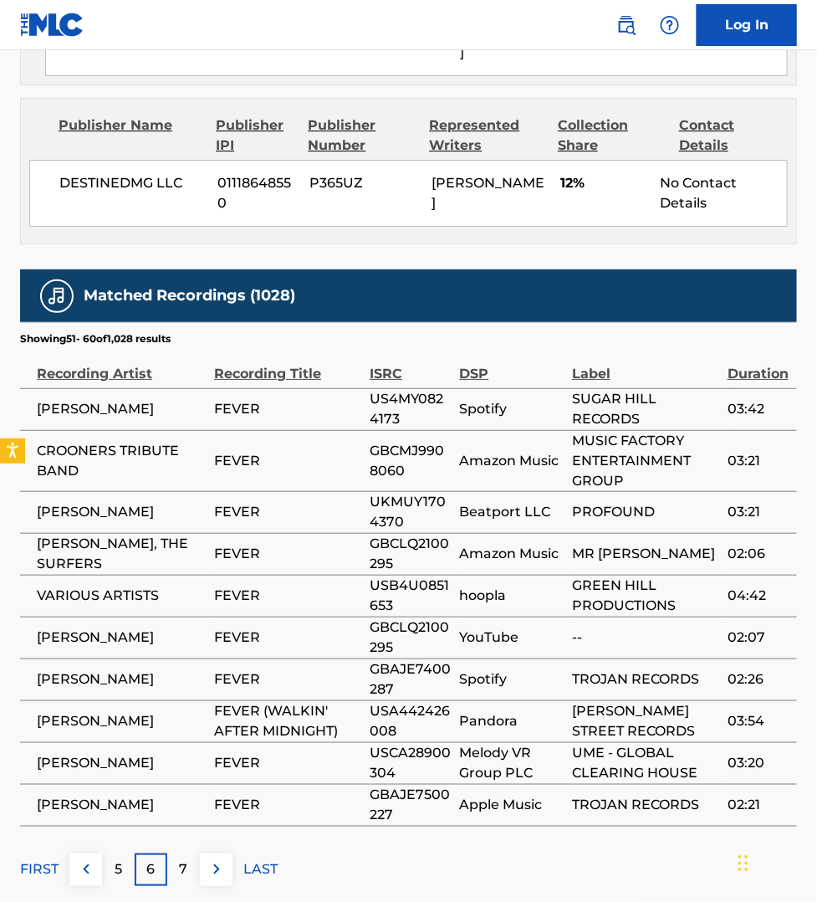
click at [207, 853] on button at bounding box center [216, 869] width 33 height 33
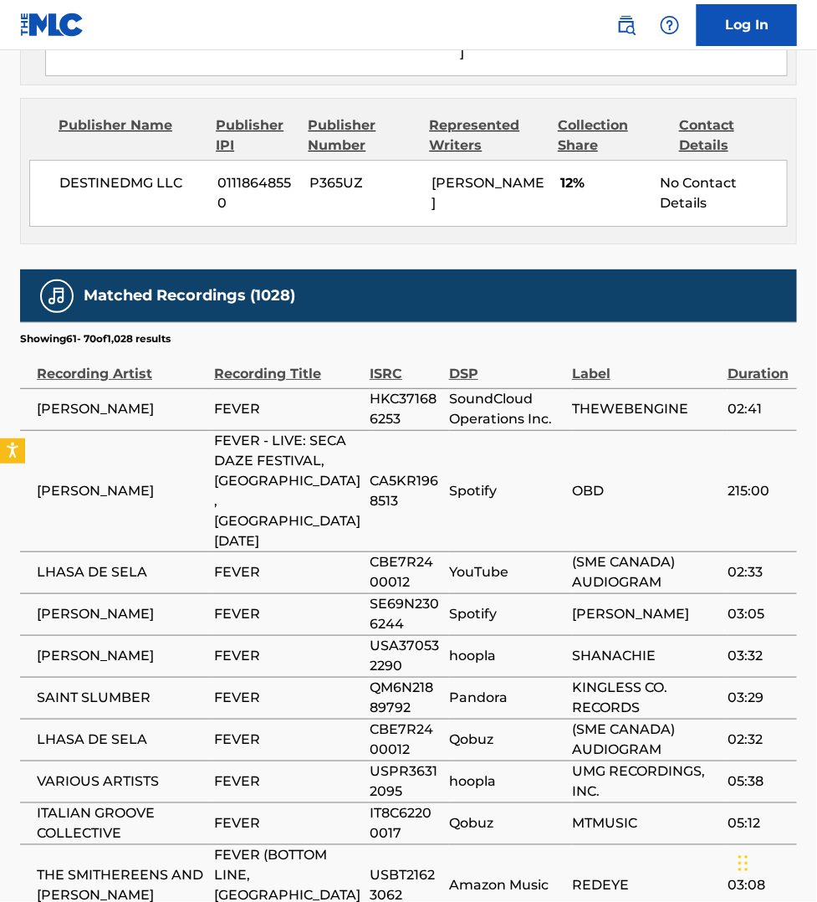
click at [207, 844] on td "THE SMITHEREENS AND [PERSON_NAME]" at bounding box center [117, 884] width 194 height 81
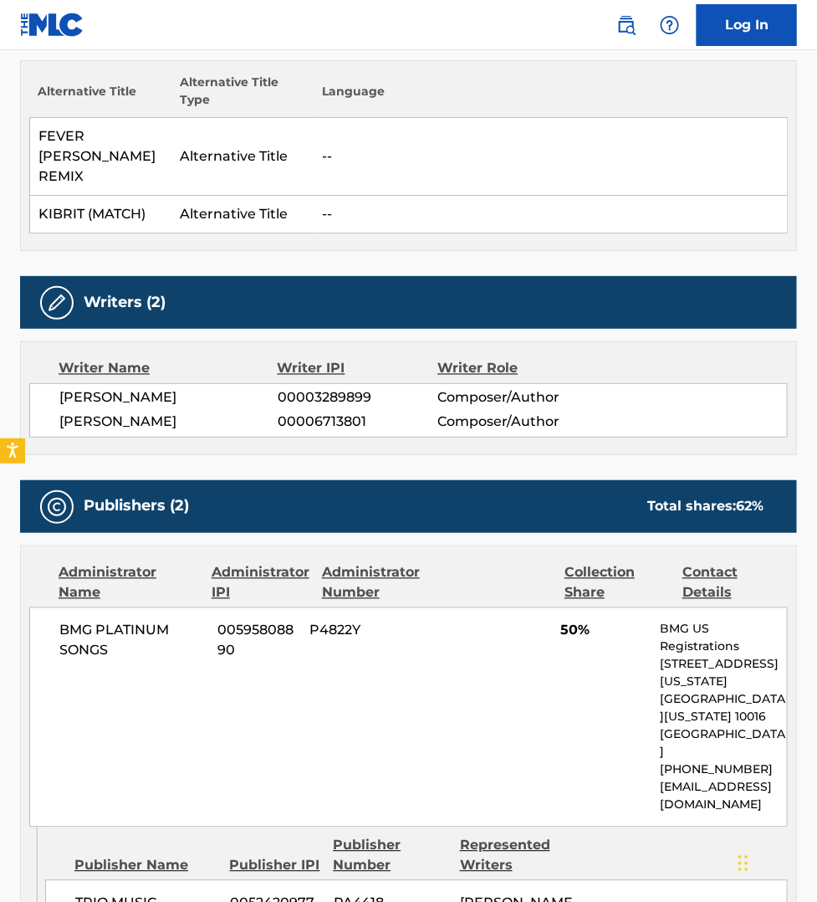
scroll to position [453, 0]
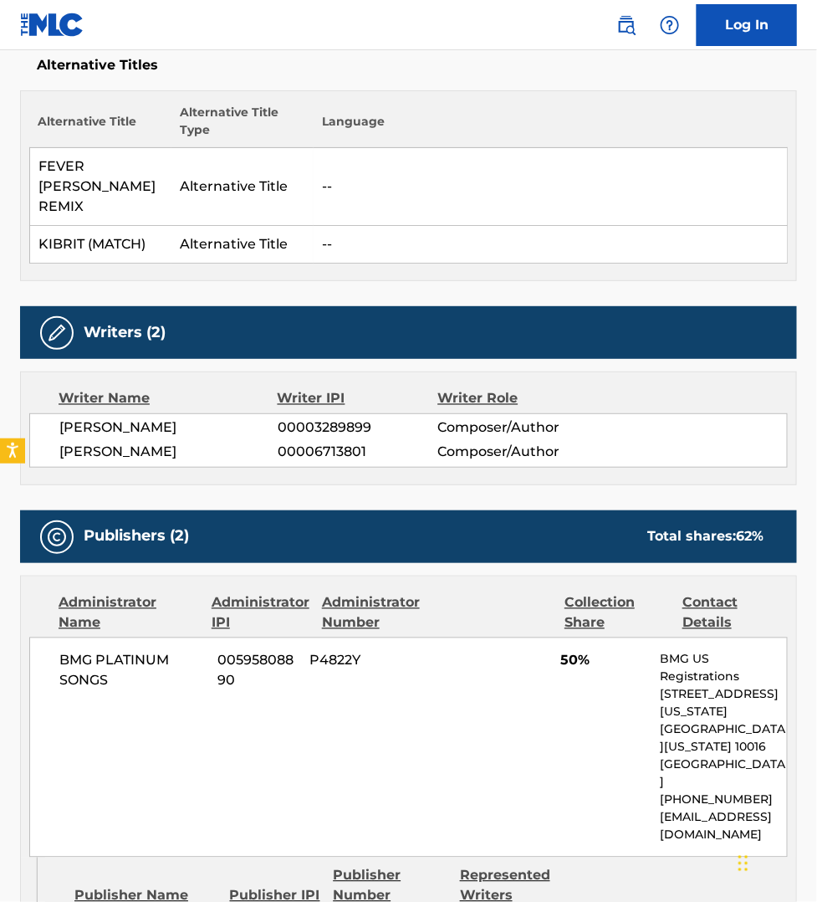
click at [654, 866] on div "Publisher Name Publisher IPI Publisher Number Represented Writers" at bounding box center [416, 886] width 743 height 40
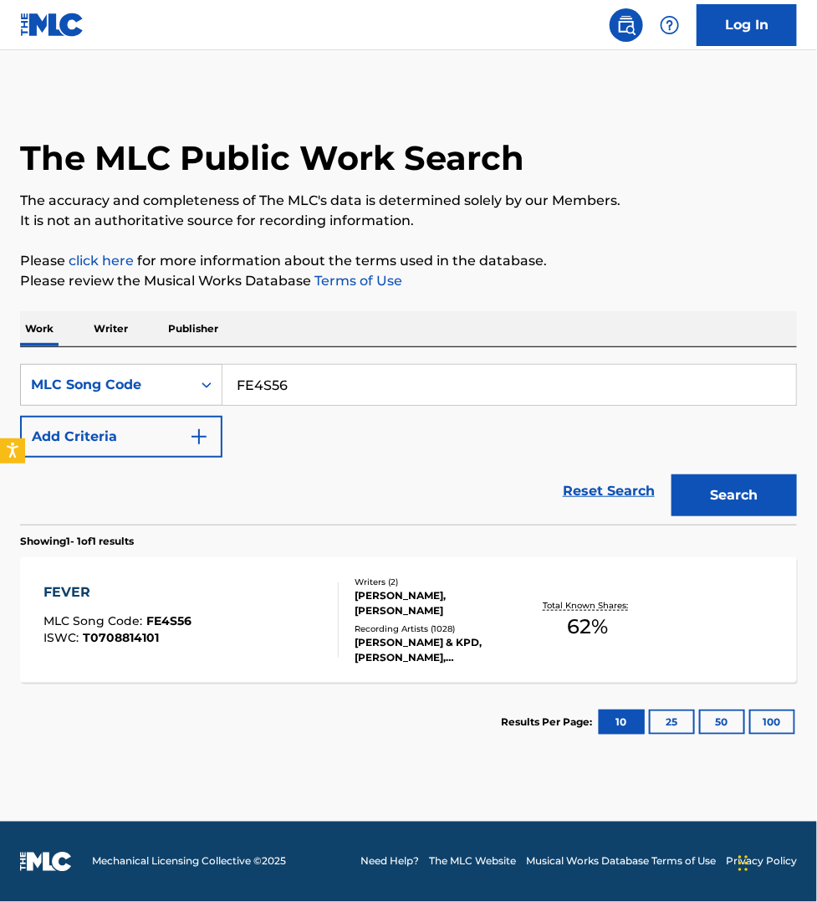
click at [285, 389] on input "FE4S56" at bounding box center [510, 385] width 574 height 40
paste input "D04555"
type input "D04555"
click at [672, 474] on button "Search" at bounding box center [734, 495] width 125 height 42
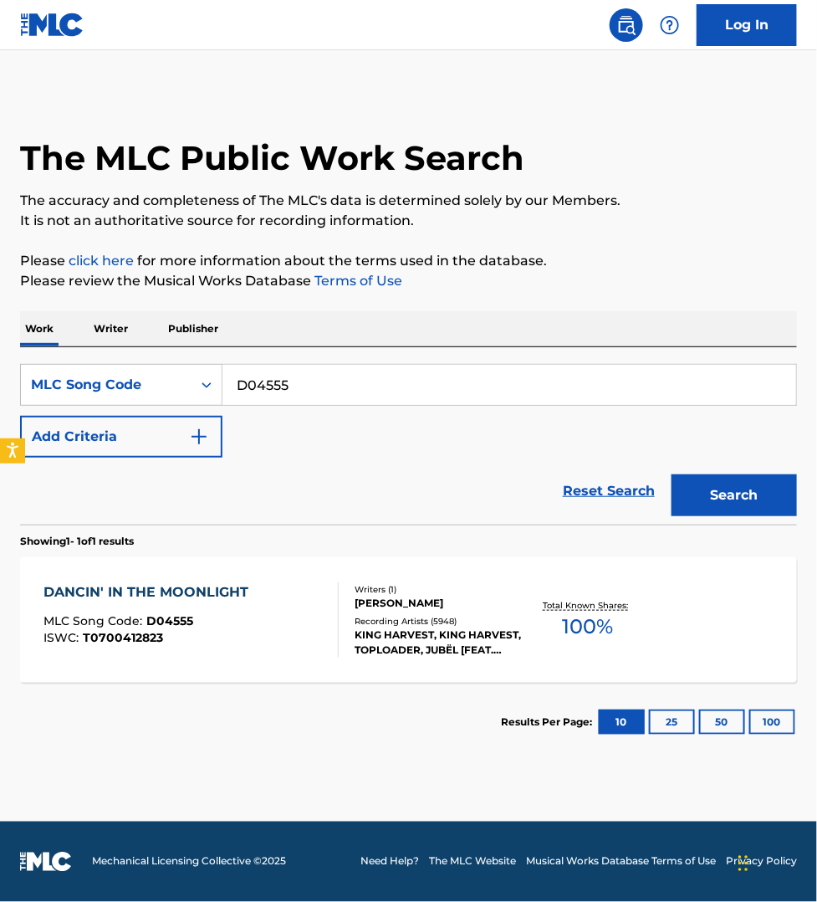
click at [298, 601] on div "DANCIN' IN THE MOONLIGHT MLC Song Code : D04555 ISWC : T0700412823" at bounding box center [191, 619] width 295 height 75
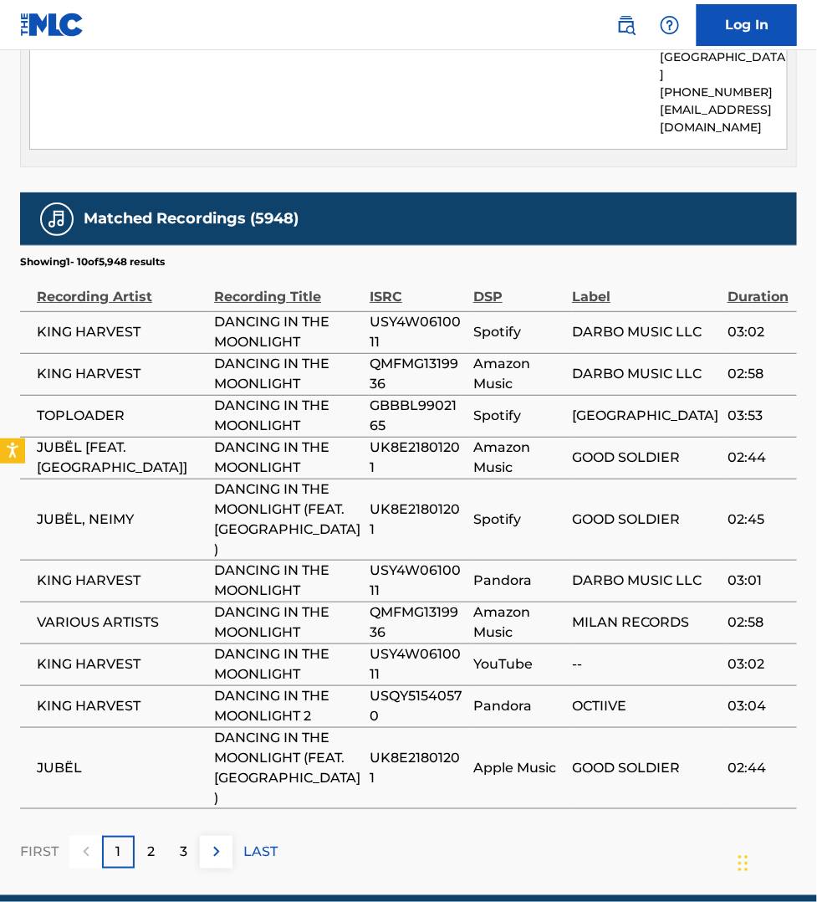
scroll to position [1436, 0]
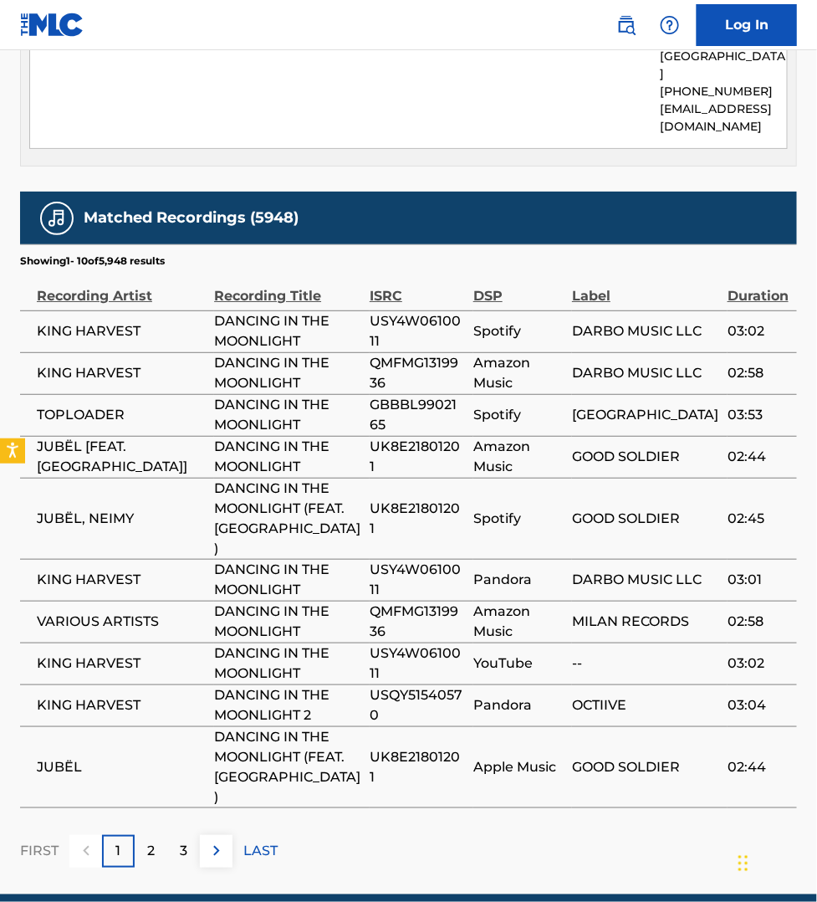
click at [223, 841] on img at bounding box center [217, 851] width 20 height 20
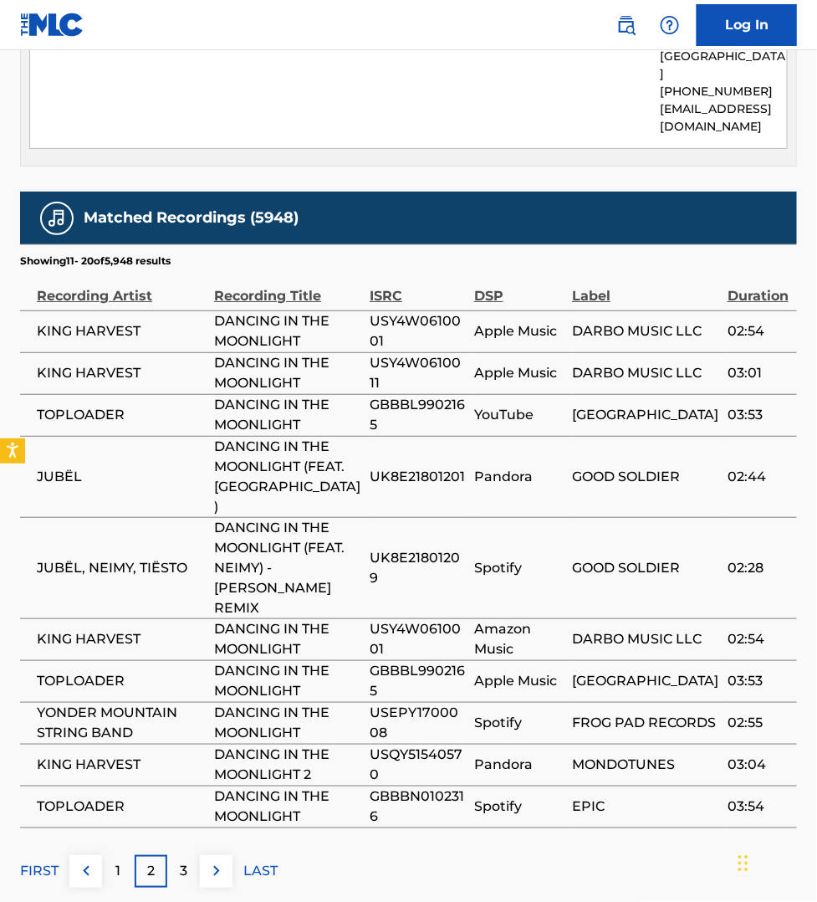
click at [214, 861] on img at bounding box center [217, 871] width 20 height 20
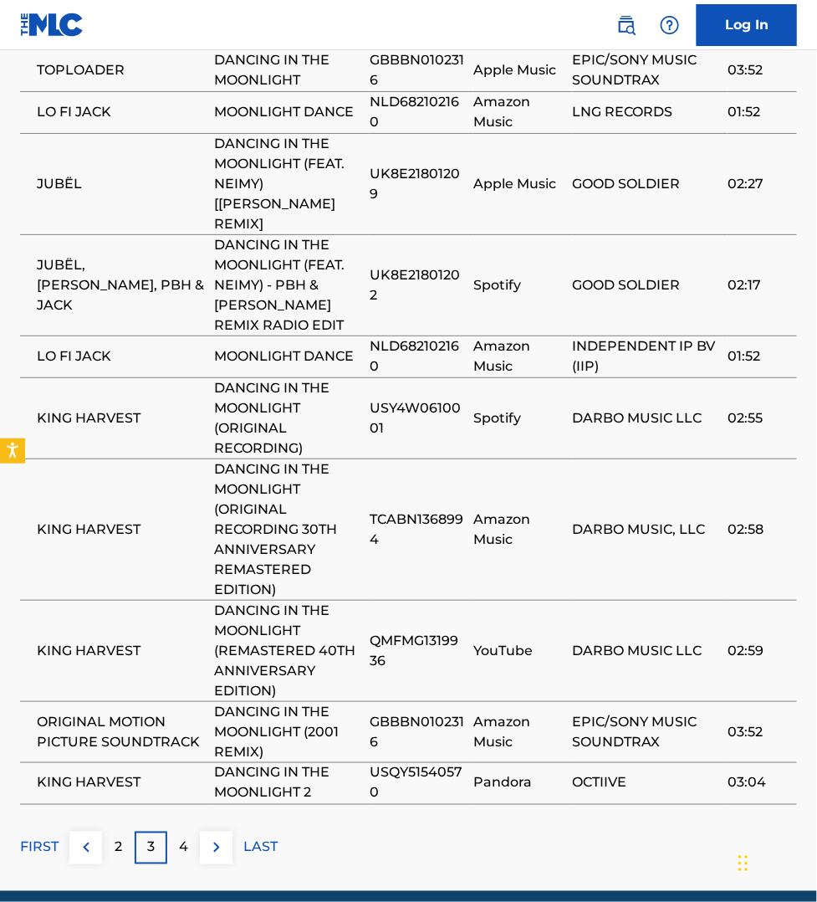
click at [214, 837] on img at bounding box center [217, 847] width 20 height 20
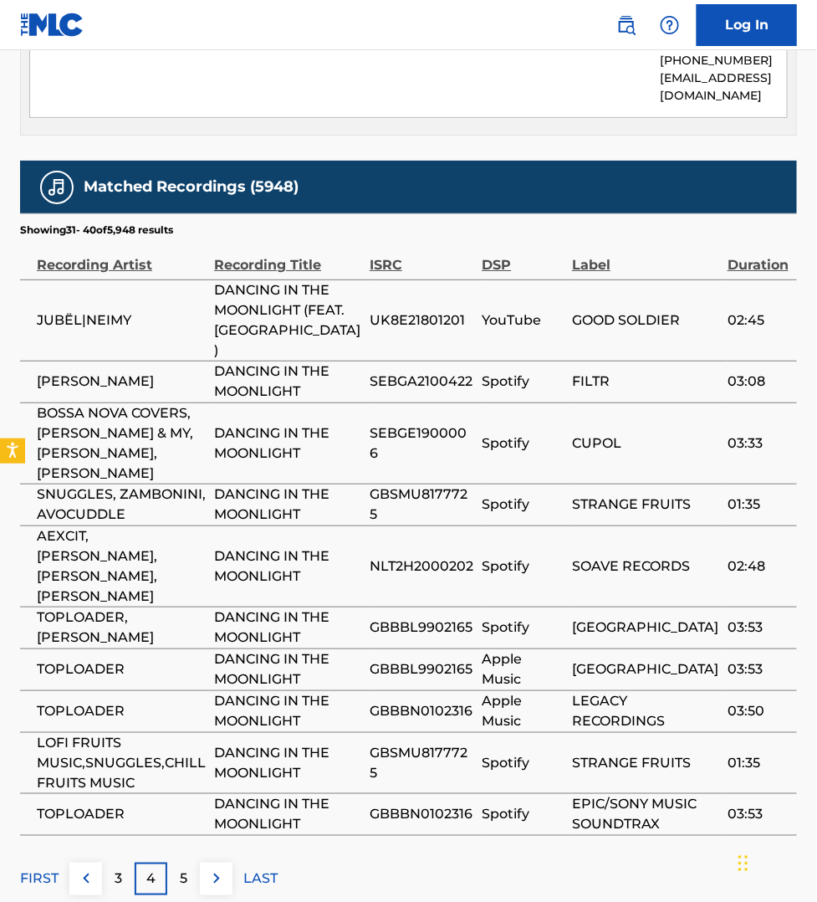
scroll to position [1469, 0]
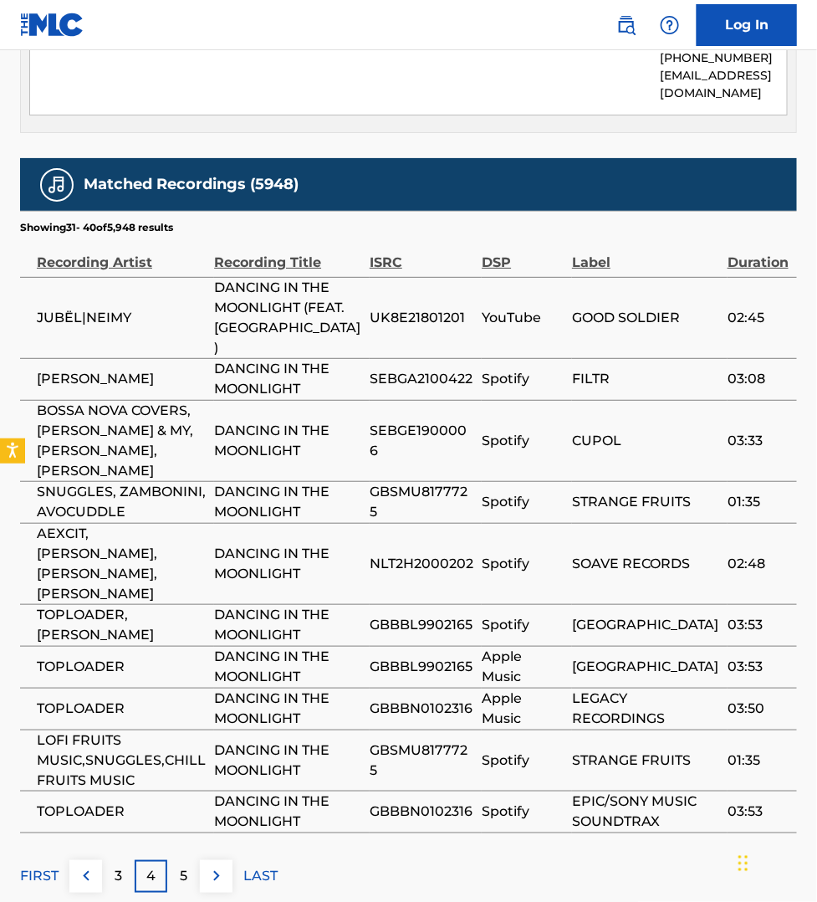
click at [212, 866] on img at bounding box center [217, 876] width 20 height 20
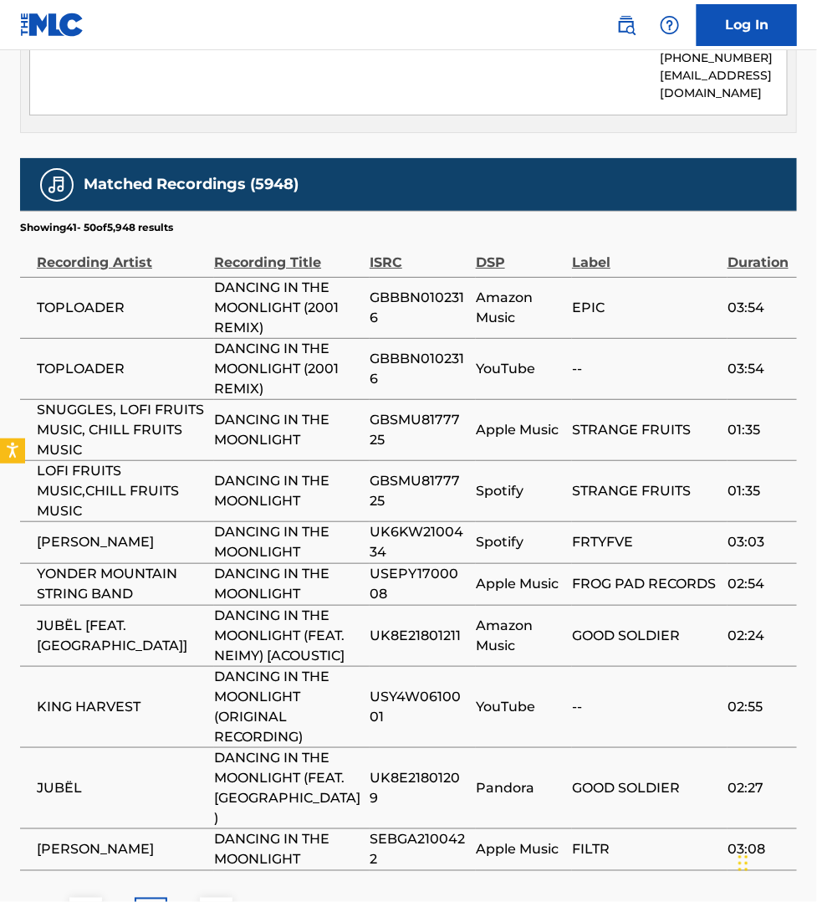
click at [222, 901] on img at bounding box center [217, 914] width 20 height 20
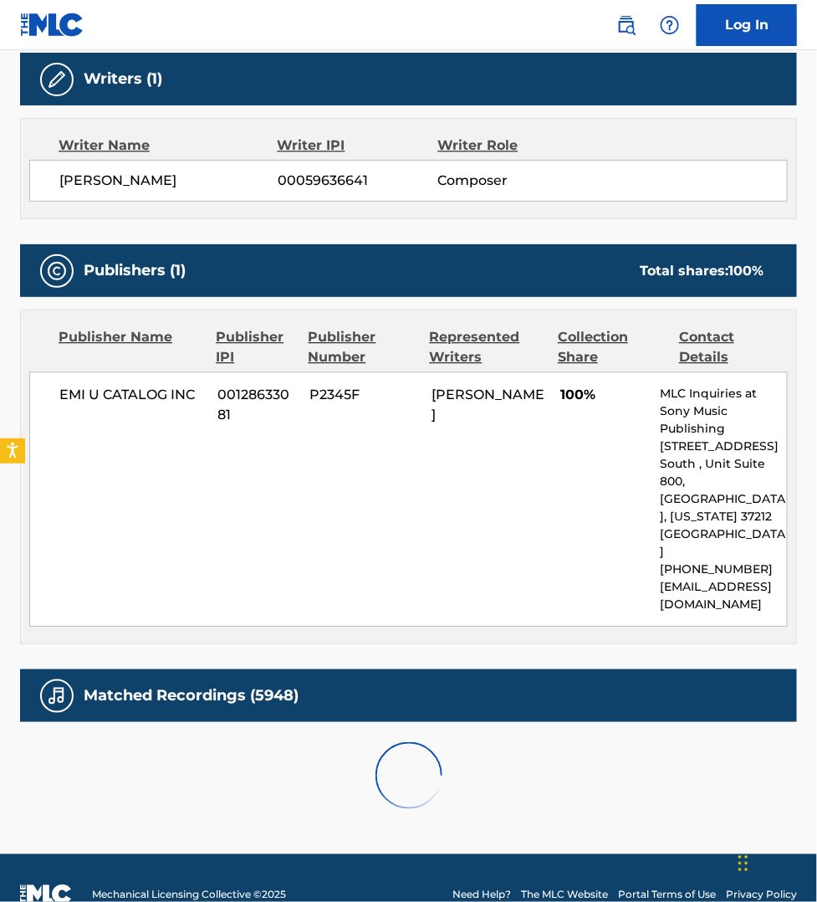
scroll to position [1416, 0]
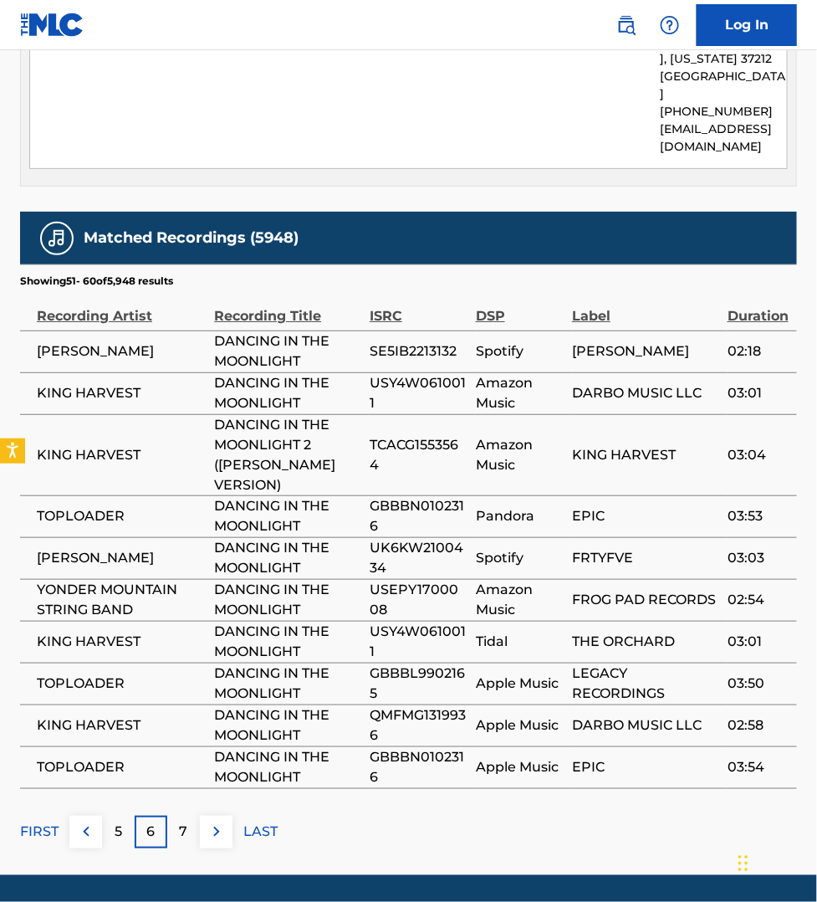
click at [211, 822] on img at bounding box center [217, 832] width 20 height 20
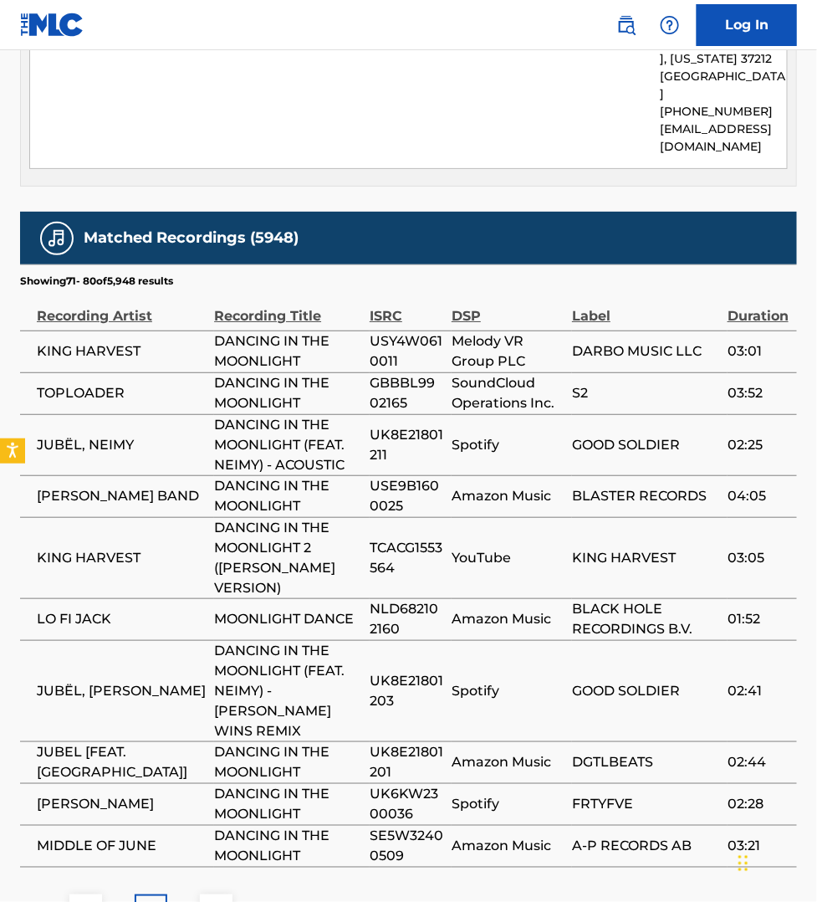
click at [216, 900] on img at bounding box center [217, 910] width 20 height 20
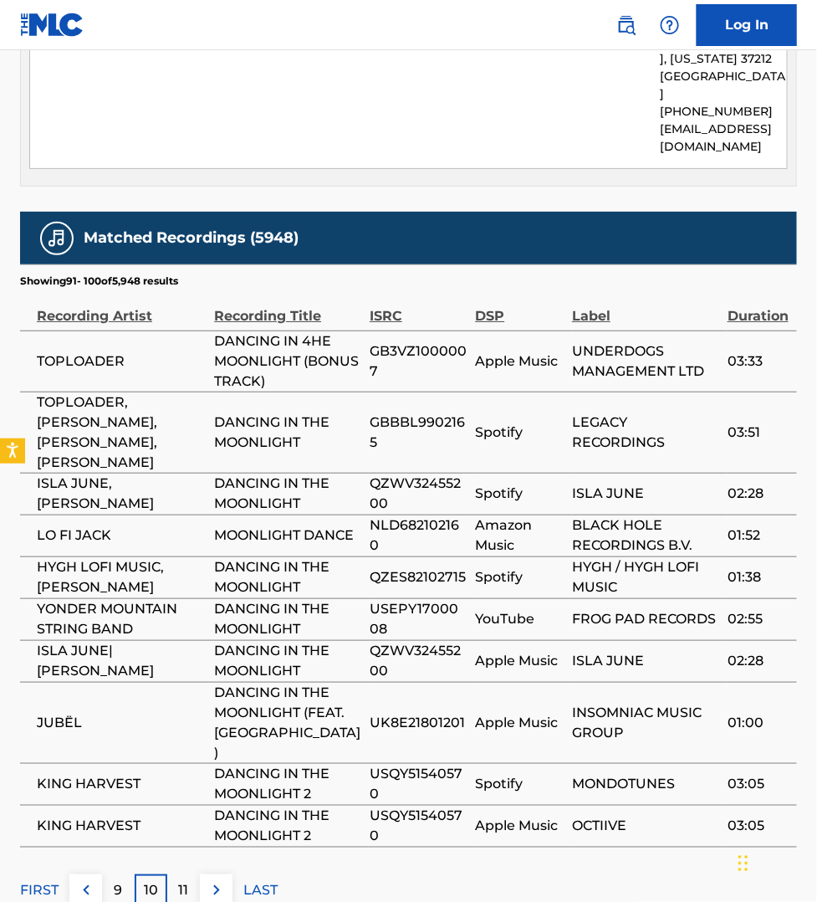
click at [212, 874] on button at bounding box center [216, 890] width 33 height 33
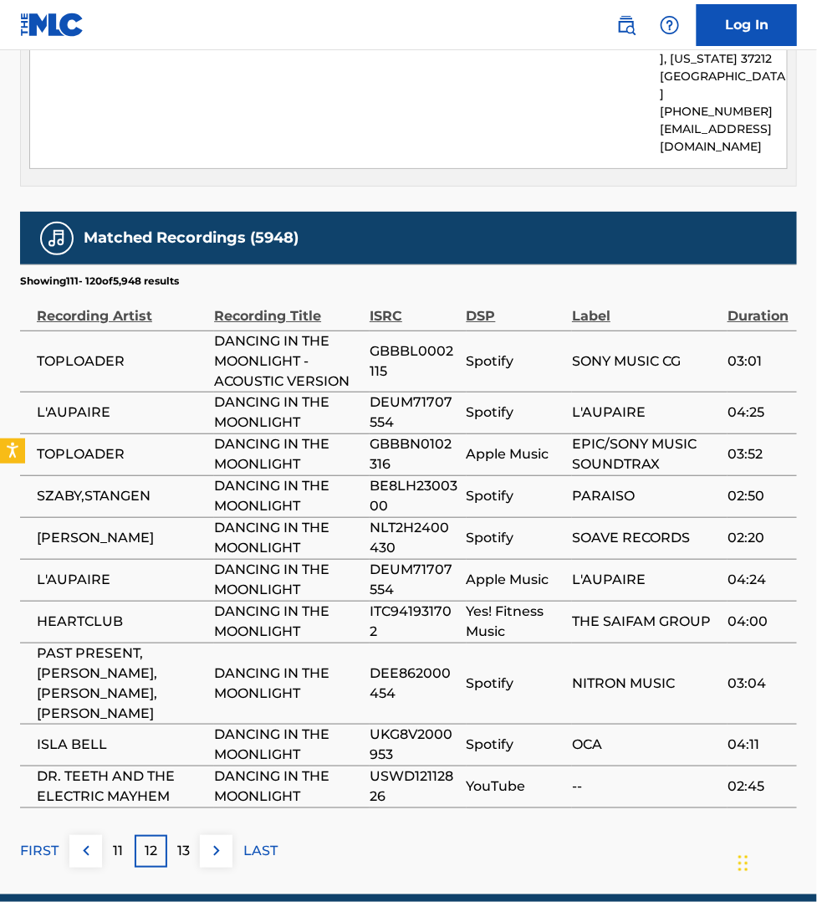
click at [216, 841] on img at bounding box center [217, 851] width 20 height 20
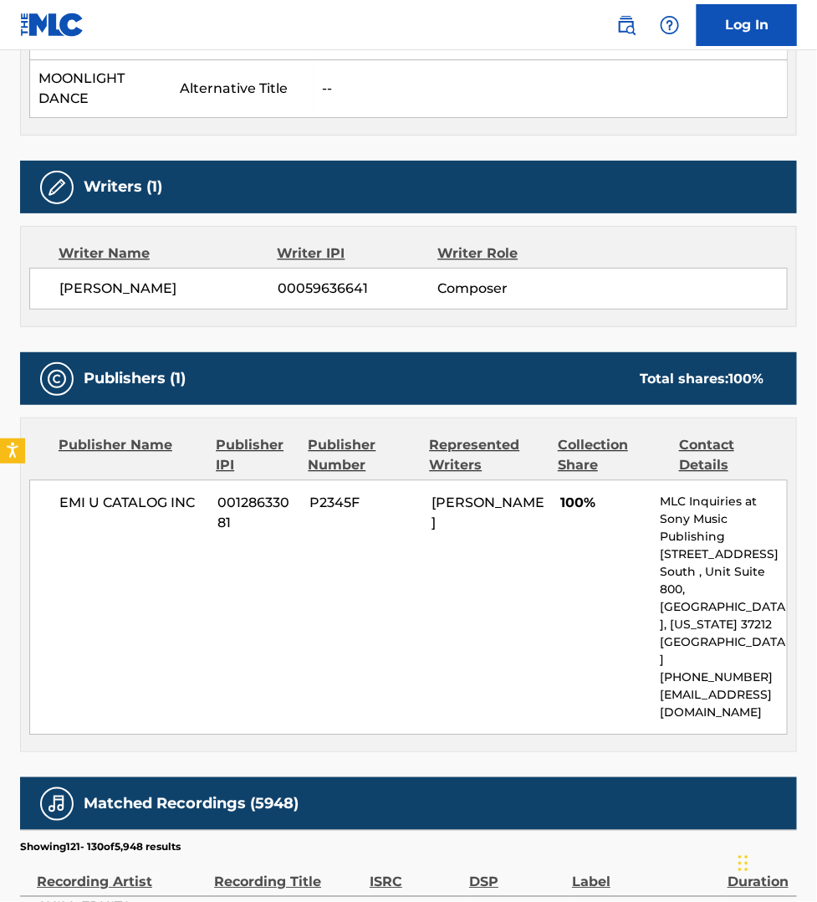
scroll to position [684, 0]
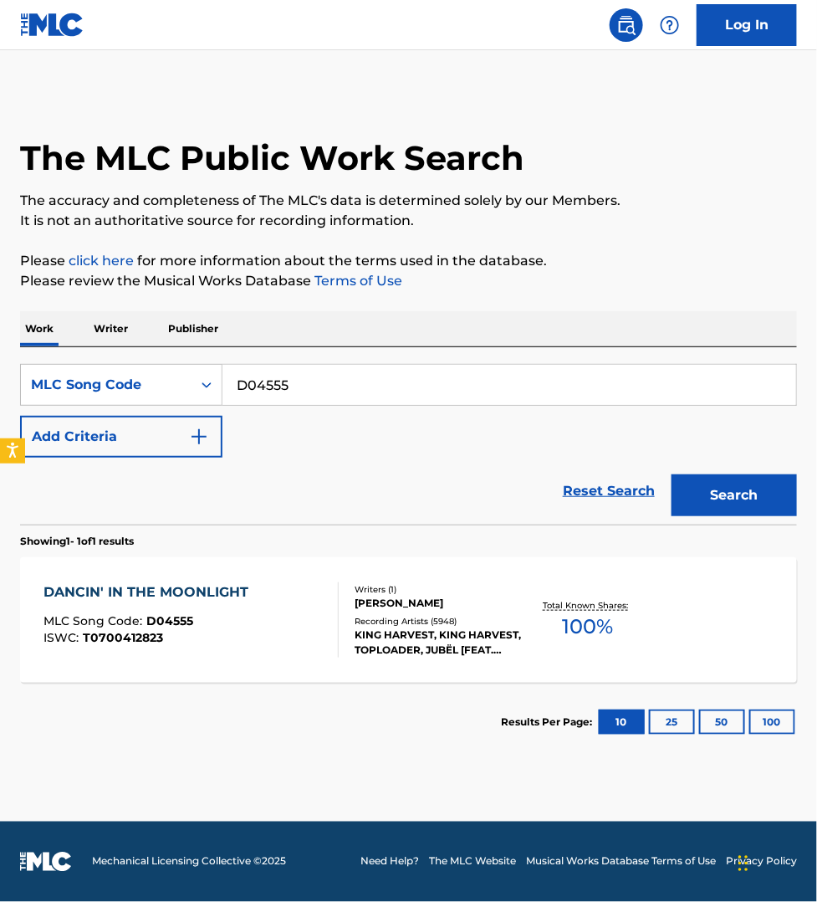
click at [304, 395] on input "D04555" at bounding box center [510, 385] width 574 height 40
paste input "OD2ET1"
type input "OD2ET1"
click at [672, 474] on button "Search" at bounding box center [734, 495] width 125 height 42
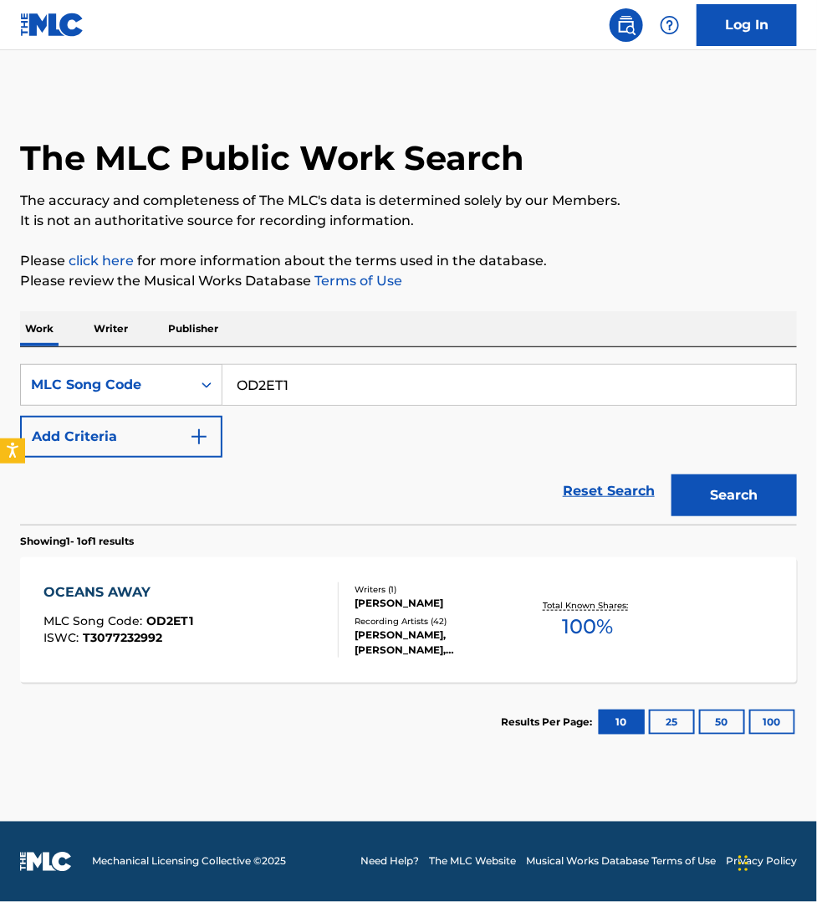
click at [270, 630] on div "OCEANS AWAY MLC Song Code : OD2ET1 ISWC : T3077232992" at bounding box center [191, 619] width 295 height 75
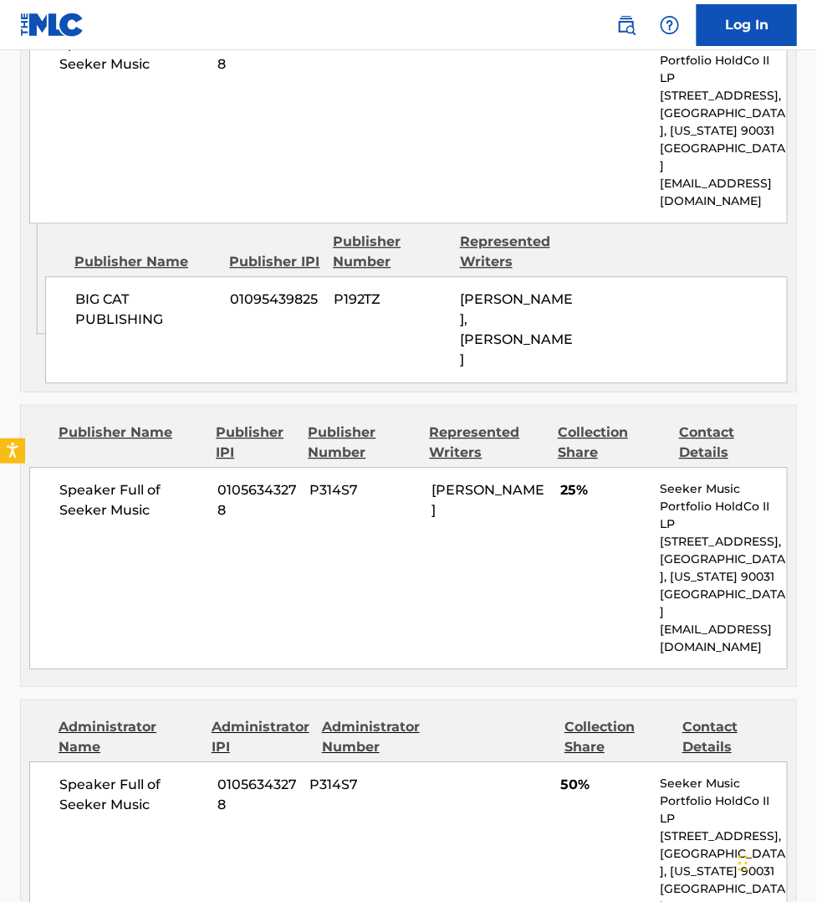
scroll to position [889, 0]
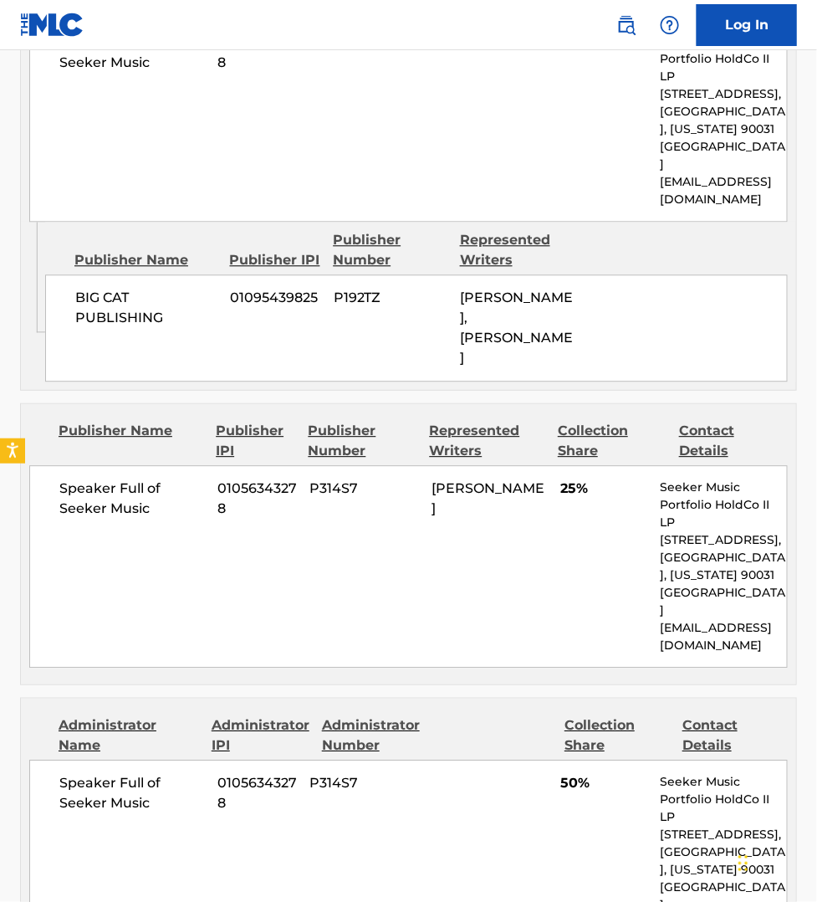
click at [691, 843] on p "[GEOGRAPHIC_DATA], [US_STATE] 90031" at bounding box center [724, 860] width 126 height 35
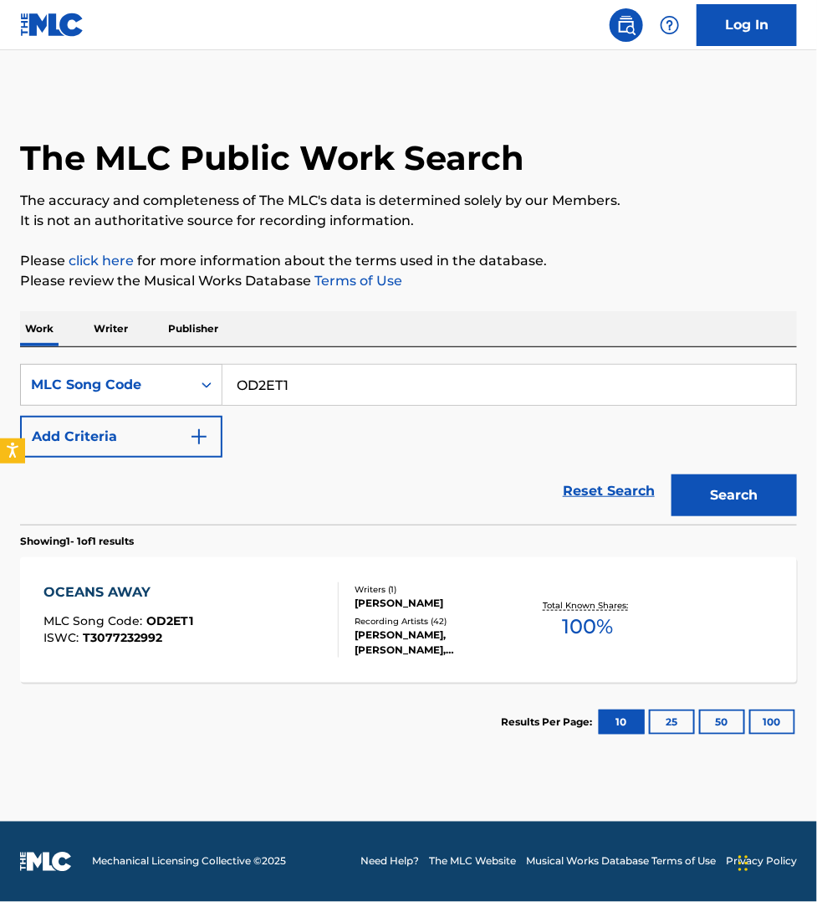
click at [308, 383] on input "OD2ET1" at bounding box center [510, 385] width 574 height 40
paste input "L30200"
type input "L30200"
click at [672, 474] on button "Search" at bounding box center [734, 495] width 125 height 42
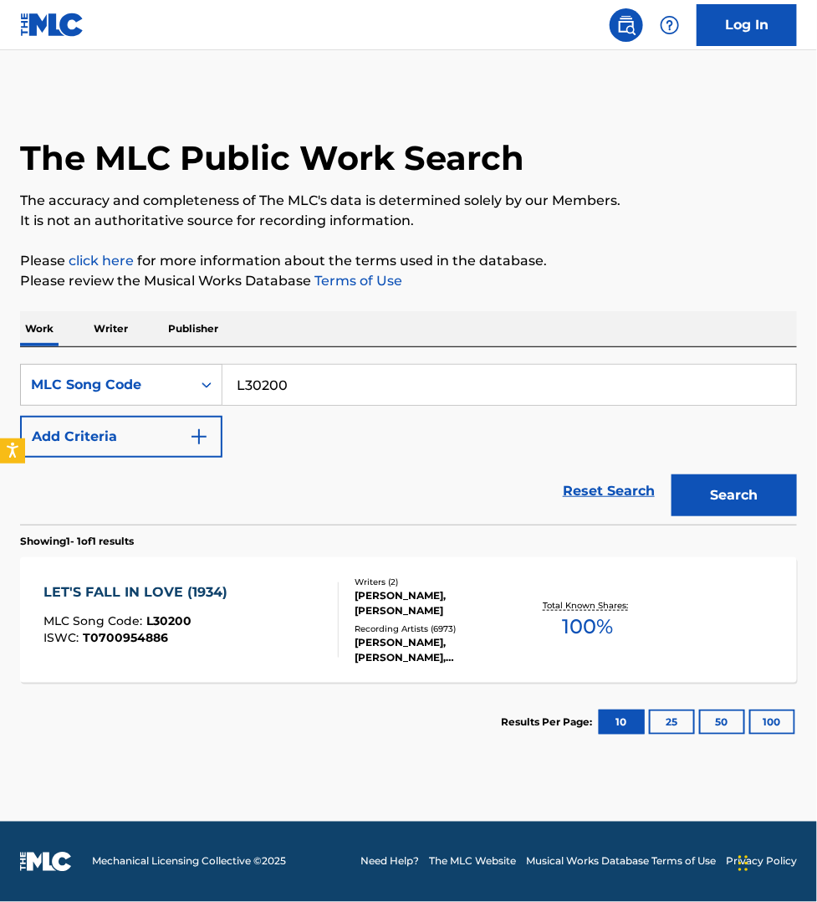
click at [280, 609] on div "LET'S FALL IN LOVE (1934) MLC Song Code : L30200 ISWC : T0700954886" at bounding box center [191, 619] width 295 height 75
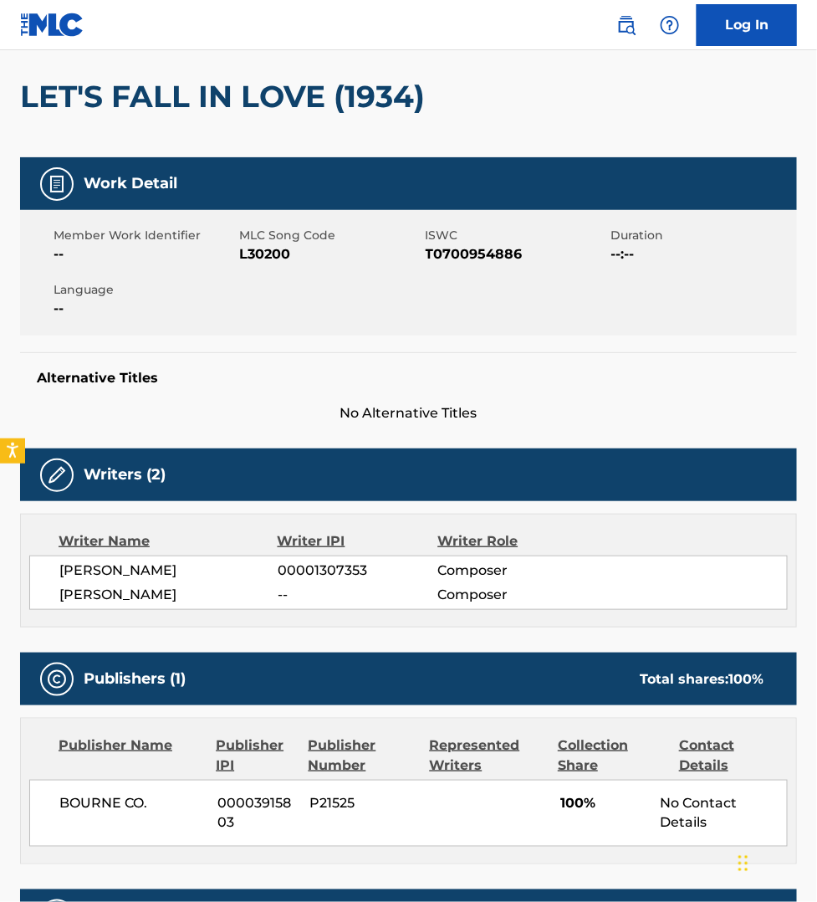
scroll to position [80, 0]
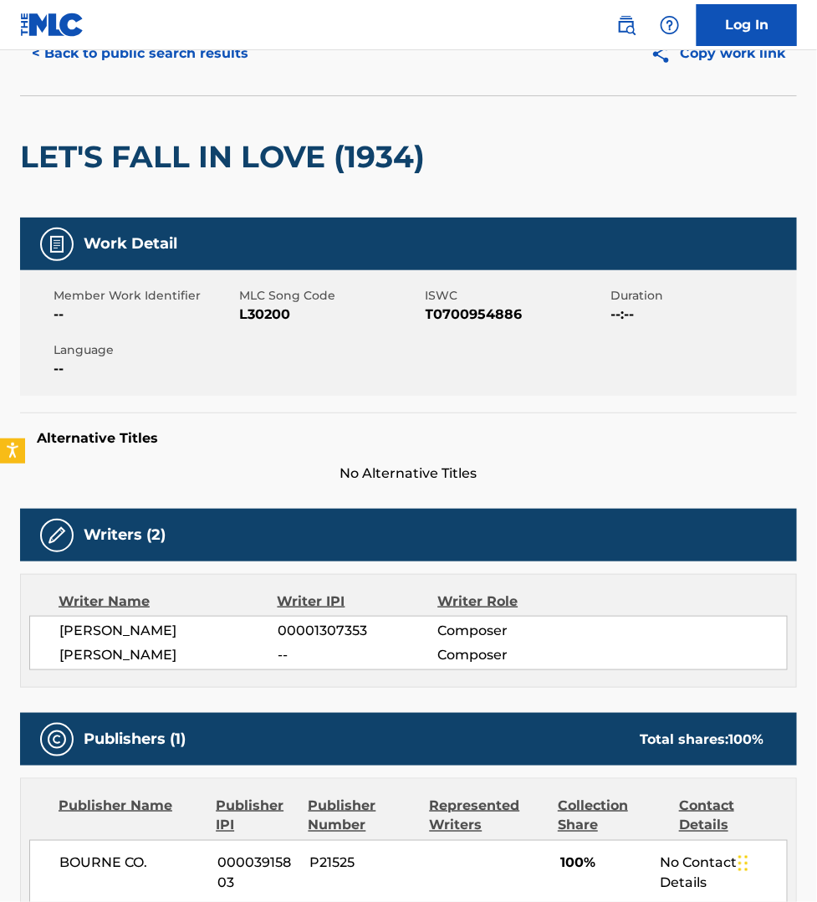
click at [272, 315] on span "L30200" at bounding box center [330, 315] width 182 height 20
copy span "L30200"
click at [520, 816] on div "Represented Writers" at bounding box center [488, 816] width 116 height 40
click at [88, 54] on button "< Back to public search results" at bounding box center [140, 54] width 240 height 42
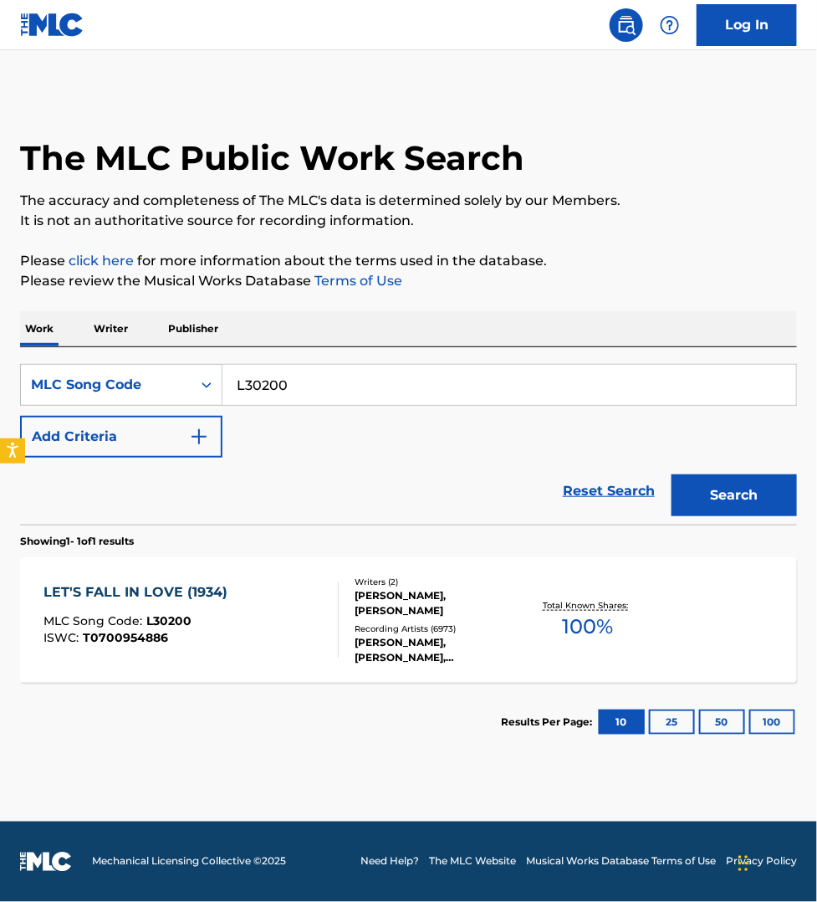
click at [304, 397] on input "L30200" at bounding box center [510, 385] width 574 height 40
paste input "BVCBJL"
type input "BVCBJL"
click at [672, 474] on button "Search" at bounding box center [734, 495] width 125 height 42
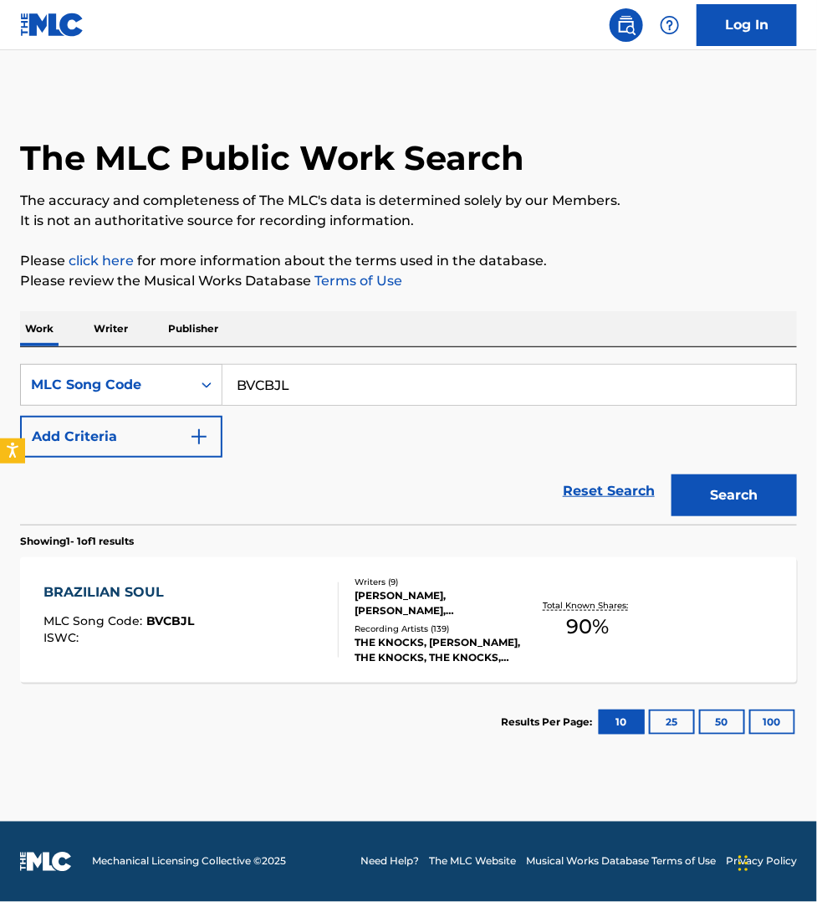
click at [303, 637] on div "BRAZILIAN SOUL MLC Song Code : BVCBJL ISWC :" at bounding box center [191, 619] width 295 height 75
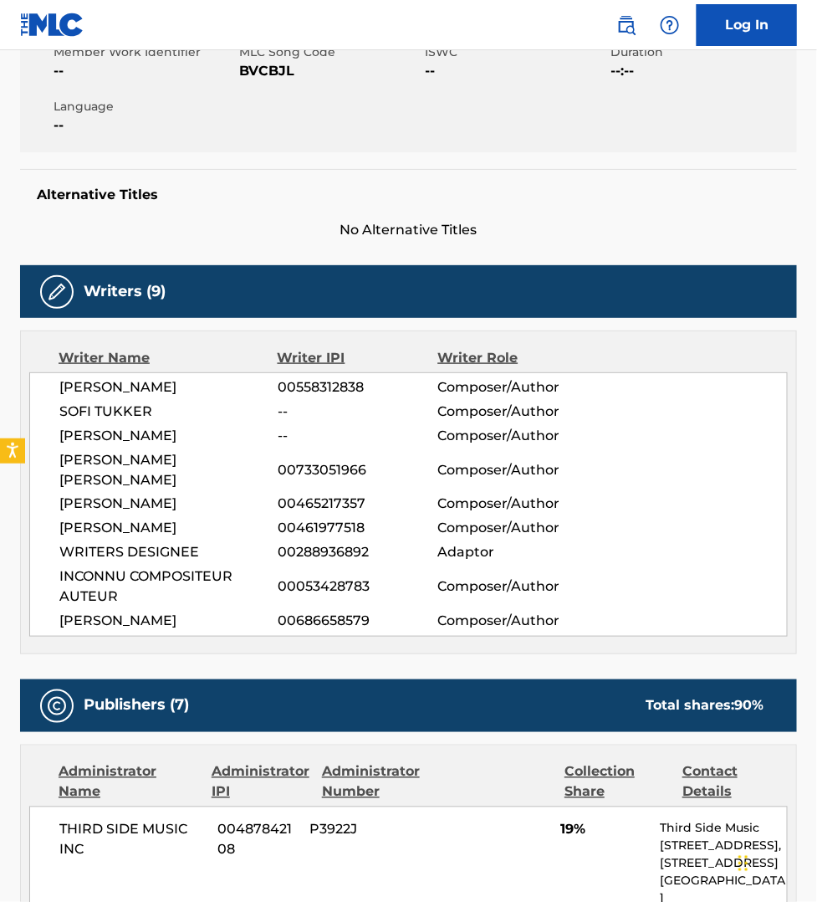
scroll to position [131, 0]
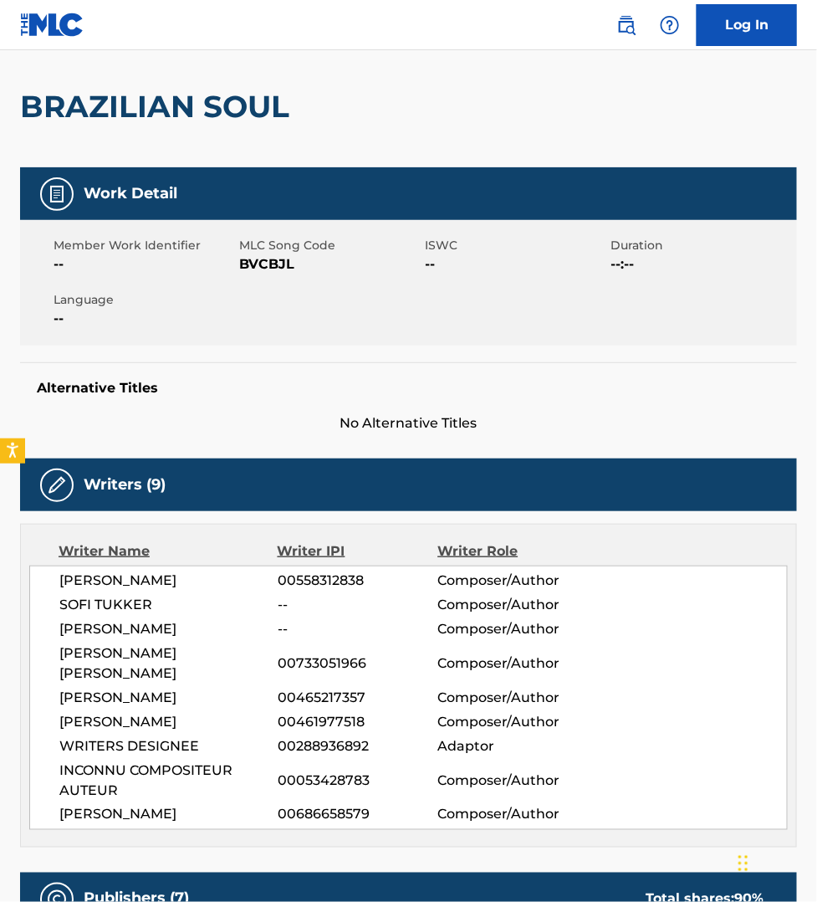
click at [268, 264] on span "BVCBJL" at bounding box center [330, 264] width 182 height 20
copy span "BVCBJL"
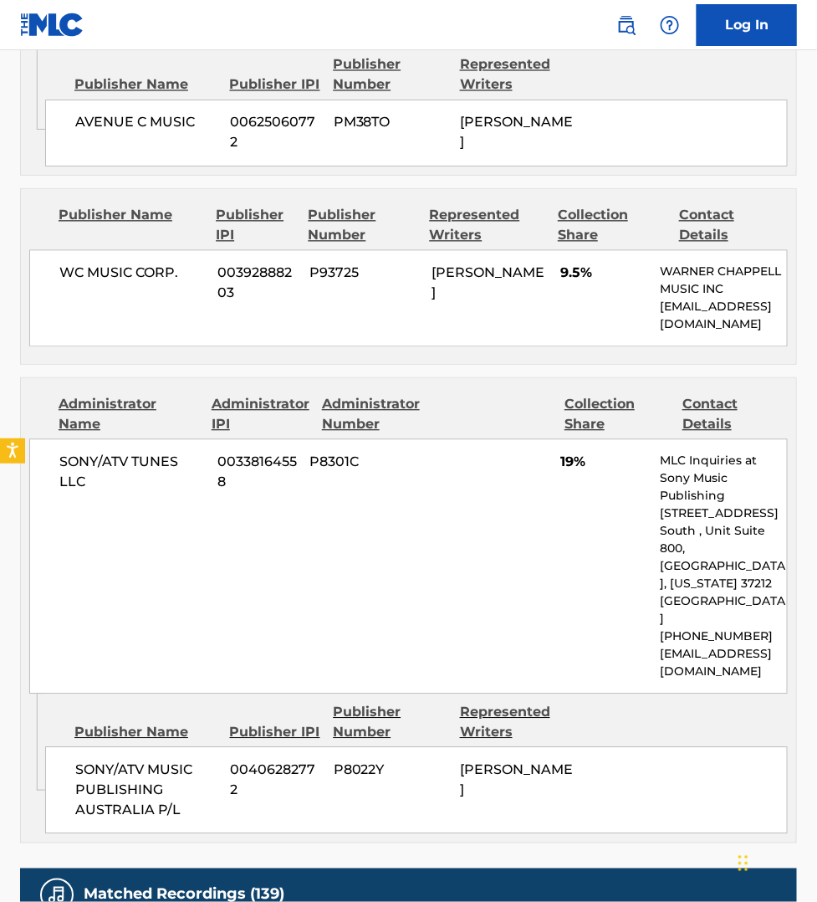
scroll to position [2457, 0]
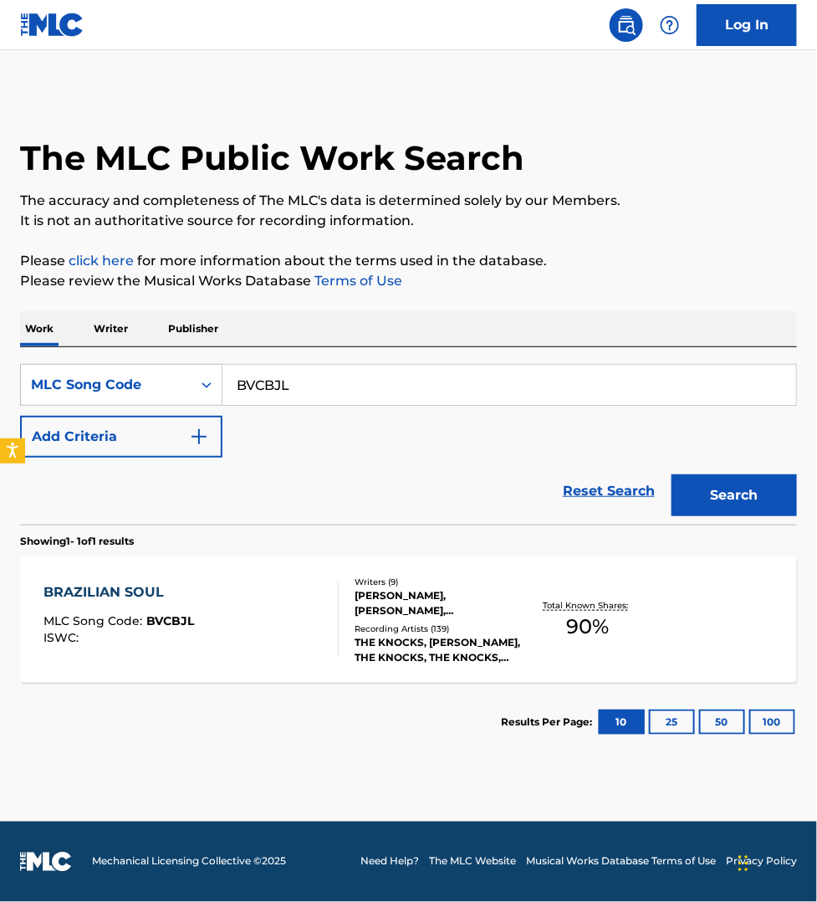
click at [311, 376] on input "BVCBJL" at bounding box center [510, 385] width 574 height 40
paste input "NVCNR1"
type input "NVCNR1"
click at [672, 474] on button "Search" at bounding box center [734, 495] width 125 height 42
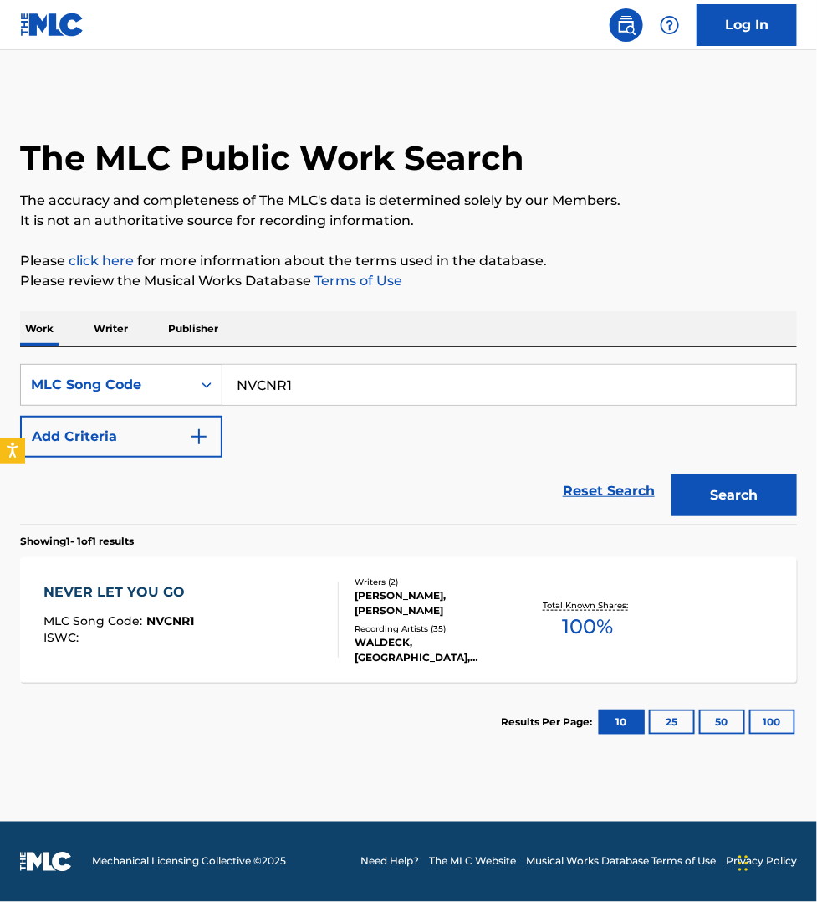
click at [274, 615] on div "NEVER LET YOU GO MLC Song Code : NVCNR1 ISWC :" at bounding box center [191, 619] width 295 height 75
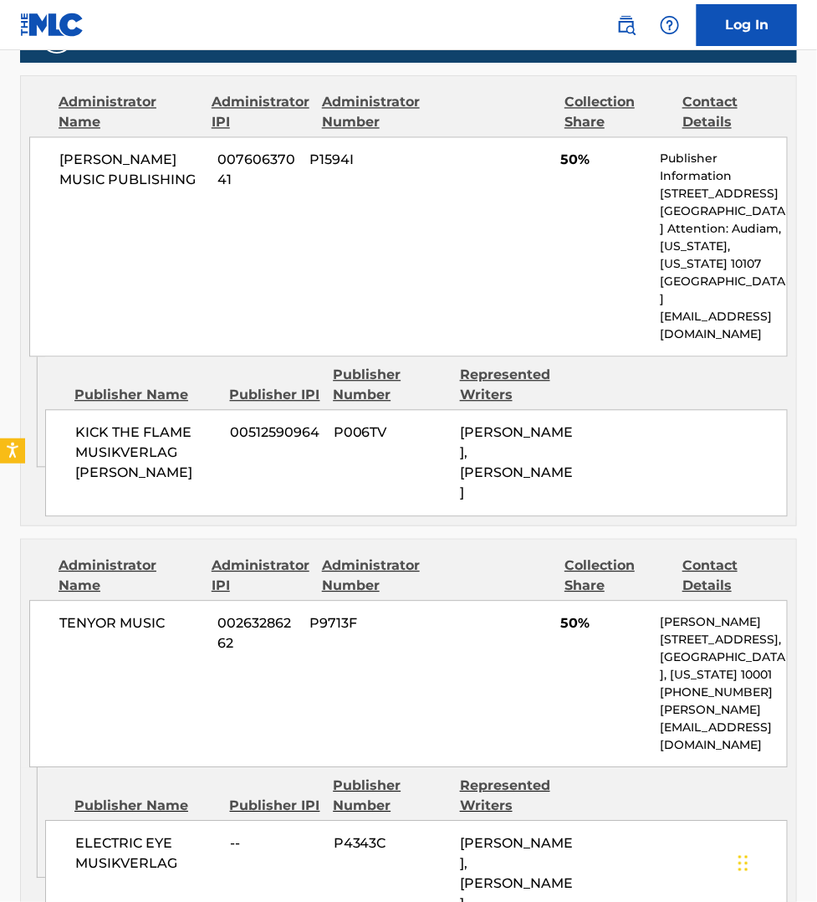
scroll to position [863, 0]
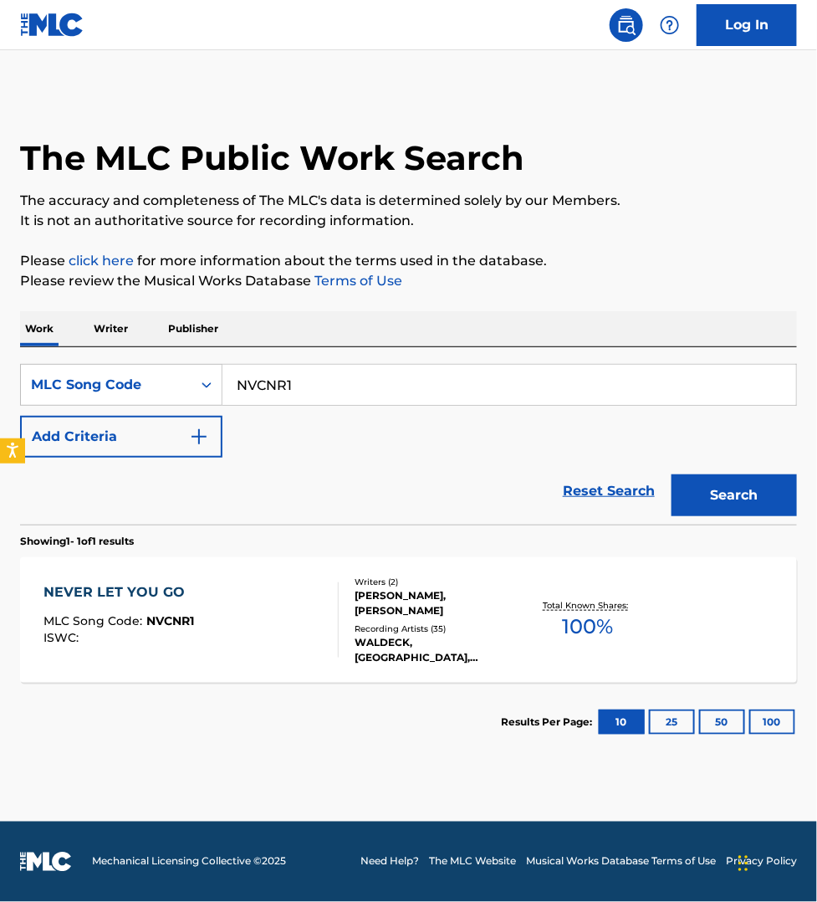
click at [335, 382] on input "NVCNR1" at bounding box center [510, 385] width 574 height 40
paste input "WB2NTX"
type input "WB2NTX"
click at [672, 474] on button "Search" at bounding box center [734, 495] width 125 height 42
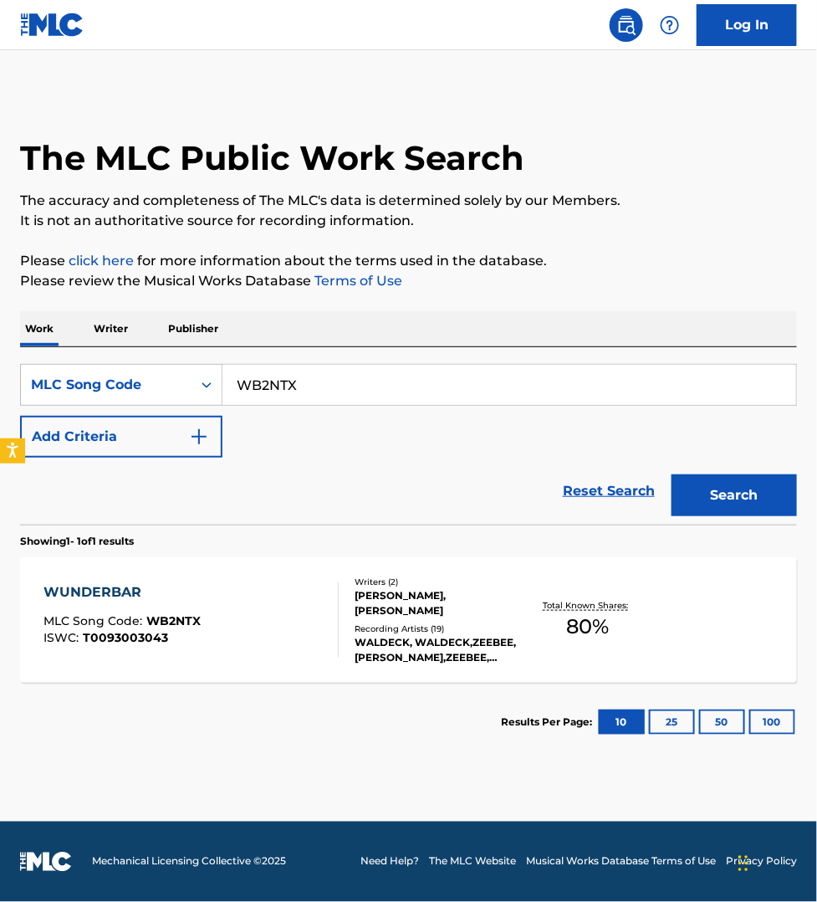
click at [134, 813] on main "The MLC Public Work Search The accuracy and completeness of The MLC's data is d…" at bounding box center [408, 435] width 817 height 771
click at [259, 379] on input "WB2NTX" at bounding box center [510, 385] width 574 height 40
click at [219, 806] on main "The MLC Public Work Search The accuracy and completeness of The MLC's data is d…" at bounding box center [408, 435] width 817 height 771
click at [264, 645] on div "WUNDERBAR MLC Song Code : WB2NTX ISWC : T0093003043" at bounding box center [191, 619] width 295 height 75
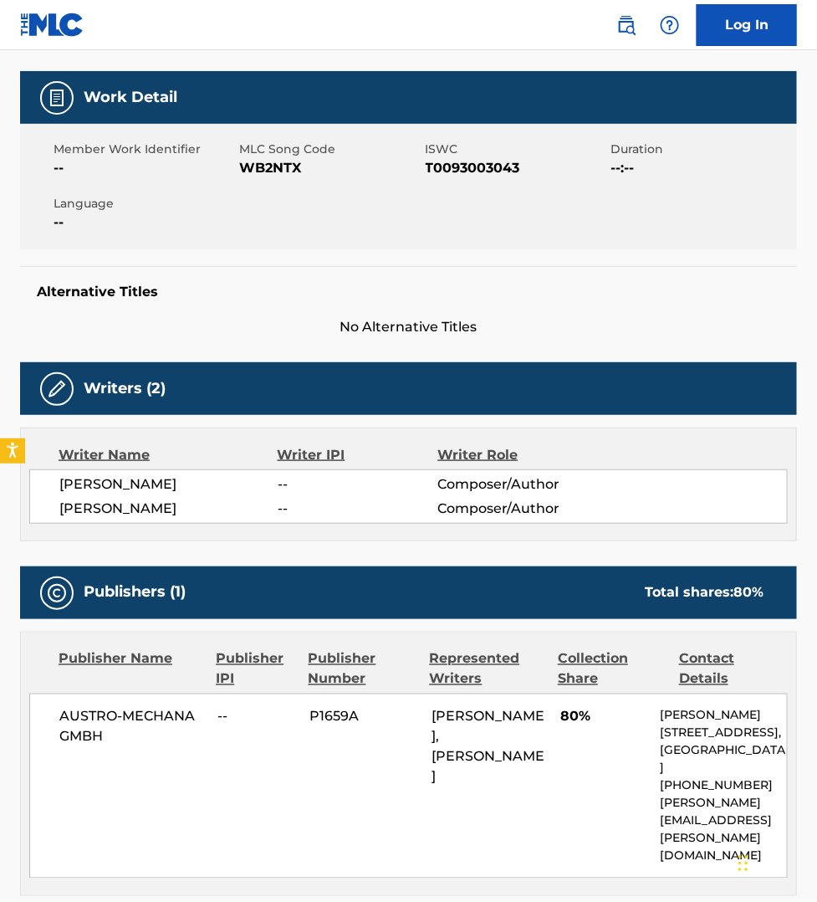
scroll to position [340, 0]
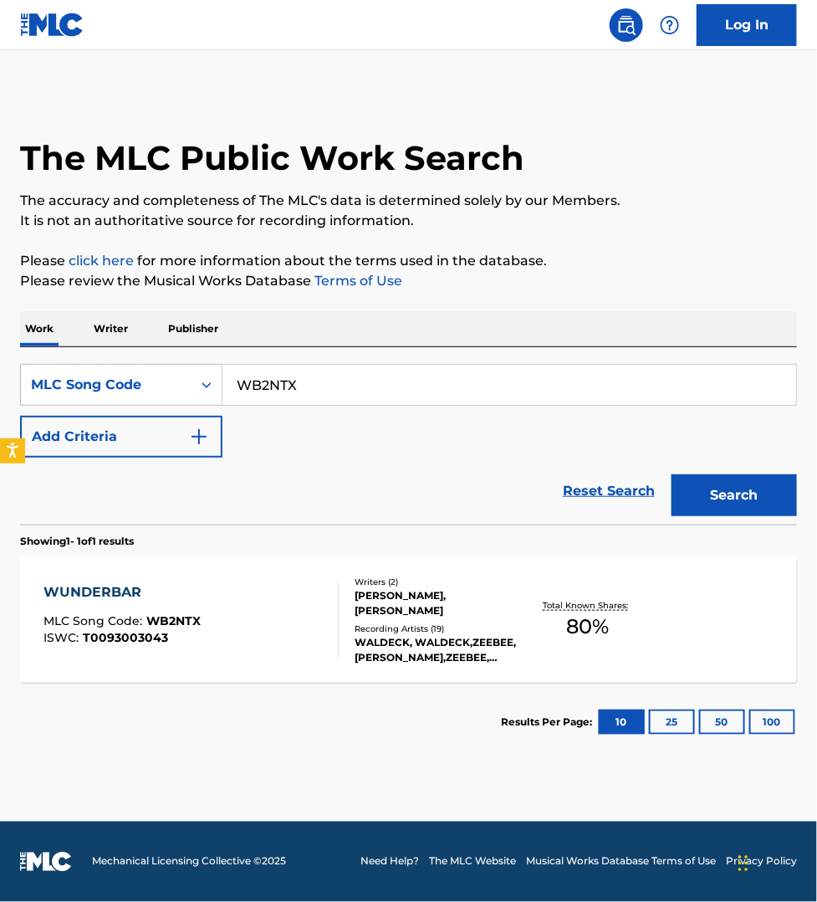
click at [294, 393] on input "WB2NTX" at bounding box center [510, 385] width 574 height 40
paste input "AD4PS0"
type input "AD4PS0"
click at [672, 474] on button "Search" at bounding box center [734, 495] width 125 height 42
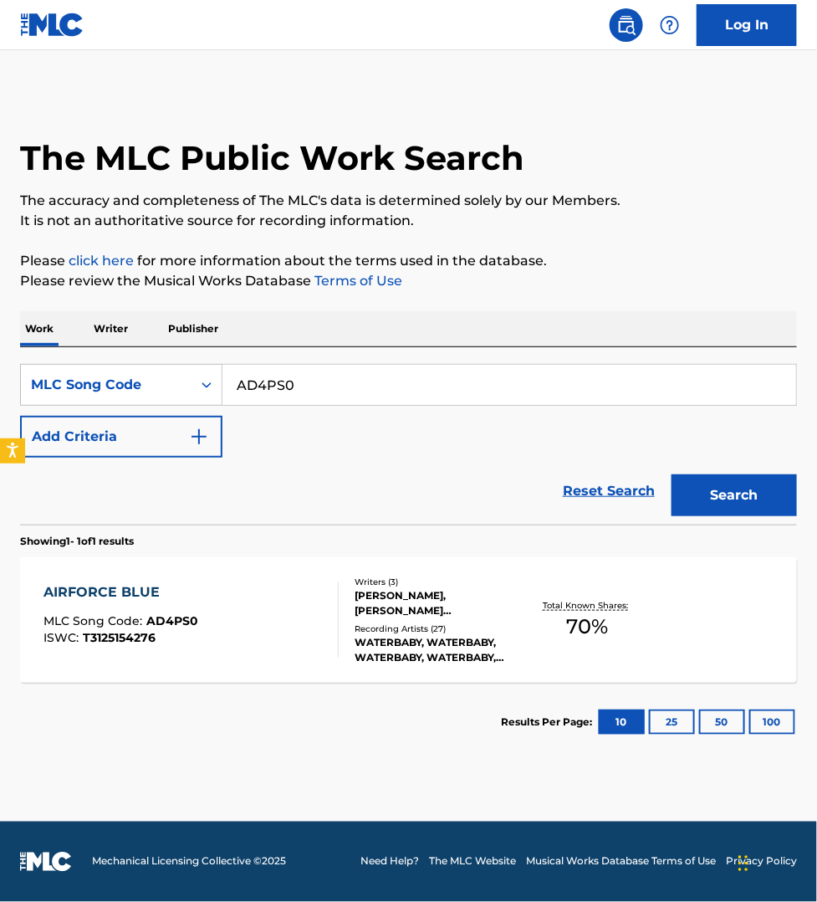
click at [269, 636] on div "AIRFORCE BLUE MLC Song Code : AD4PS0 ISWC : T3125154276" at bounding box center [191, 619] width 295 height 75
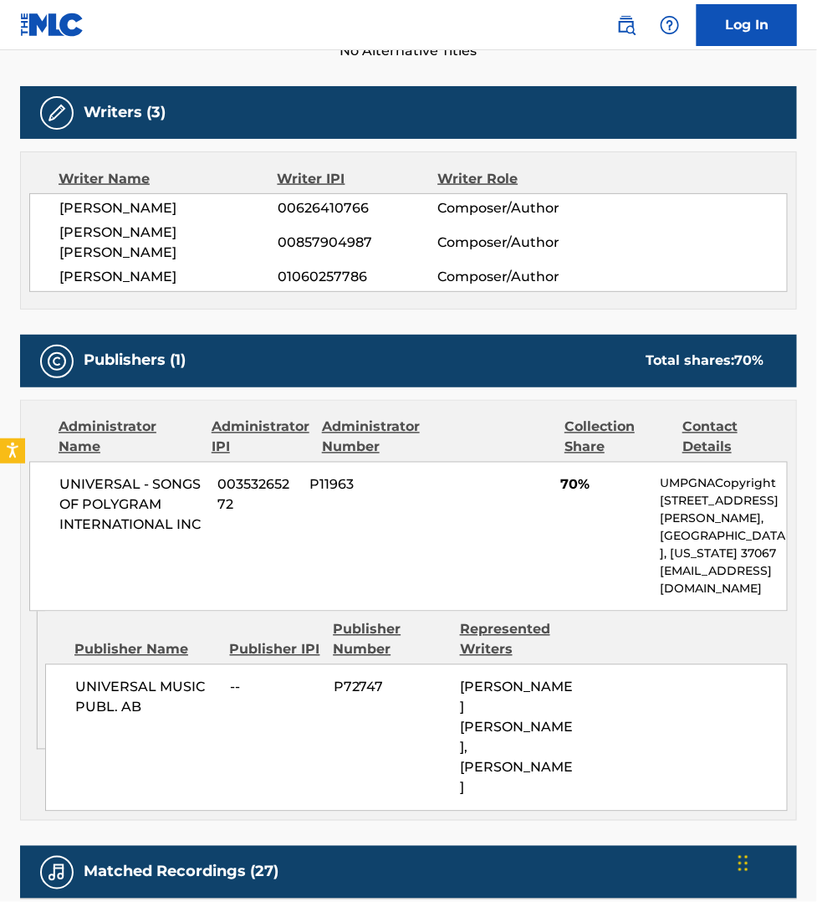
scroll to position [575, 0]
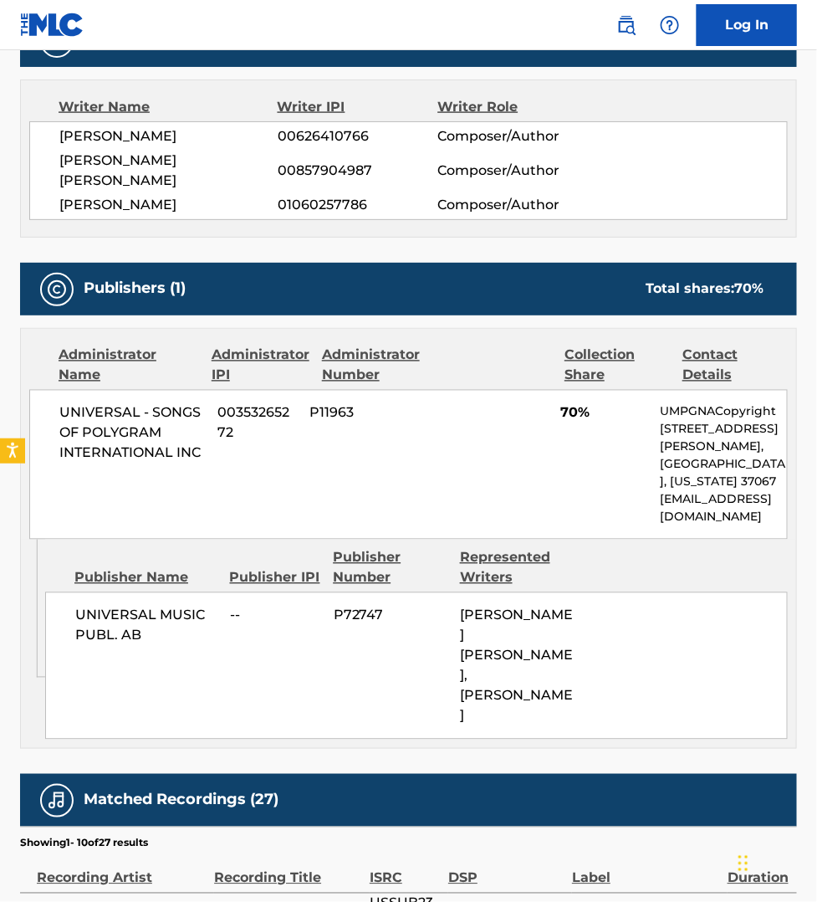
click at [548, 901] on span "Spotify" at bounding box center [505, 914] width 115 height 20
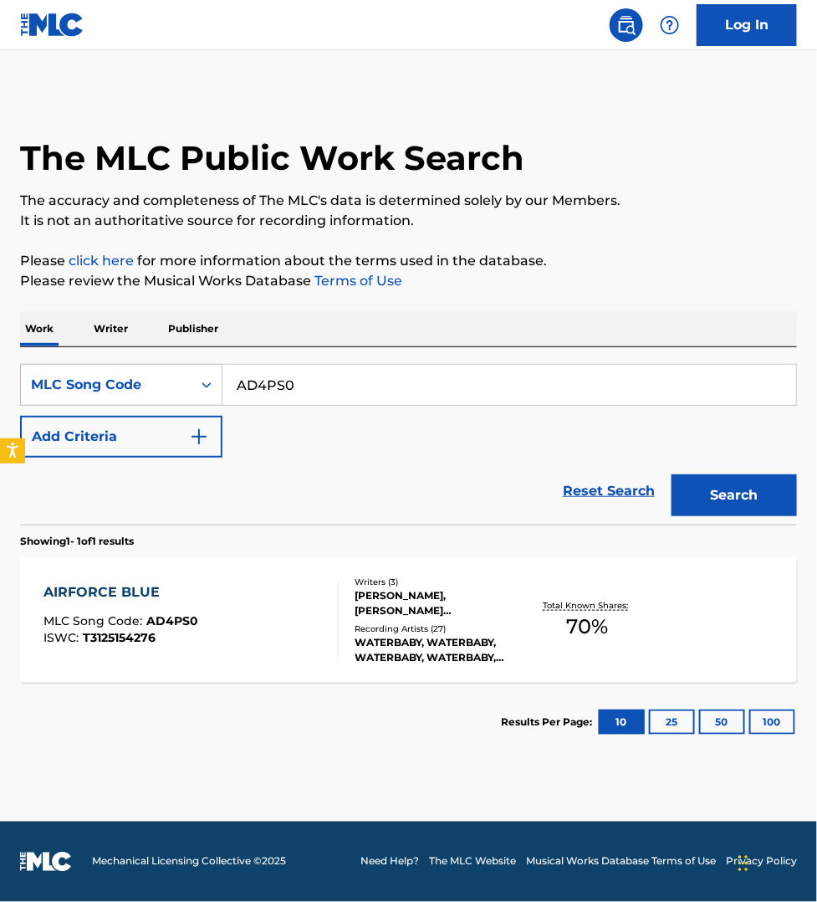
click at [298, 375] on input "AD4PS0" at bounding box center [510, 385] width 574 height 40
paste input "Y03264"
type input "Y03264"
click at [672, 474] on button "Search" at bounding box center [734, 495] width 125 height 42
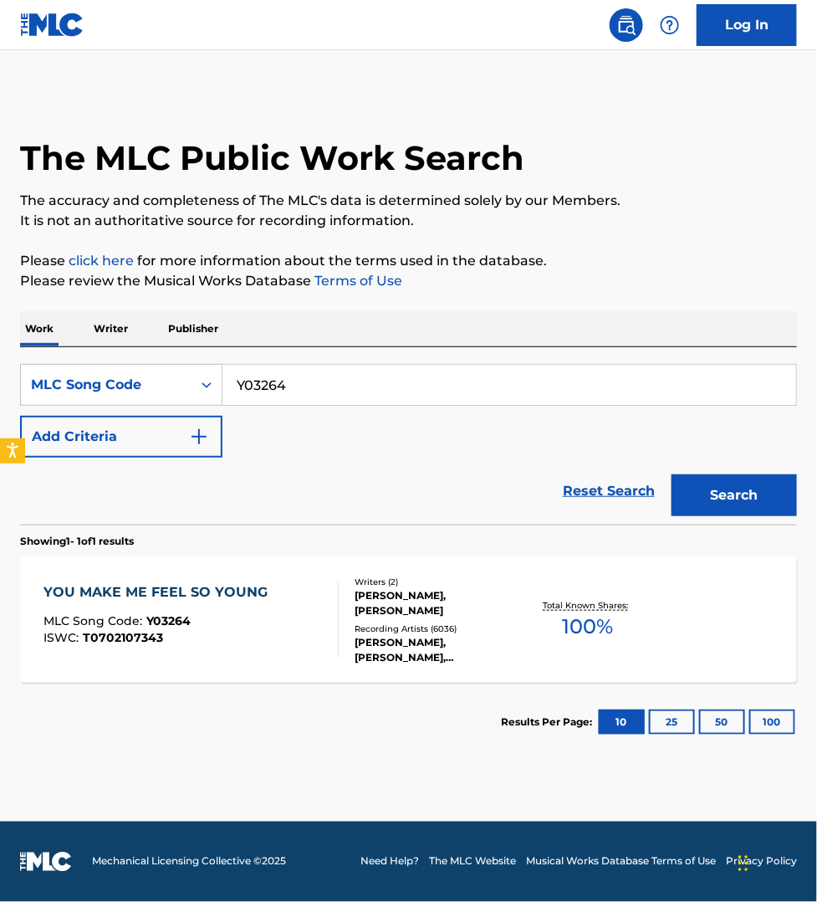
click at [278, 644] on div "YOU MAKE ME FEEL SO YOUNG MLC Song Code : Y03264 ISWC : T0702107343" at bounding box center [191, 619] width 295 height 75
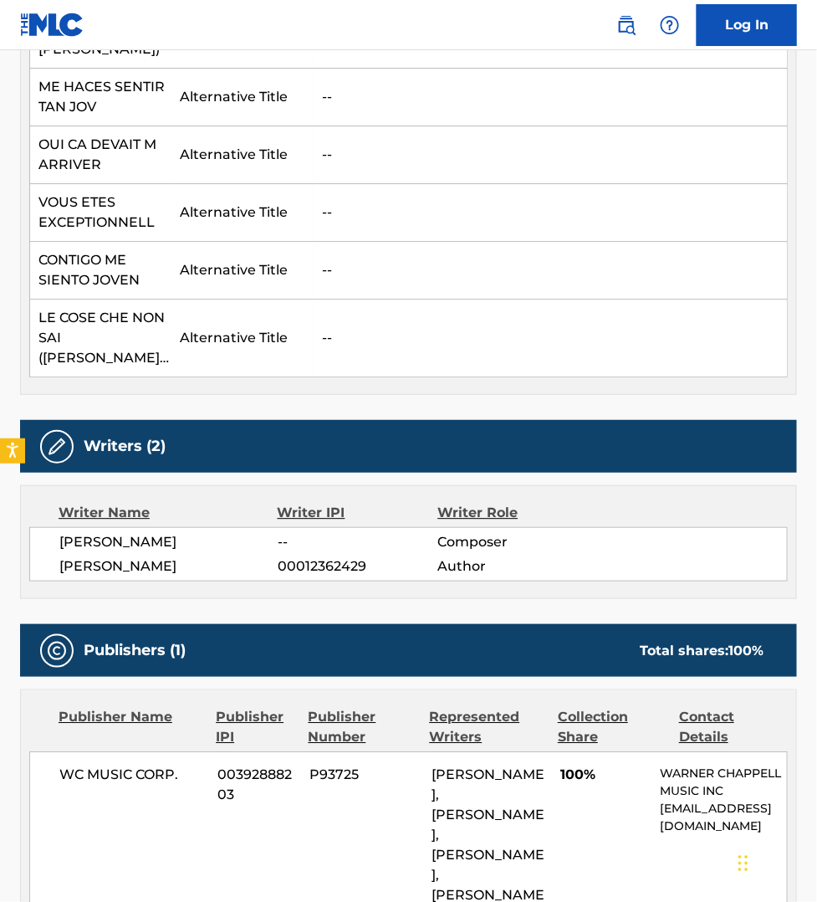
scroll to position [1072, 0]
